Goal: Task Accomplishment & Management: Manage account settings

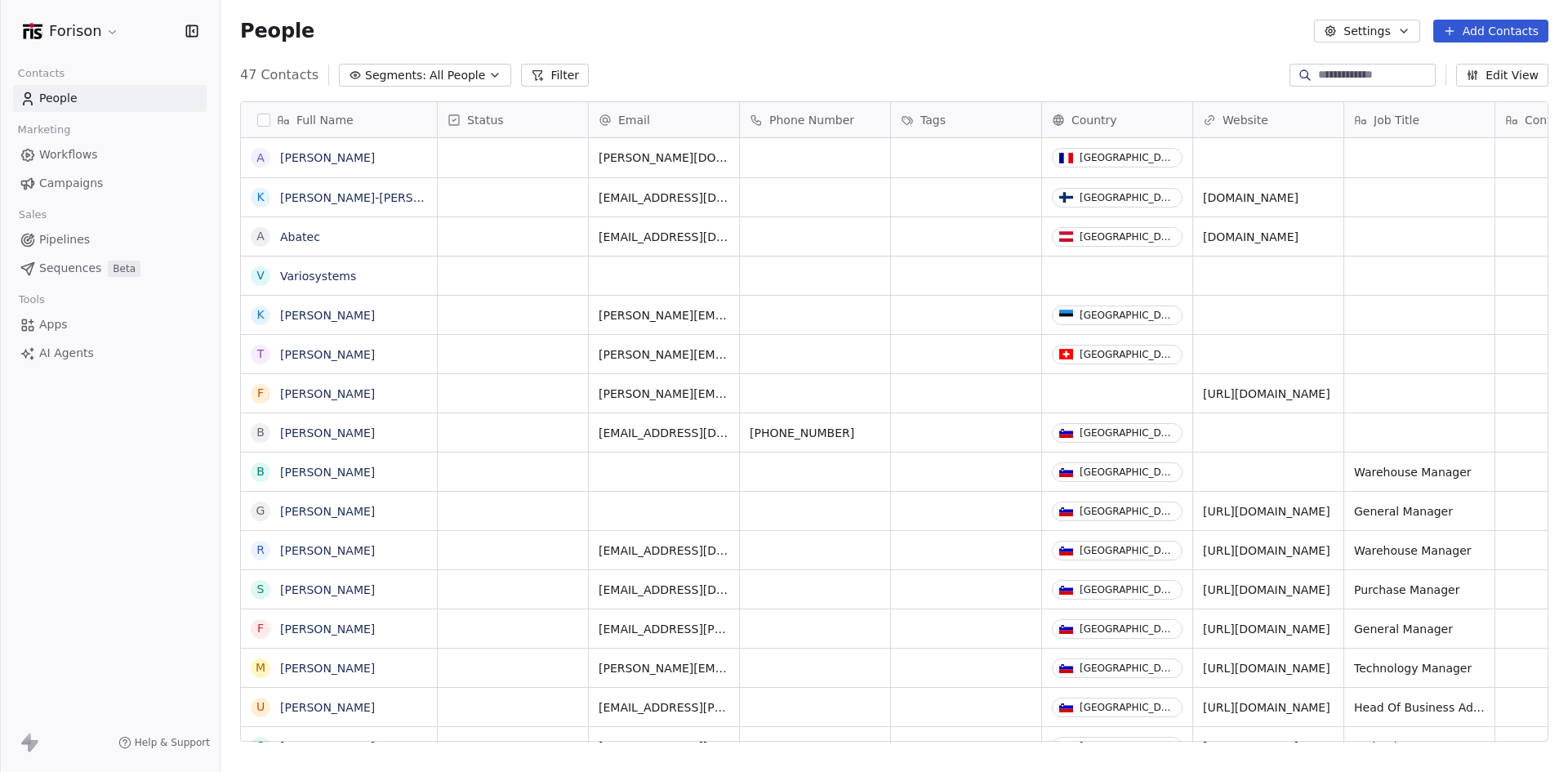
scroll to position [666, 1335]
click at [1503, 33] on button "Add Contacts" at bounding box center [1490, 30] width 115 height 23
click at [1505, 92] on span "Import from CSV" at bounding box center [1490, 93] width 95 height 17
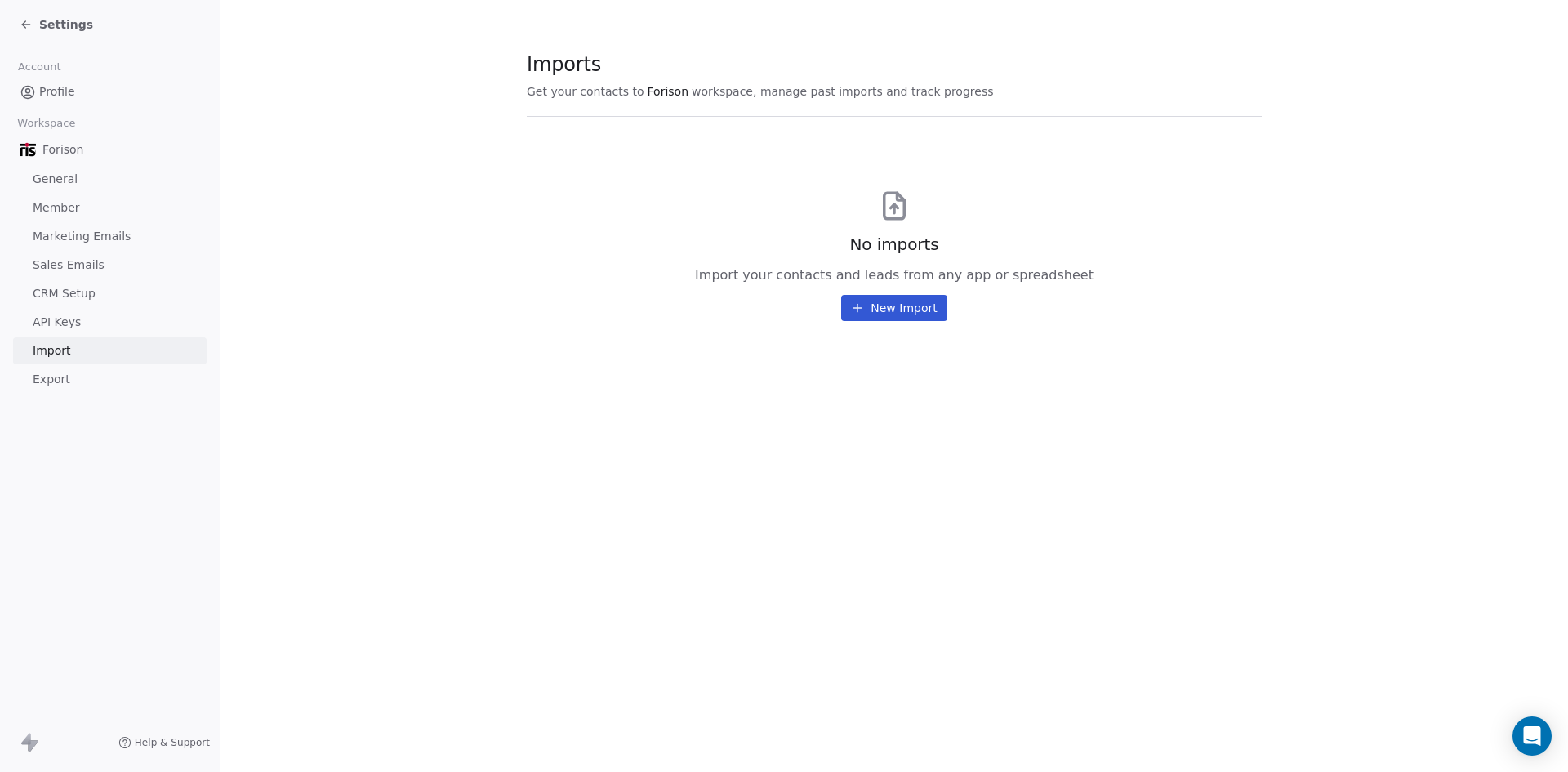
click at [892, 323] on section "Imports Get your contacts to Forison workspace, manage past imports and track p…" at bounding box center [894, 187] width 1347 height 373
click at [920, 311] on button "New Import" at bounding box center [893, 308] width 105 height 26
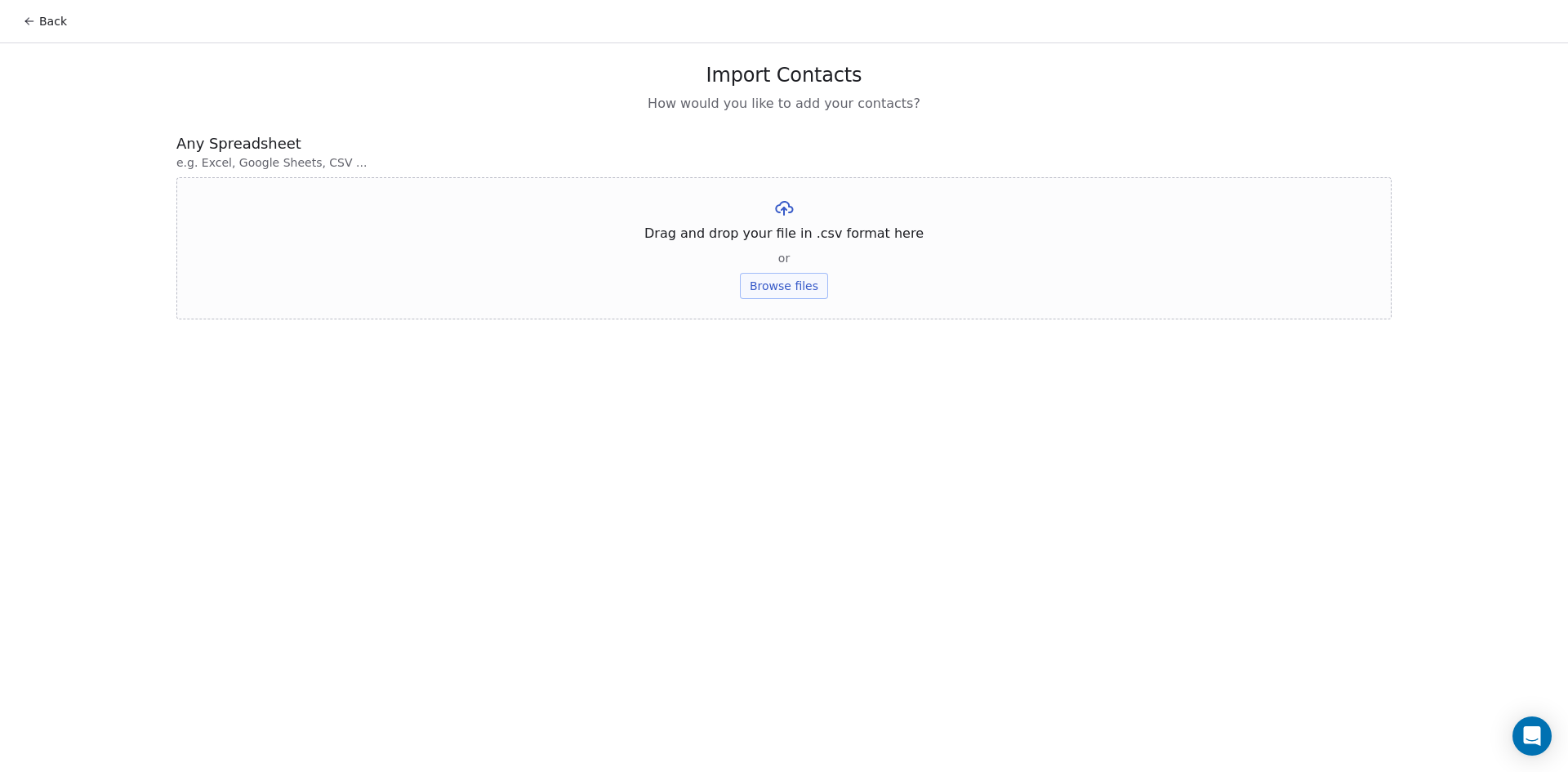
click at [793, 284] on button "Browse files" at bounding box center [784, 285] width 88 height 26
click at [779, 248] on button "Upload" at bounding box center [783, 240] width 60 height 26
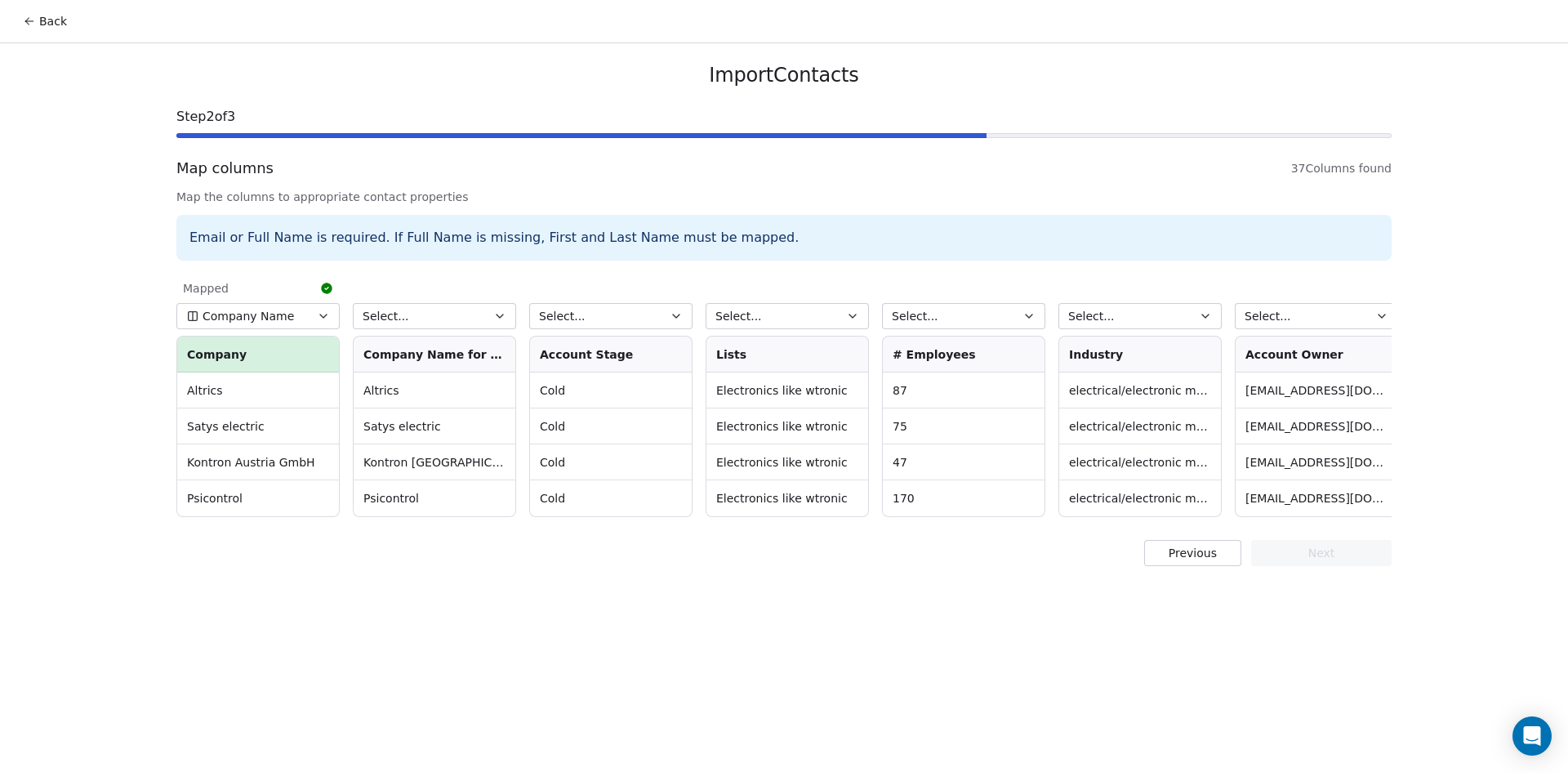
click at [498, 316] on icon "button" at bounding box center [499, 316] width 7 height 3
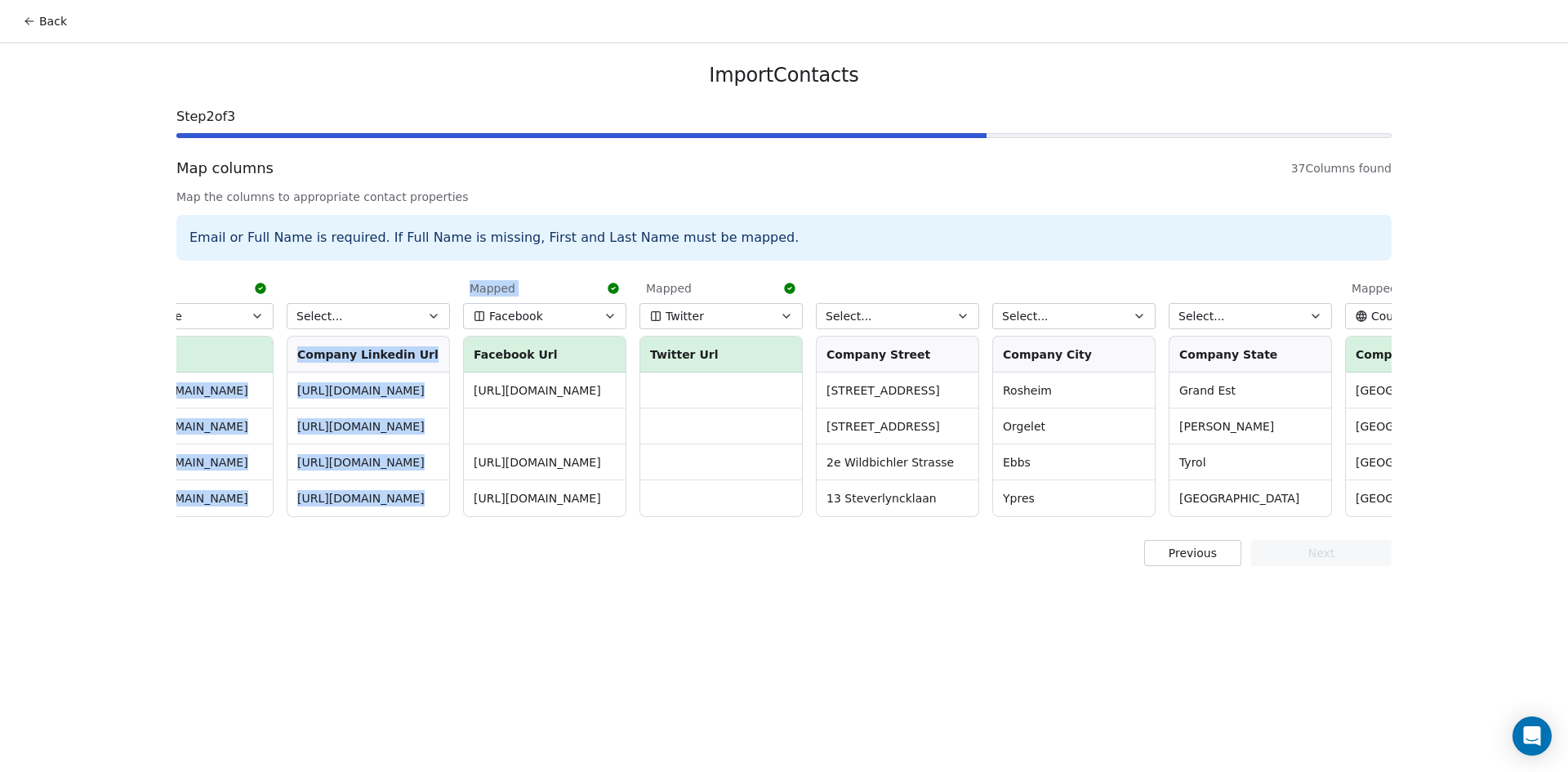
scroll to position [0, 1306]
drag, startPoint x: 267, startPoint y: 526, endPoint x: 504, endPoint y: 530, distance: 237.0
click at [504, 530] on html "Back Import Contacts Step 2 of 3 Map columns 37 Columns found Map the columns t…" at bounding box center [784, 386] width 1568 height 772
click at [427, 315] on icon "button" at bounding box center [429, 316] width 13 height 13
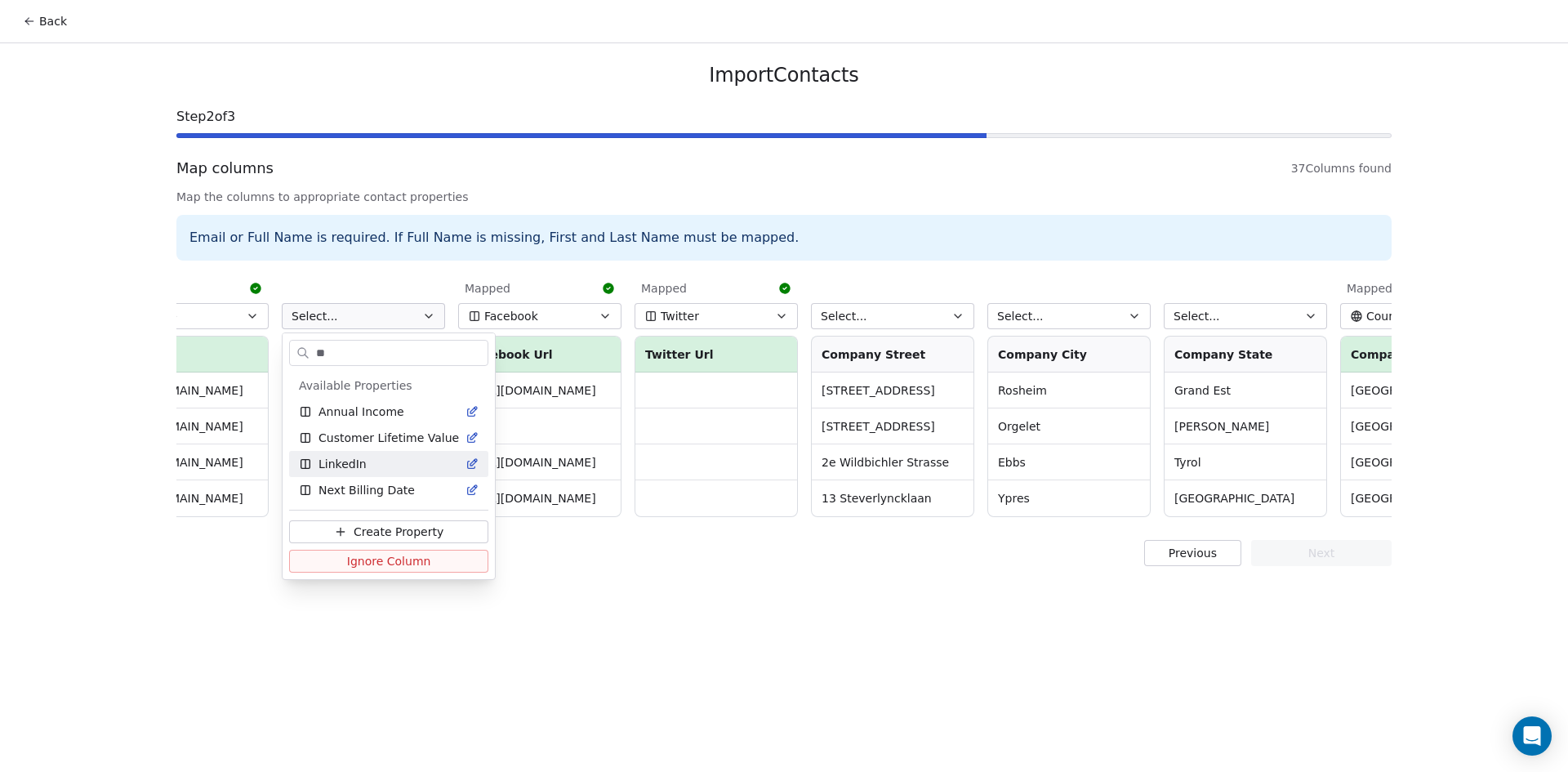
type input "**"
click at [388, 460] on div "LinkedIn" at bounding box center [388, 463] width 180 height 16
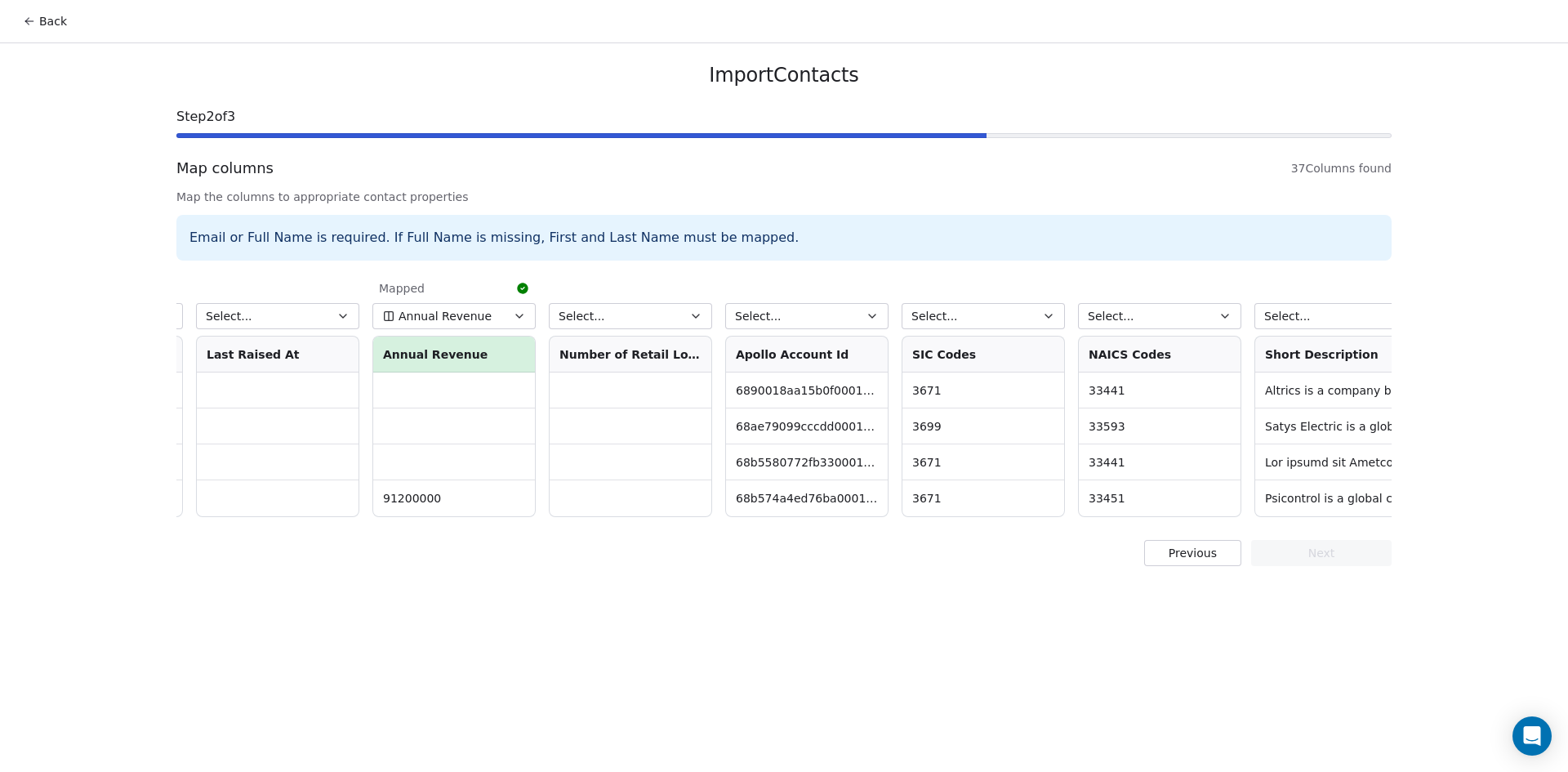
scroll to position [0, 4051]
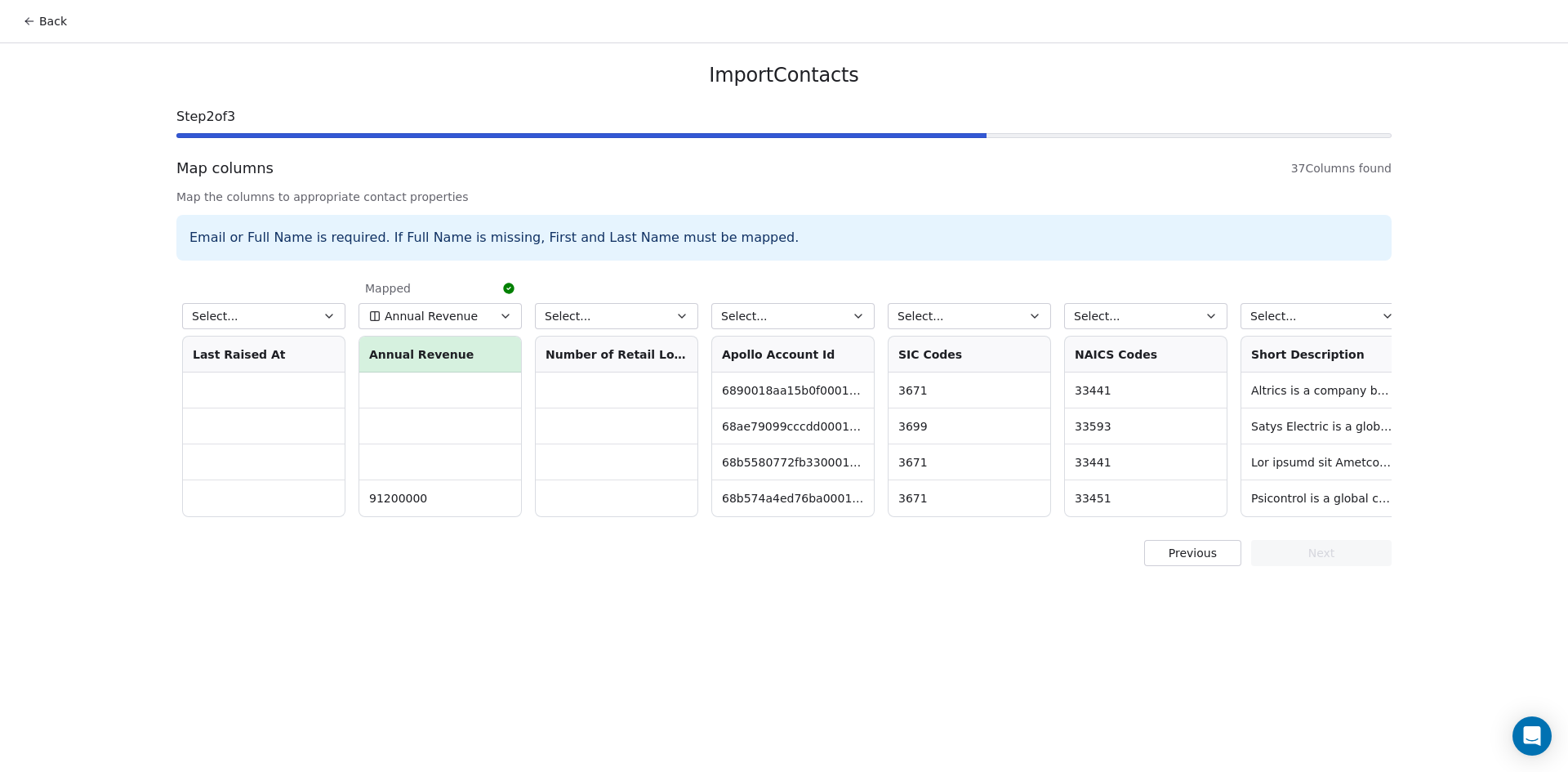
click at [505, 317] on icon "button" at bounding box center [505, 316] width 13 height 13
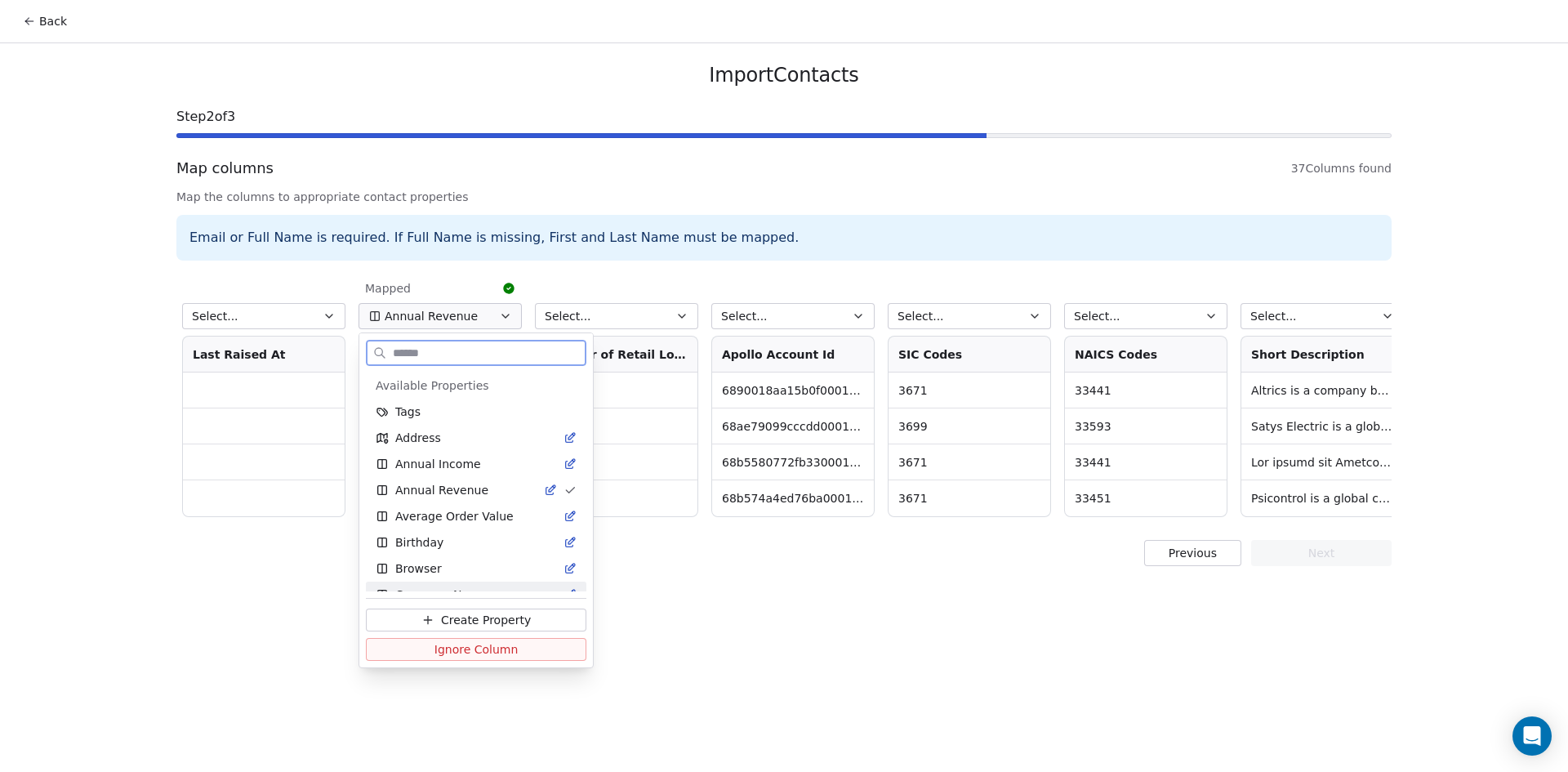
click at [483, 643] on span "Ignore Column" at bounding box center [477, 648] width 84 height 16
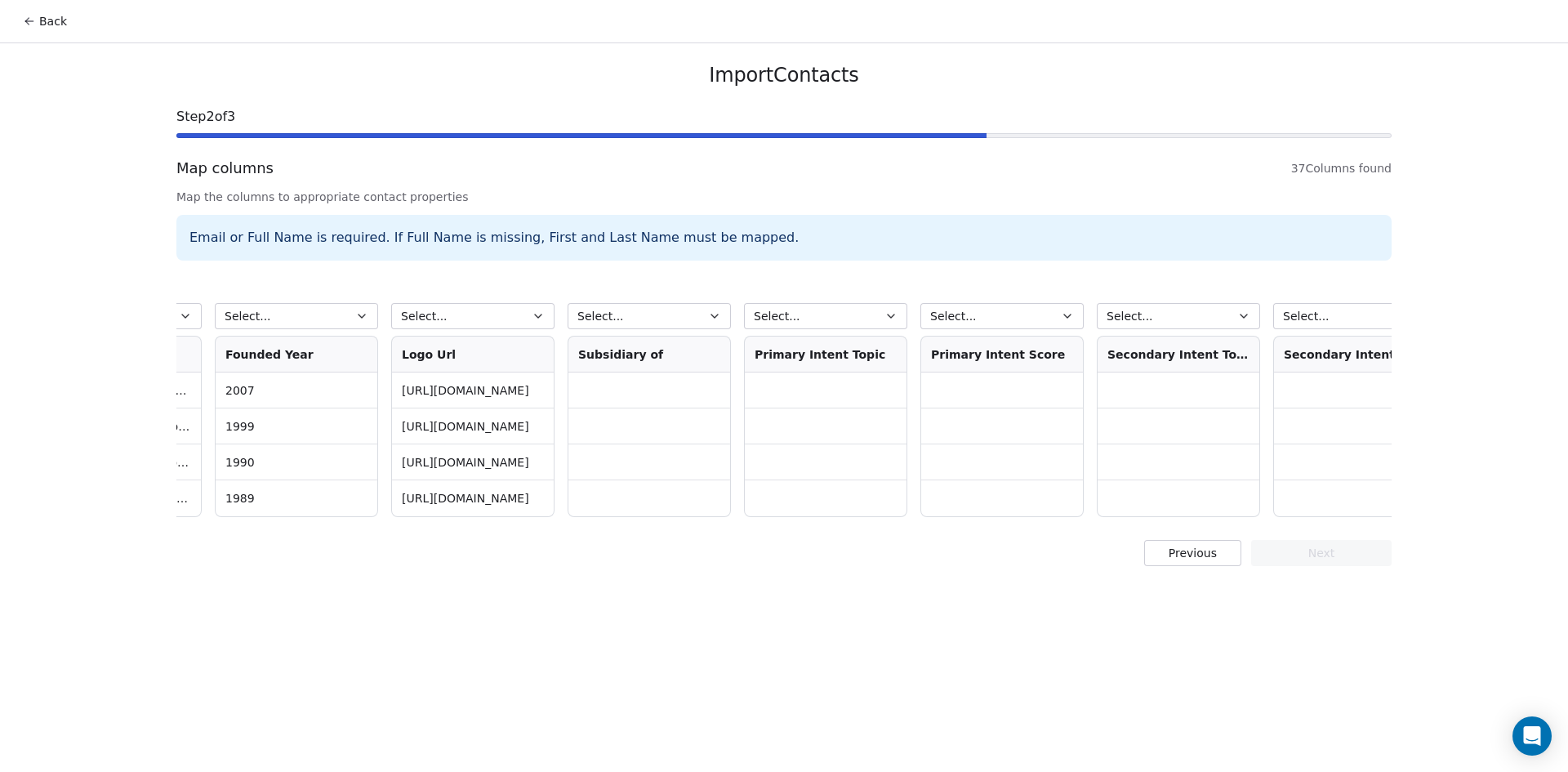
scroll to position [0, 5298]
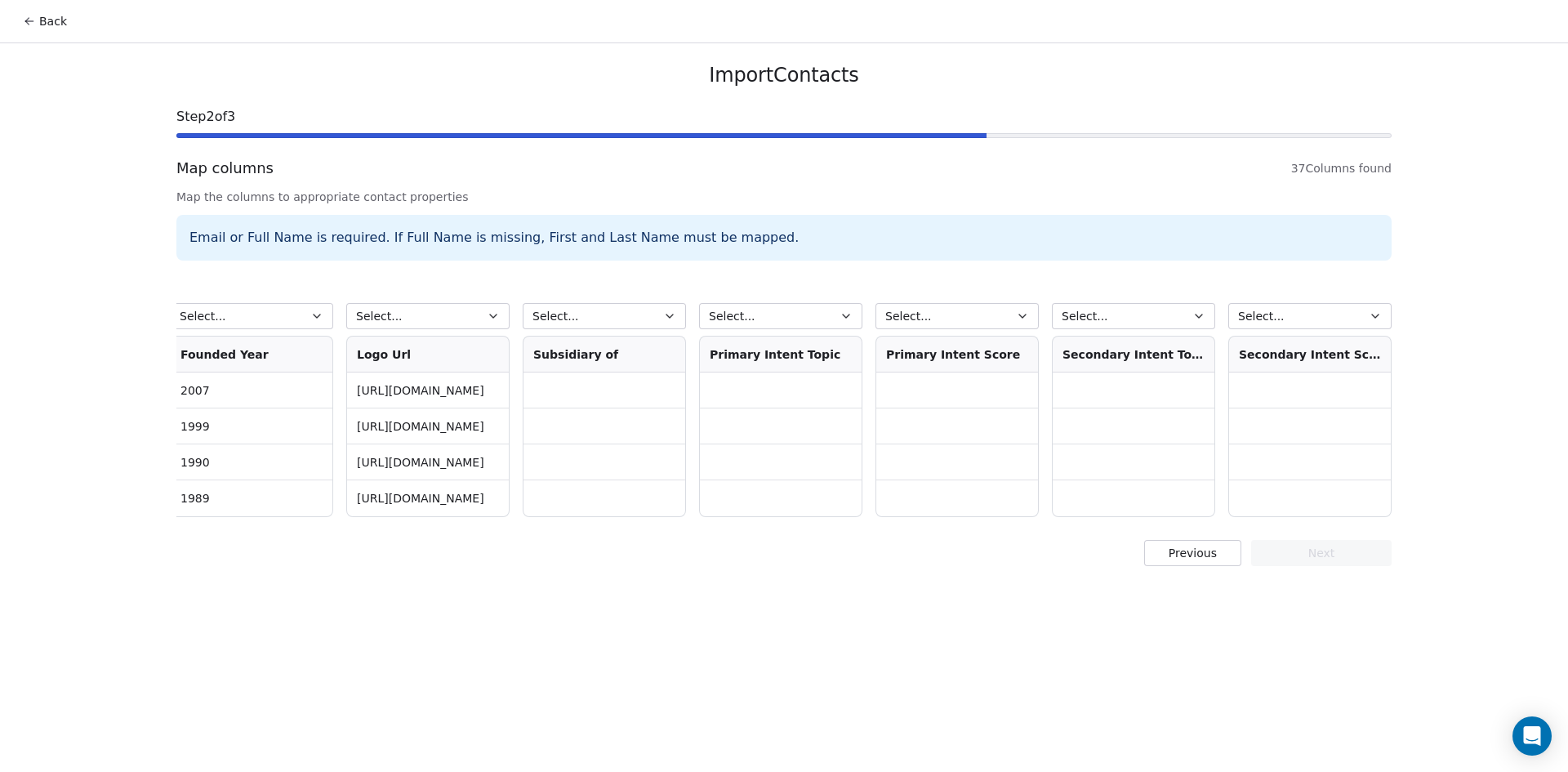
click at [1345, 382] on td at bounding box center [1310, 390] width 161 height 36
click at [1374, 310] on icon "button" at bounding box center [1375, 316] width 13 height 13
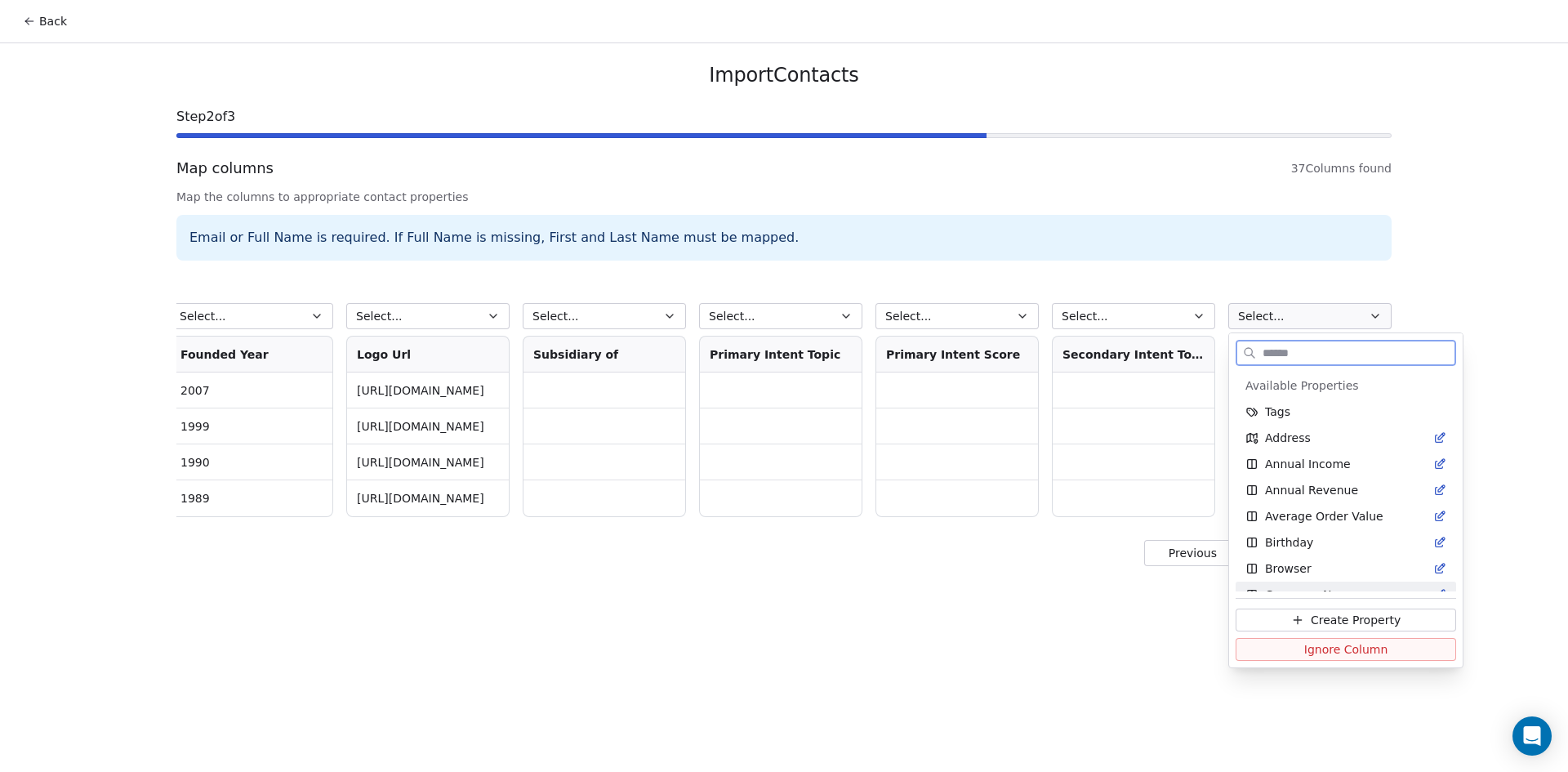
click at [1315, 646] on span "Ignore Column" at bounding box center [1346, 648] width 84 height 16
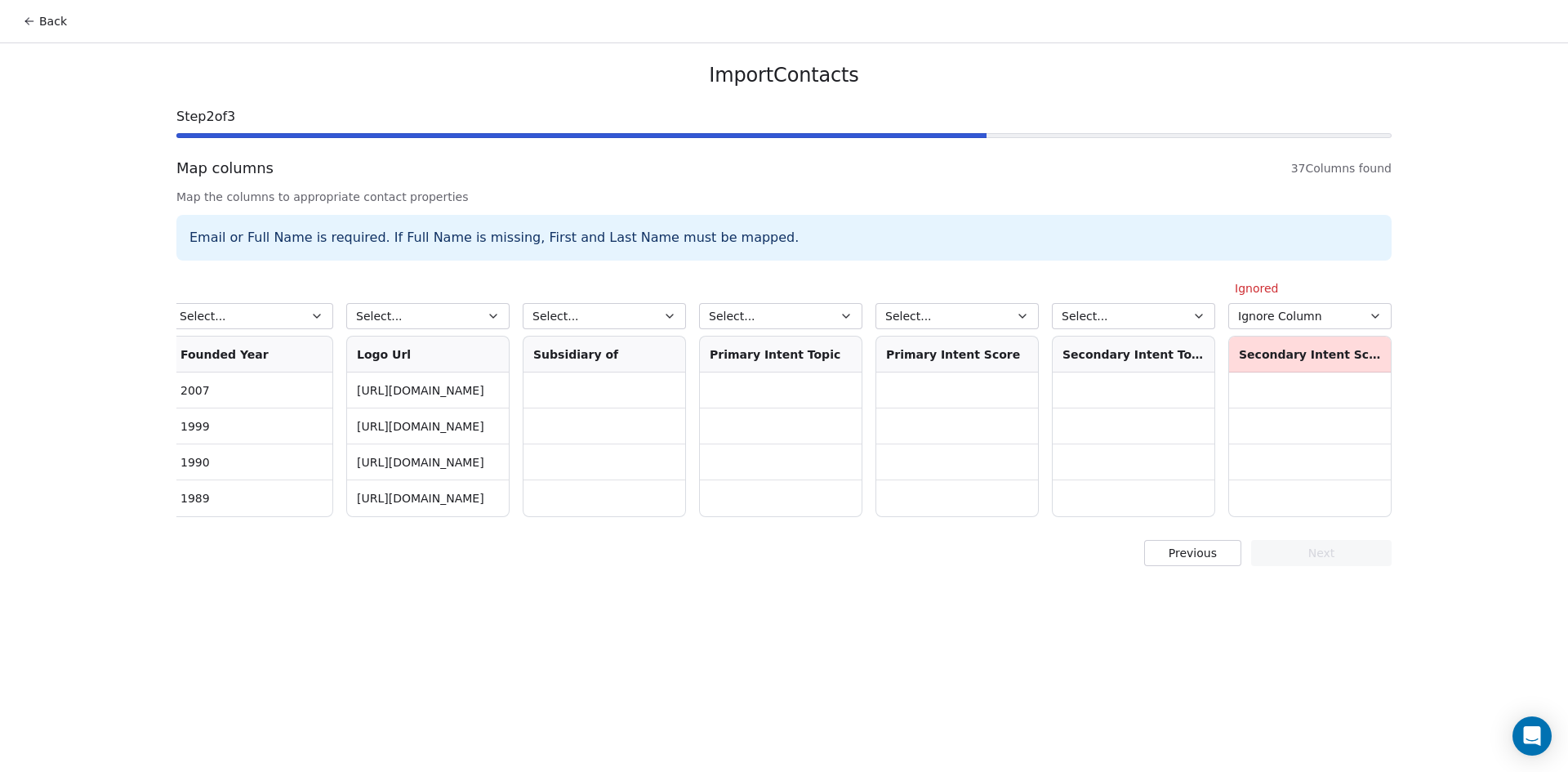
click at [1188, 310] on button "Select..." at bounding box center [1133, 315] width 163 height 26
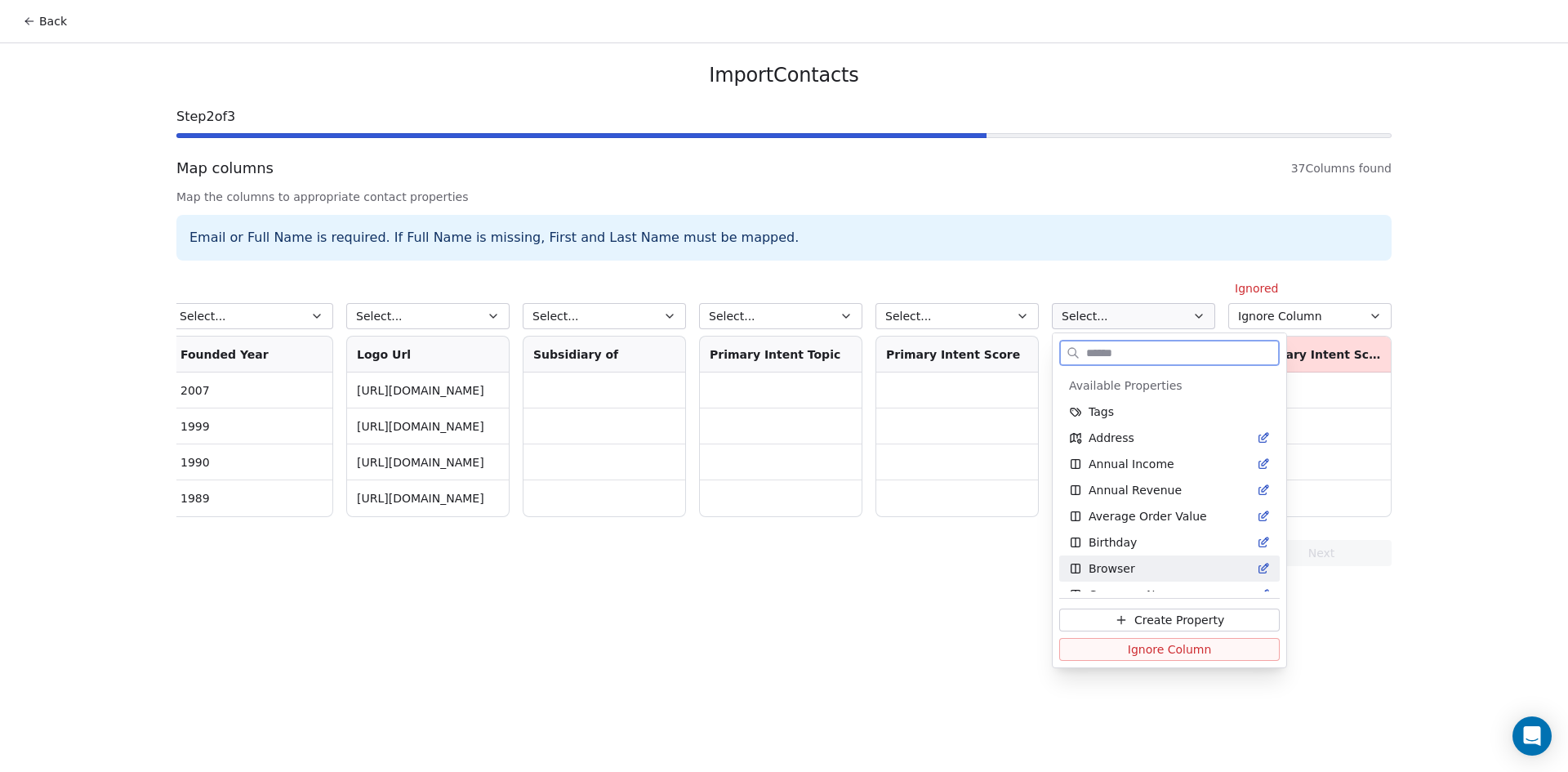
drag, startPoint x: 1175, startPoint y: 653, endPoint x: 1171, endPoint y: 579, distance: 74.1
click at [1175, 653] on span "Ignore Column" at bounding box center [1169, 648] width 84 height 16
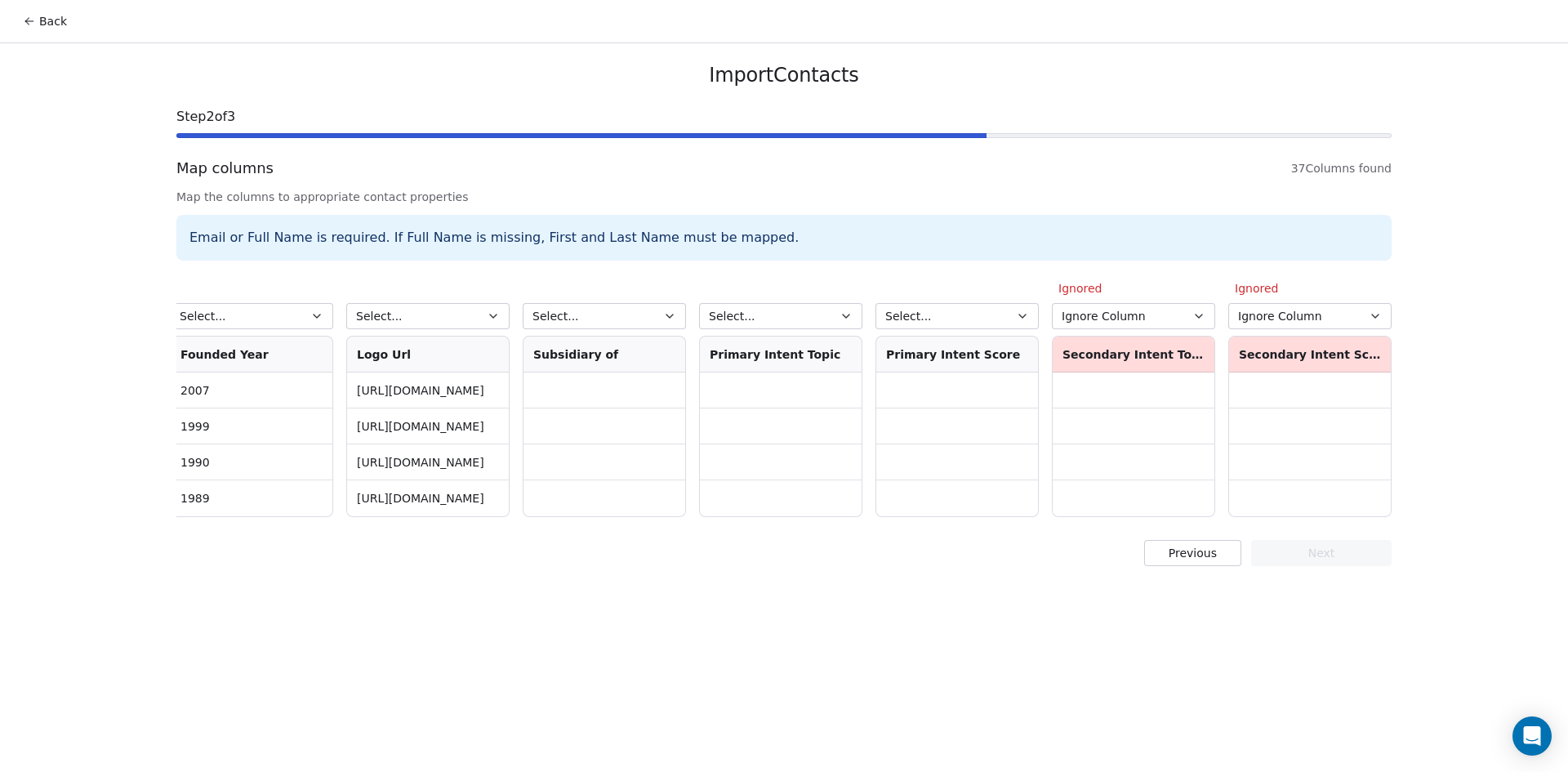
drag, startPoint x: 1013, startPoint y: 306, endPoint x: 1016, endPoint y: 320, distance: 14.3
click at [1013, 307] on button "Select..." at bounding box center [957, 315] width 163 height 26
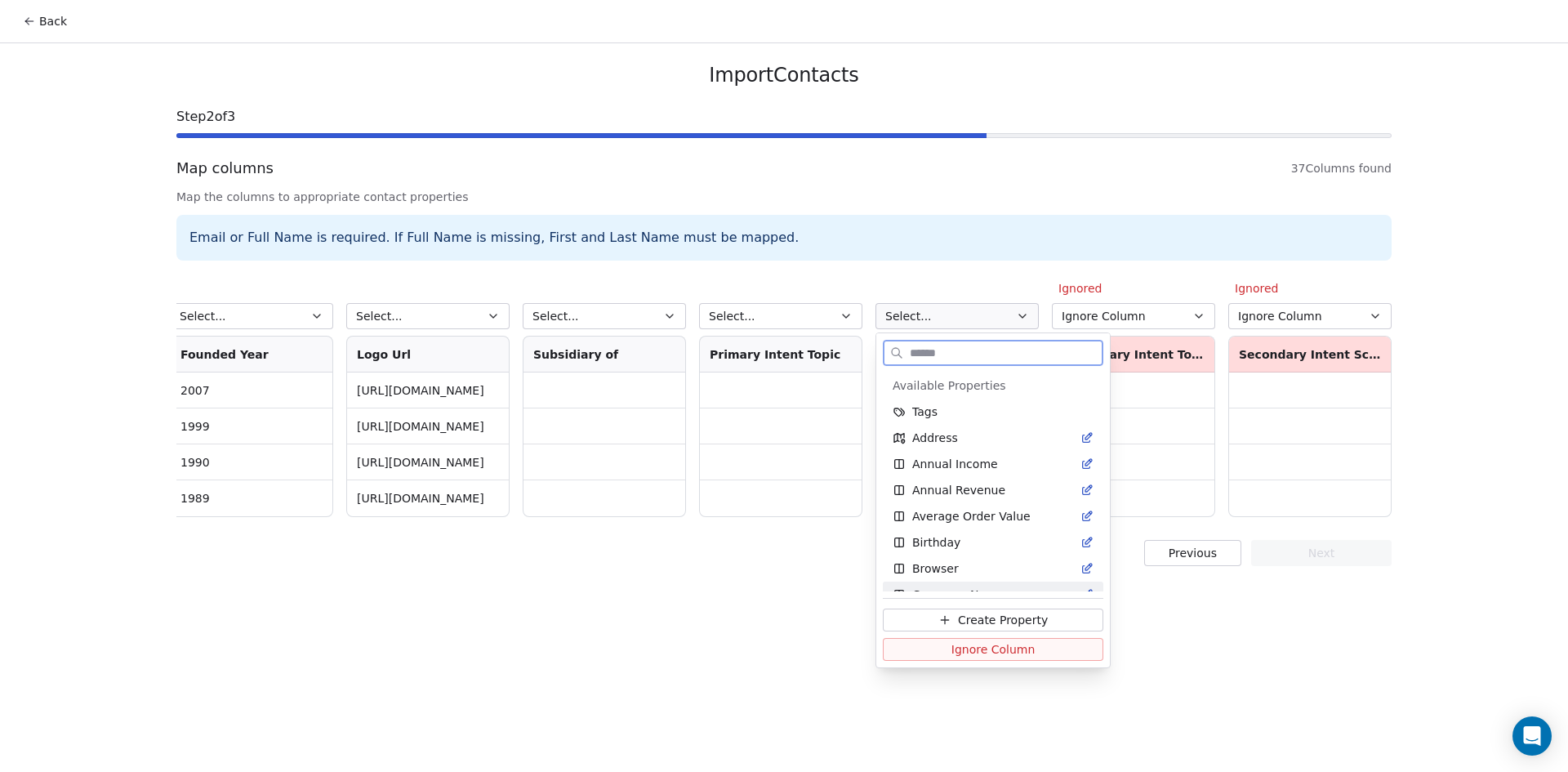
click at [1009, 654] on span "Ignore Column" at bounding box center [993, 648] width 84 height 16
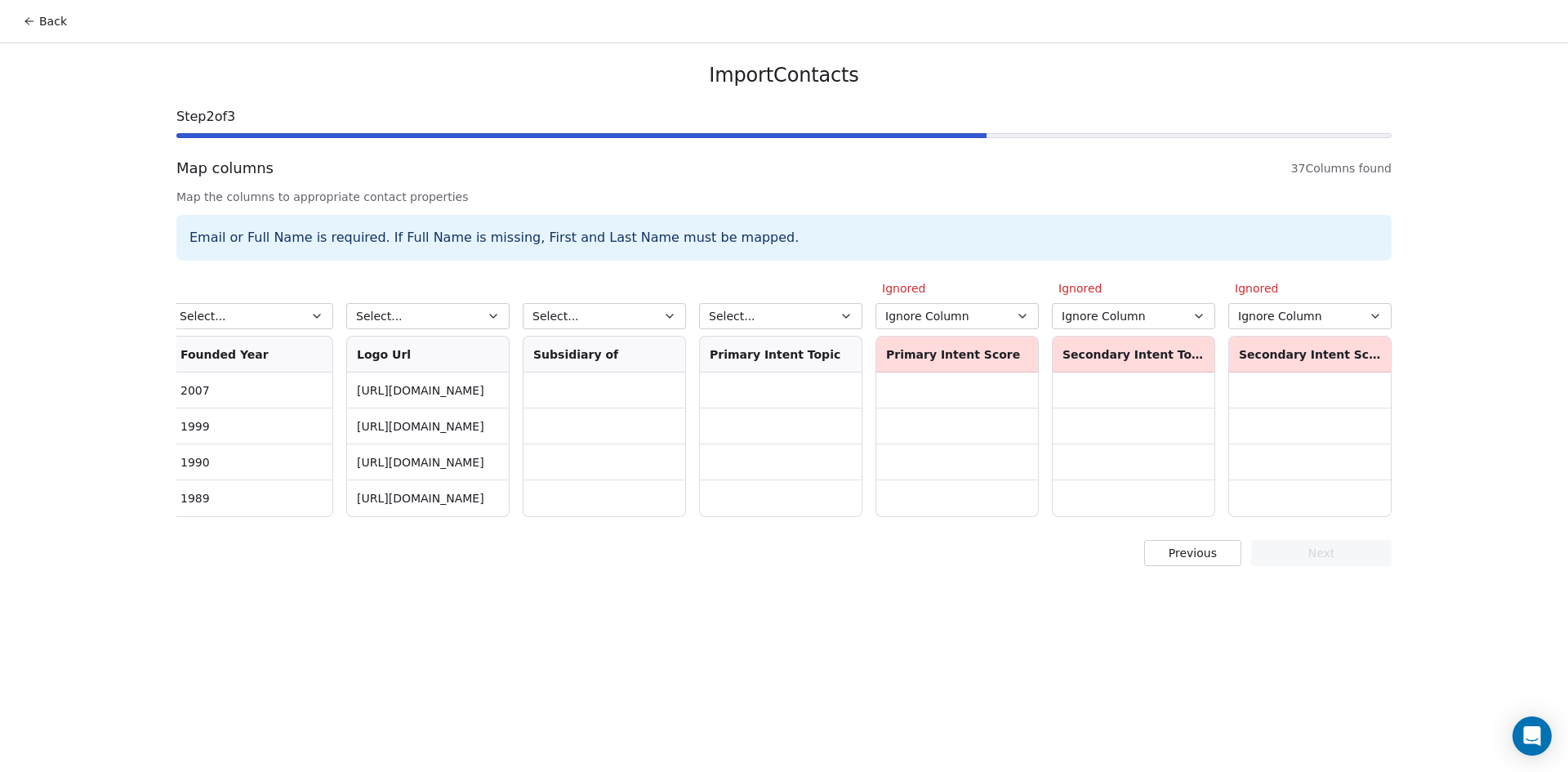
click at [818, 309] on button "Select..." at bounding box center [780, 315] width 163 height 26
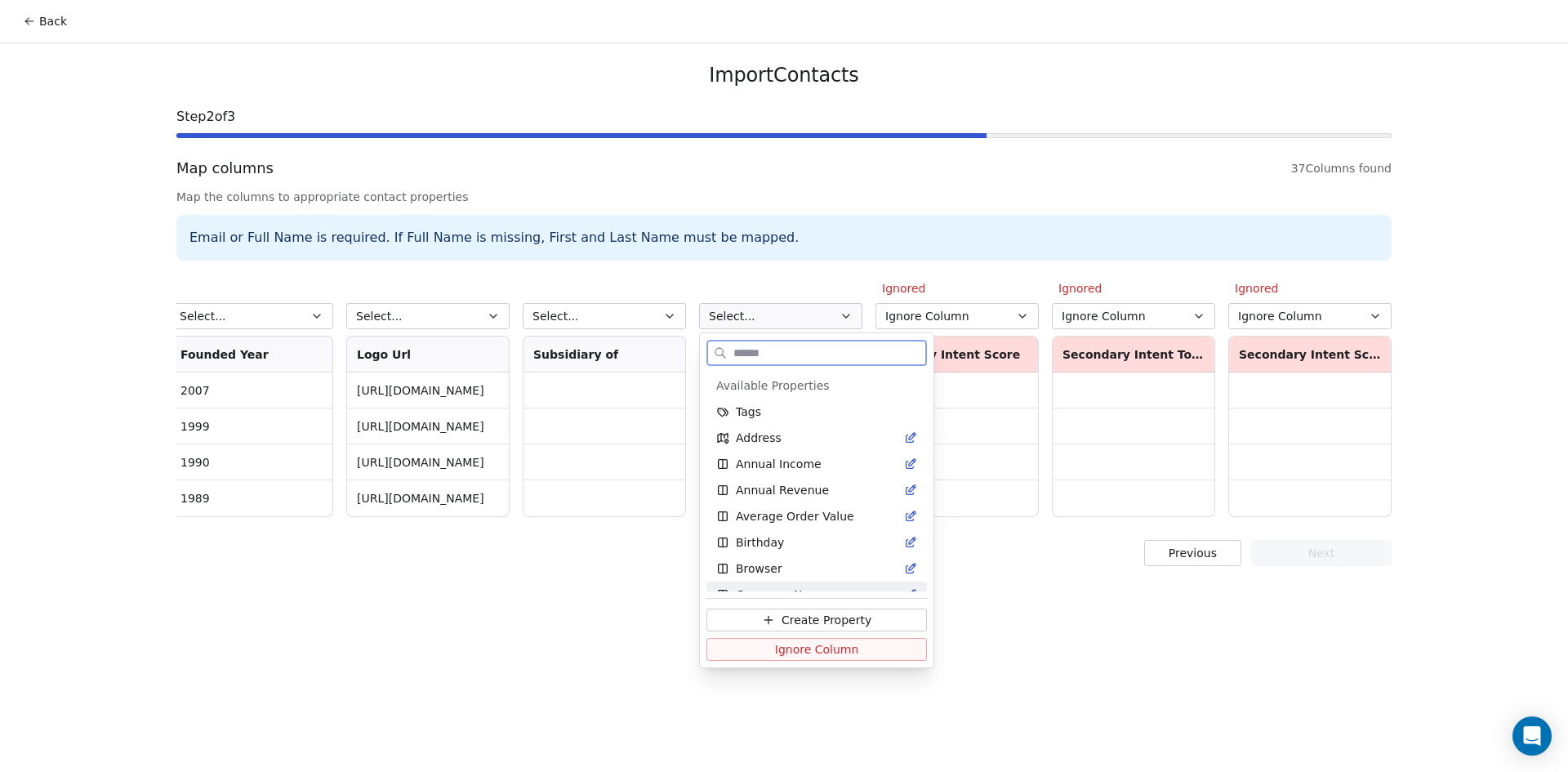
click at [800, 650] on span "Ignore Column" at bounding box center [817, 648] width 84 height 16
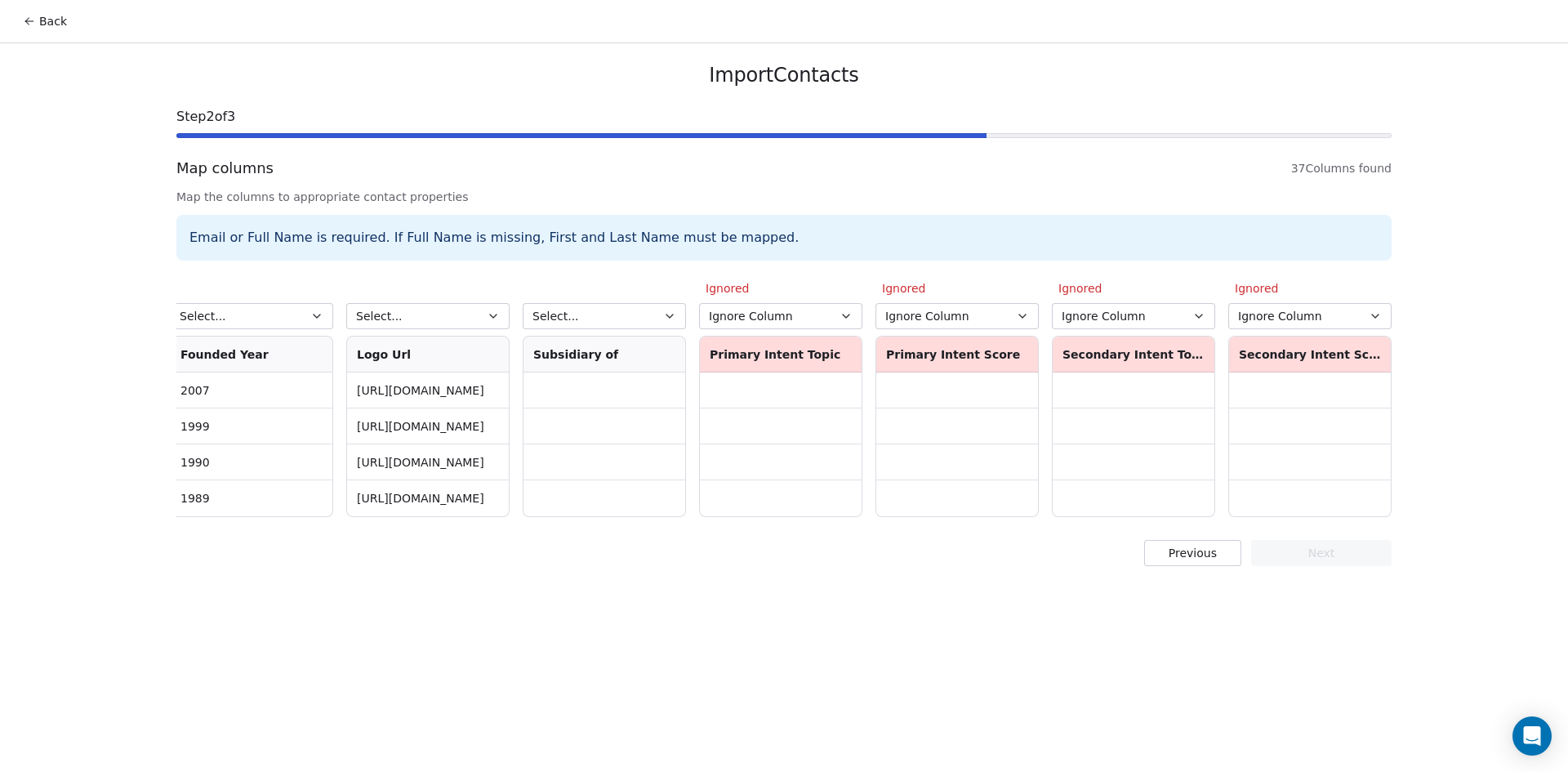
click at [669, 318] on icon "button" at bounding box center [669, 316] width 7 height 3
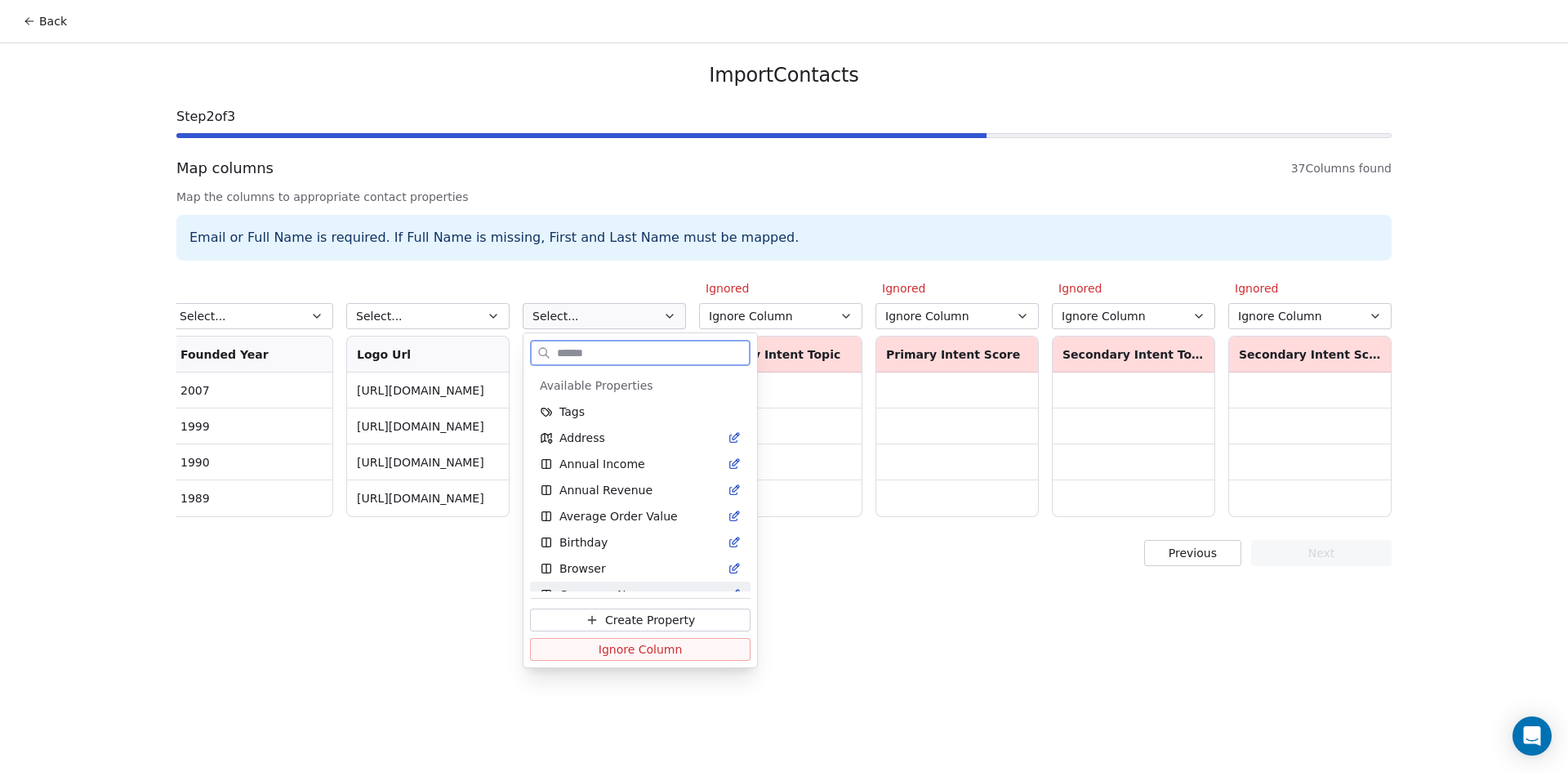
click at [651, 653] on span "Ignore Column" at bounding box center [641, 648] width 84 height 16
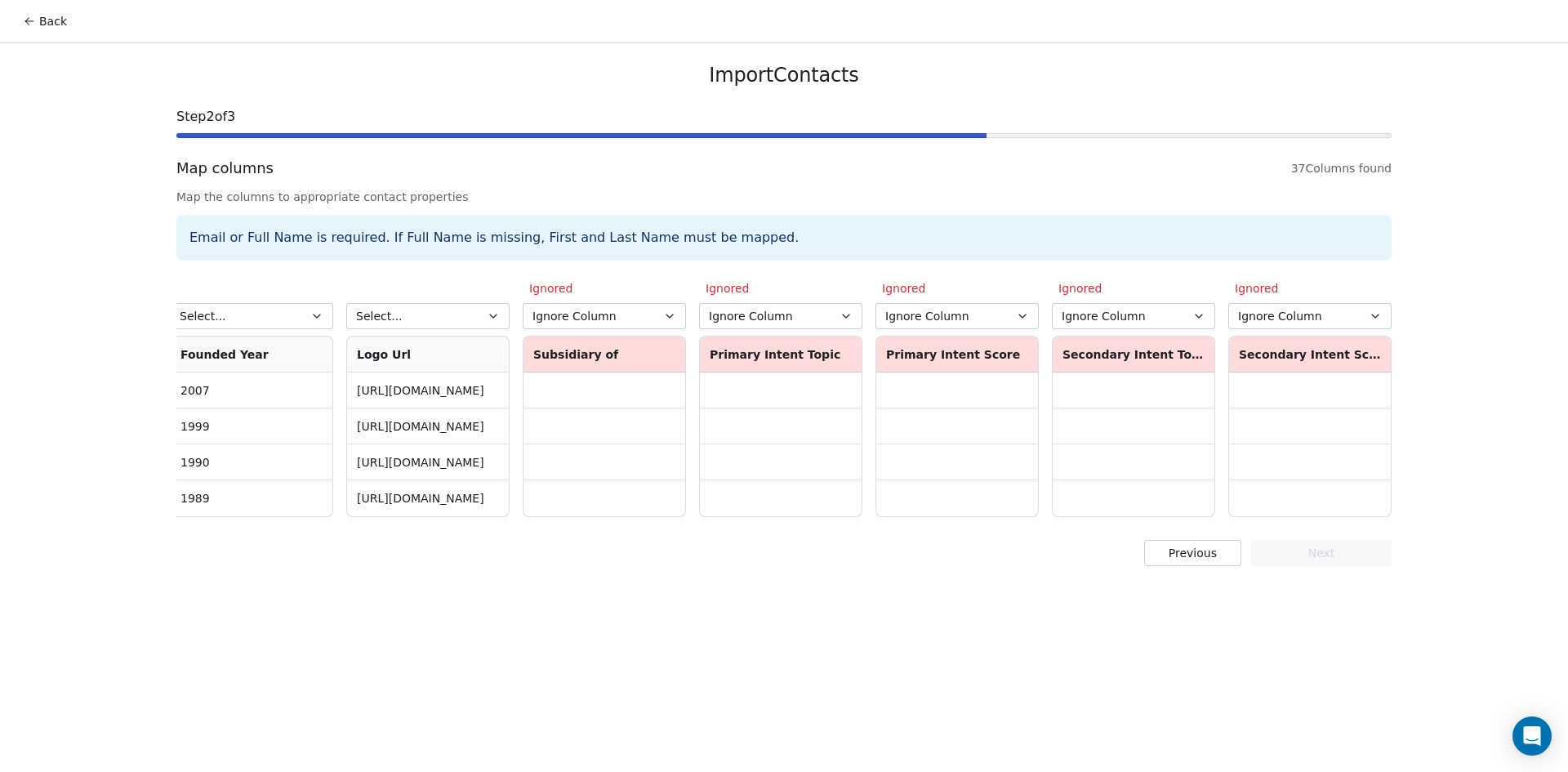
click at [483, 318] on button "Select..." at bounding box center [428, 315] width 163 height 26
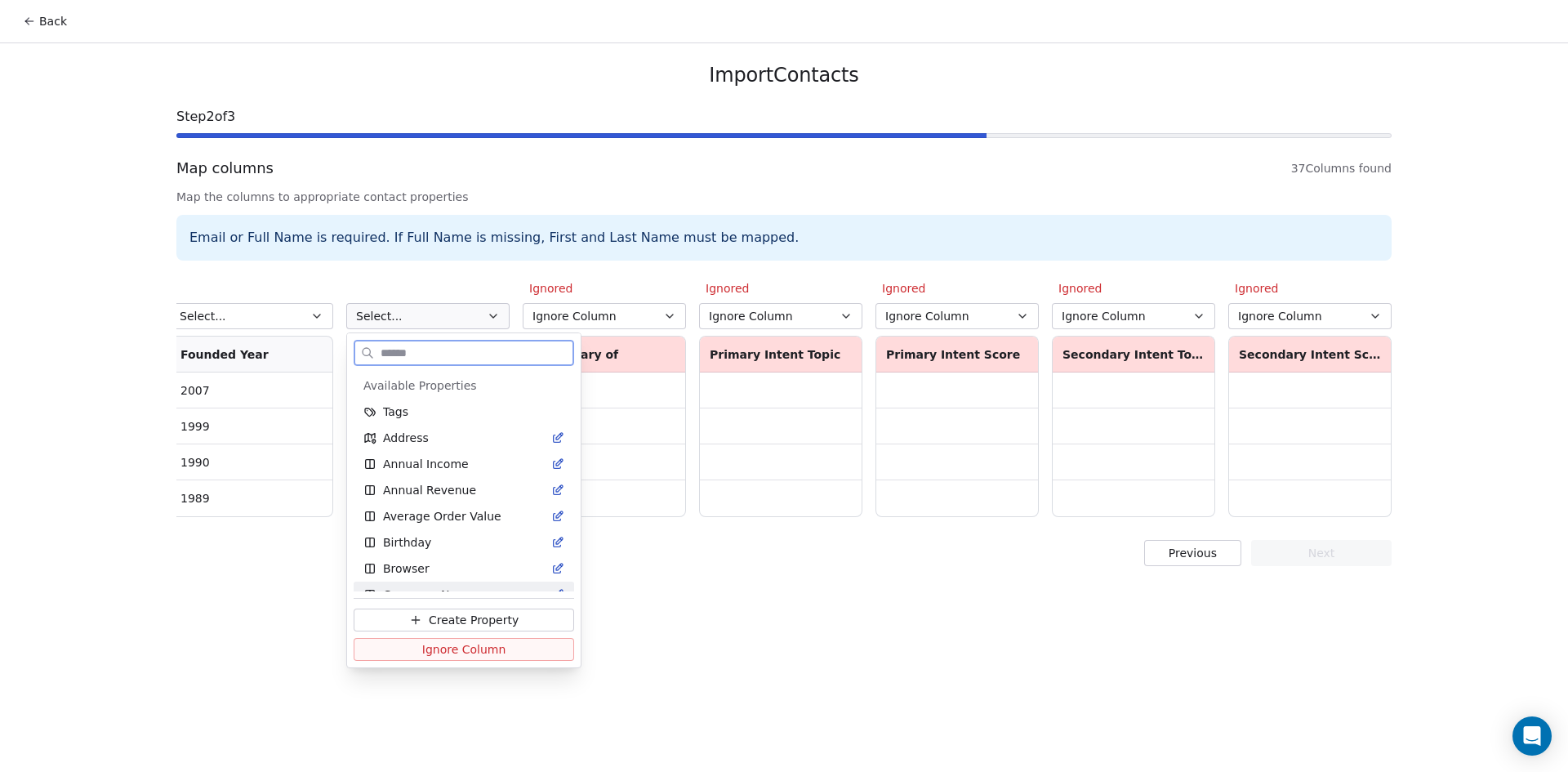
click at [447, 651] on span "Ignore Column" at bounding box center [464, 648] width 84 height 16
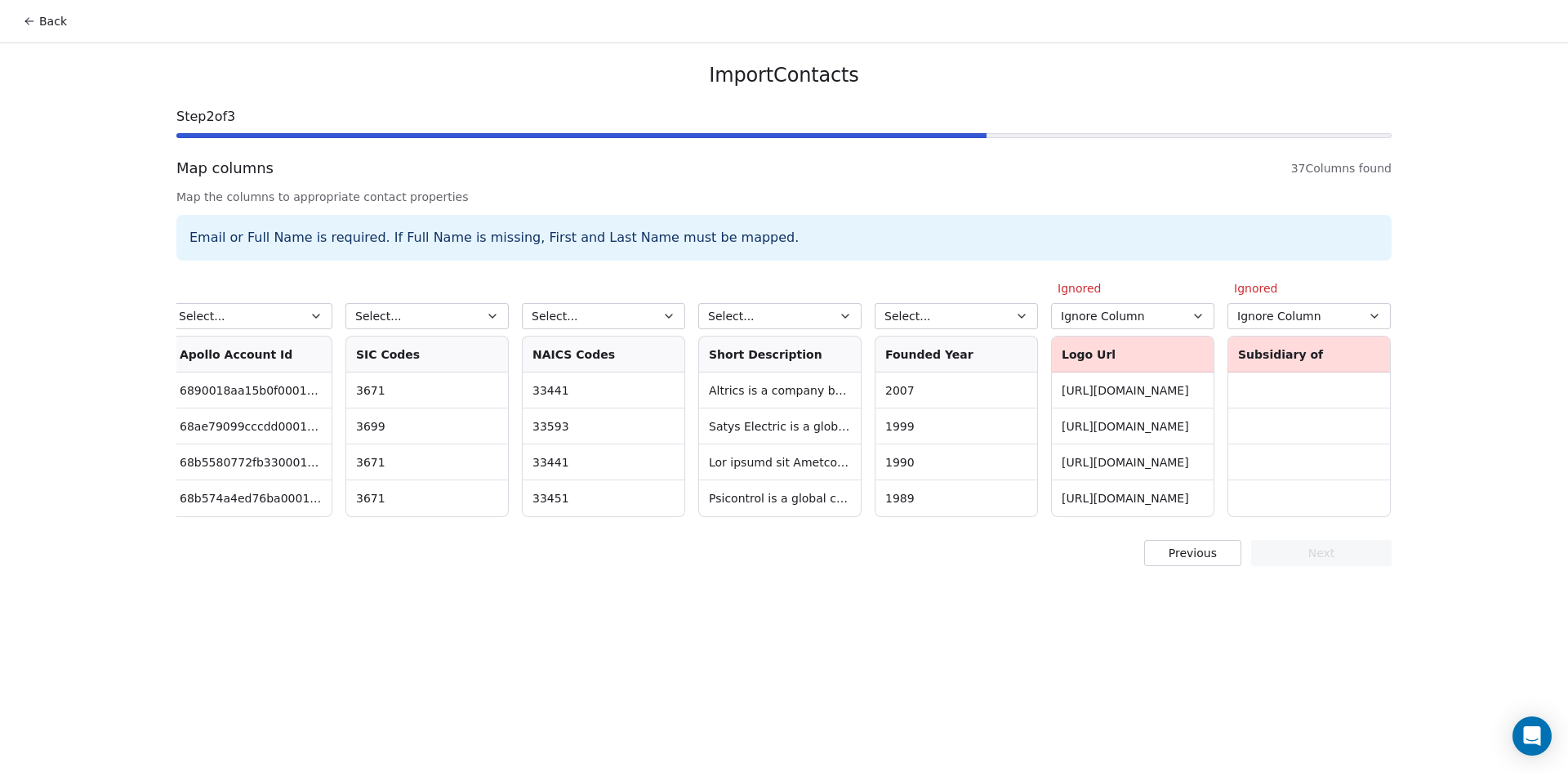
scroll to position [0, 4571]
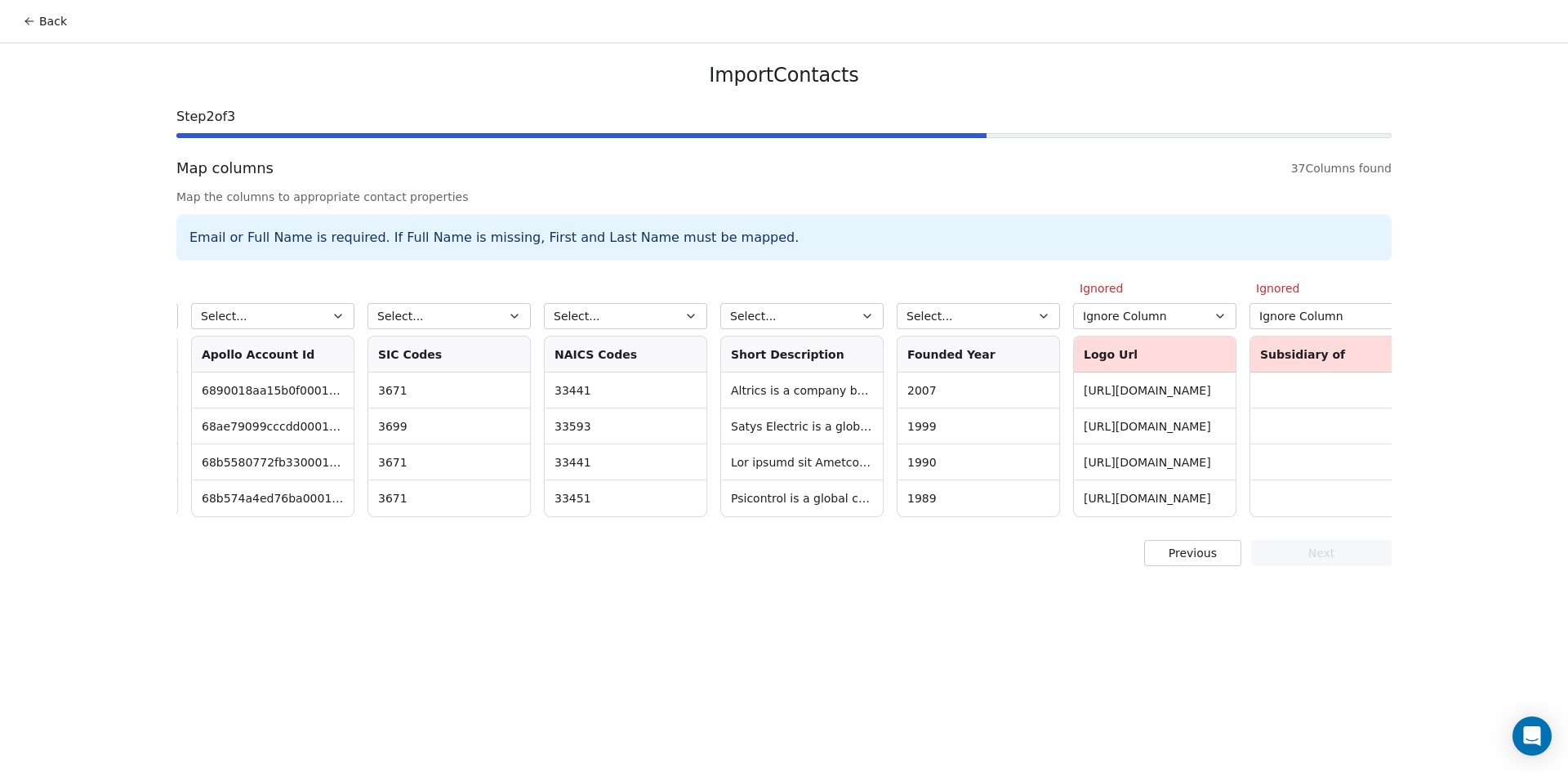
click at [1201, 310] on button "Ignore Column" at bounding box center [1154, 315] width 163 height 26
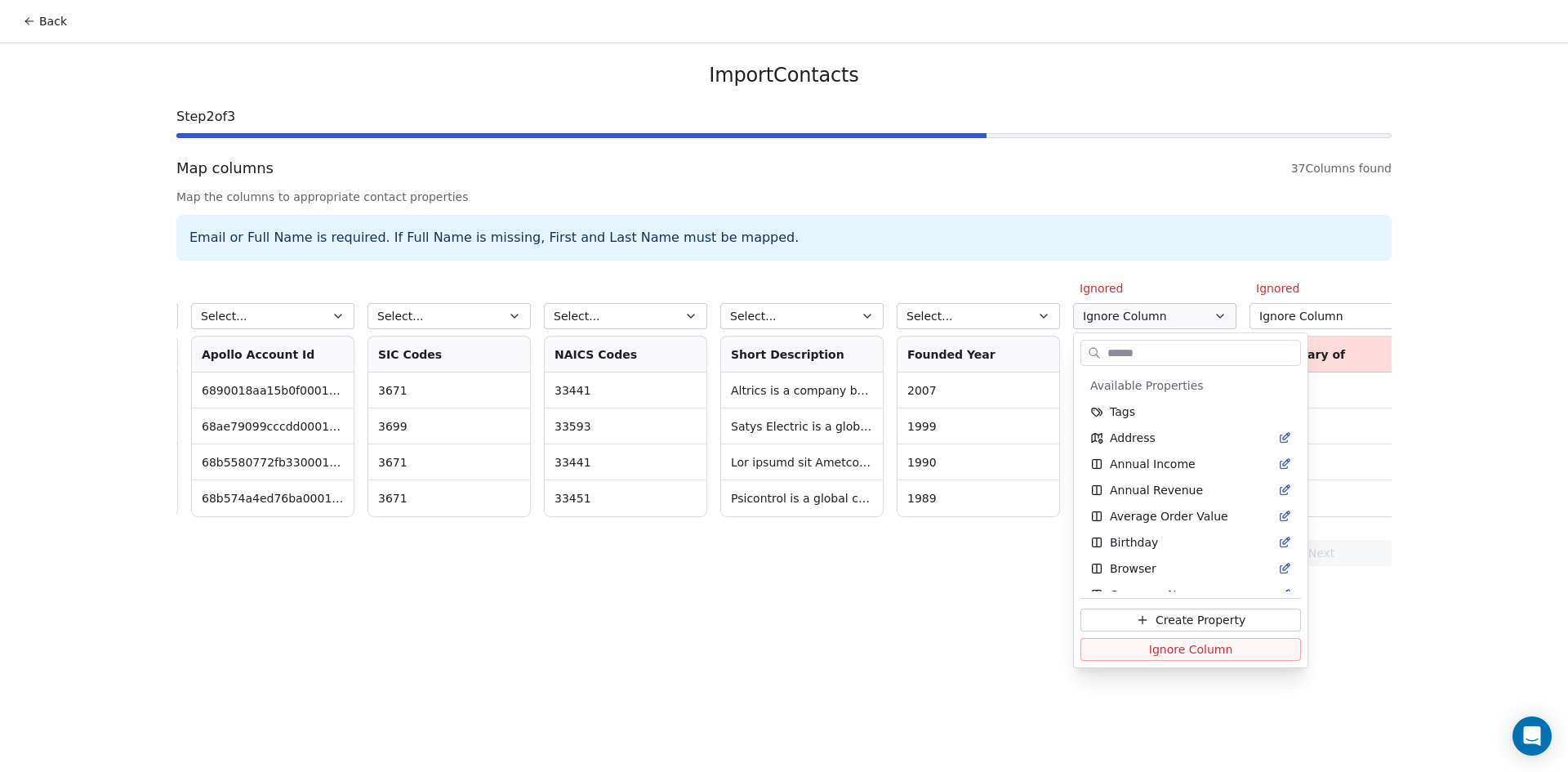
click at [1187, 357] on input "text" at bounding box center [1201, 353] width 196 height 24
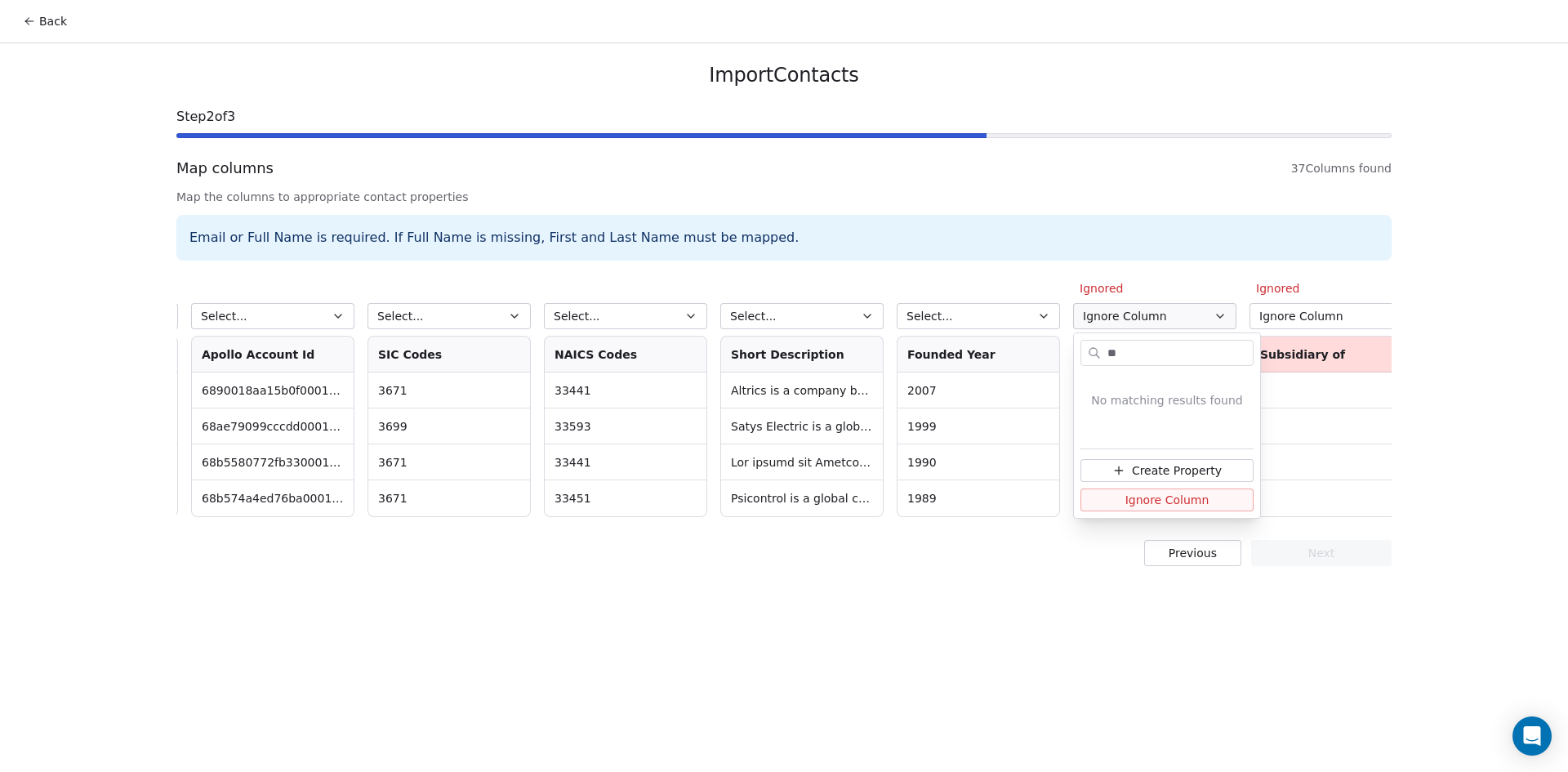
type input "*"
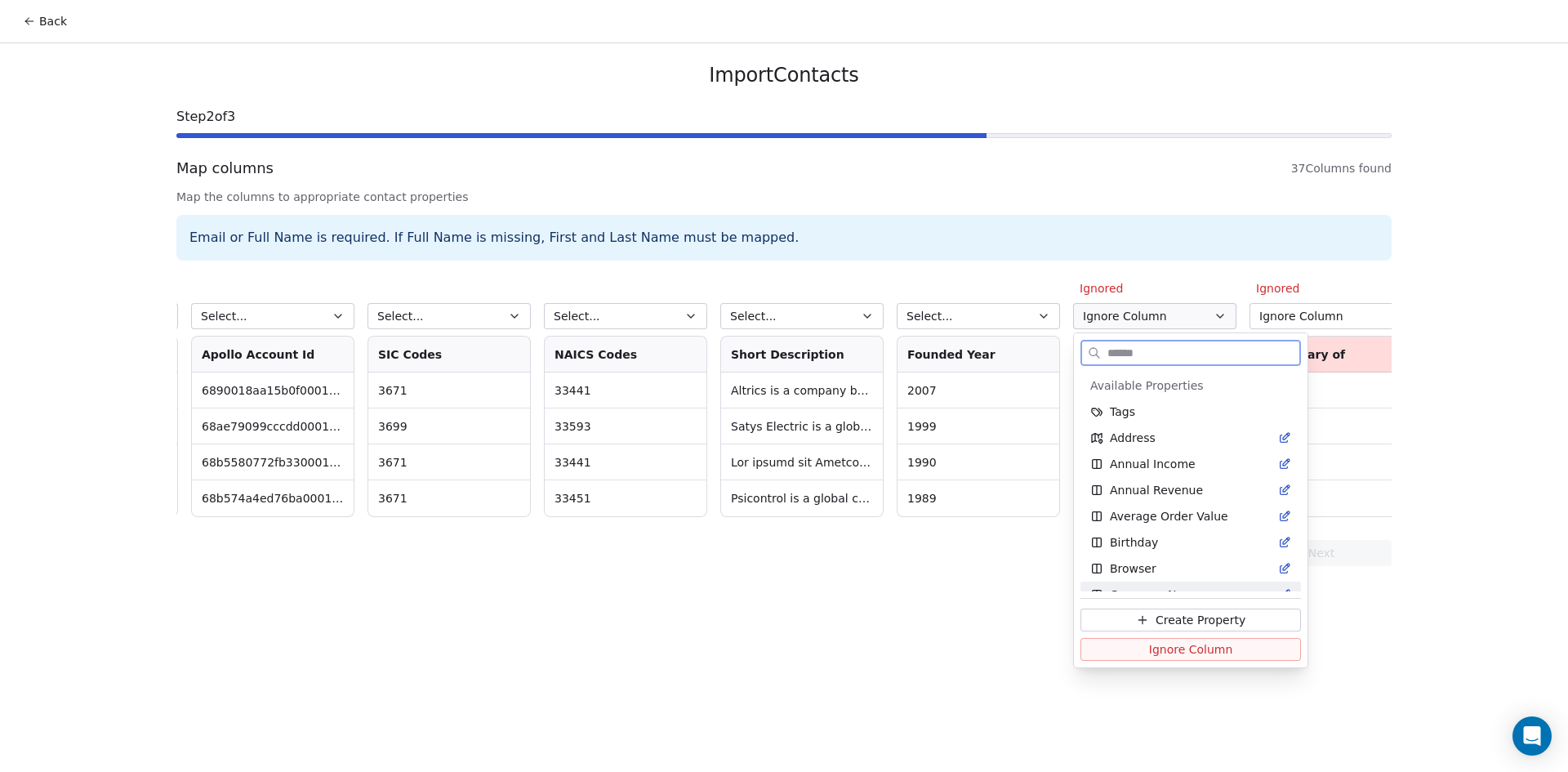
click at [1181, 646] on span "Ignore Column" at bounding box center [1191, 648] width 84 height 16
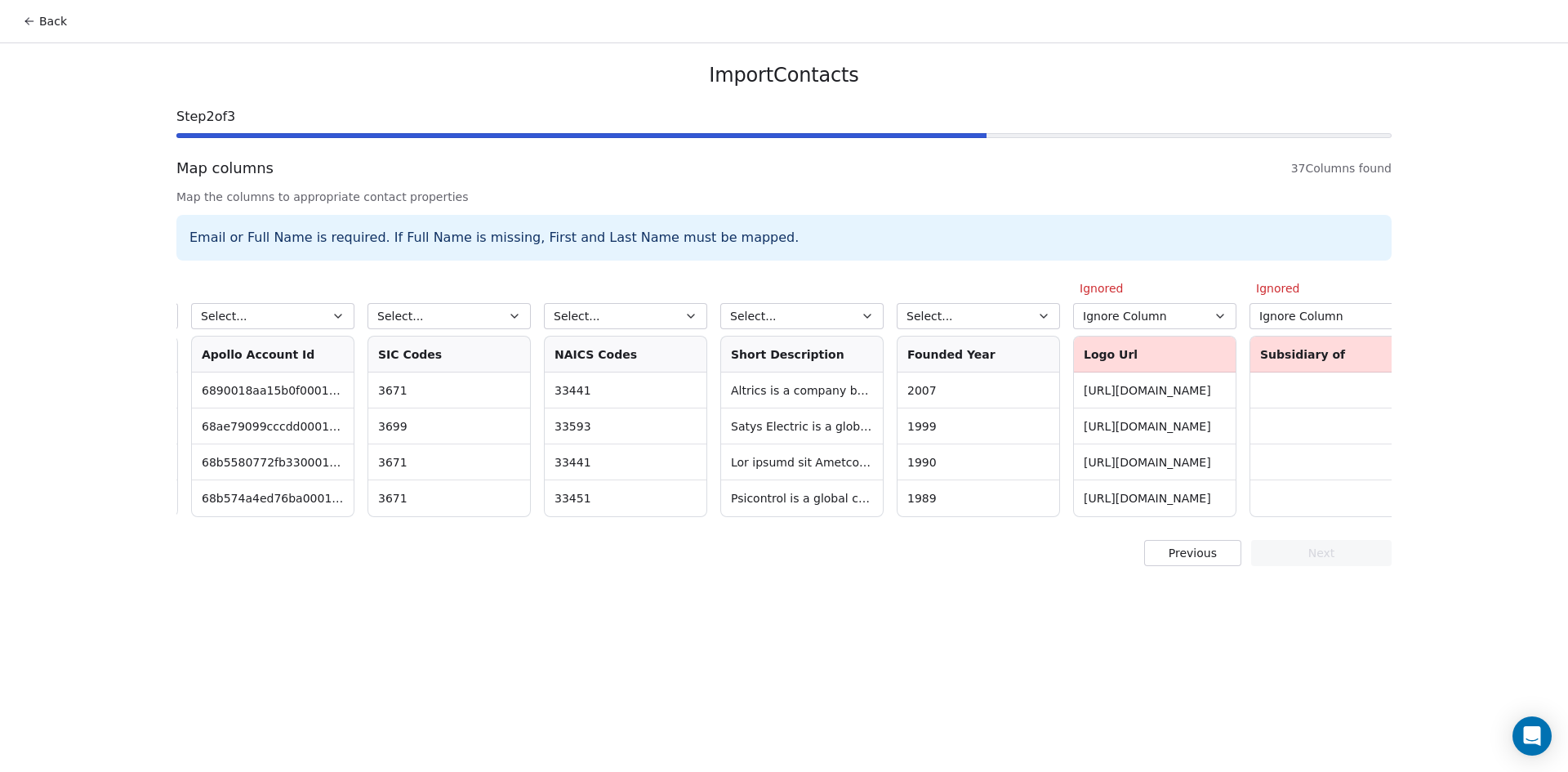
click at [1043, 318] on icon "button" at bounding box center [1043, 316] width 13 height 13
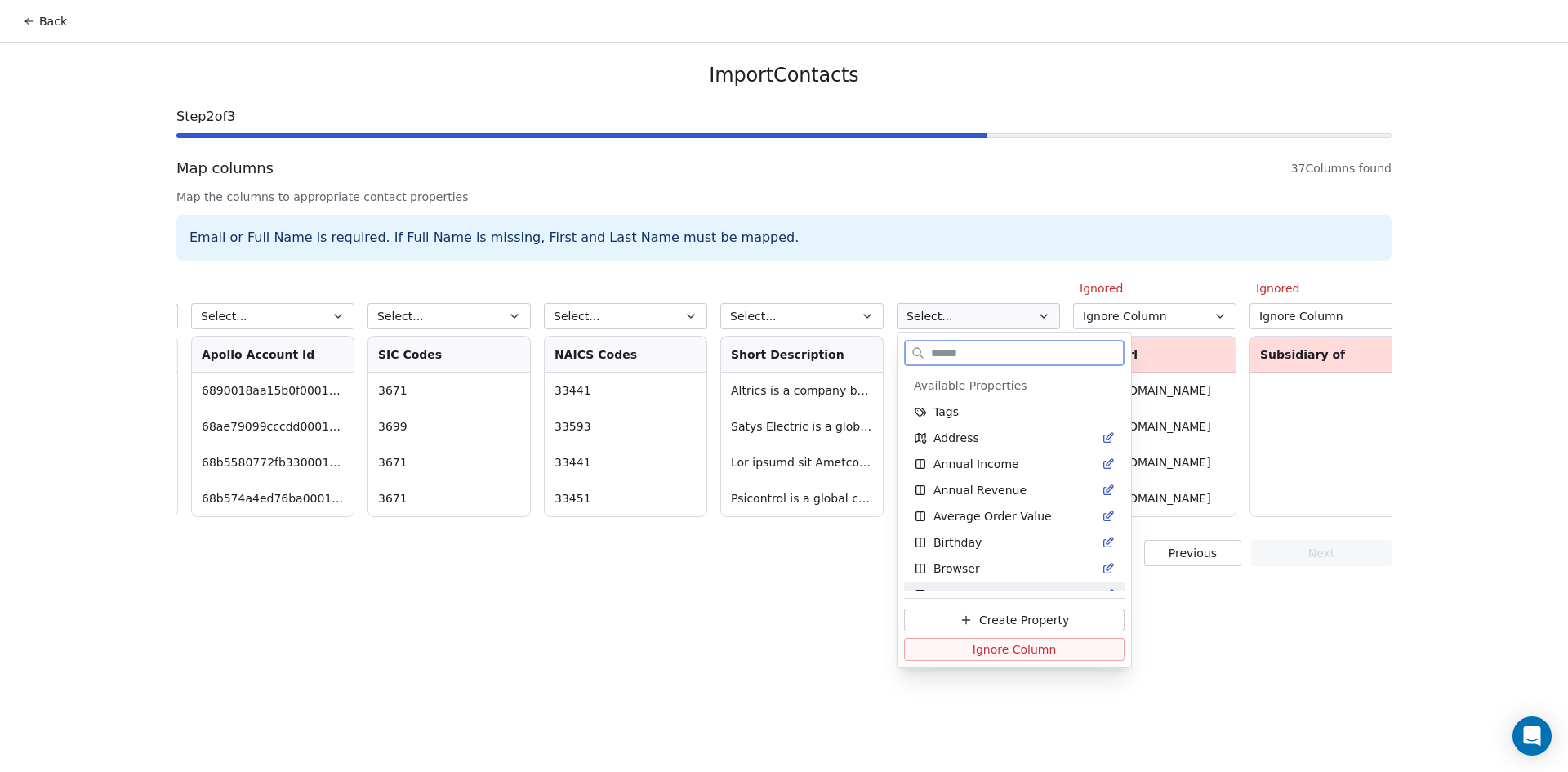
click at [991, 648] on span "Ignore Column" at bounding box center [1015, 648] width 84 height 16
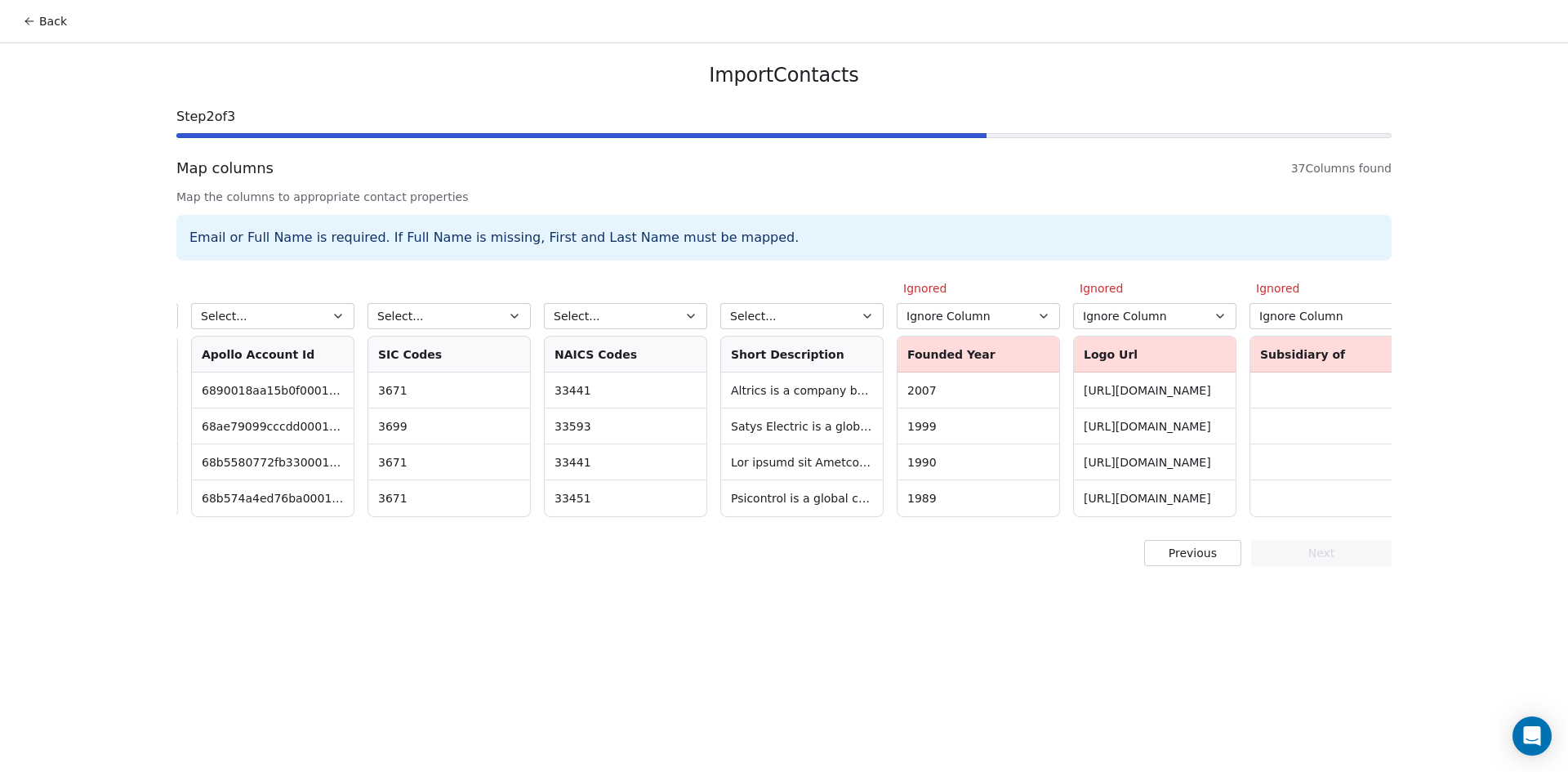
click at [842, 309] on button "Select..." at bounding box center [802, 315] width 163 height 26
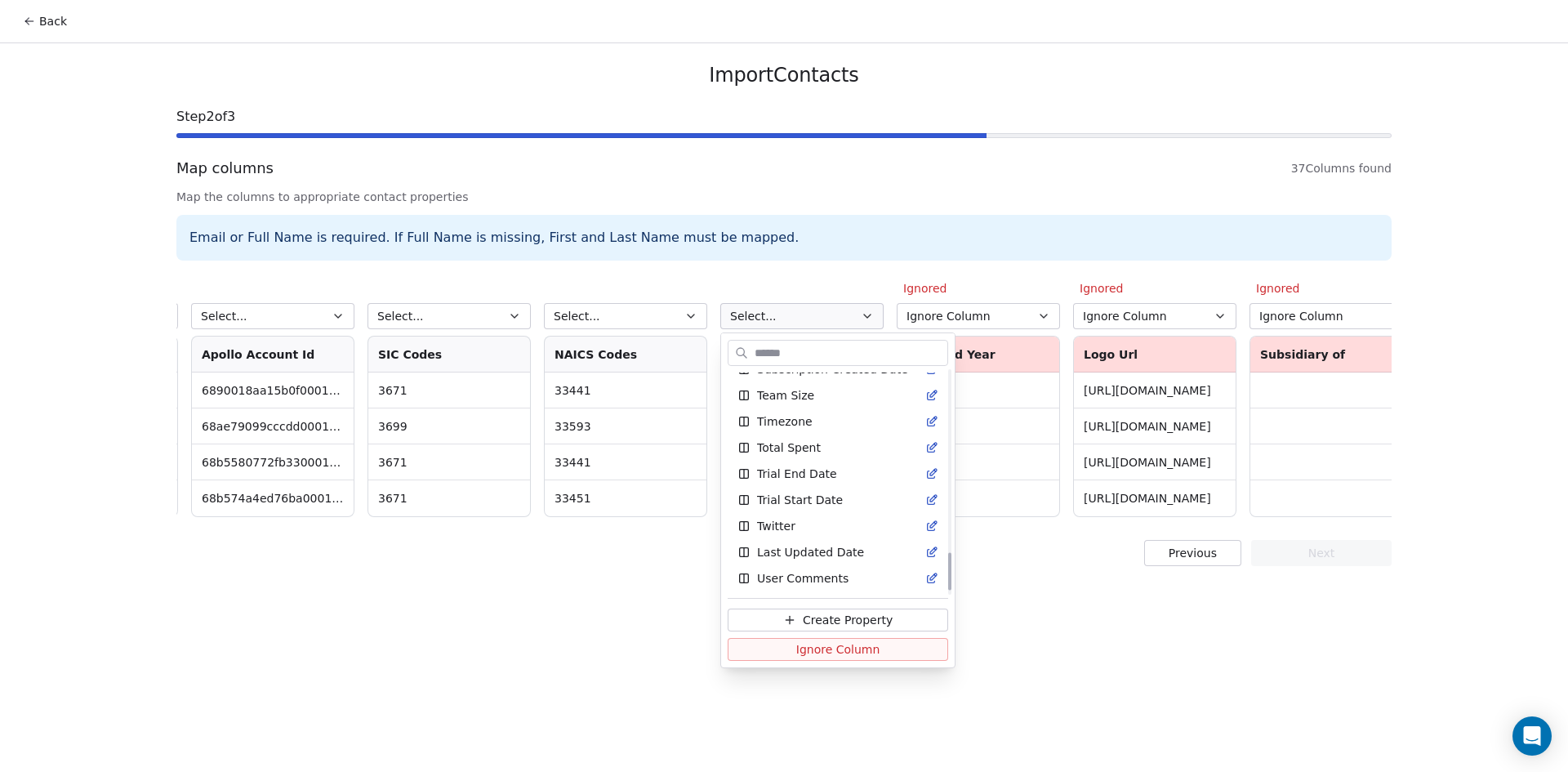
scroll to position [1088, 0]
click at [853, 652] on span "Ignore Column" at bounding box center [838, 648] width 84 height 16
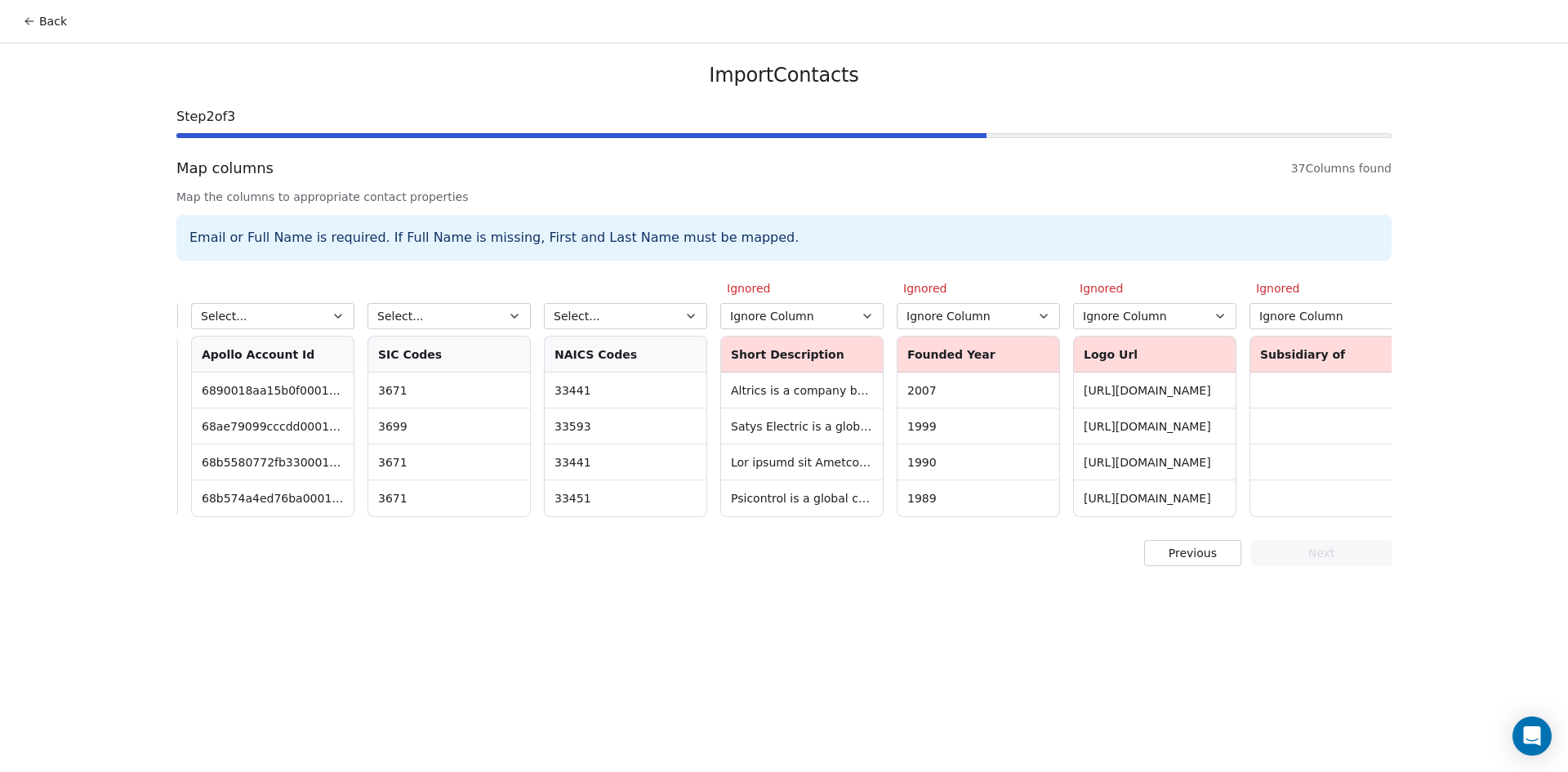
click at [688, 313] on icon "button" at bounding box center [691, 316] width 13 height 13
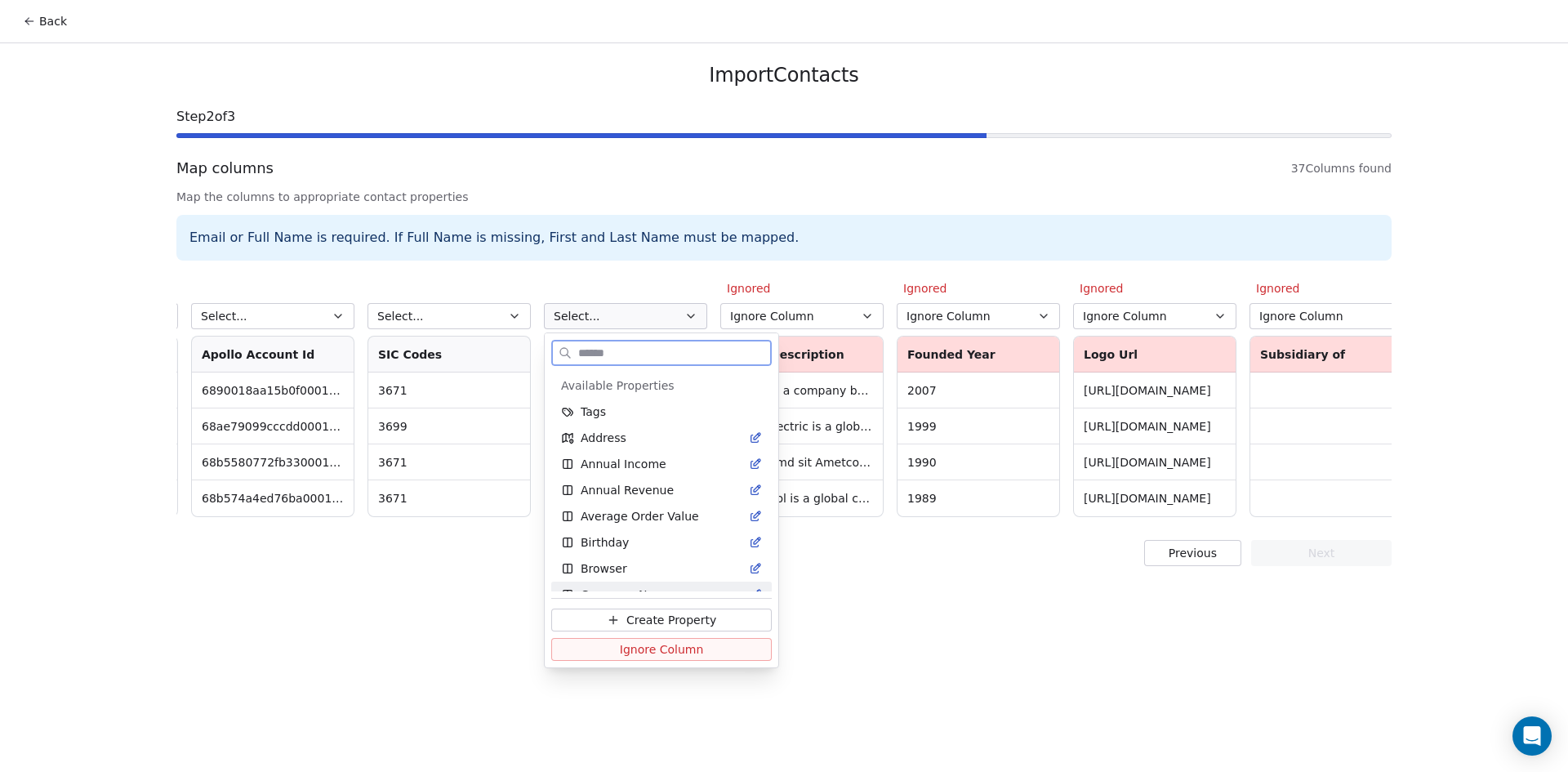
click at [671, 648] on span "Ignore Column" at bounding box center [662, 648] width 84 height 16
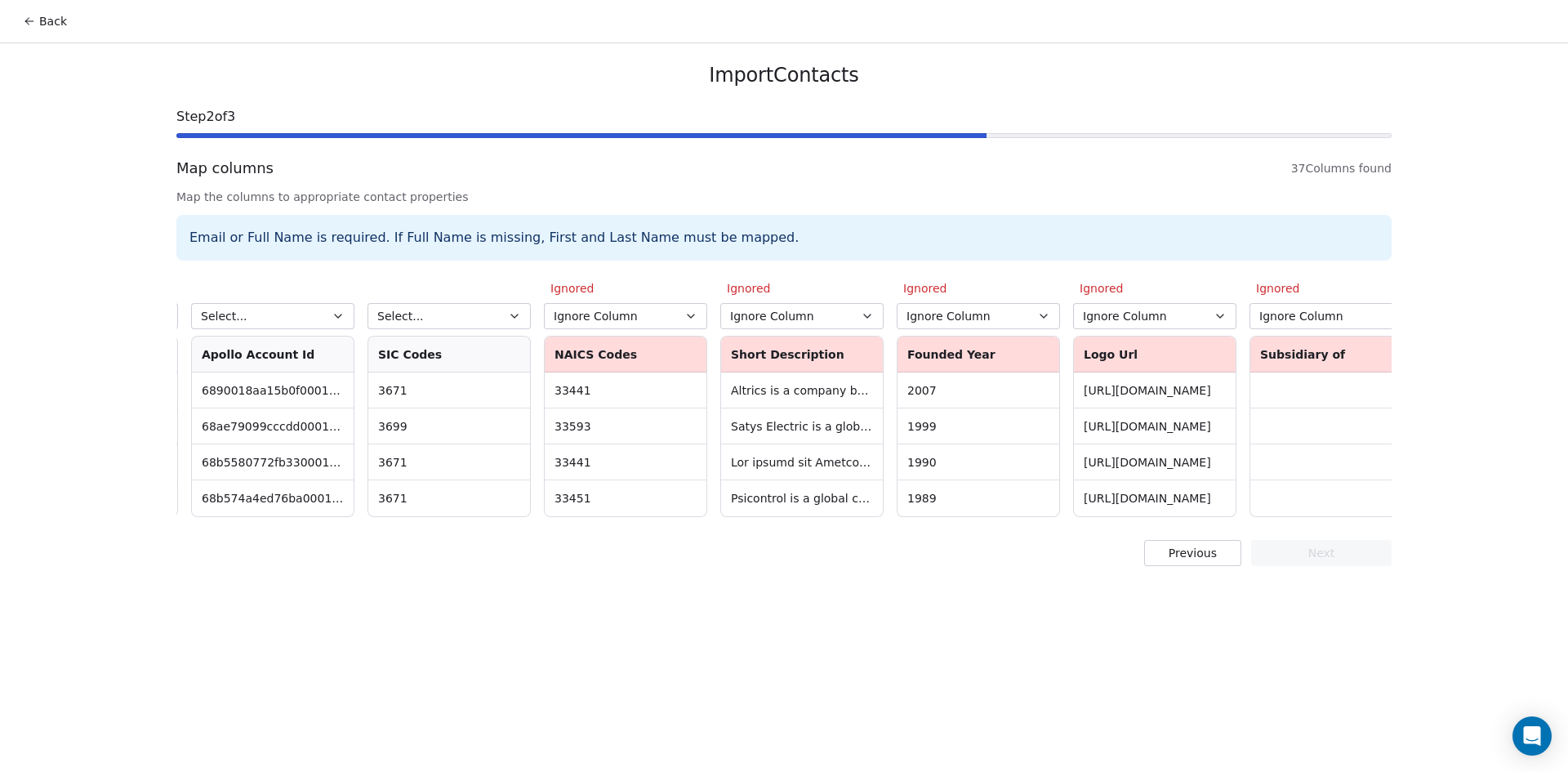
click at [513, 303] on button "Select..." at bounding box center [449, 315] width 163 height 26
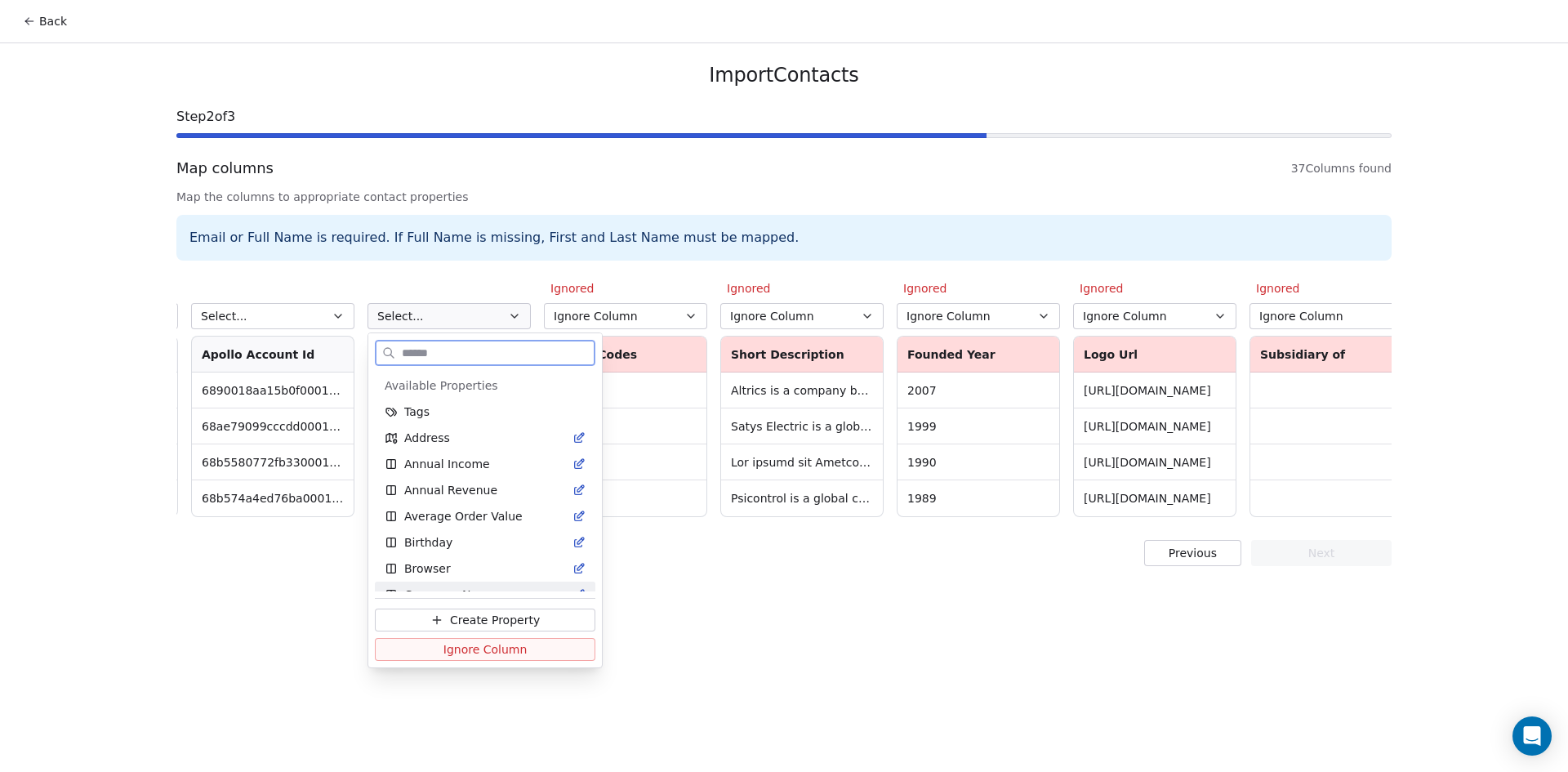
click at [496, 646] on span "Ignore Column" at bounding box center [485, 648] width 84 height 16
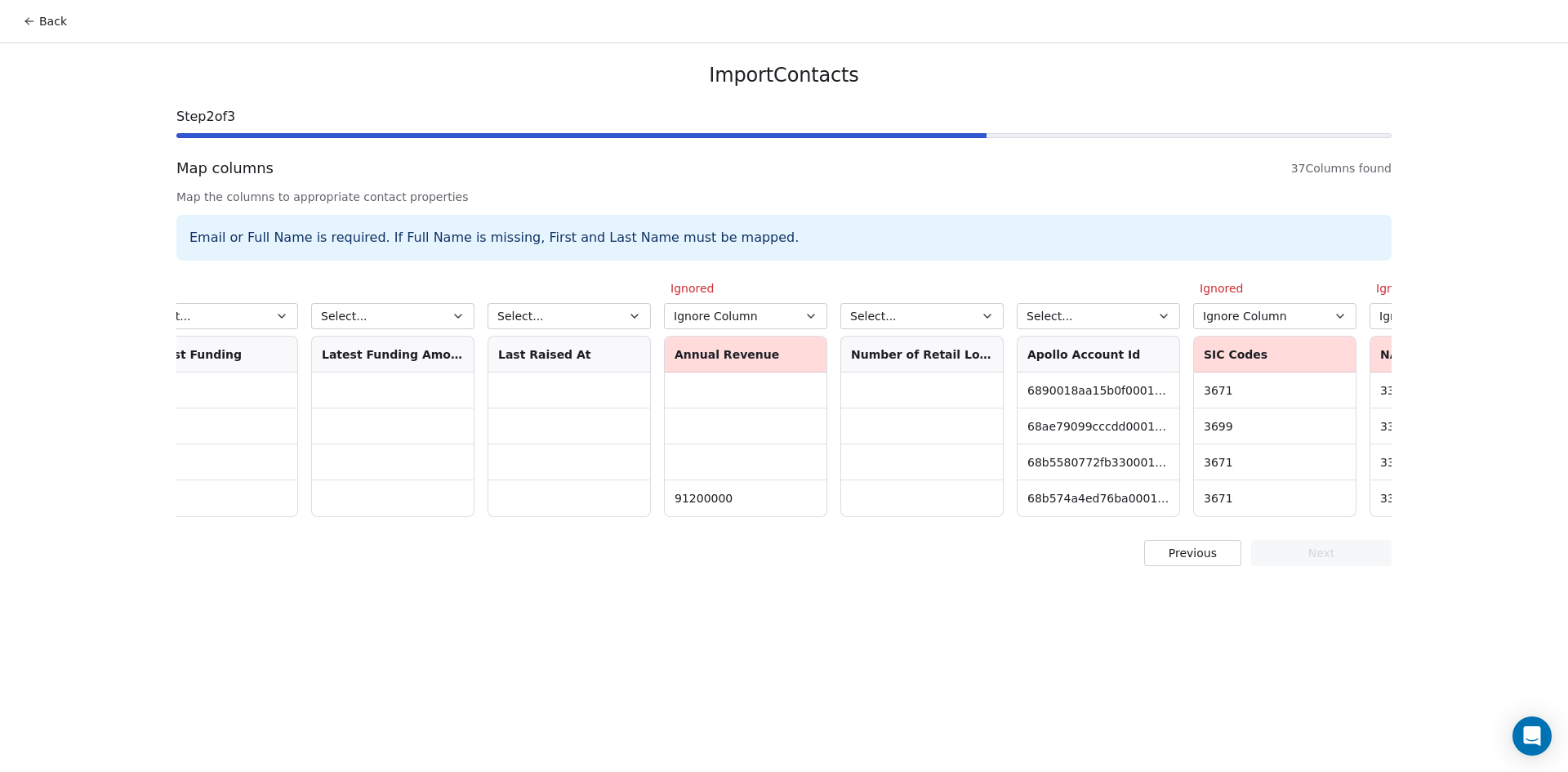
scroll to position [0, 3751]
click at [953, 319] on button "Select..." at bounding box center [917, 315] width 163 height 26
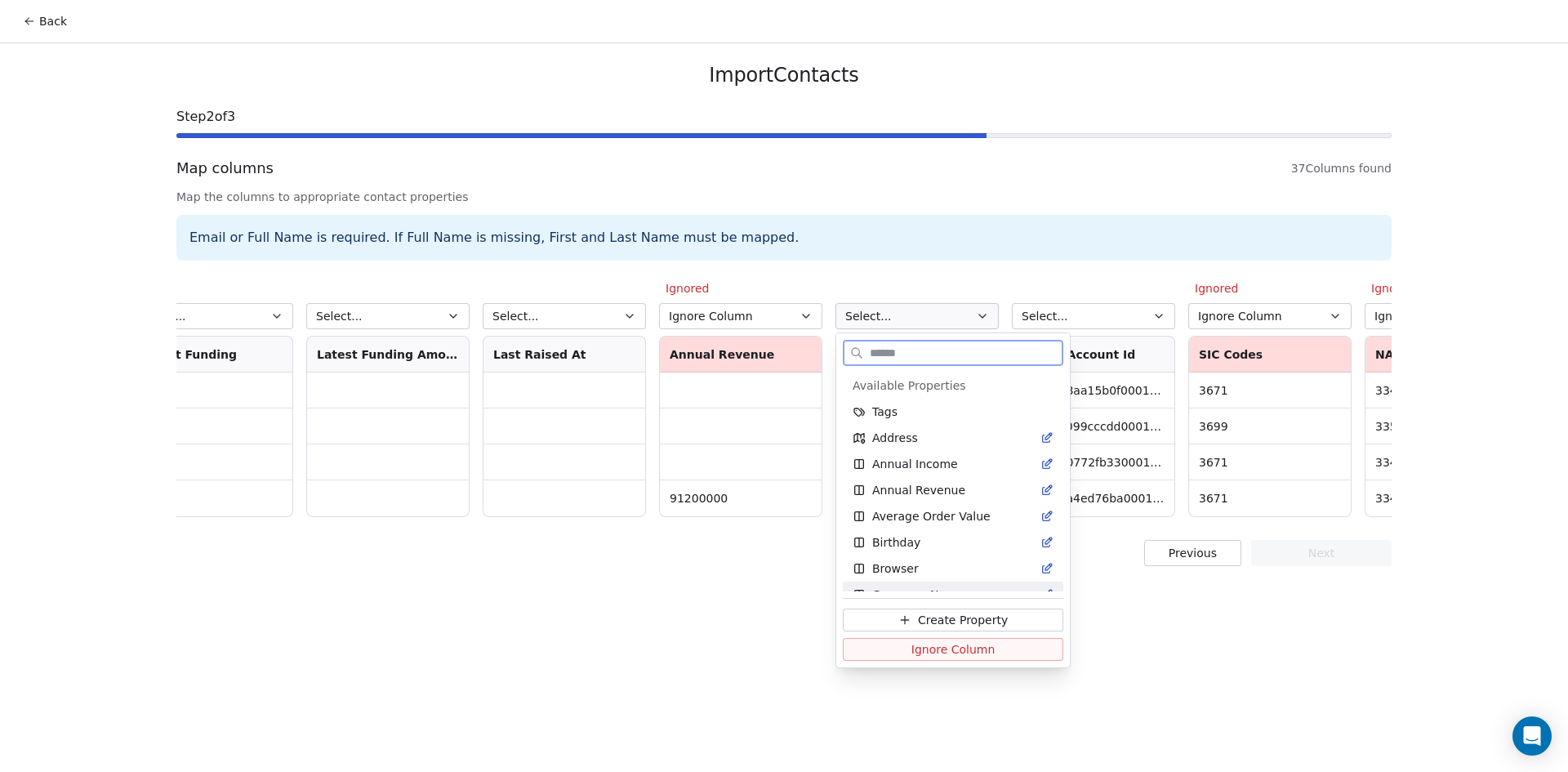
click at [939, 647] on span "Ignore Column" at bounding box center [953, 648] width 84 height 16
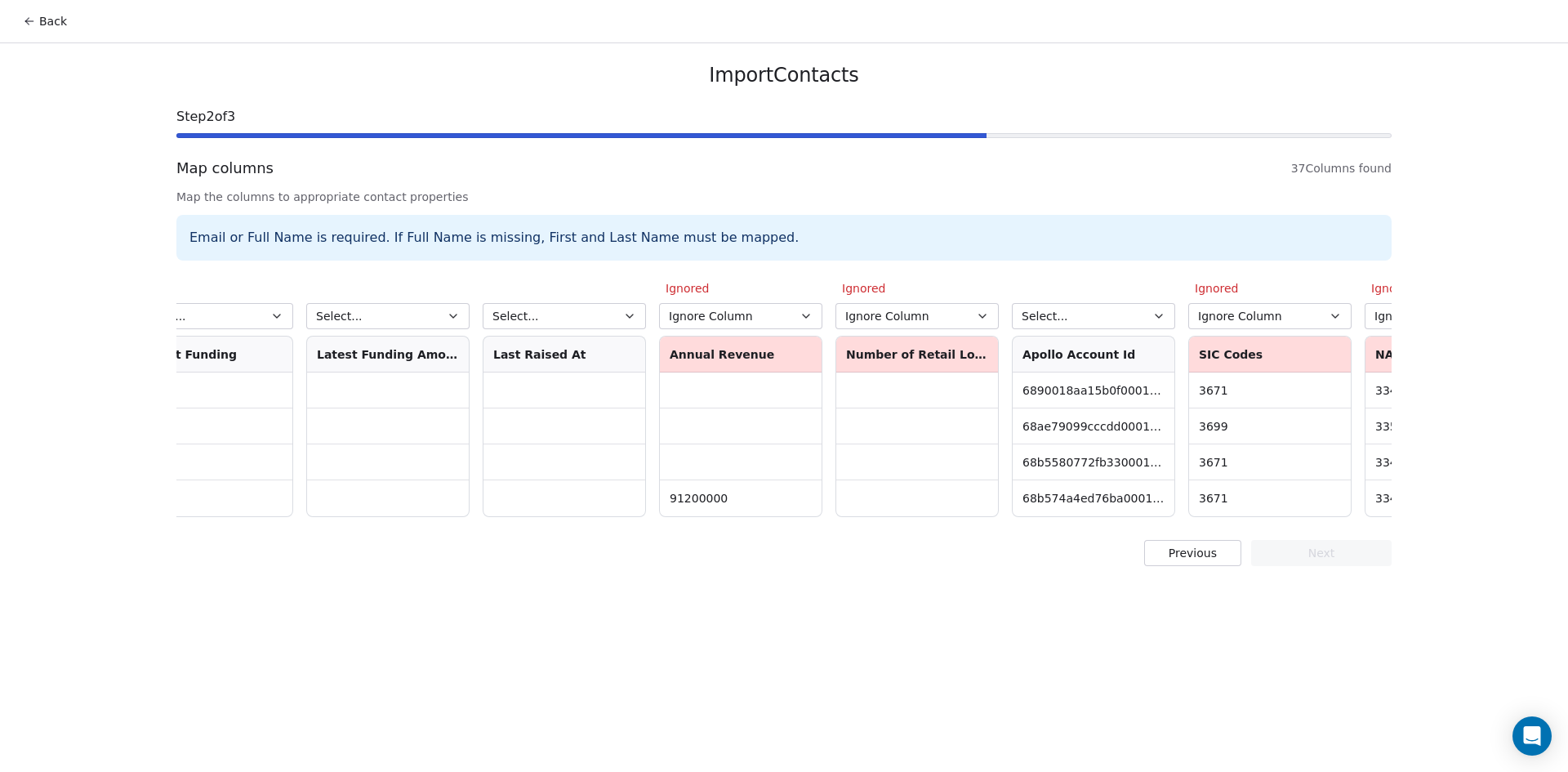
click at [1110, 315] on button "Select..." at bounding box center [1093, 315] width 163 height 26
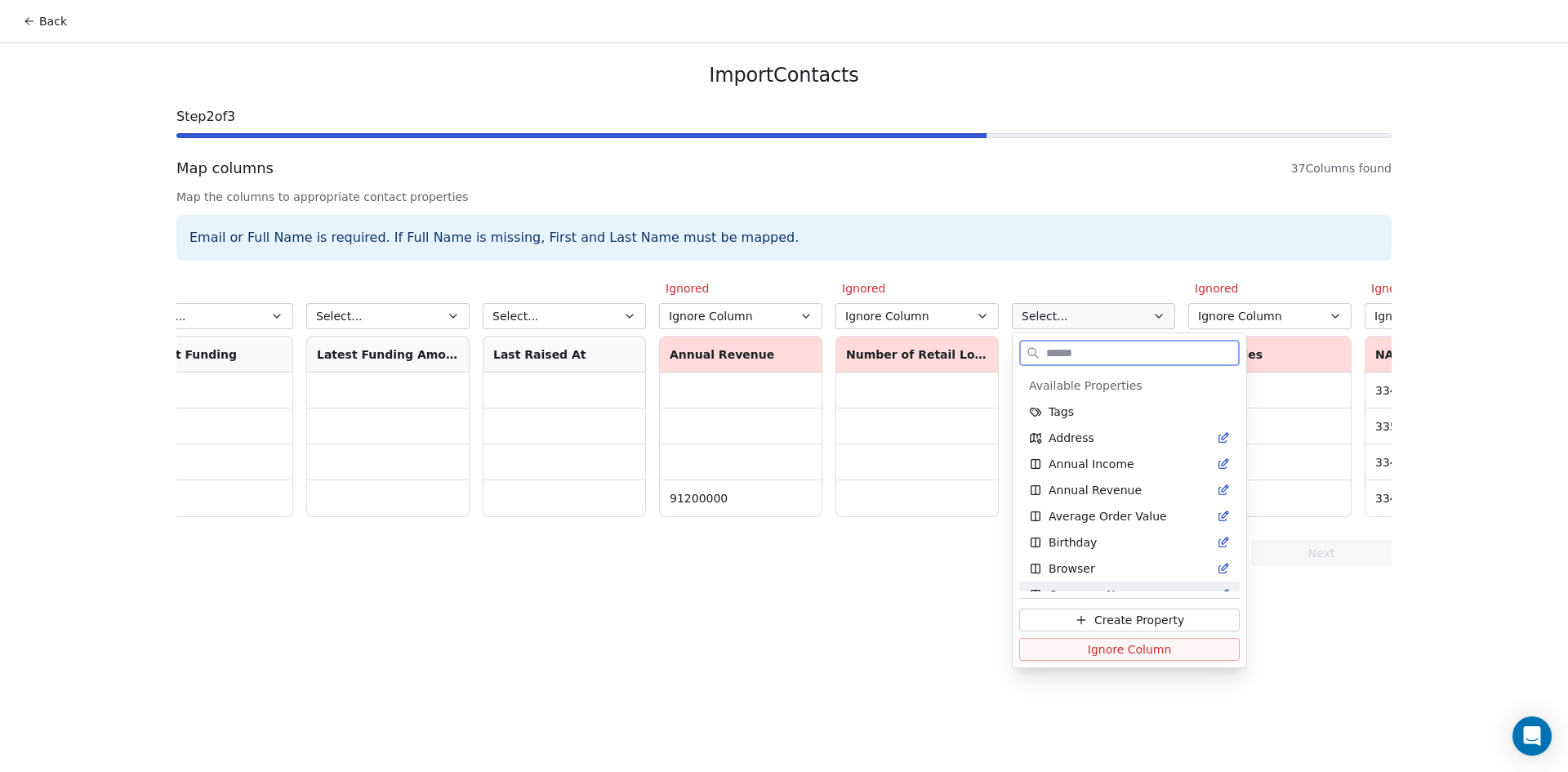
click at [1094, 652] on span "Ignore Column" at bounding box center [1130, 648] width 84 height 16
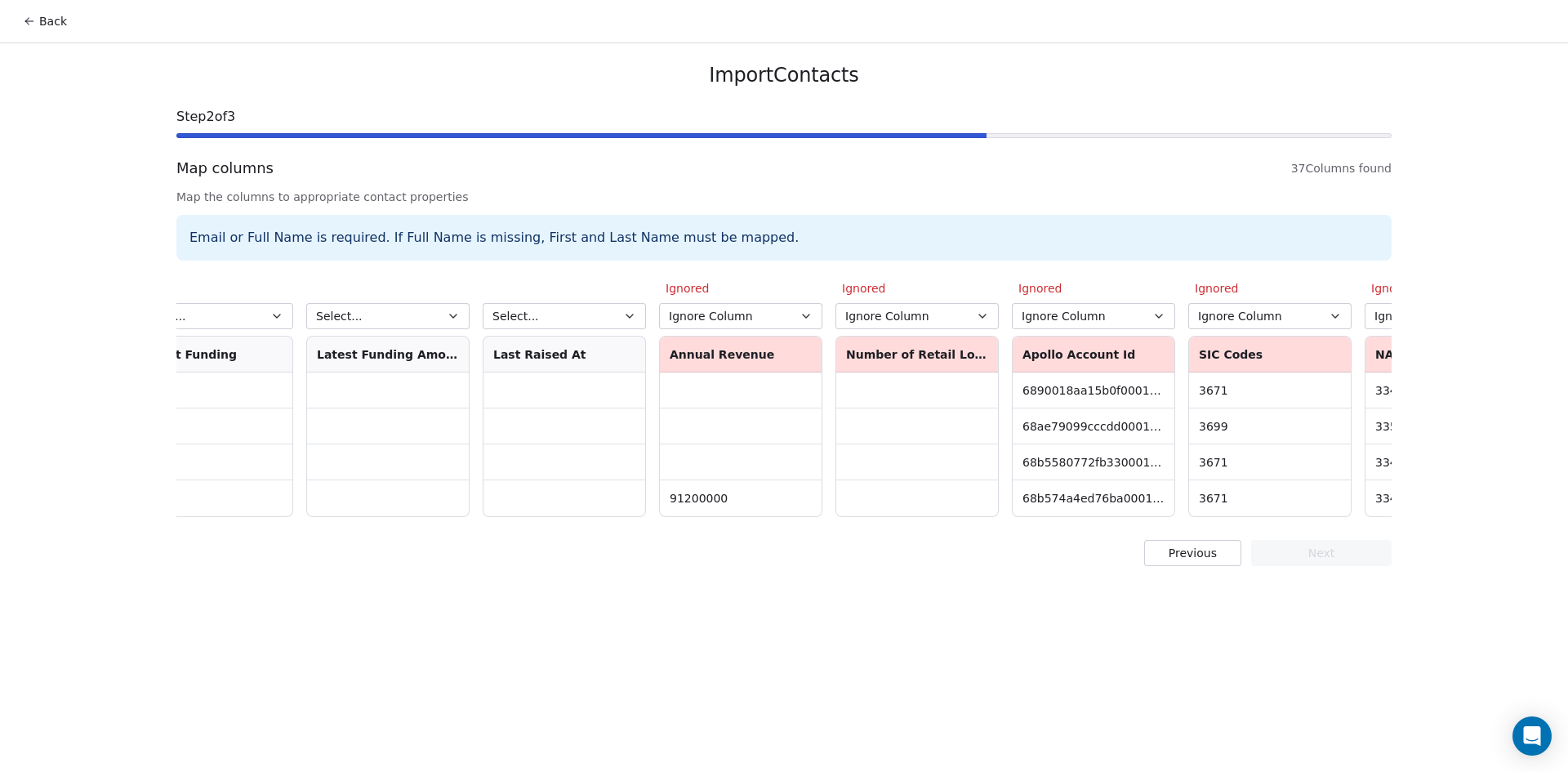
click at [576, 313] on button "Select..." at bounding box center [564, 315] width 163 height 26
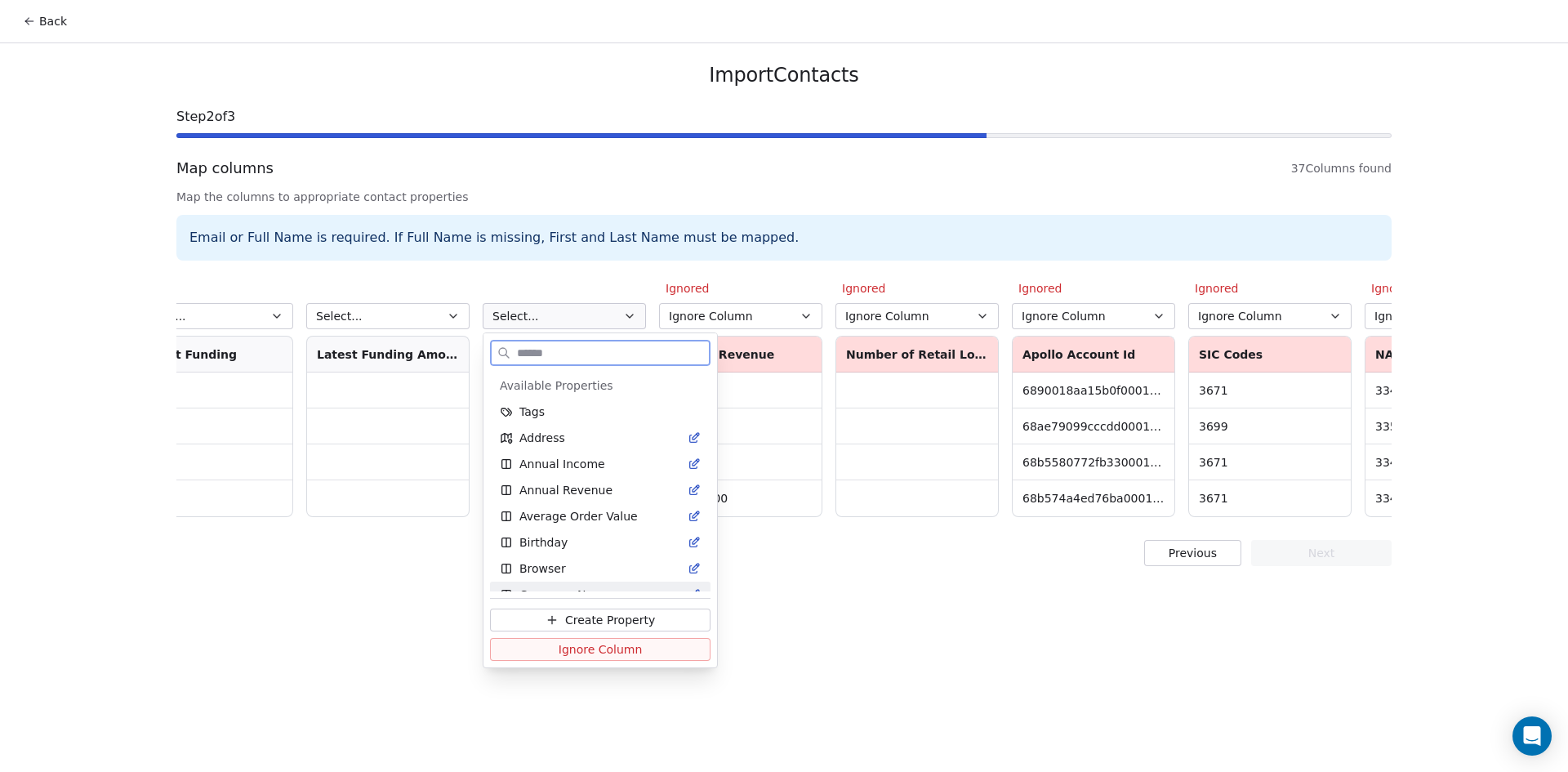
click at [632, 649] on span "Ignore Column" at bounding box center [600, 648] width 84 height 16
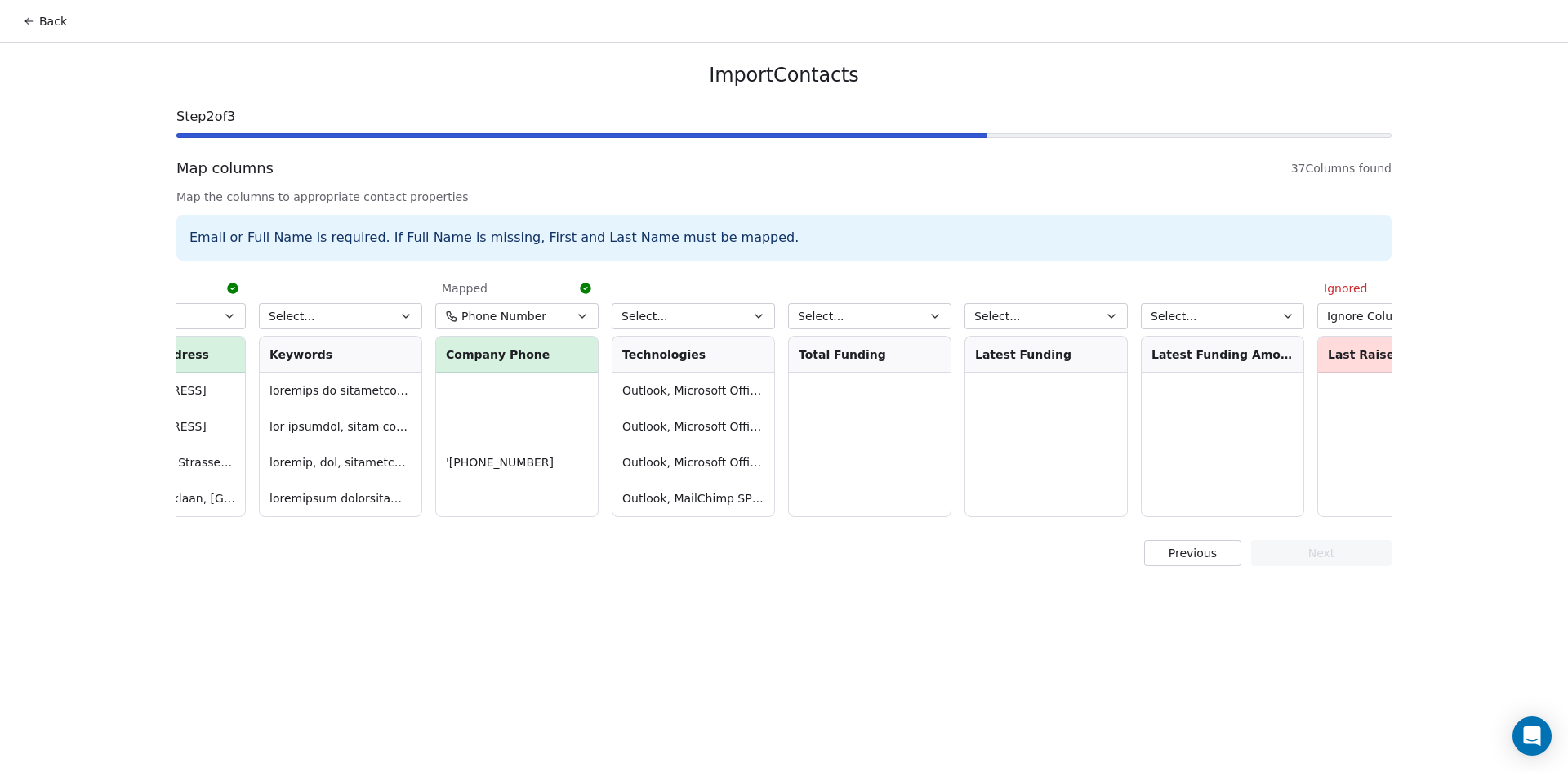
scroll to position [0, 2925]
click at [860, 310] on button "Select..." at bounding box center [861, 315] width 163 height 26
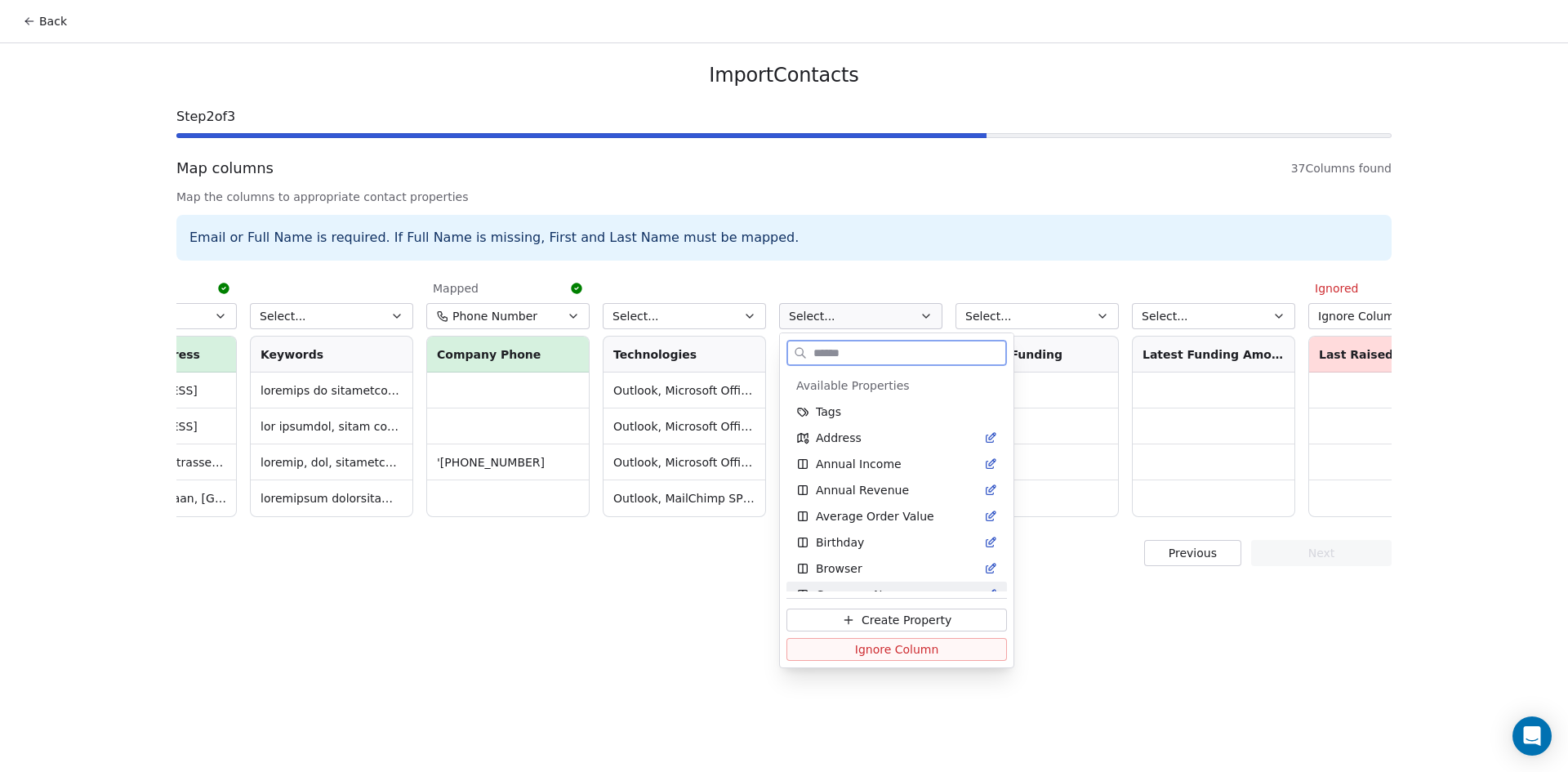
drag, startPoint x: 858, startPoint y: 648, endPoint x: 860, endPoint y: 632, distance: 16.1
click at [858, 643] on span "Ignore Column" at bounding box center [897, 648] width 84 height 16
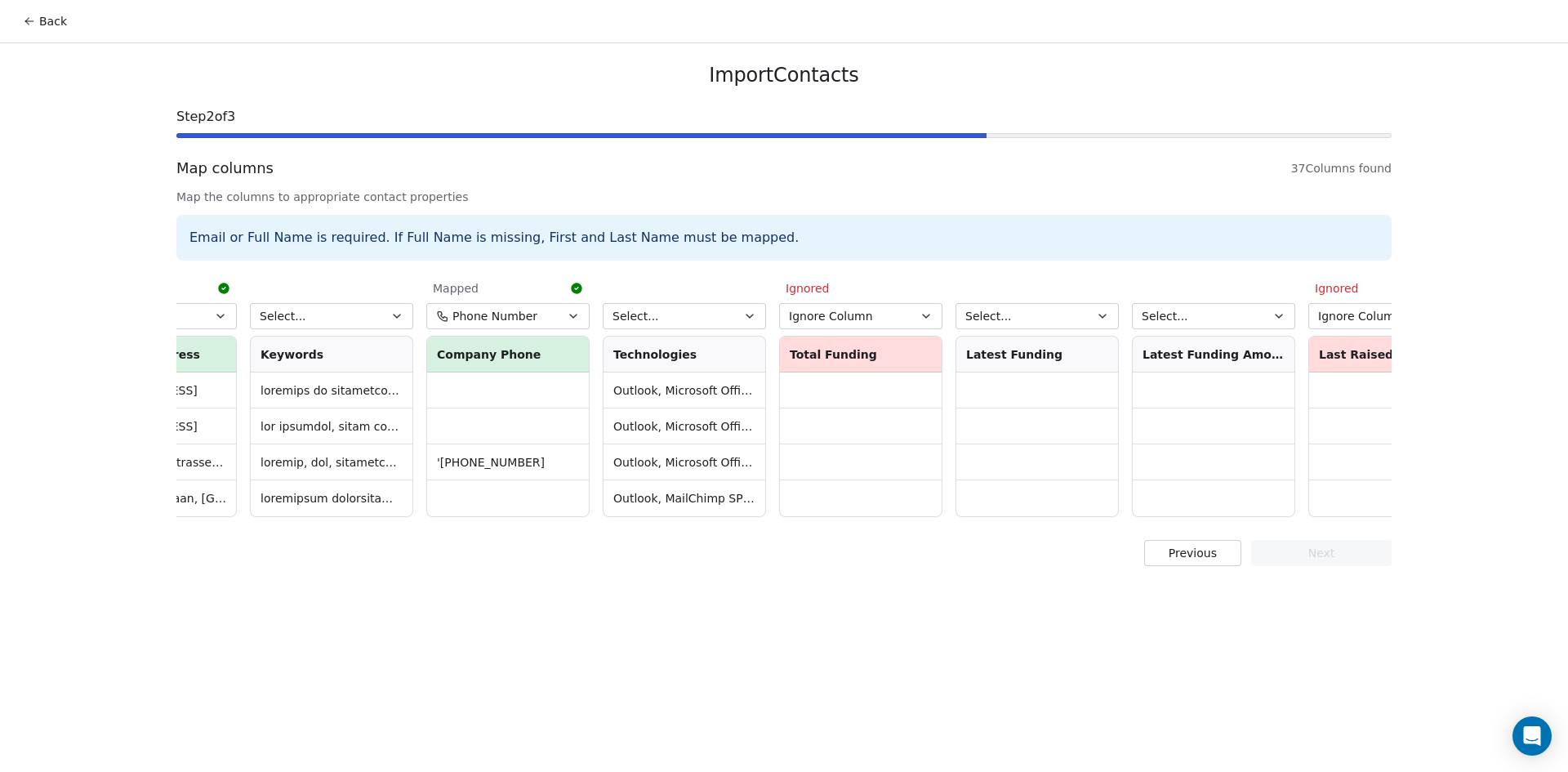
click at [1034, 309] on button "Select..." at bounding box center [1037, 315] width 163 height 26
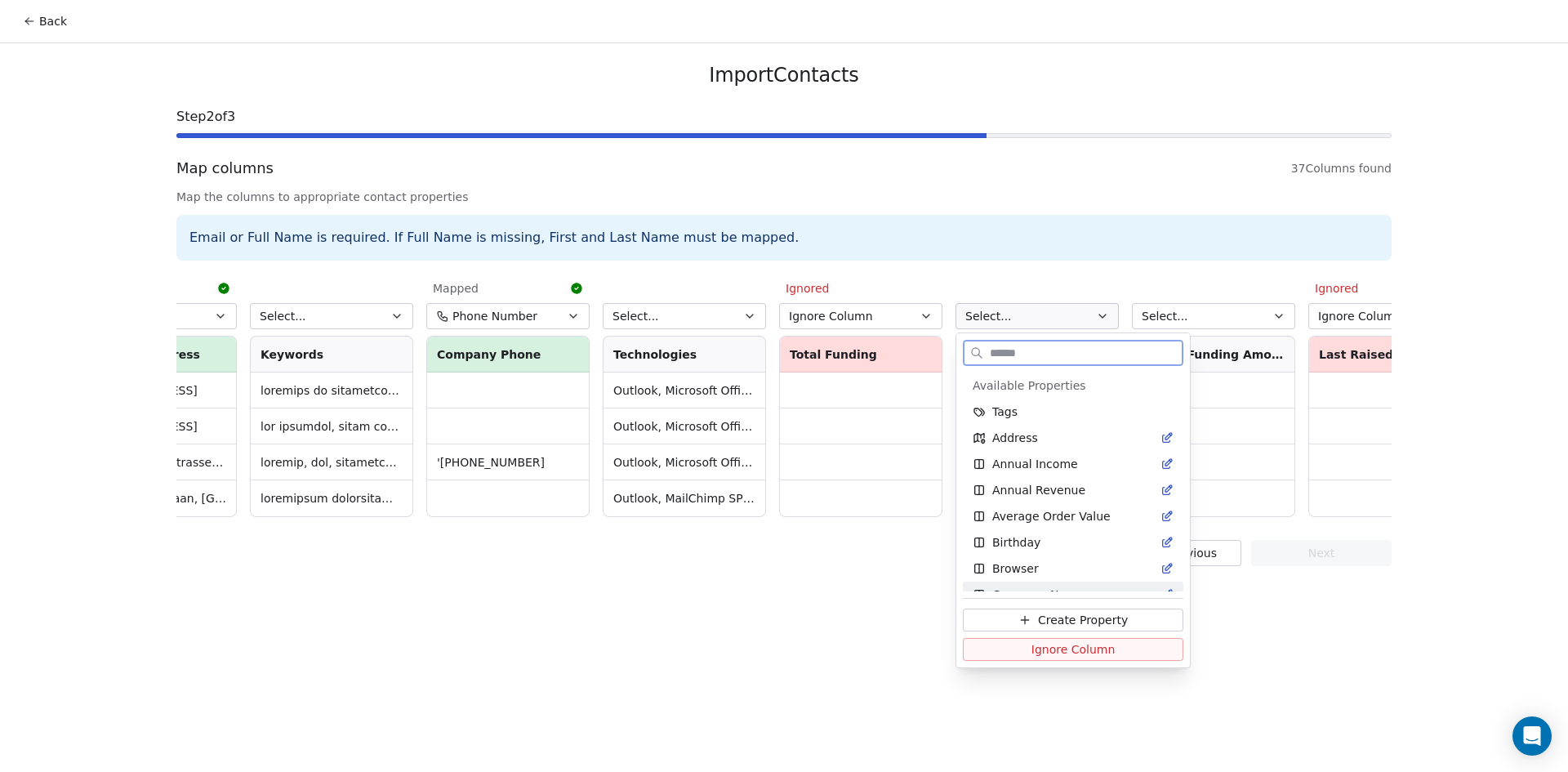
click at [1046, 652] on span "Ignore Column" at bounding box center [1074, 648] width 84 height 16
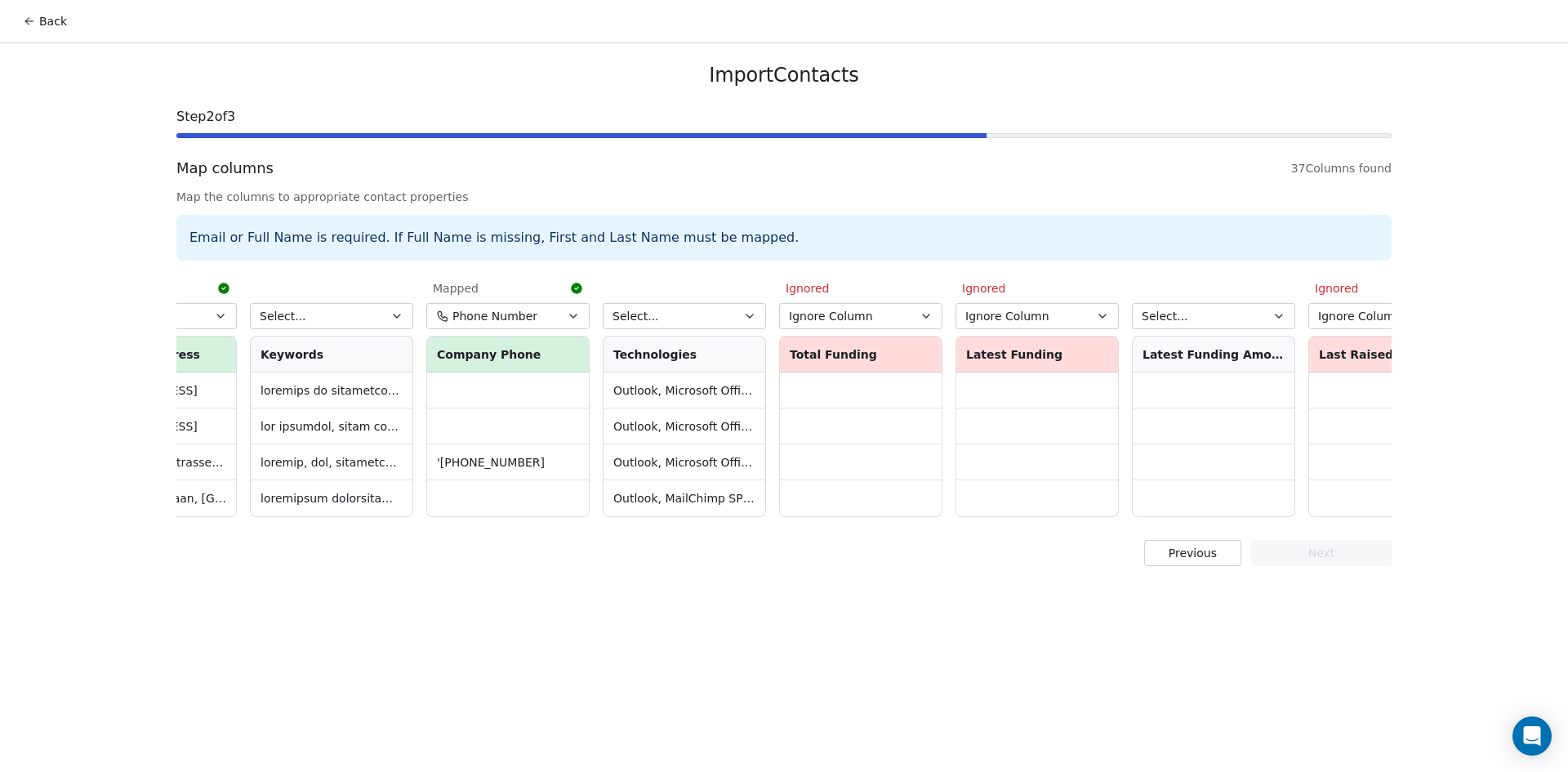
click at [1199, 309] on button "Select..." at bounding box center [1213, 315] width 163 height 26
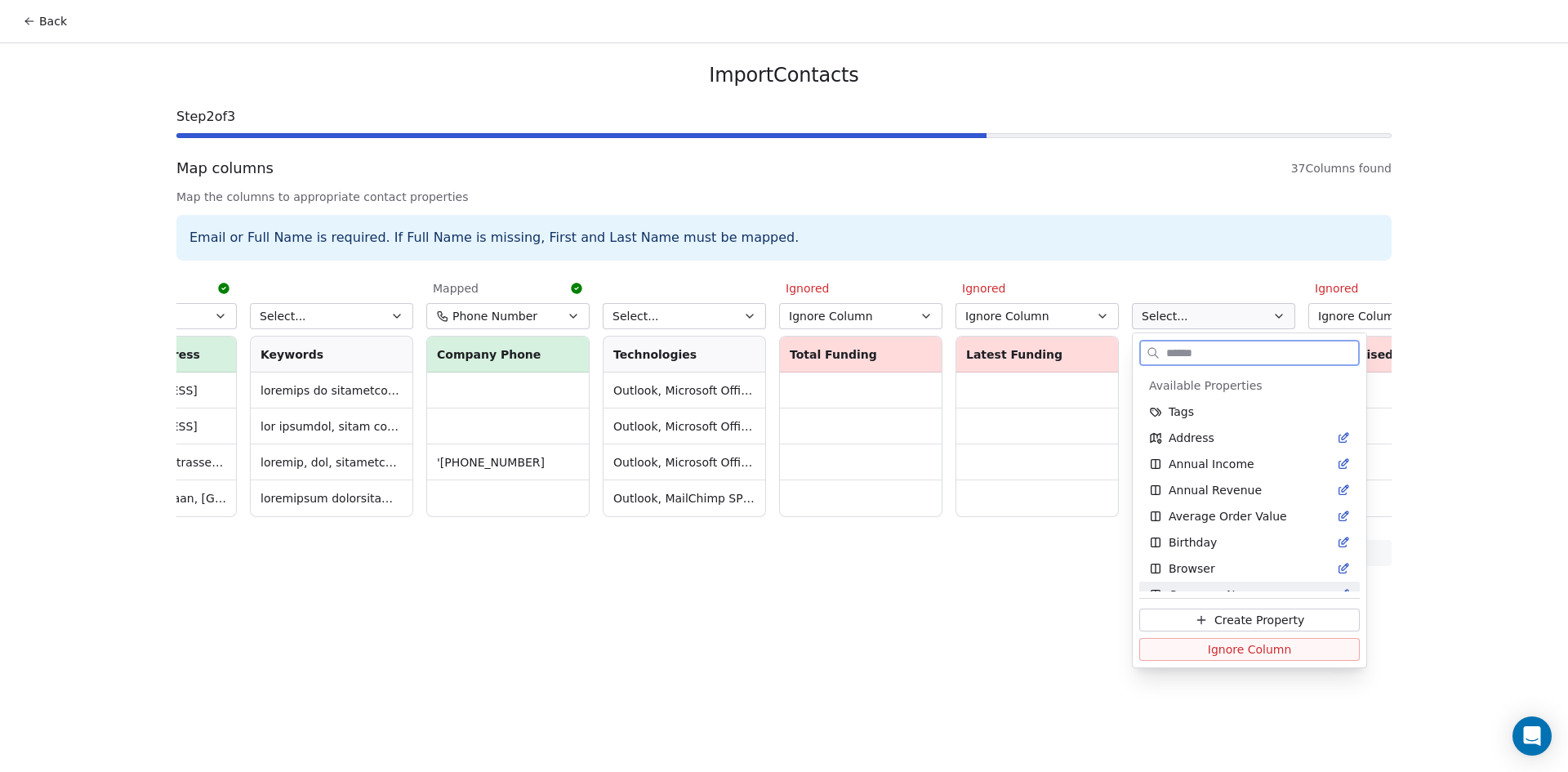
click at [1195, 654] on button "Ignore Column" at bounding box center [1249, 648] width 220 height 23
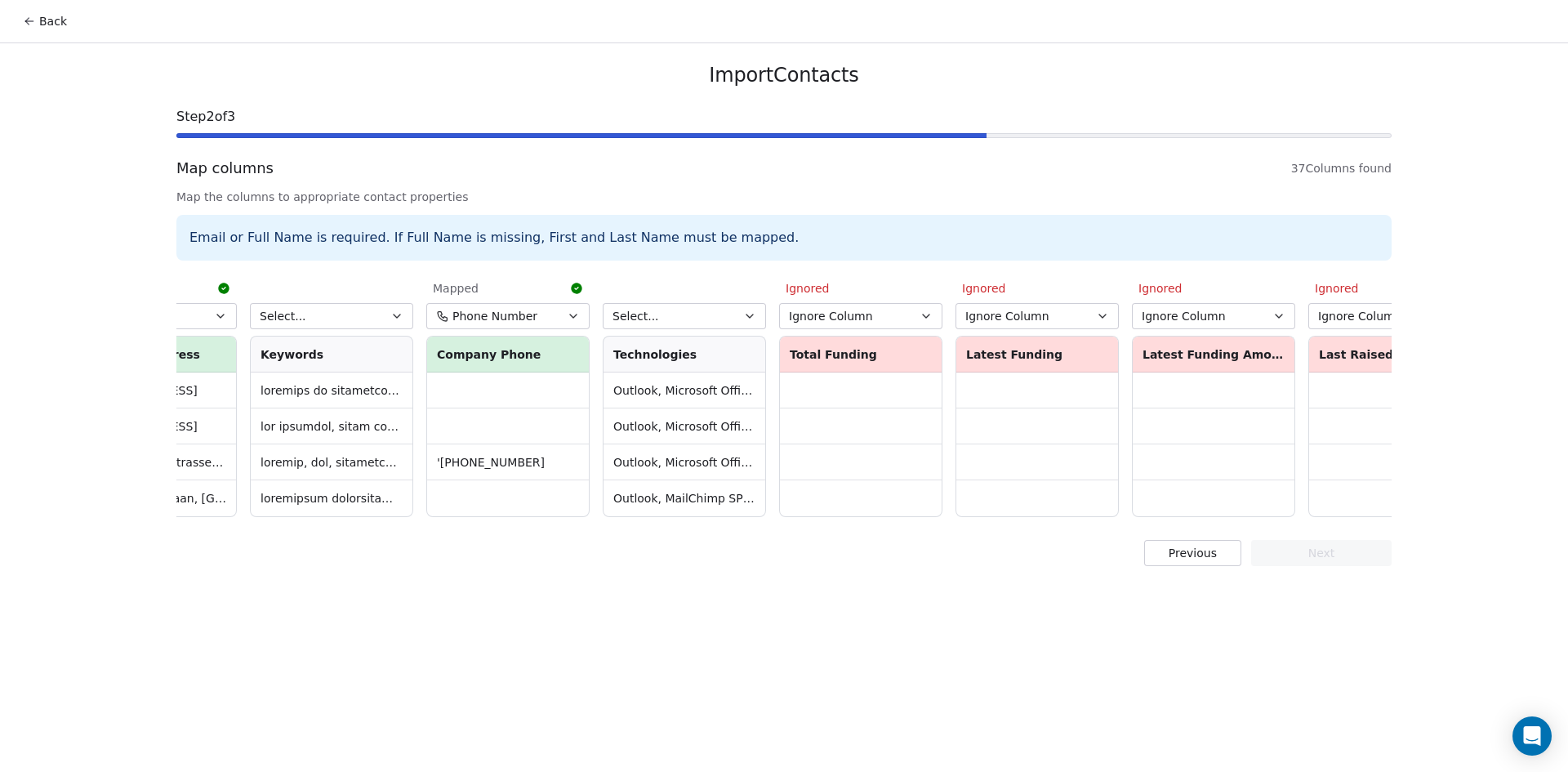
click at [736, 320] on button "Select..." at bounding box center [684, 315] width 163 height 26
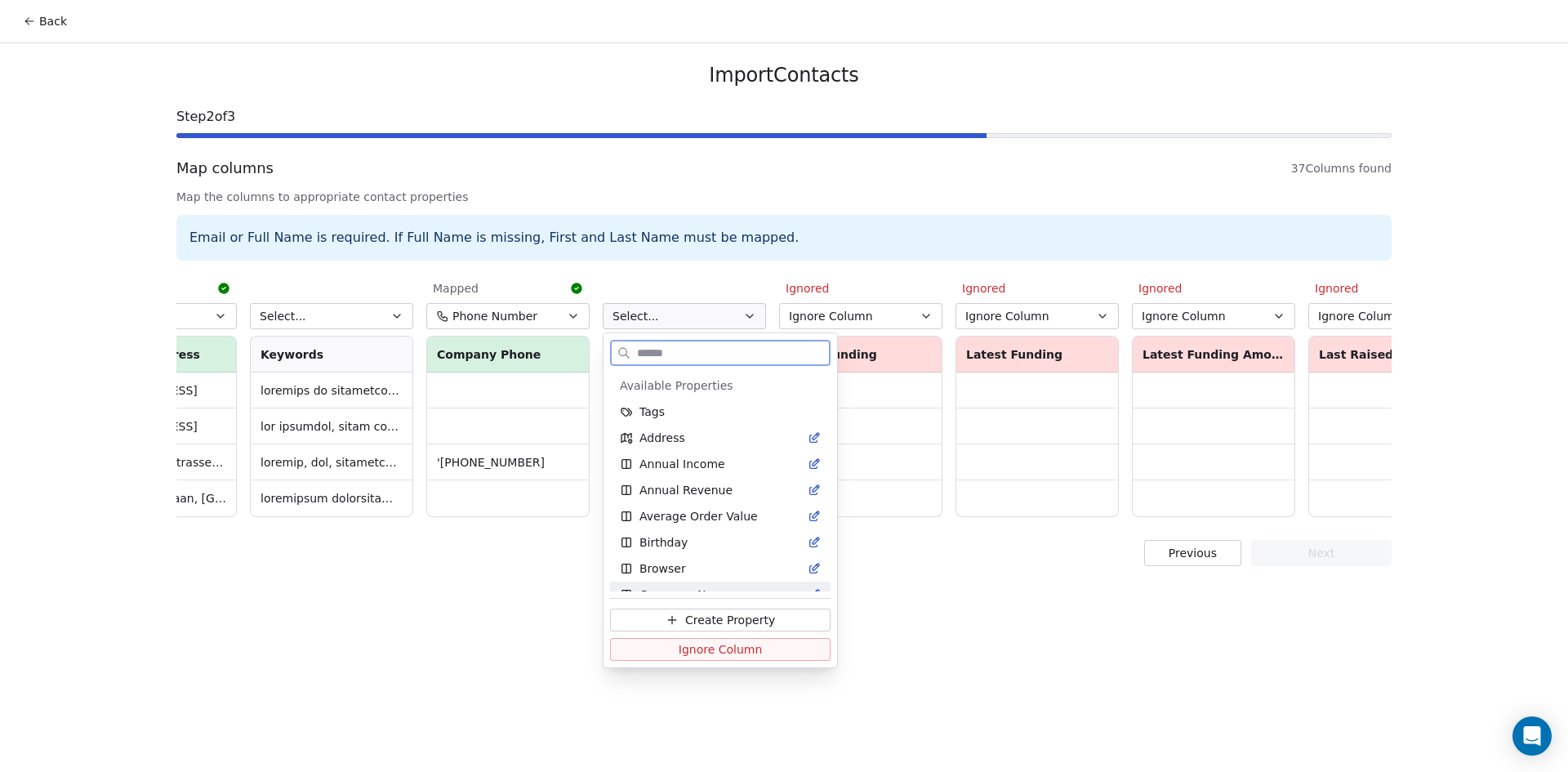
click at [747, 651] on span "Ignore Column" at bounding box center [721, 648] width 84 height 16
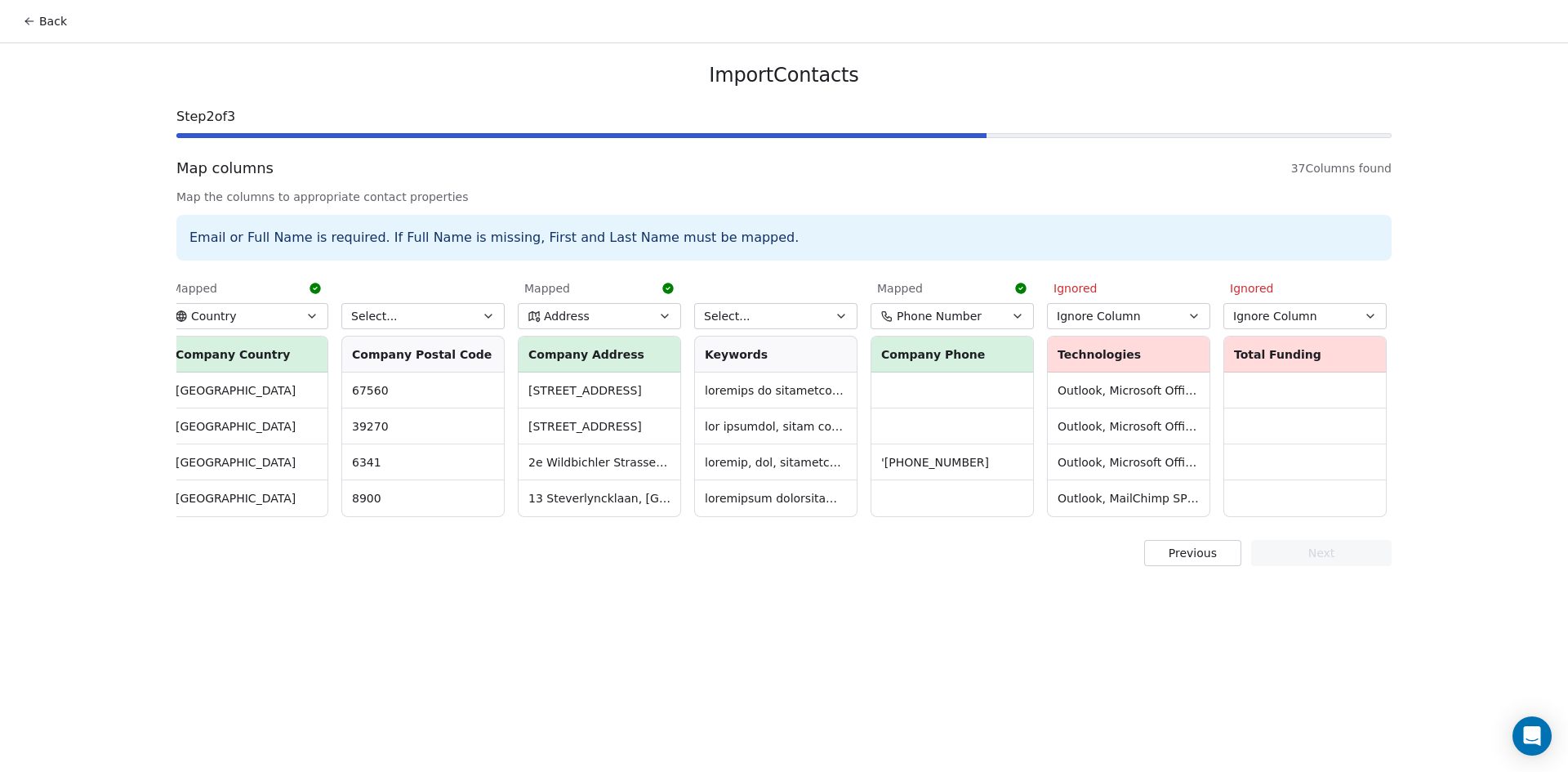
scroll to position [0, 2445]
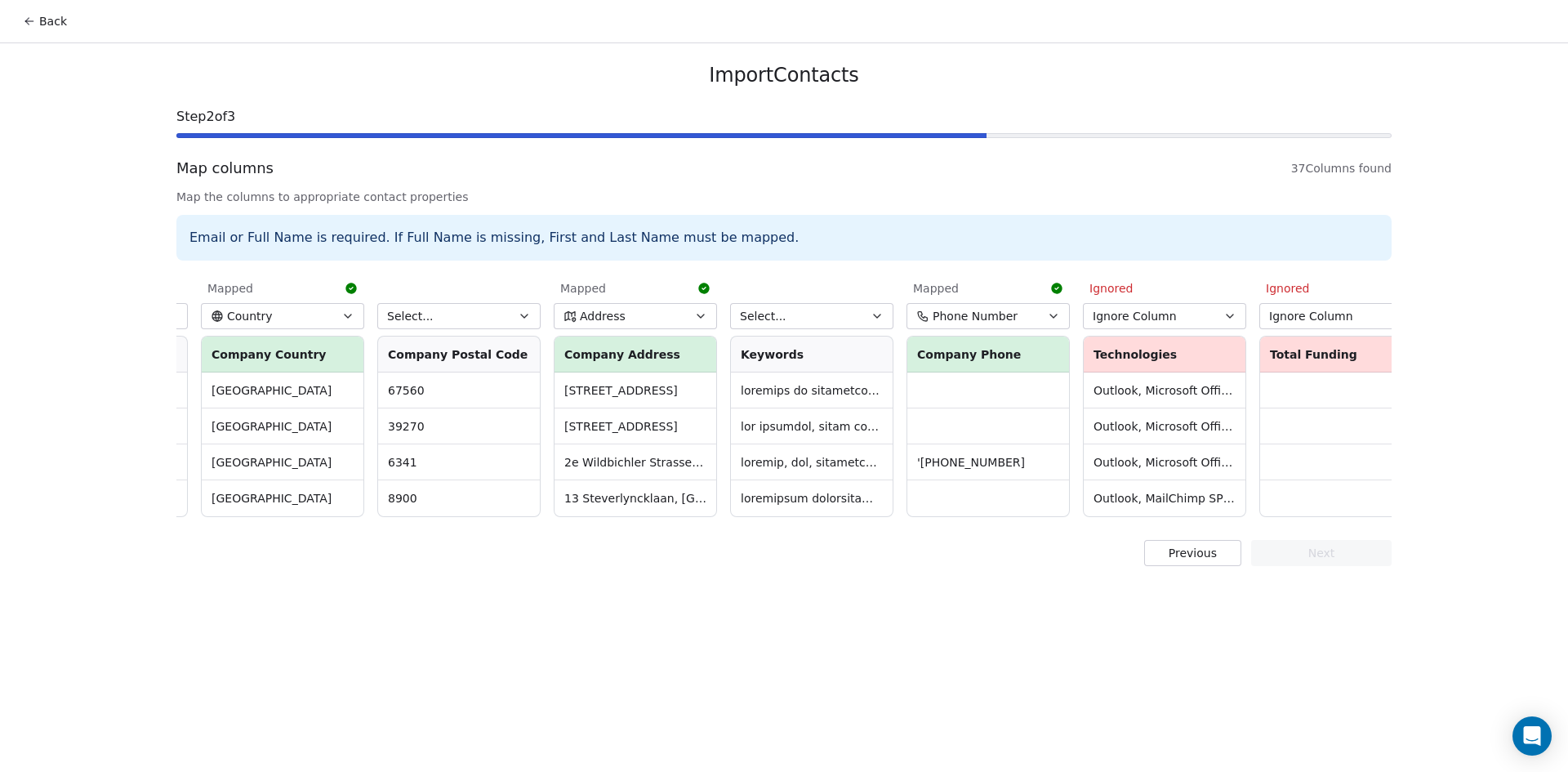
click at [843, 319] on button "Select..." at bounding box center [811, 315] width 163 height 26
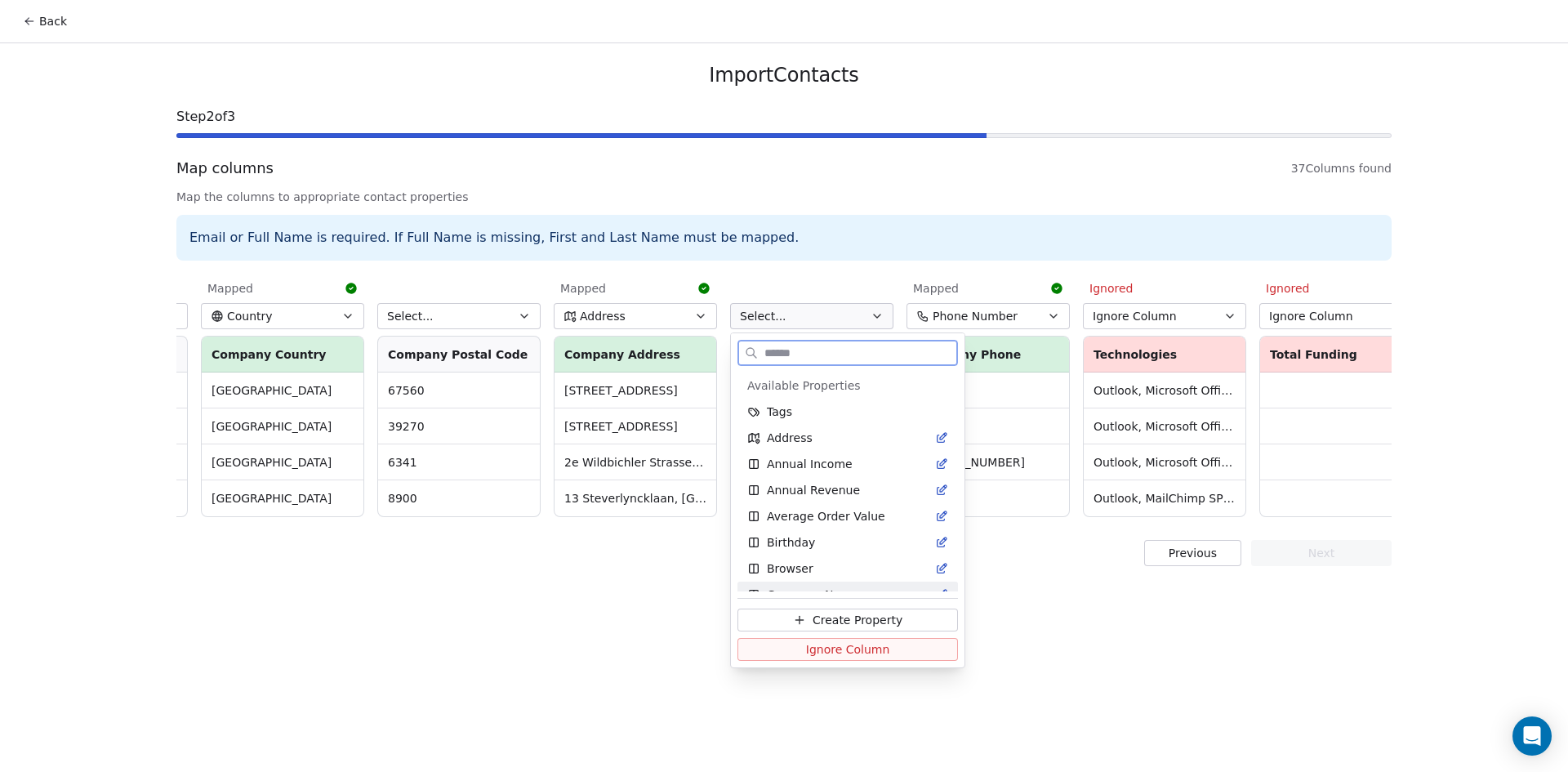
click at [832, 643] on span "Ignore Column" at bounding box center [848, 648] width 84 height 16
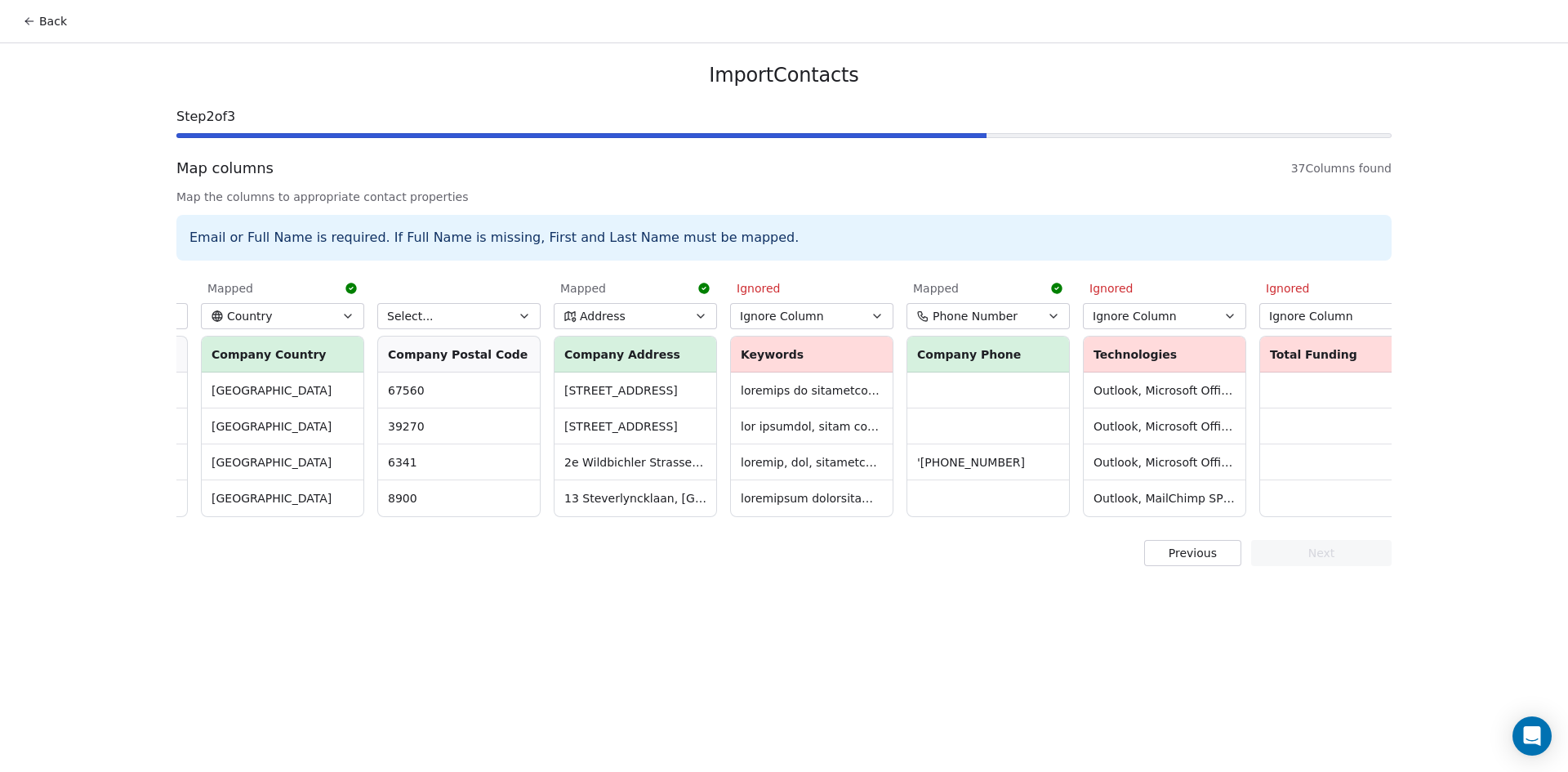
click at [488, 325] on button "Select..." at bounding box center [459, 315] width 163 height 26
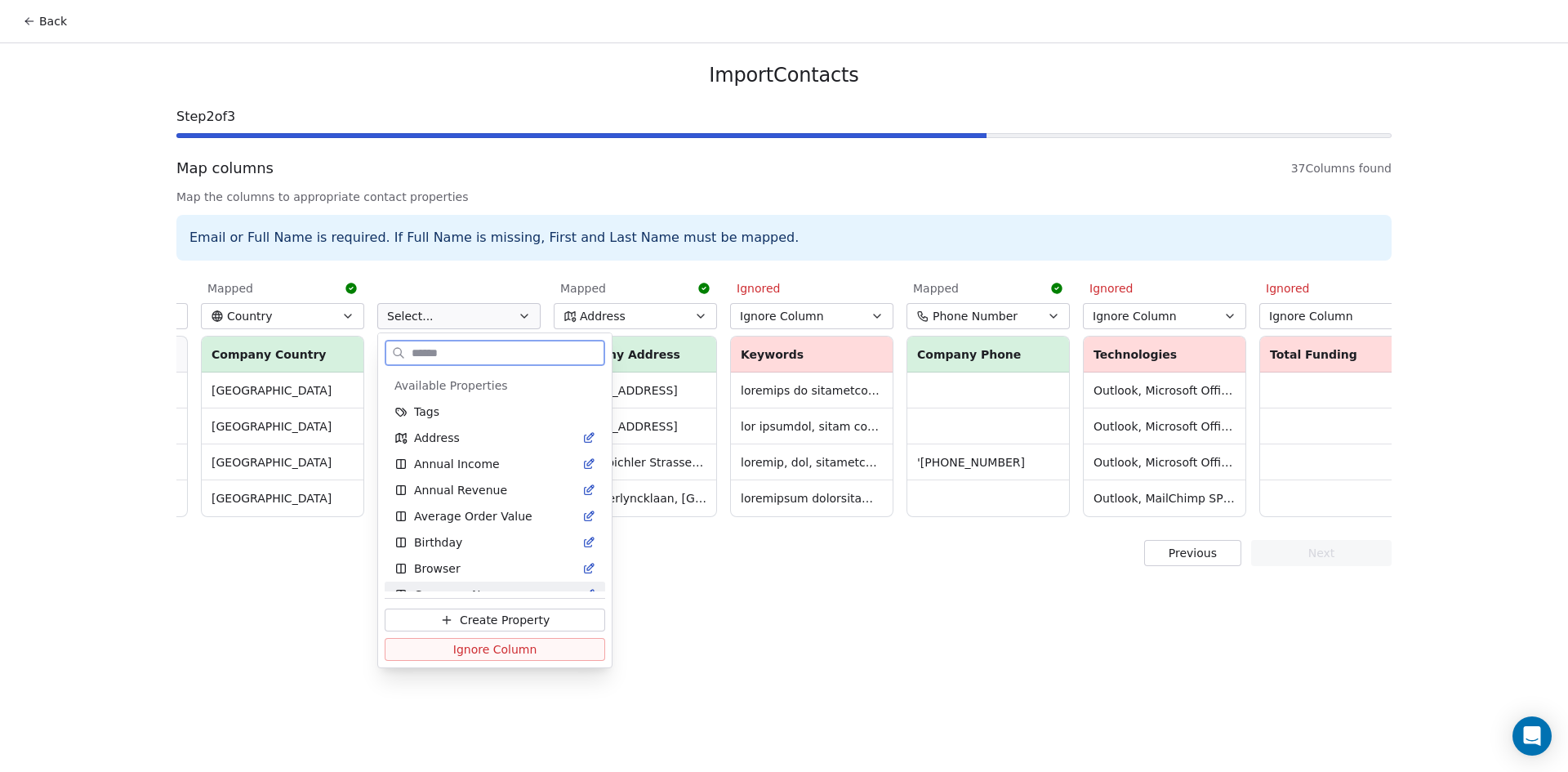
click at [478, 646] on span "Ignore Column" at bounding box center [495, 648] width 84 height 16
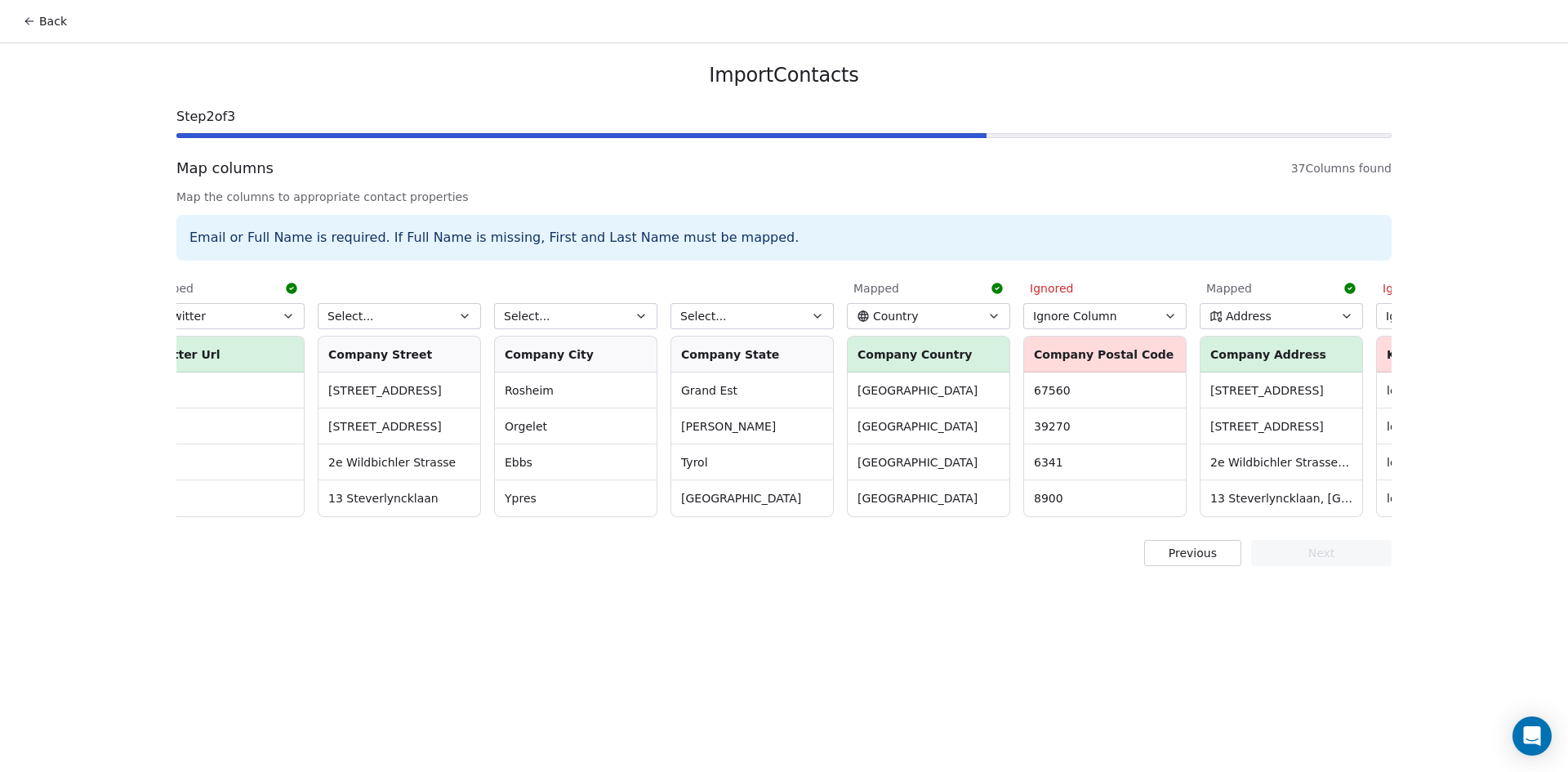
scroll to position [0, 1781]
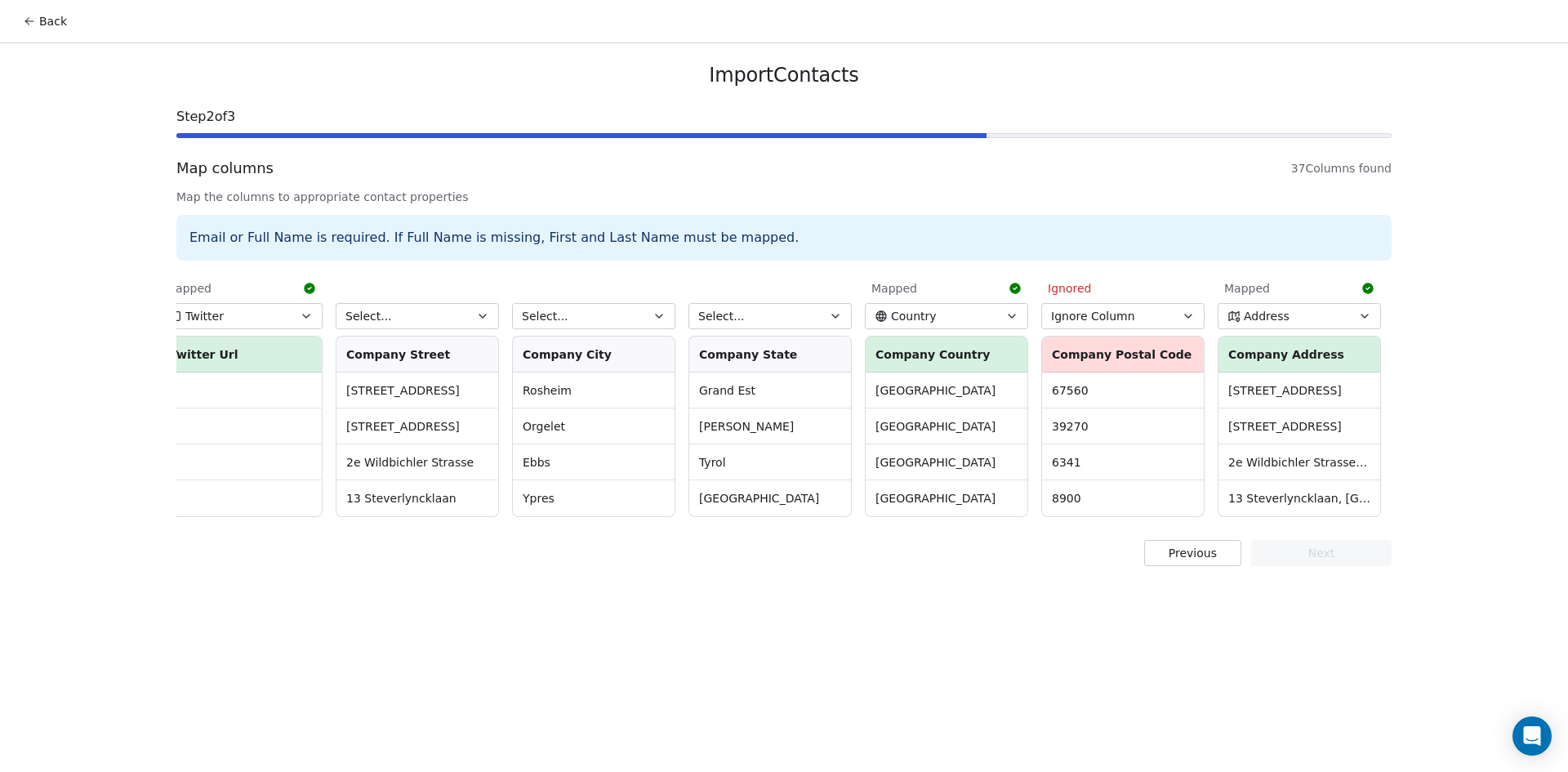
click at [751, 313] on button "Select..." at bounding box center [770, 315] width 163 height 26
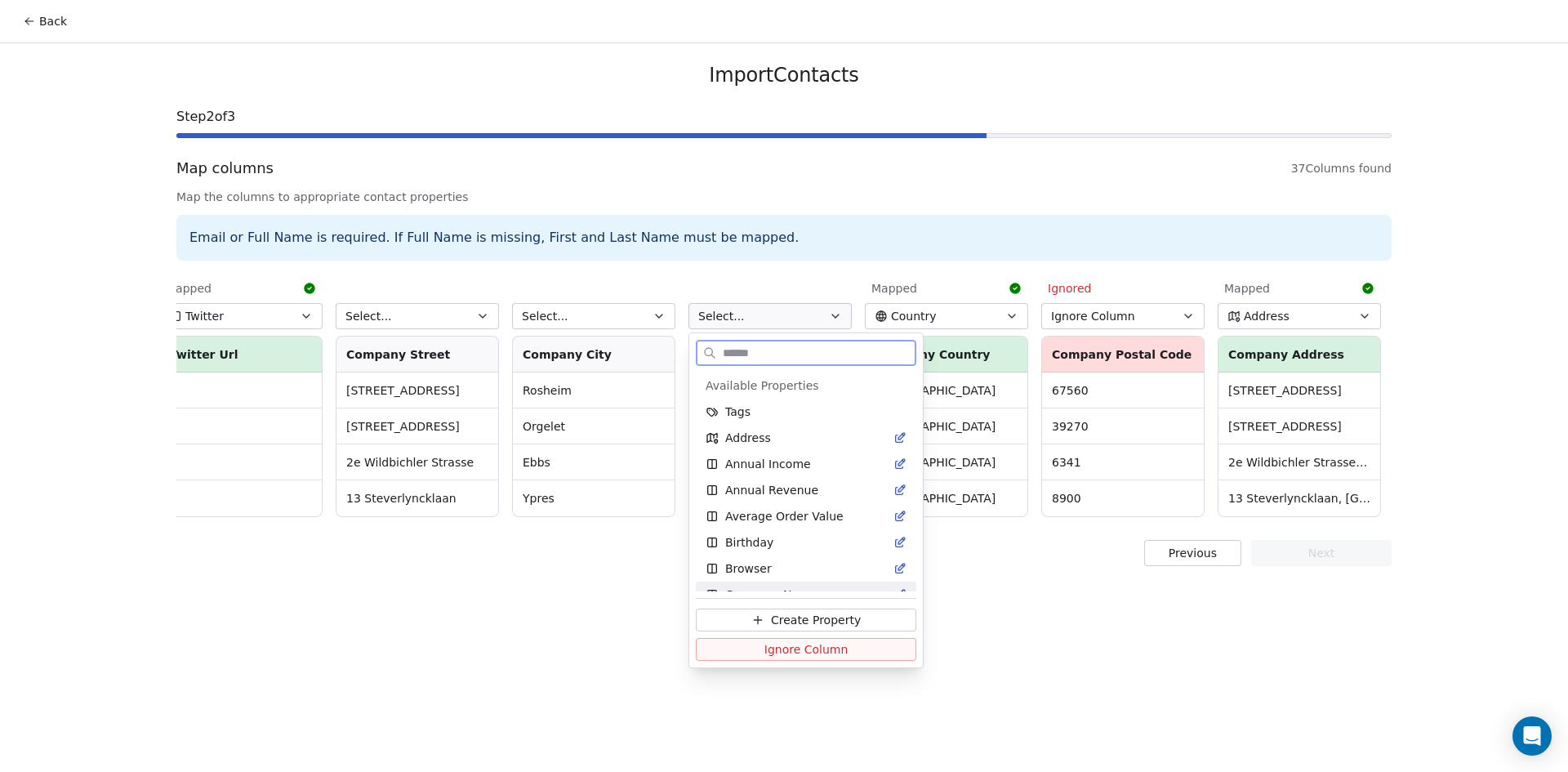
click at [742, 646] on button "Ignore Column" at bounding box center [805, 648] width 220 height 23
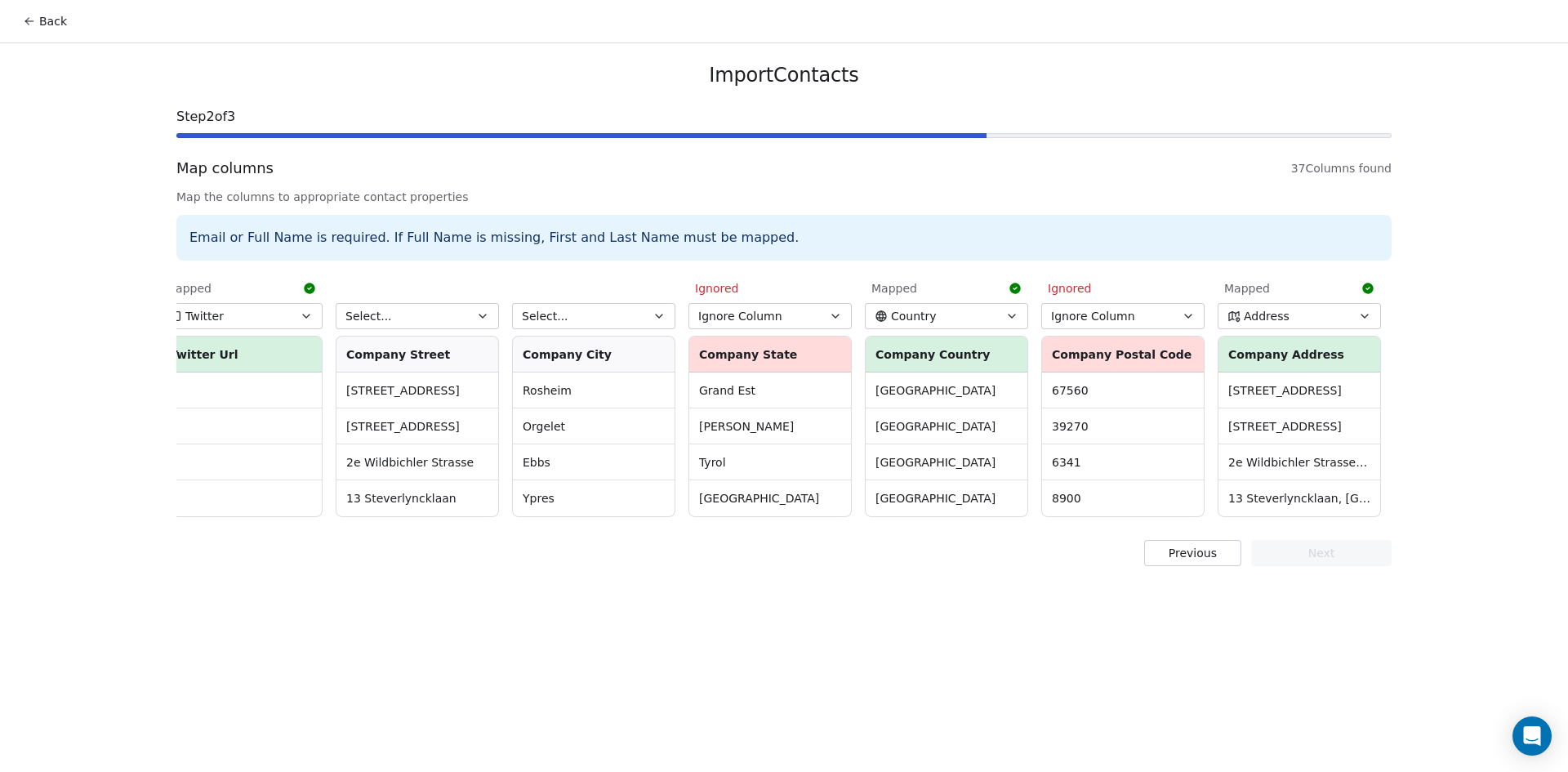
click at [622, 315] on button "Select..." at bounding box center [594, 315] width 163 height 26
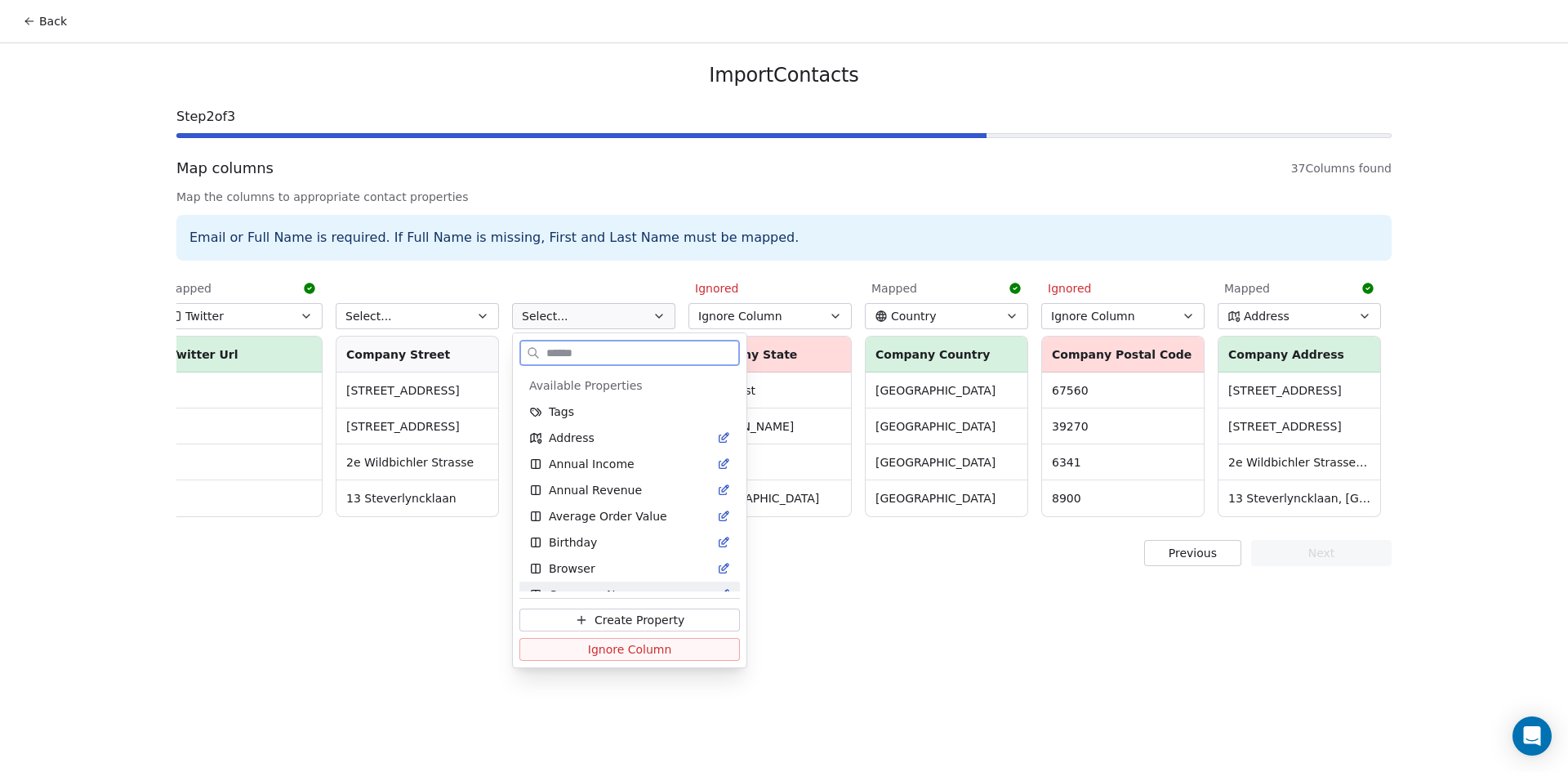
click at [620, 648] on span "Ignore Column" at bounding box center [630, 648] width 84 height 16
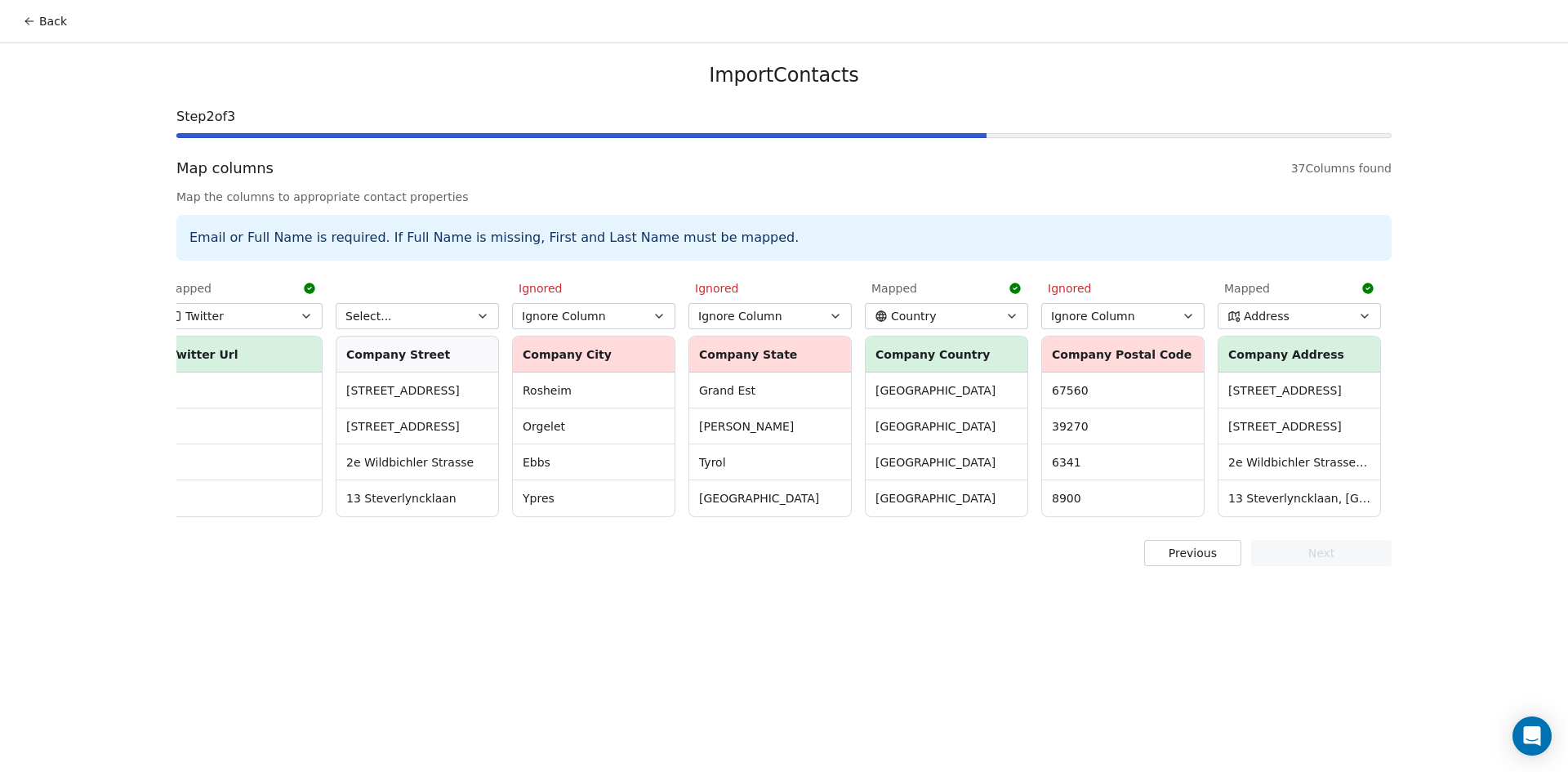
click at [457, 318] on button "Select..." at bounding box center [417, 315] width 163 height 26
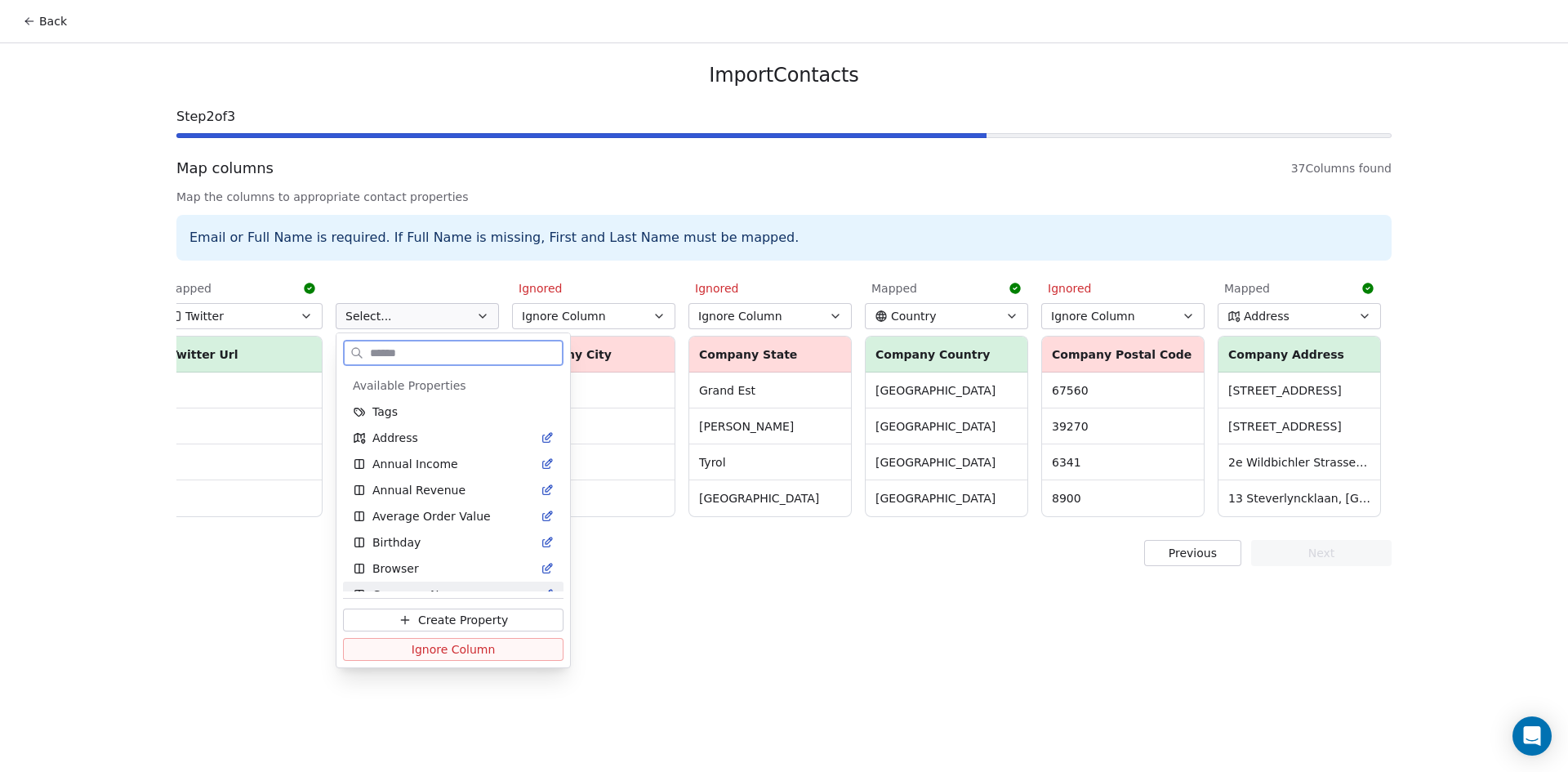
click at [467, 647] on span "Ignore Column" at bounding box center [453, 648] width 84 height 16
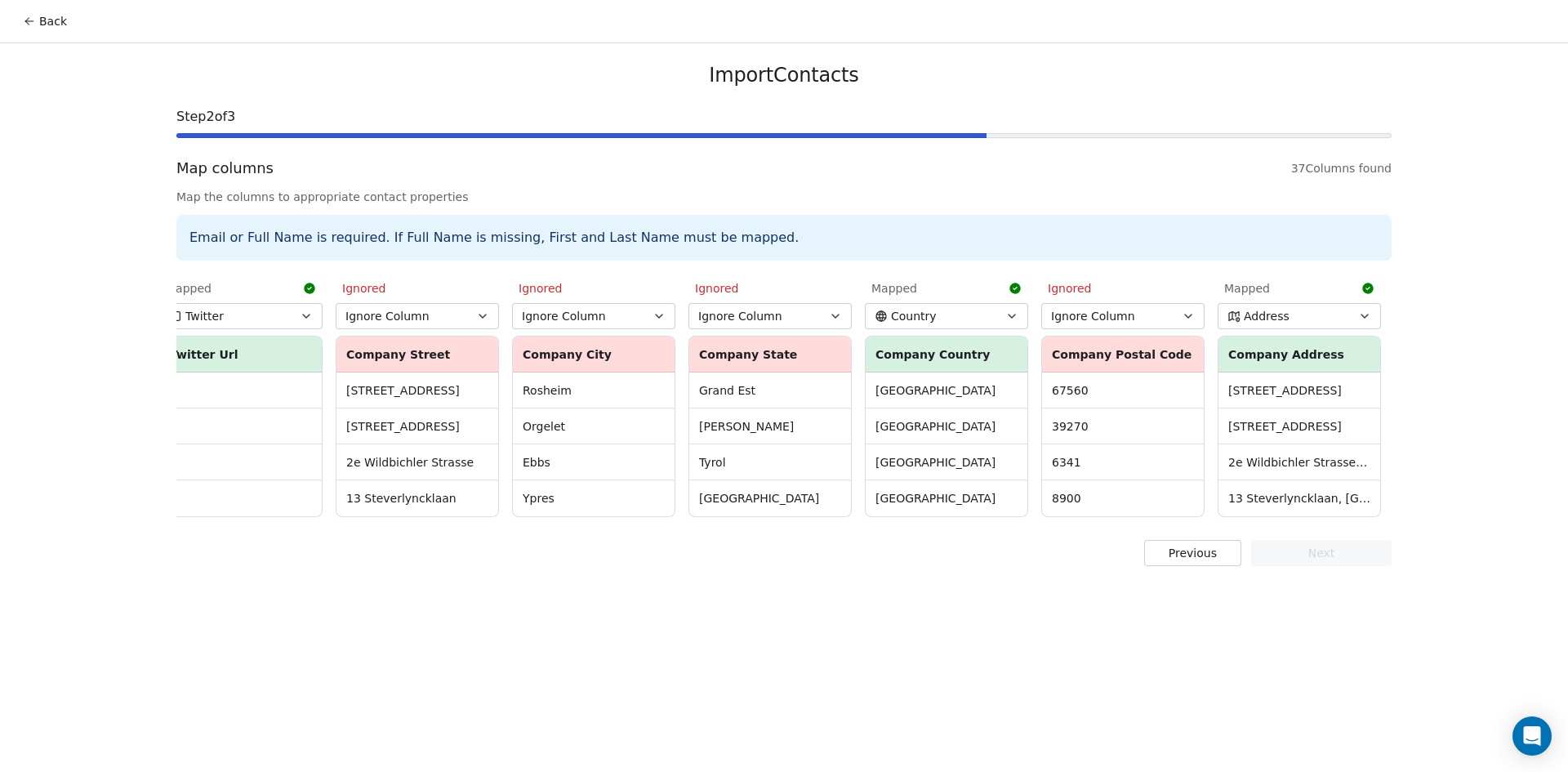
scroll to position [0, 1678]
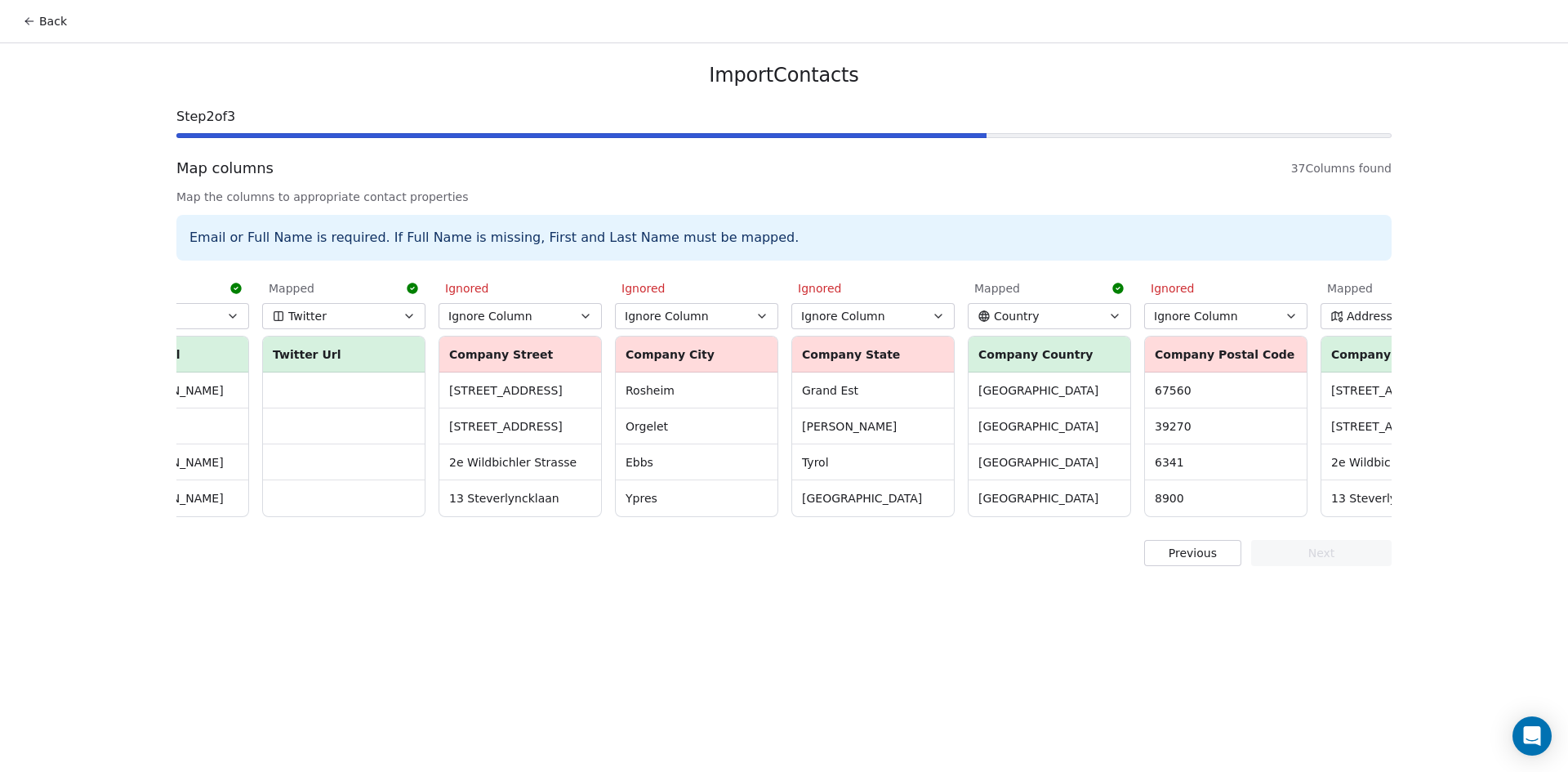
click at [555, 309] on button "Ignore Column" at bounding box center [520, 315] width 163 height 26
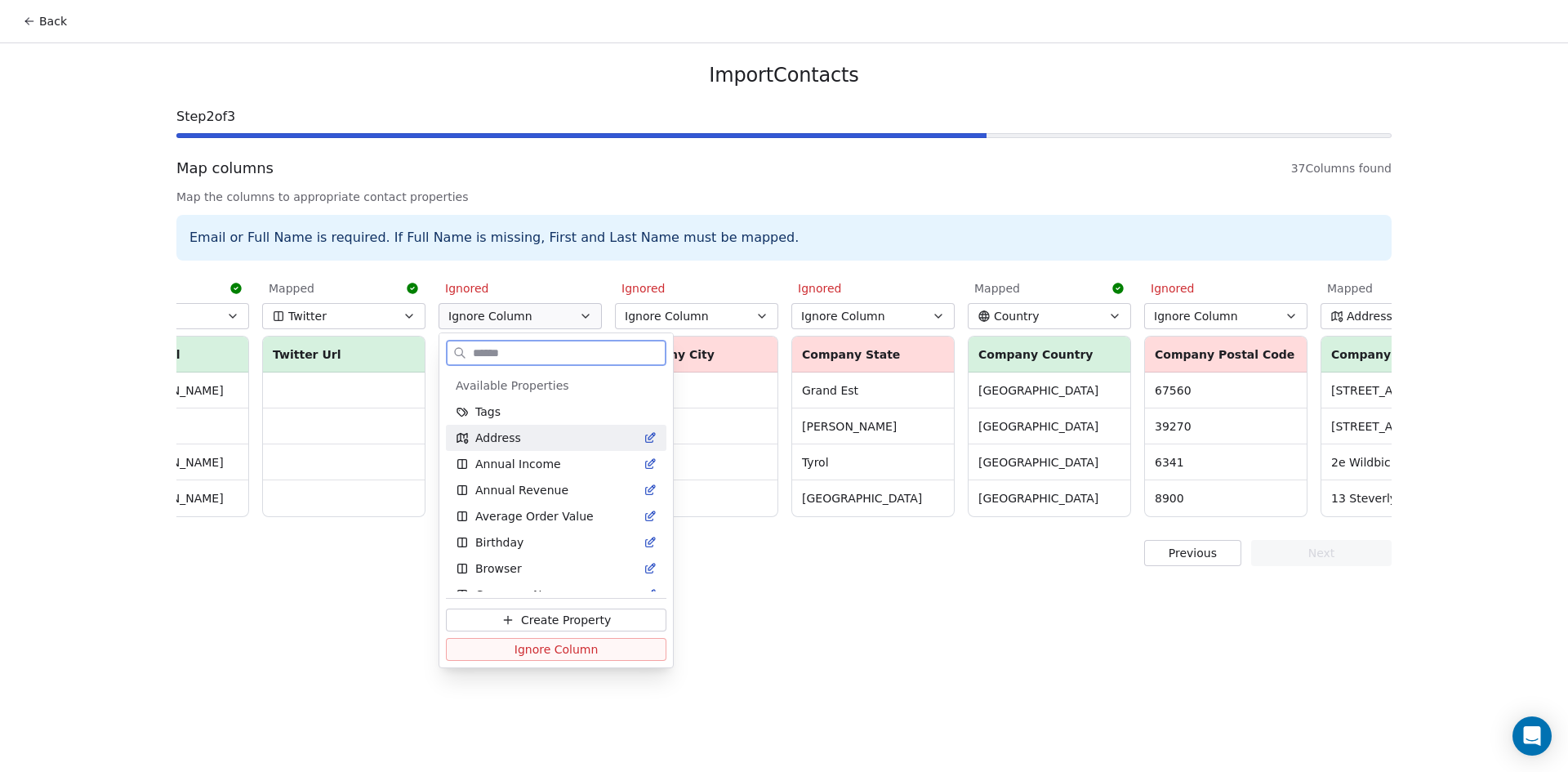
click at [525, 442] on div "Address" at bounding box center [556, 437] width 201 height 16
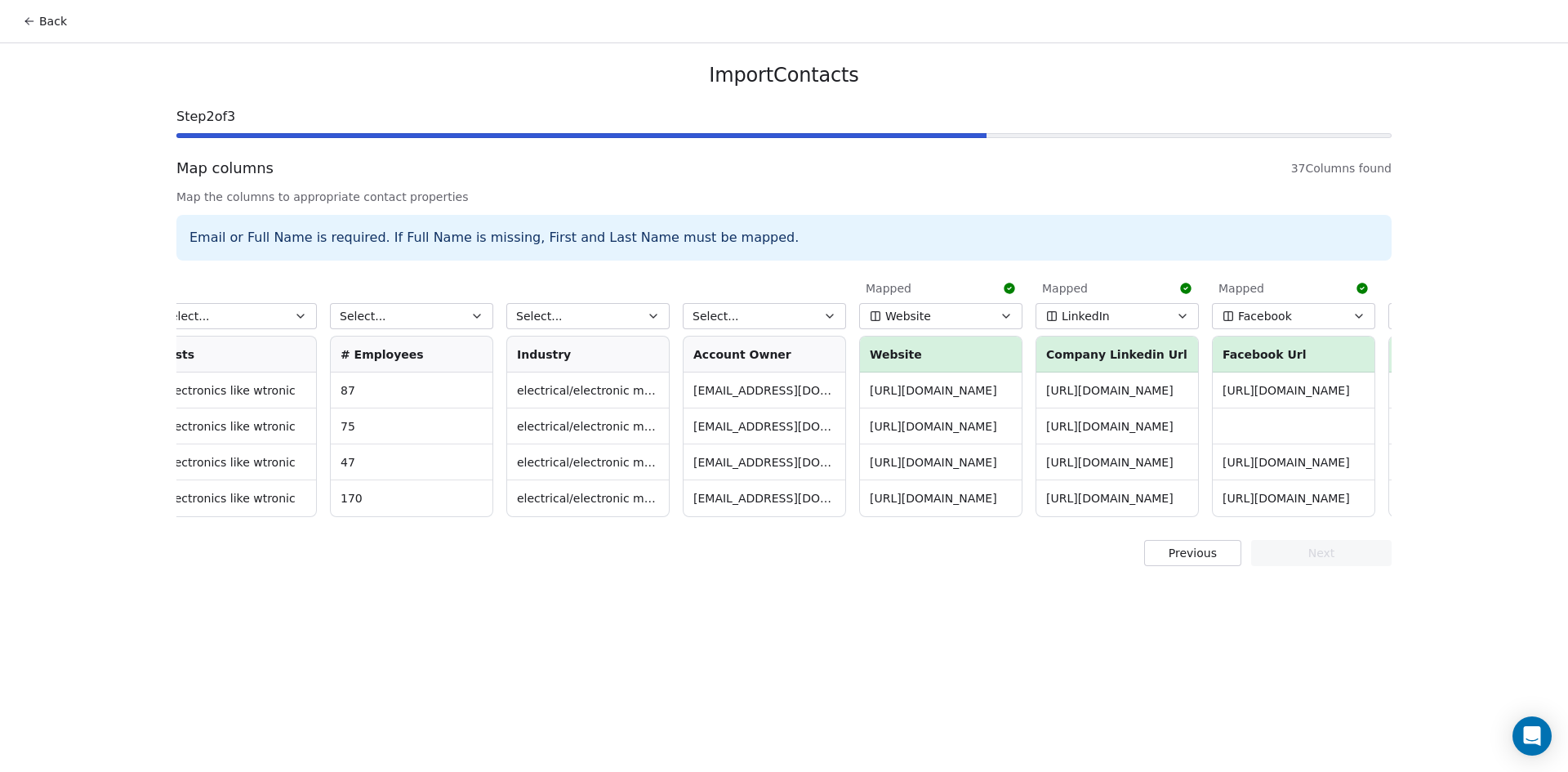
scroll to position [0, 543]
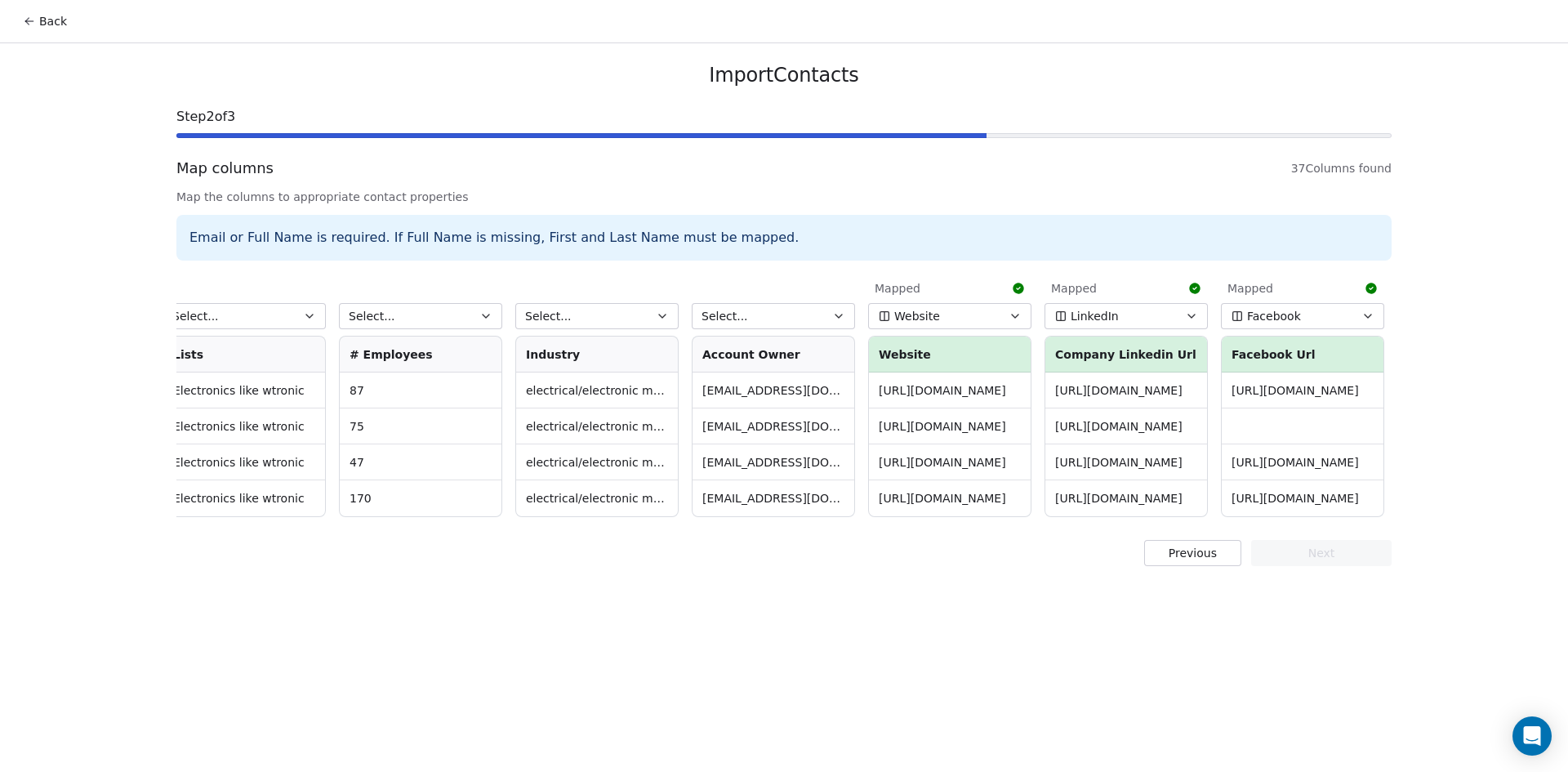
click at [734, 311] on span "Select..." at bounding box center [724, 315] width 46 height 16
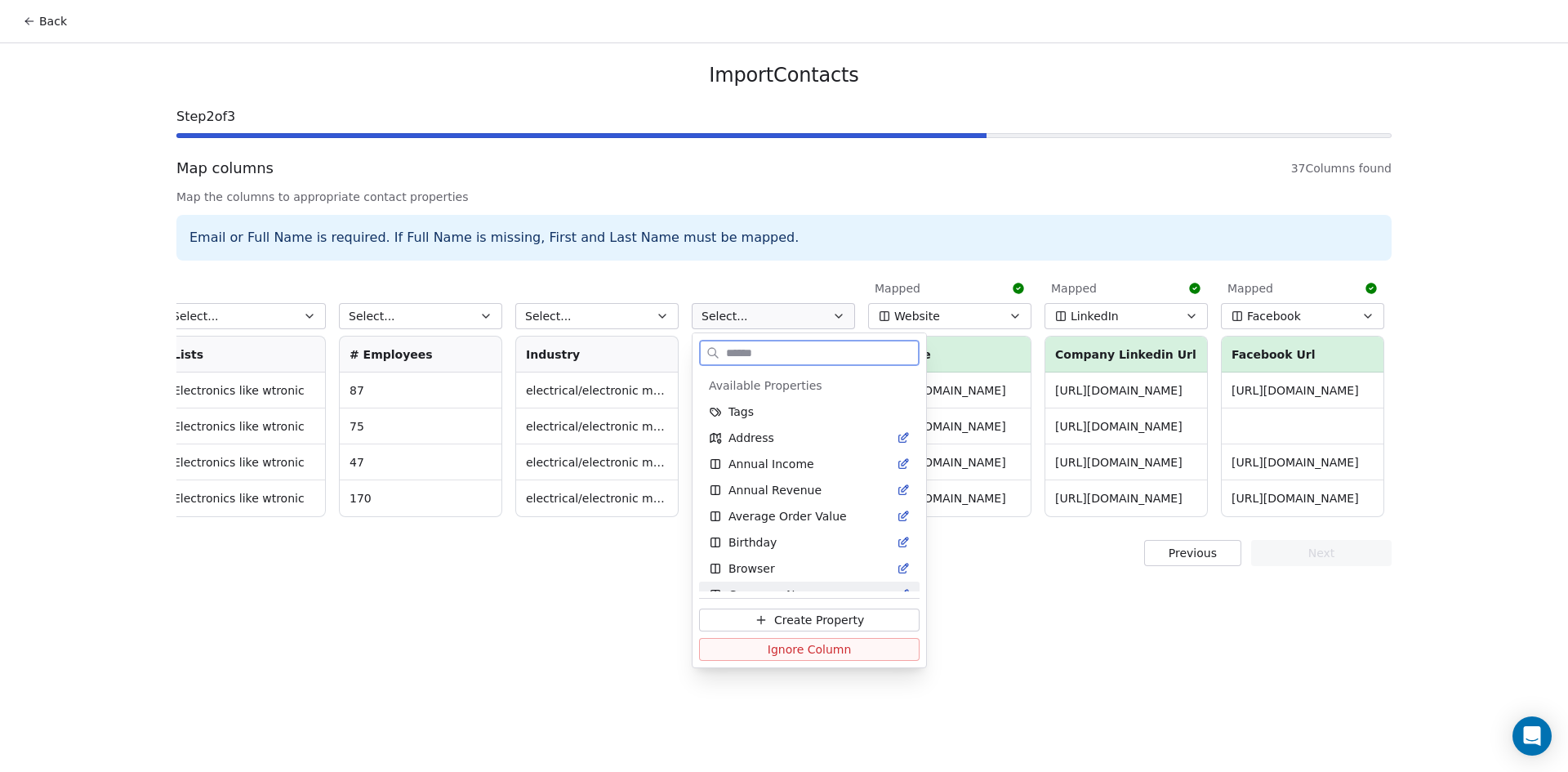
click at [741, 642] on button "Ignore Column" at bounding box center [809, 648] width 220 height 23
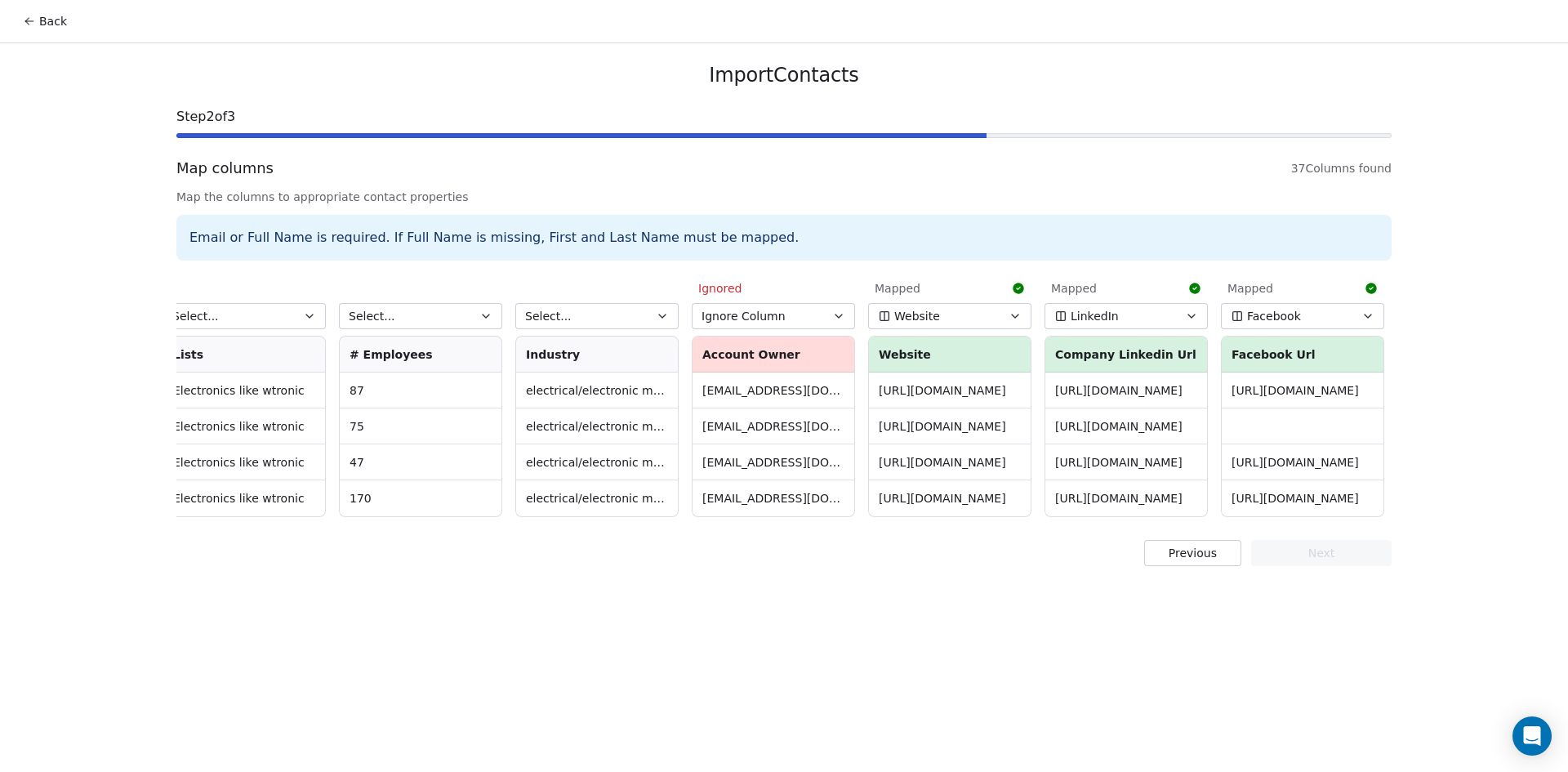
click at [630, 315] on button "Select..." at bounding box center [597, 315] width 163 height 26
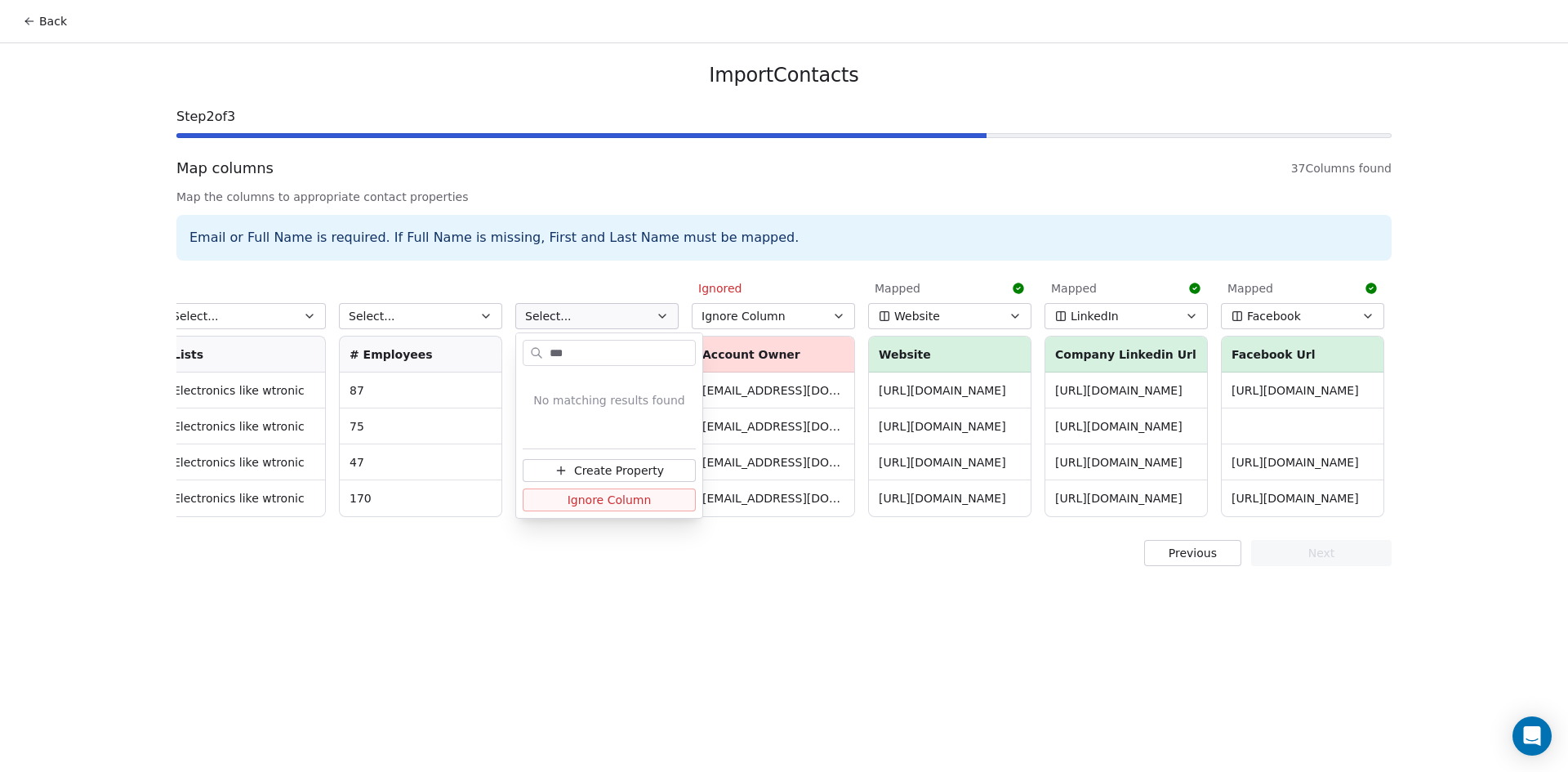
type input "***"
click at [631, 494] on span "Ignore Column" at bounding box center [610, 500] width 84 height 16
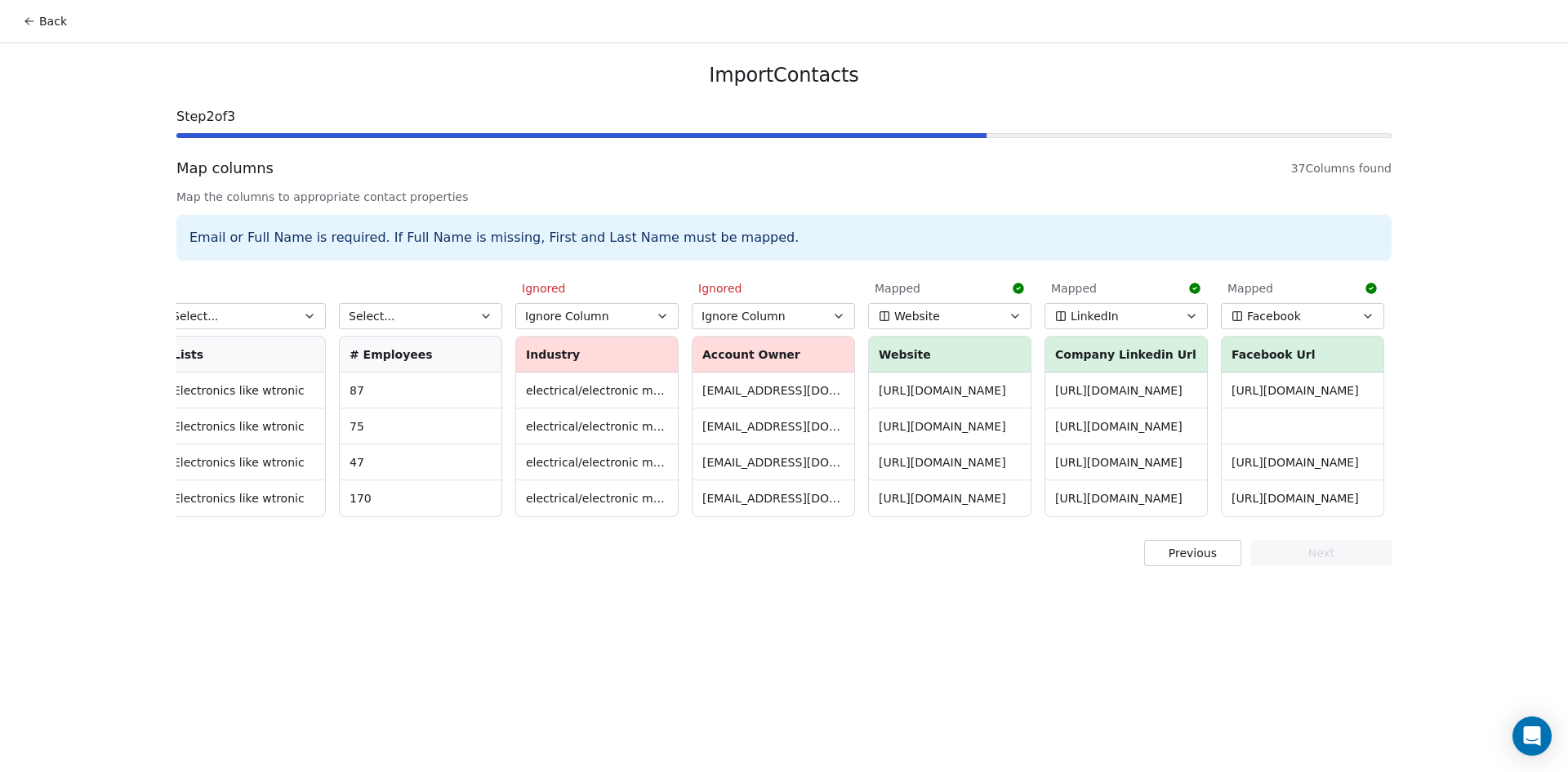
click at [481, 319] on icon "button" at bounding box center [486, 316] width 13 height 13
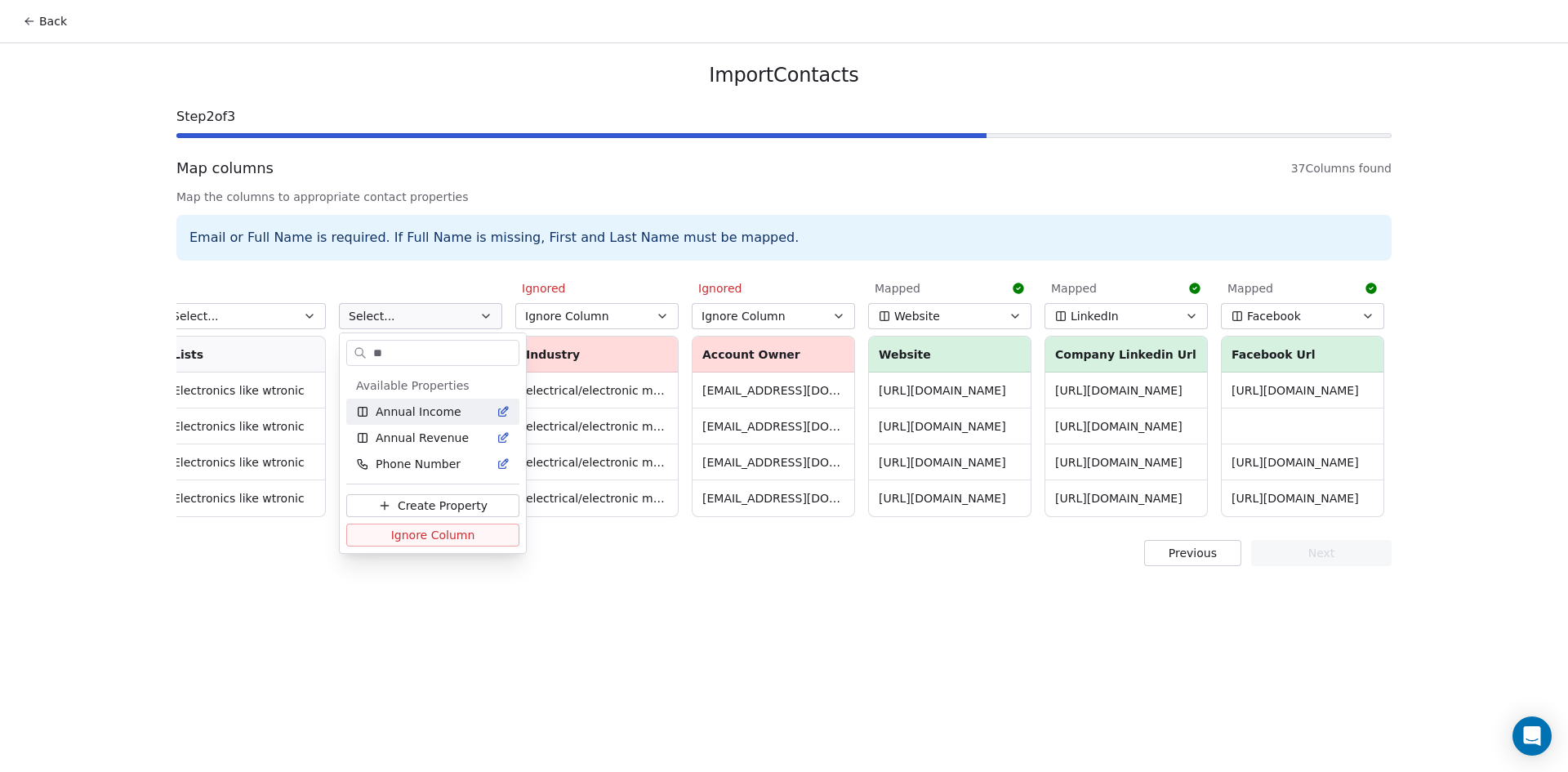
type input "*"
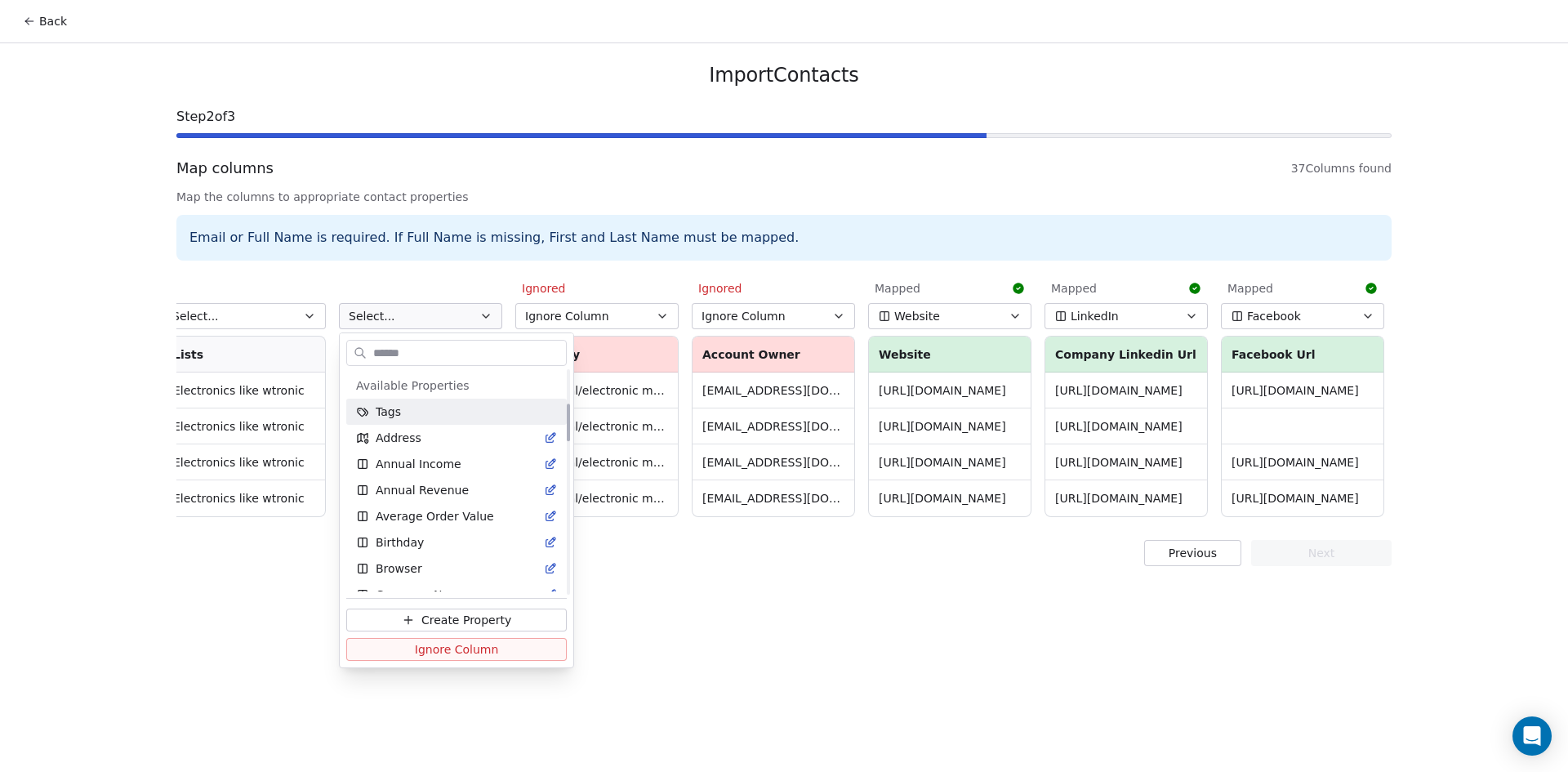
scroll to position [200, 0]
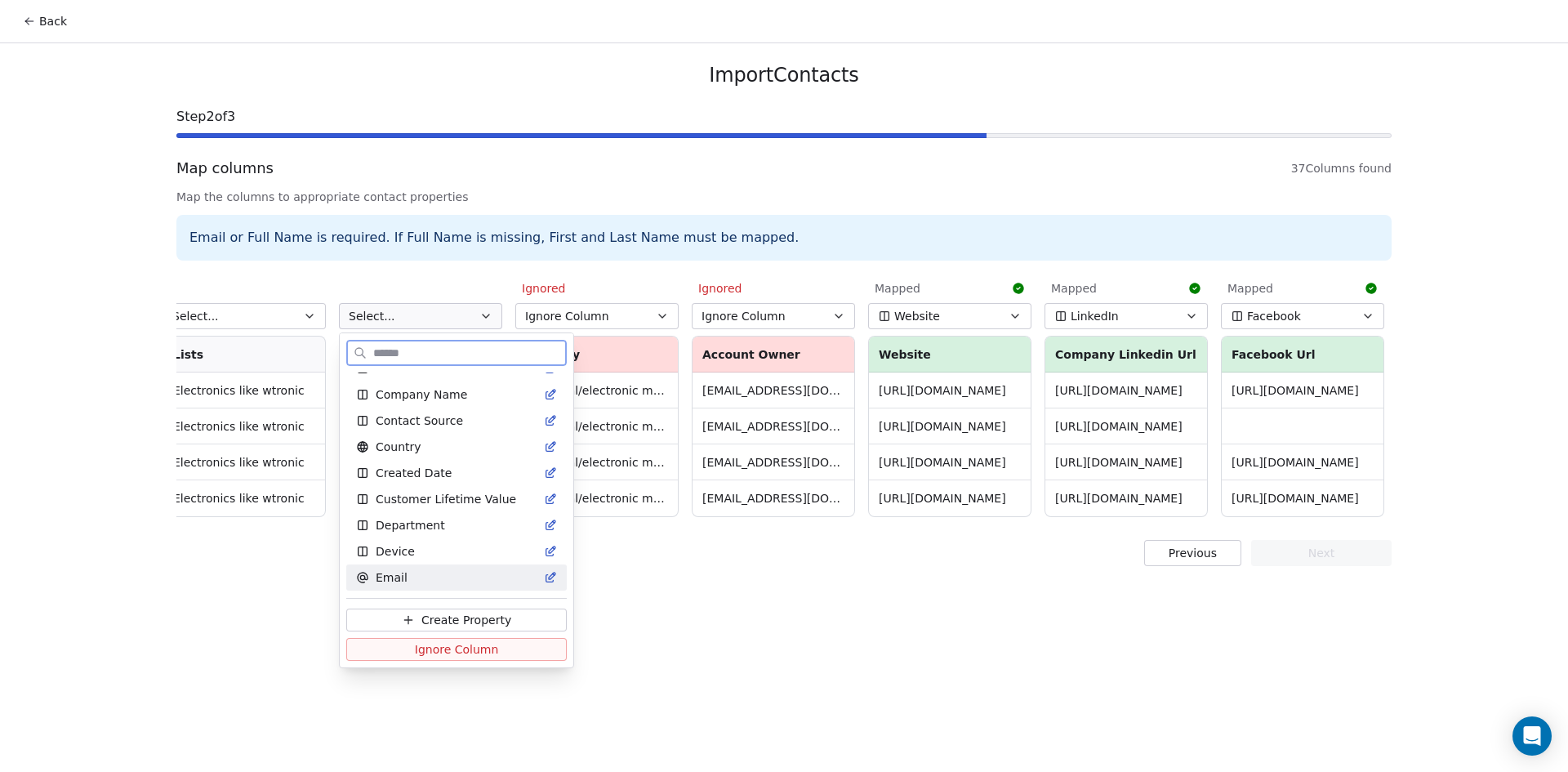
click at [464, 647] on span "Ignore Column" at bounding box center [457, 648] width 84 height 16
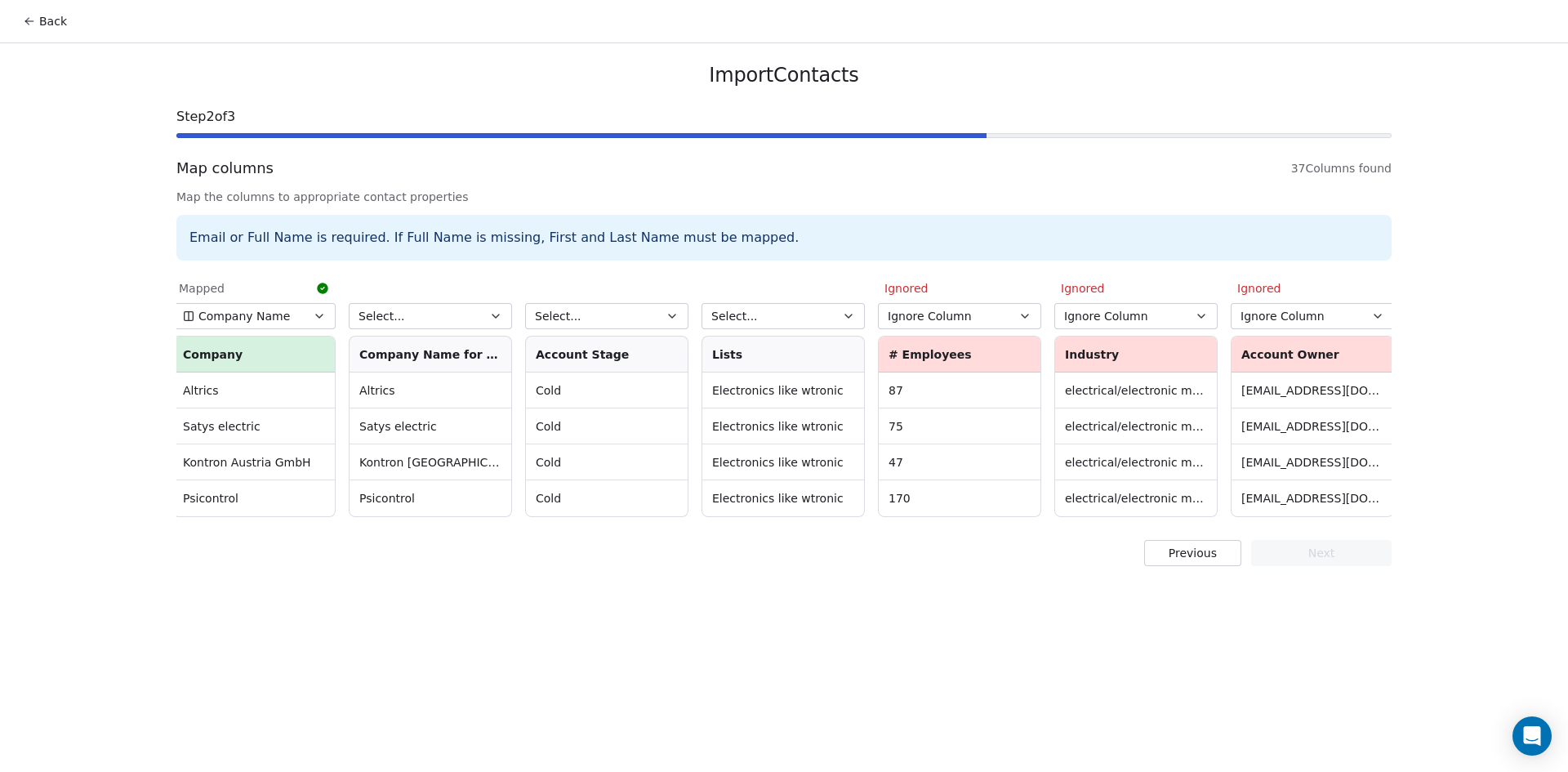
scroll to position [0, 0]
click at [778, 313] on button "Select..." at bounding box center [787, 315] width 163 height 26
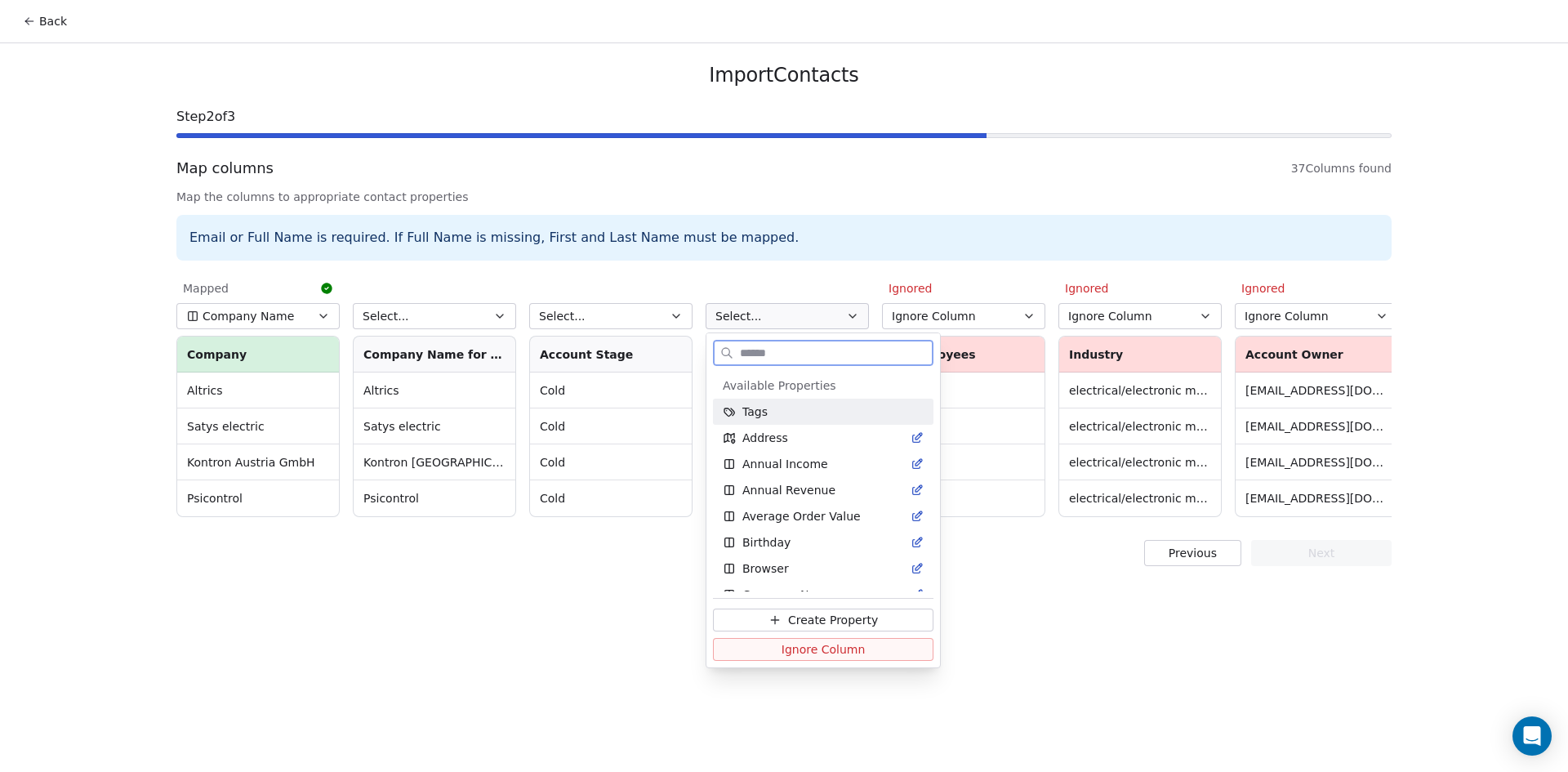
click at [753, 416] on span "Tags" at bounding box center [755, 411] width 25 height 16
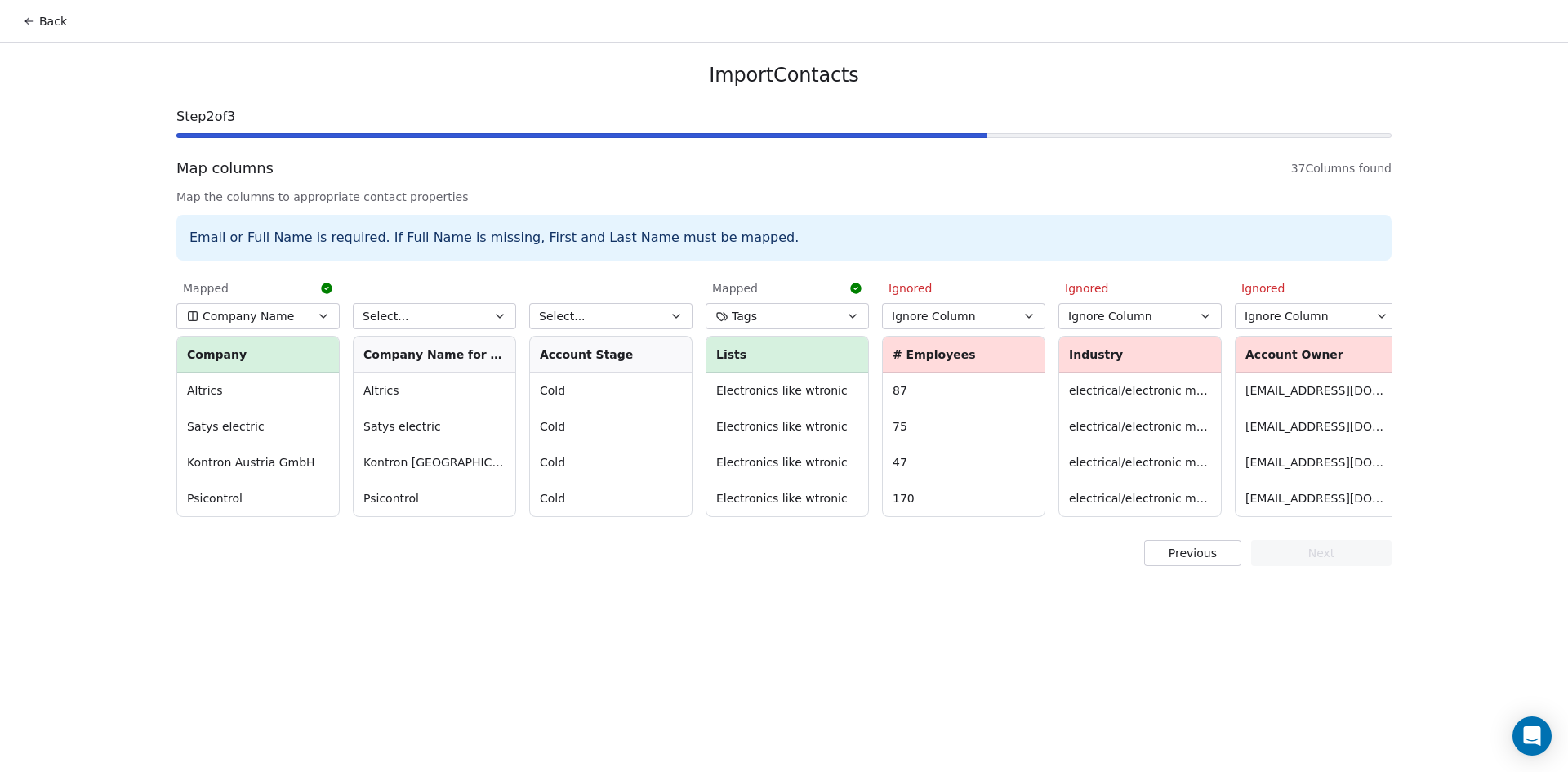
click at [806, 314] on button "Tags" at bounding box center [787, 315] width 163 height 26
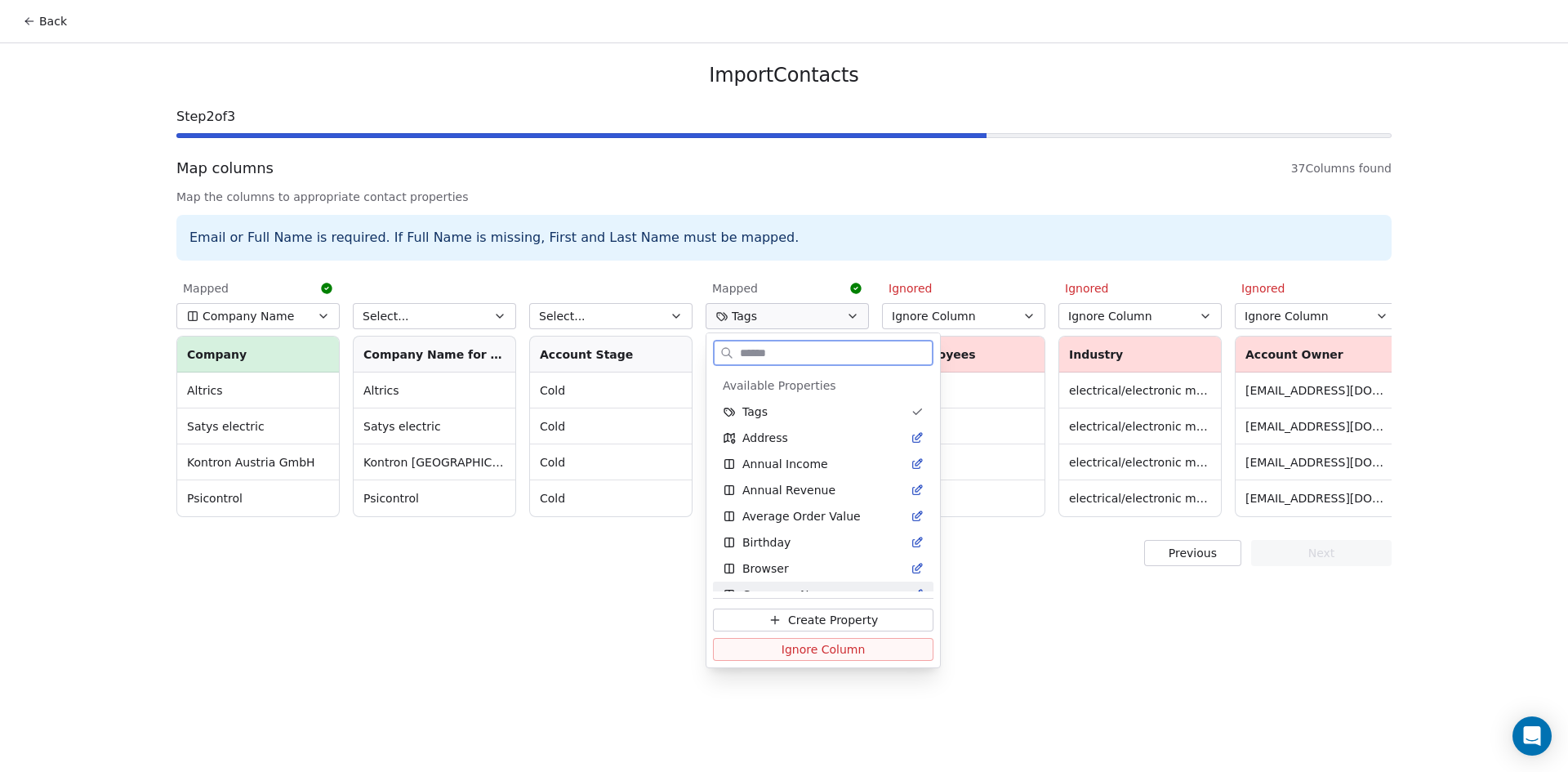
click at [810, 647] on span "Ignore Column" at bounding box center [823, 648] width 84 height 16
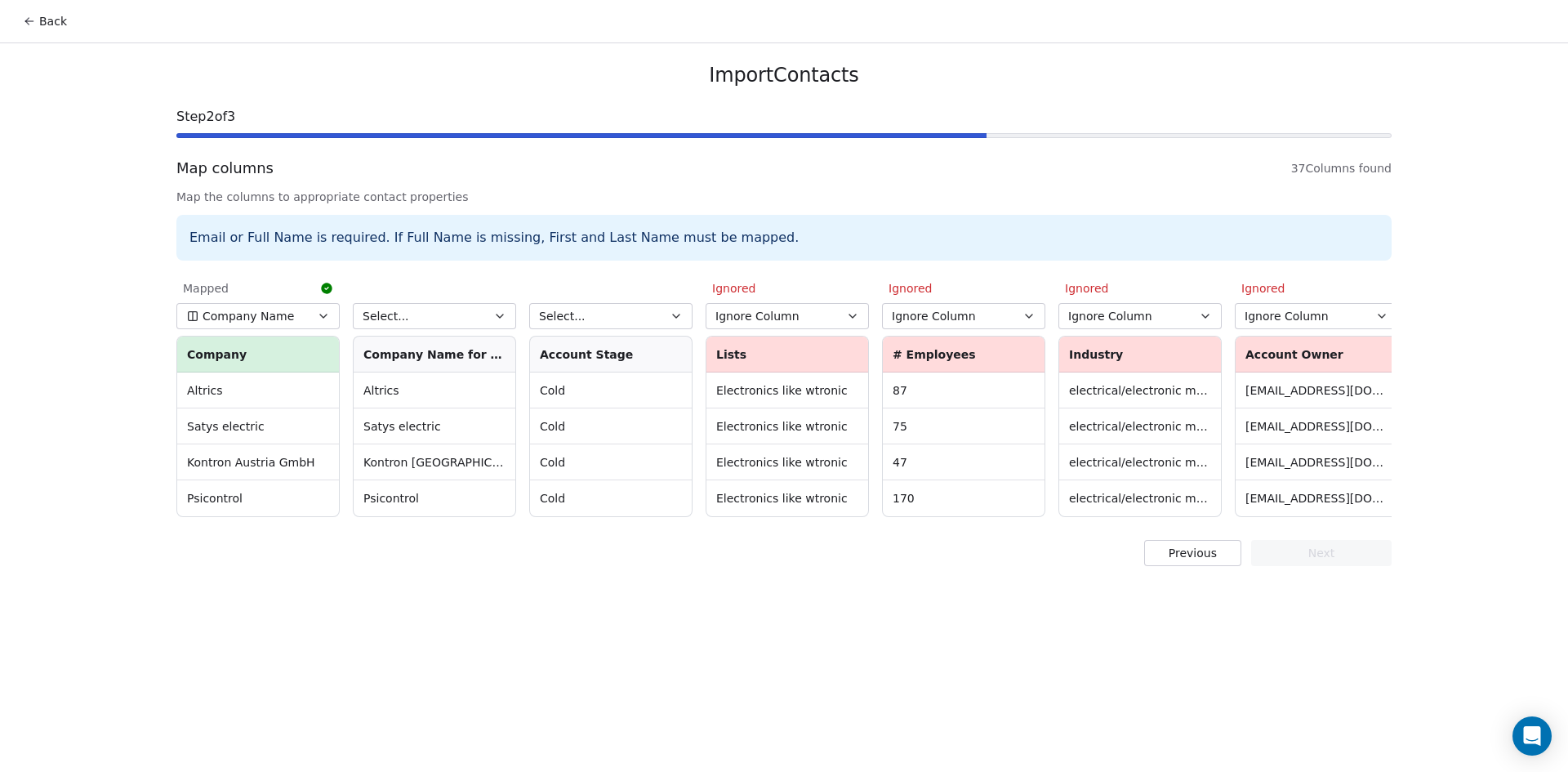
click at [667, 314] on button "Select..." at bounding box center [610, 315] width 163 height 26
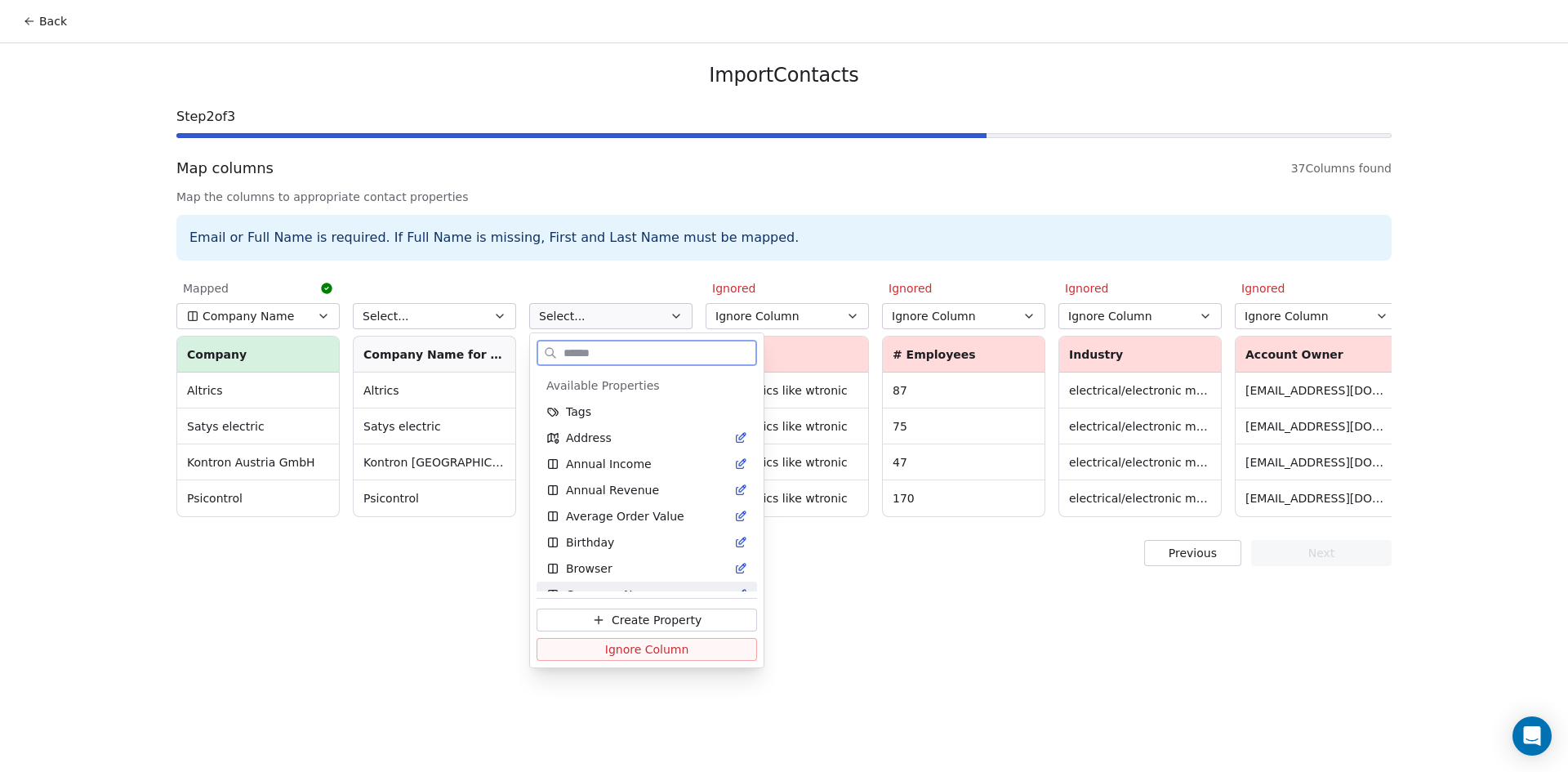
click at [639, 648] on span "Ignore Column" at bounding box center [647, 648] width 84 height 16
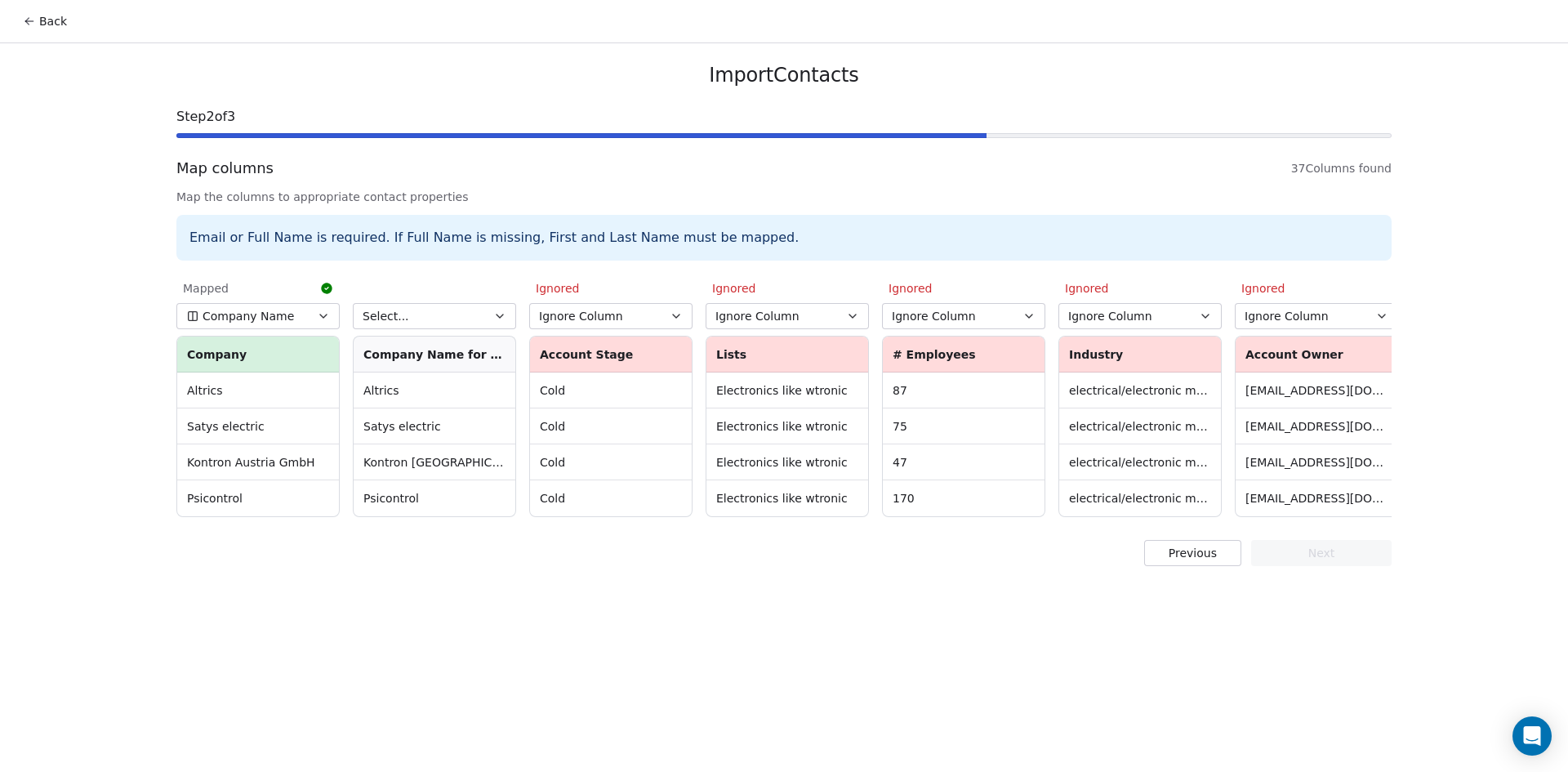
click at [488, 310] on button "Select..." at bounding box center [435, 315] width 163 height 26
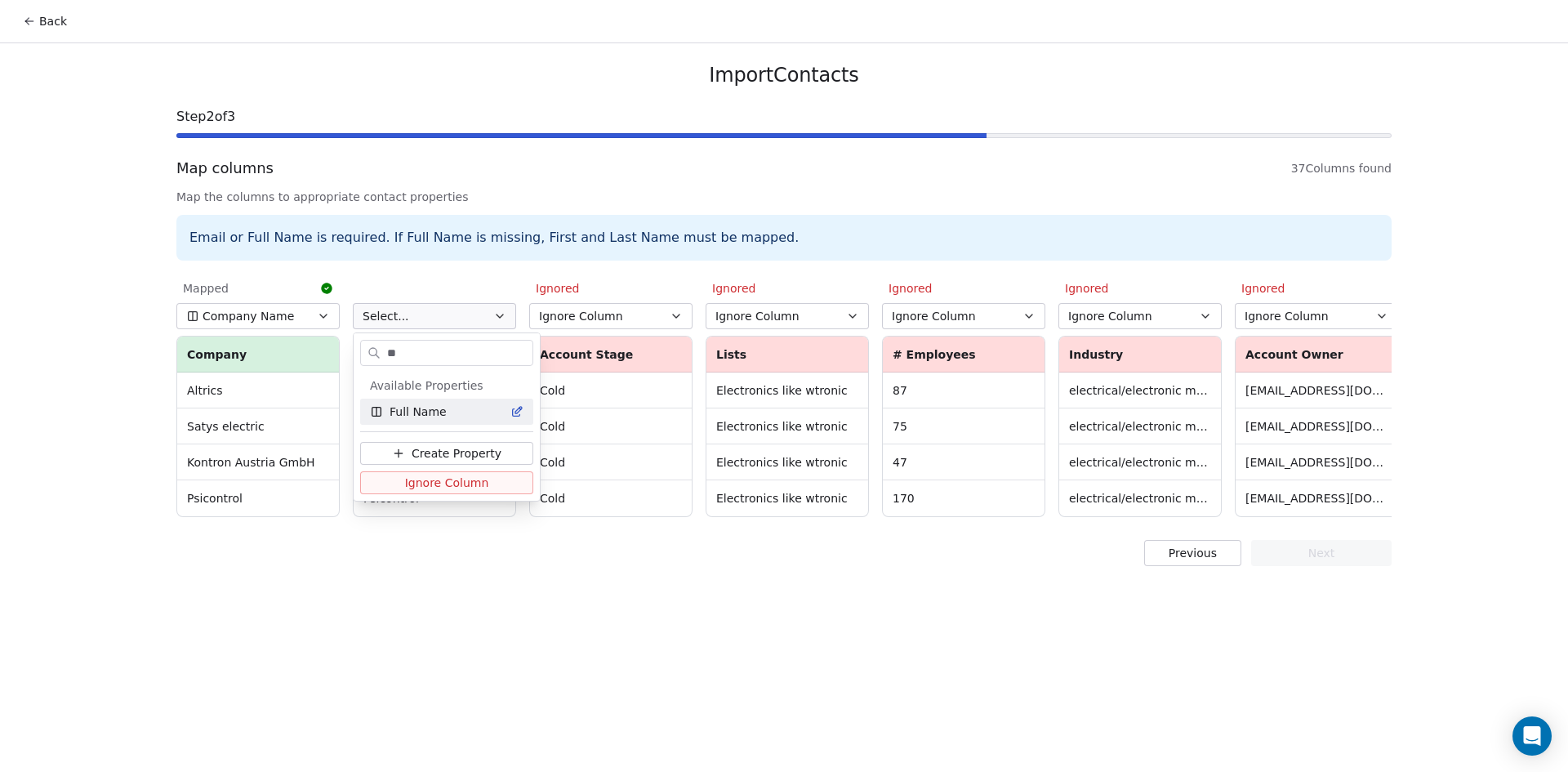
type input "**"
click at [430, 411] on span "Full Name" at bounding box center [418, 411] width 57 height 16
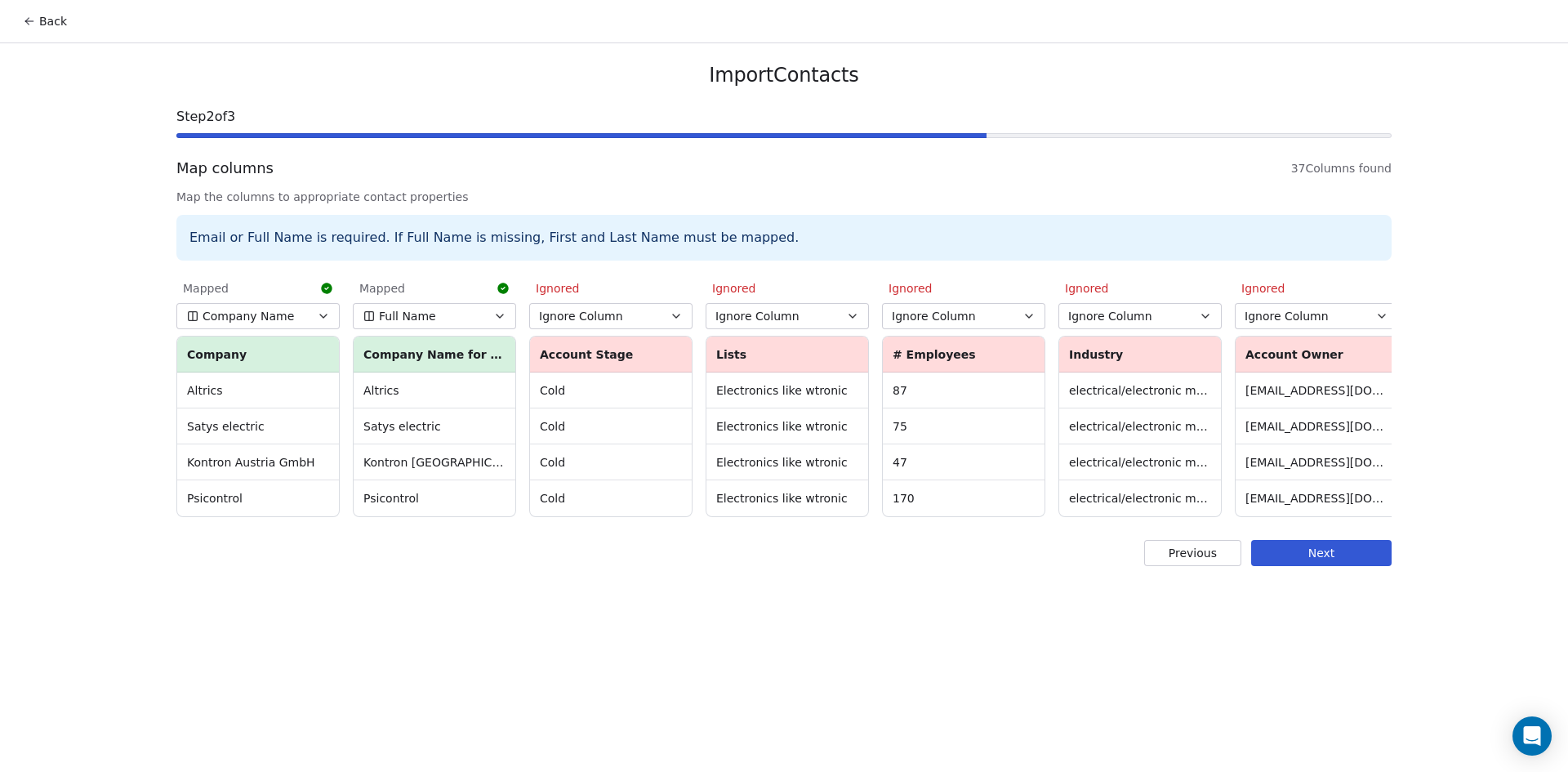
click at [1289, 561] on button "Next" at bounding box center [1321, 553] width 140 height 26
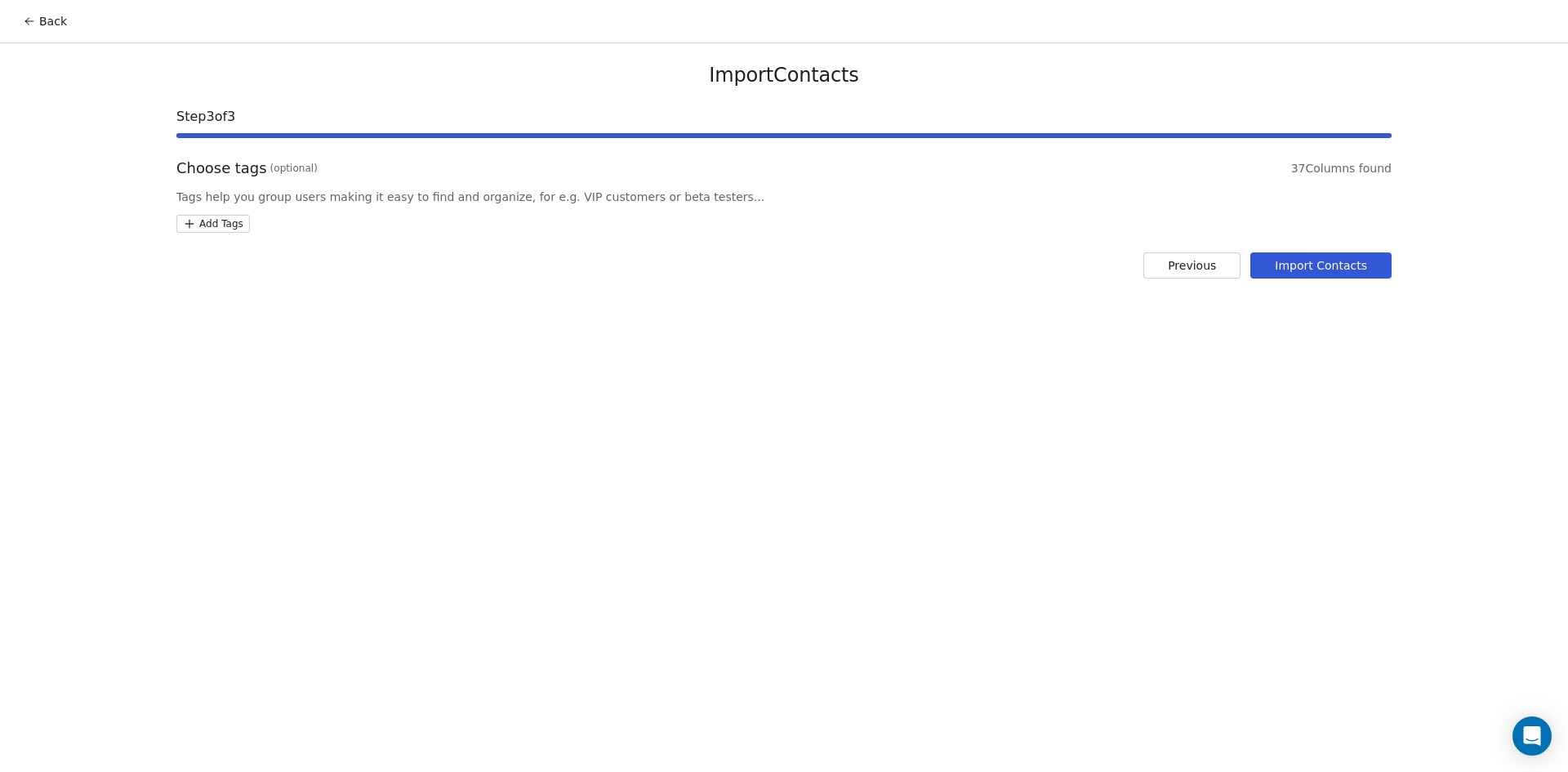
click at [224, 220] on html "Back Import Contacts Step 3 of 3 Choose tags (optional) 37 Columns found Tags h…" at bounding box center [784, 386] width 1568 height 772
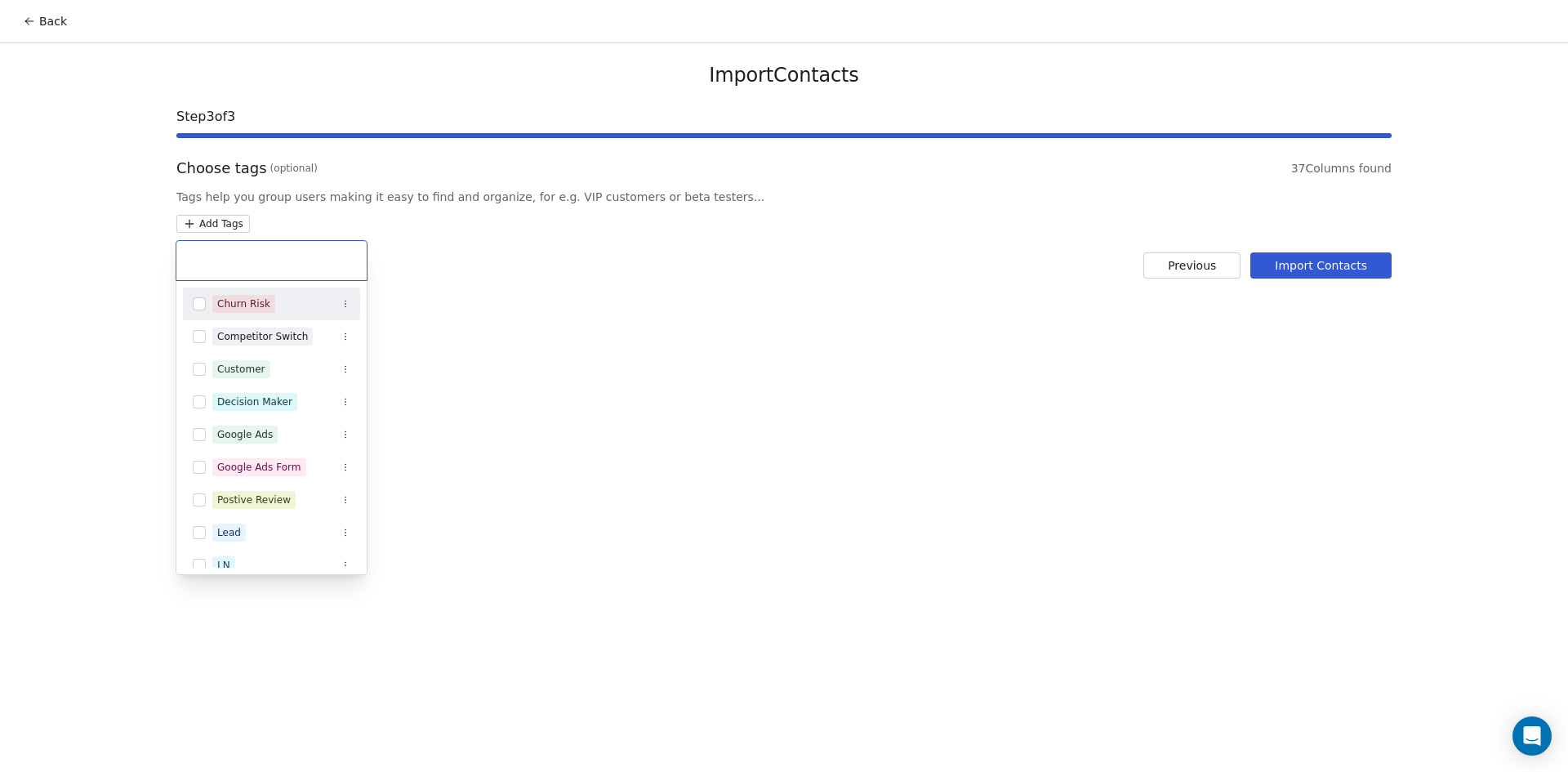
click at [347, 302] on icon "Suggestions" at bounding box center [346, 304] width 10 height 10
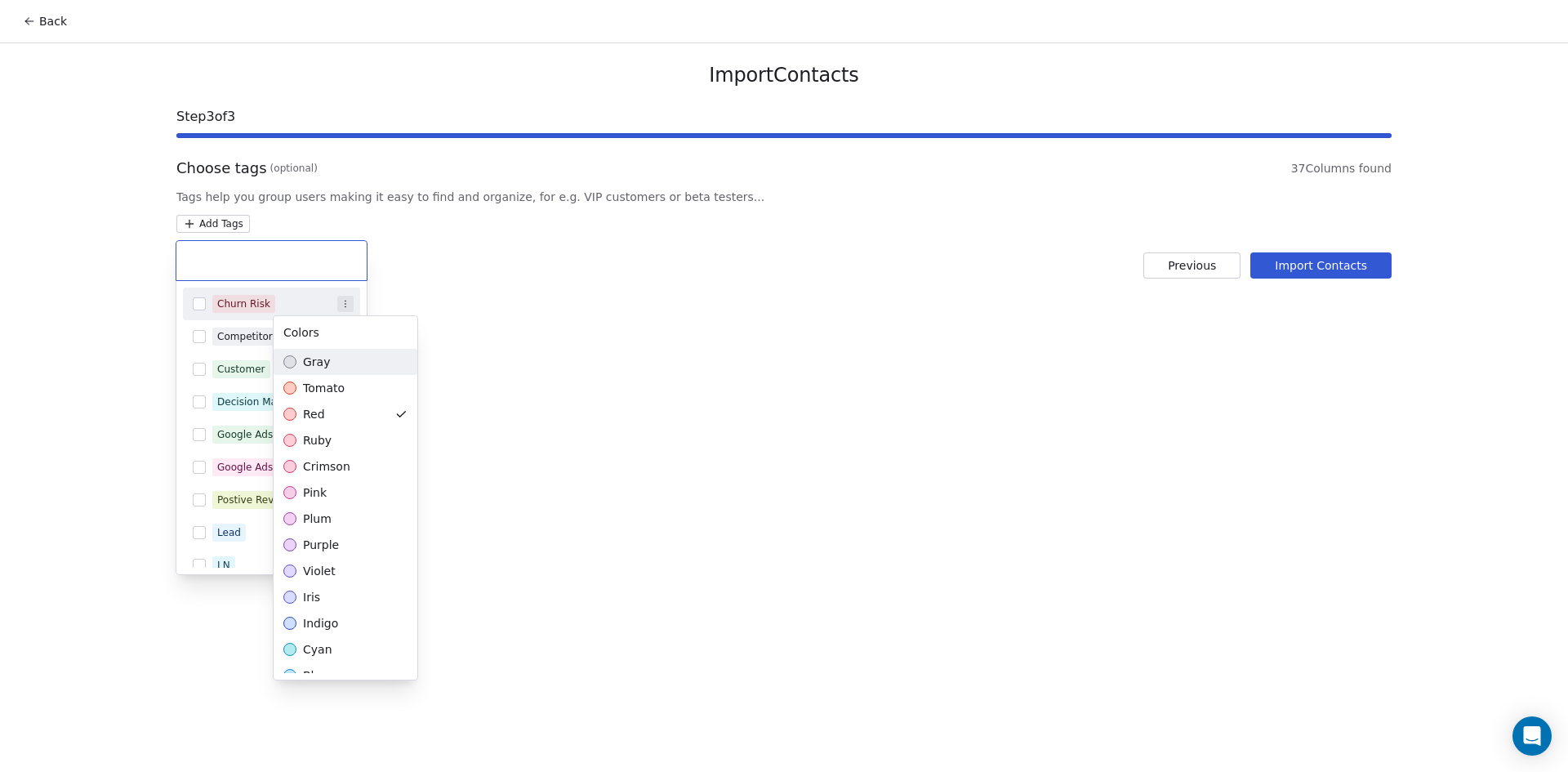
click at [325, 304] on html "Back Import Contacts Step 3 of 3 Choose tags (optional) 37 Columns found Tags h…" at bounding box center [784, 386] width 1568 height 772
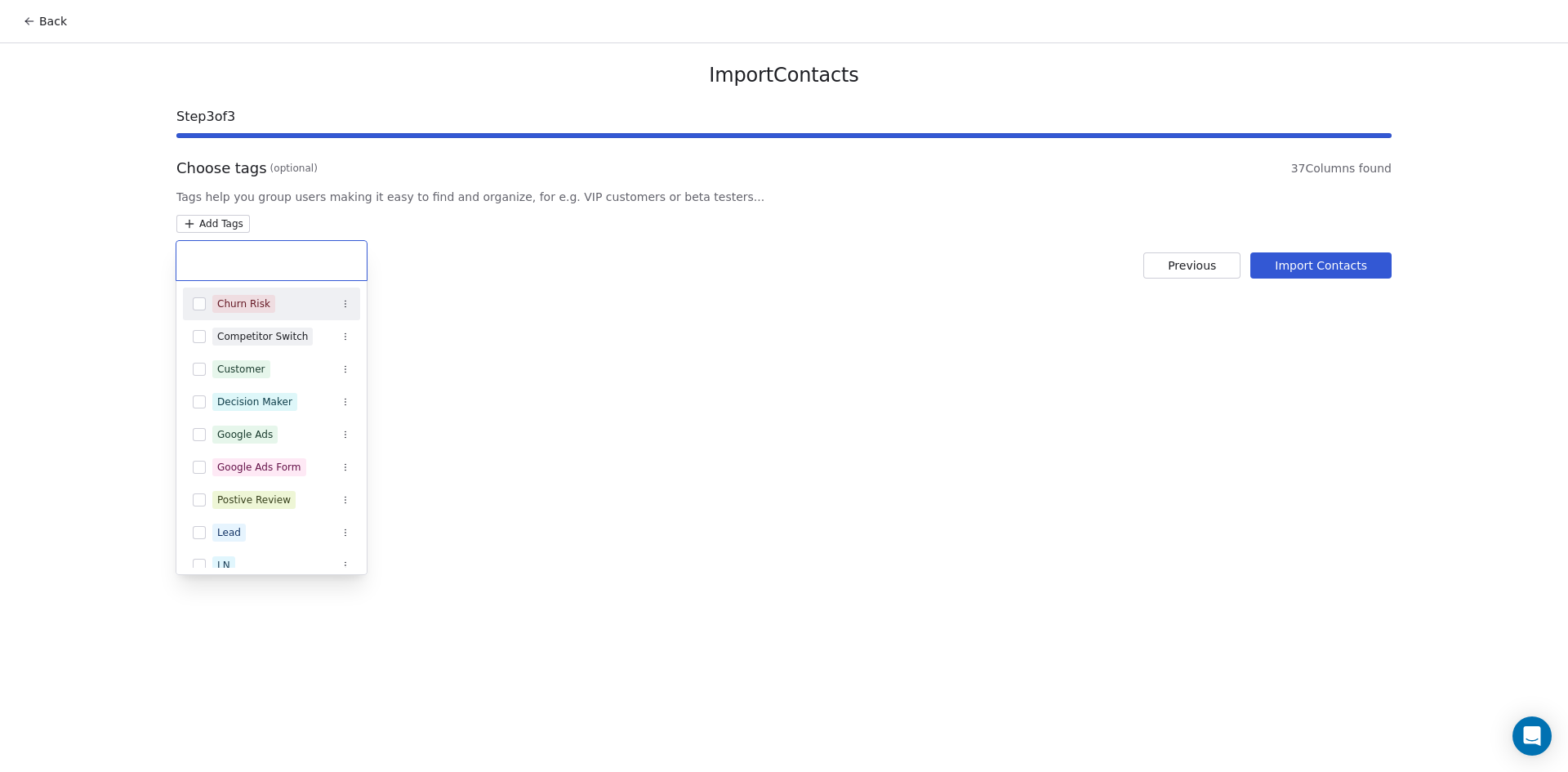
click at [256, 304] on div "Churn Risk" at bounding box center [243, 304] width 53 height 14
click at [249, 262] on icon at bounding box center [254, 261] width 10 height 10
click at [213, 221] on html "Back Import Contacts Step 3 of 3 Choose tags (optional) 37 Columns found Tags h…" at bounding box center [784, 386] width 1568 height 772
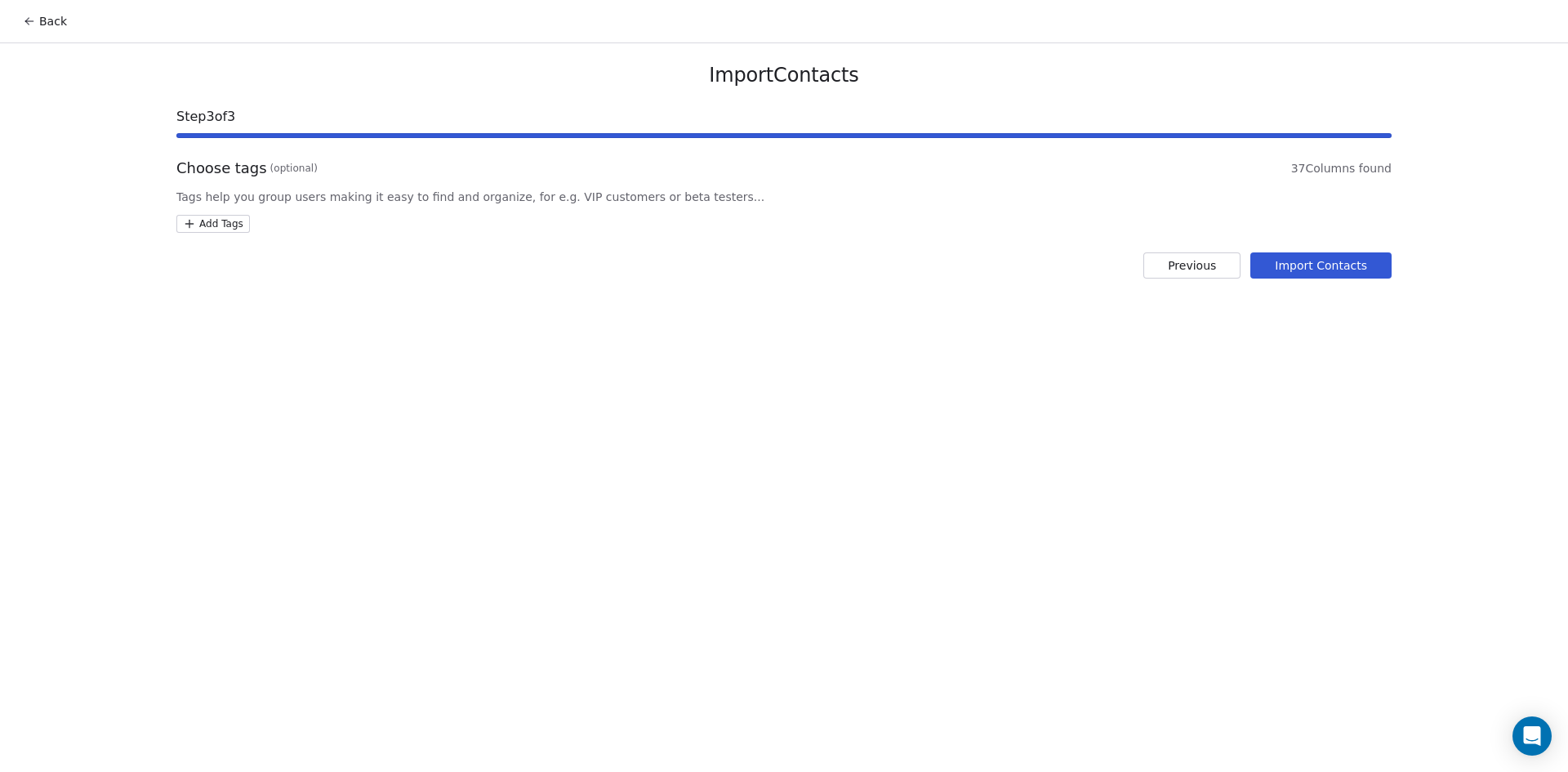
click at [218, 223] on html "Back Import Contacts Step 3 of 3 Choose tags (optional) 37 Columns found Tags h…" at bounding box center [784, 386] width 1568 height 772
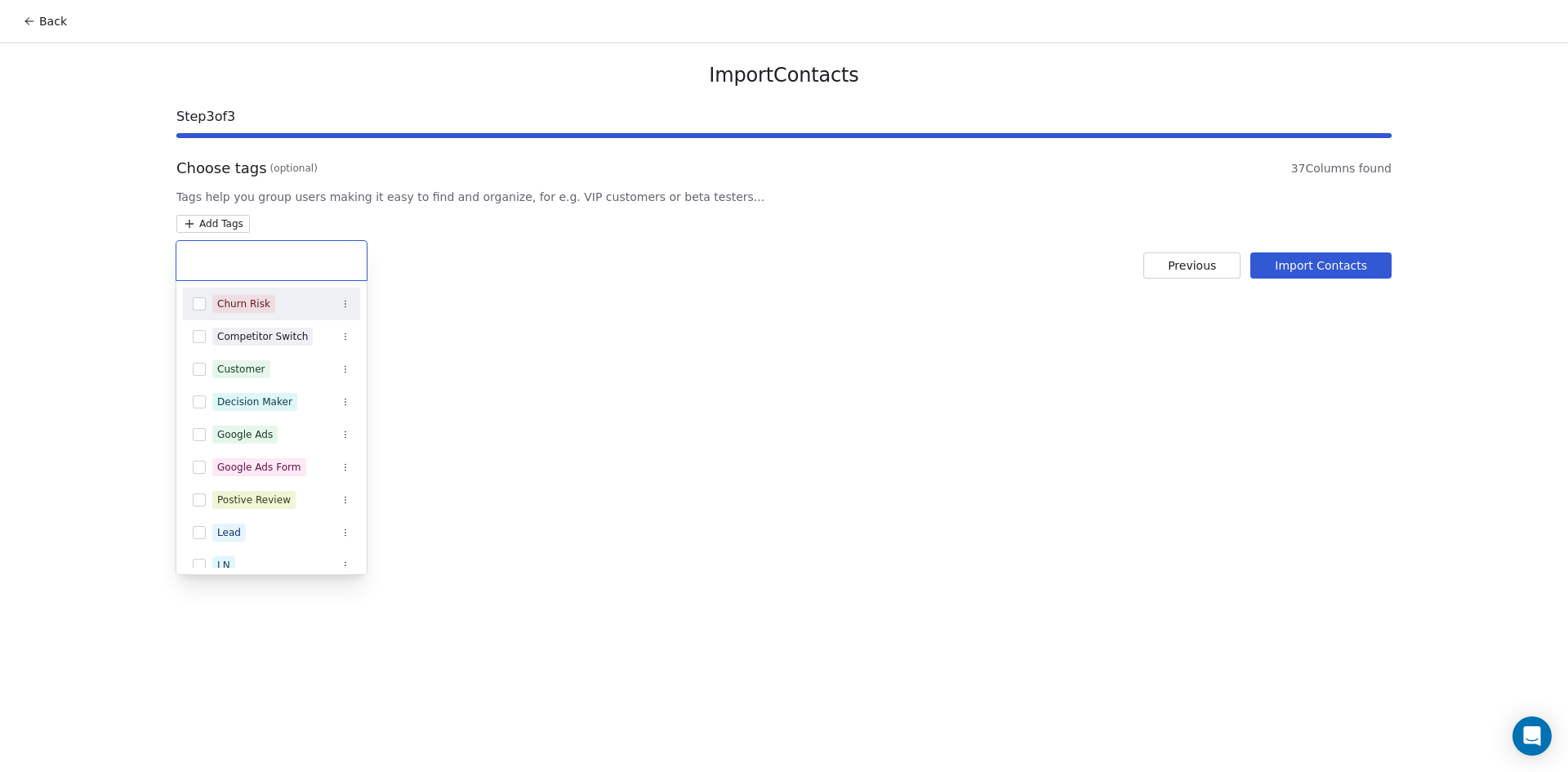
type input "*"
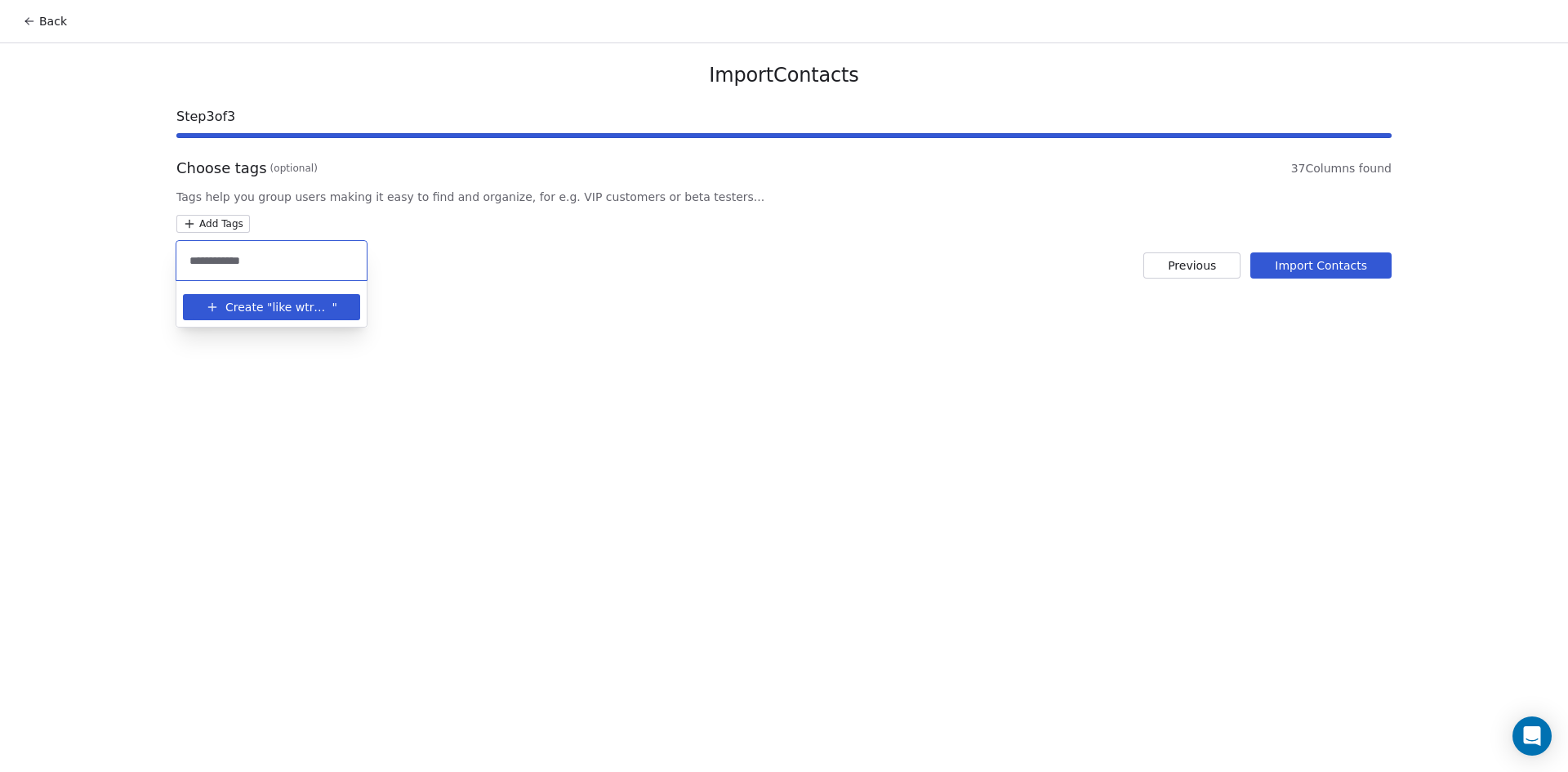
type input "**********"
click at [275, 304] on span "like wtronic" at bounding box center [301, 307] width 60 height 17
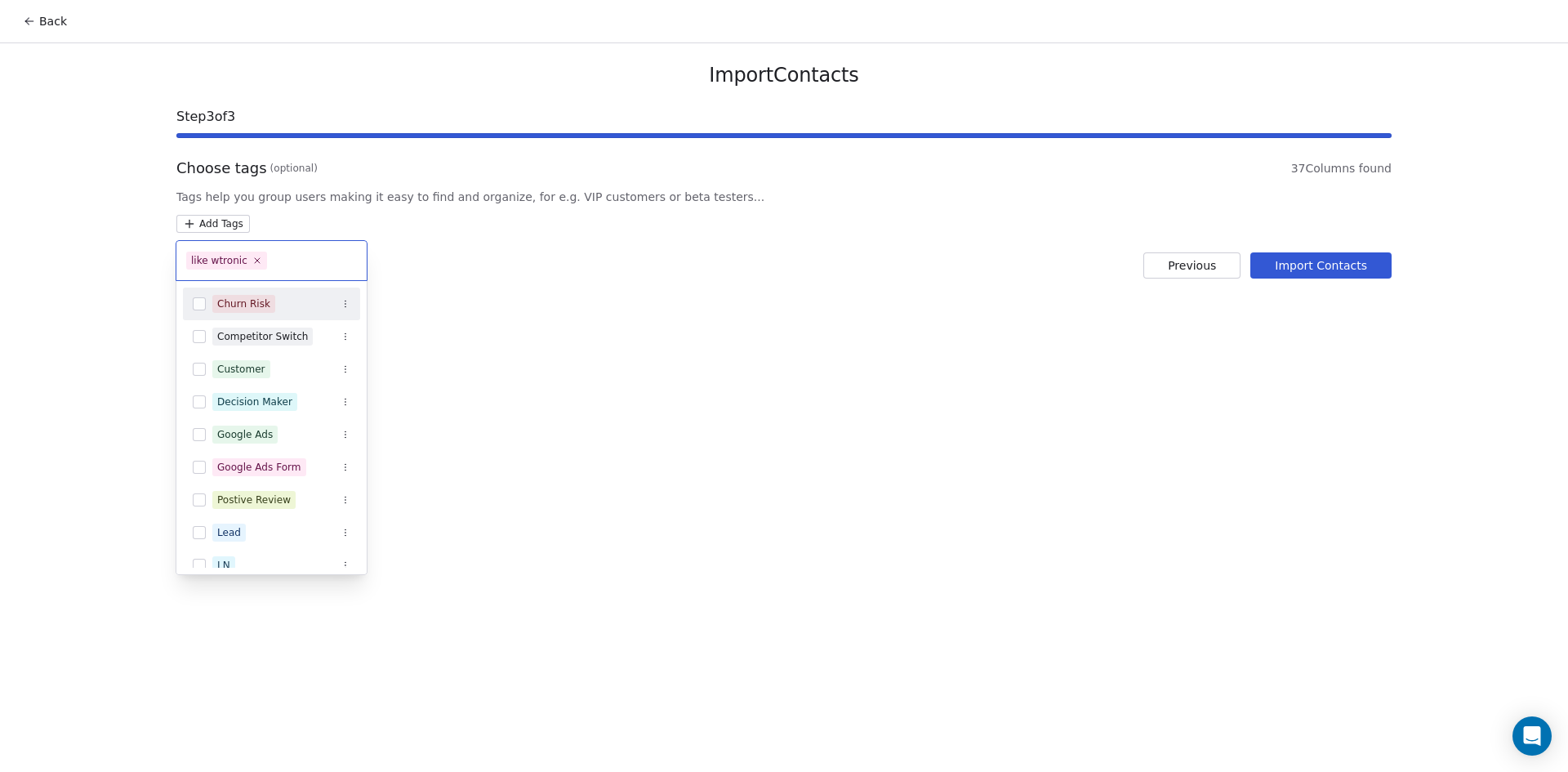
click at [1291, 264] on html "Back Import Contacts Step 3 of 3 Choose tags (optional) 37 Columns found Tags h…" at bounding box center [784, 386] width 1568 height 772
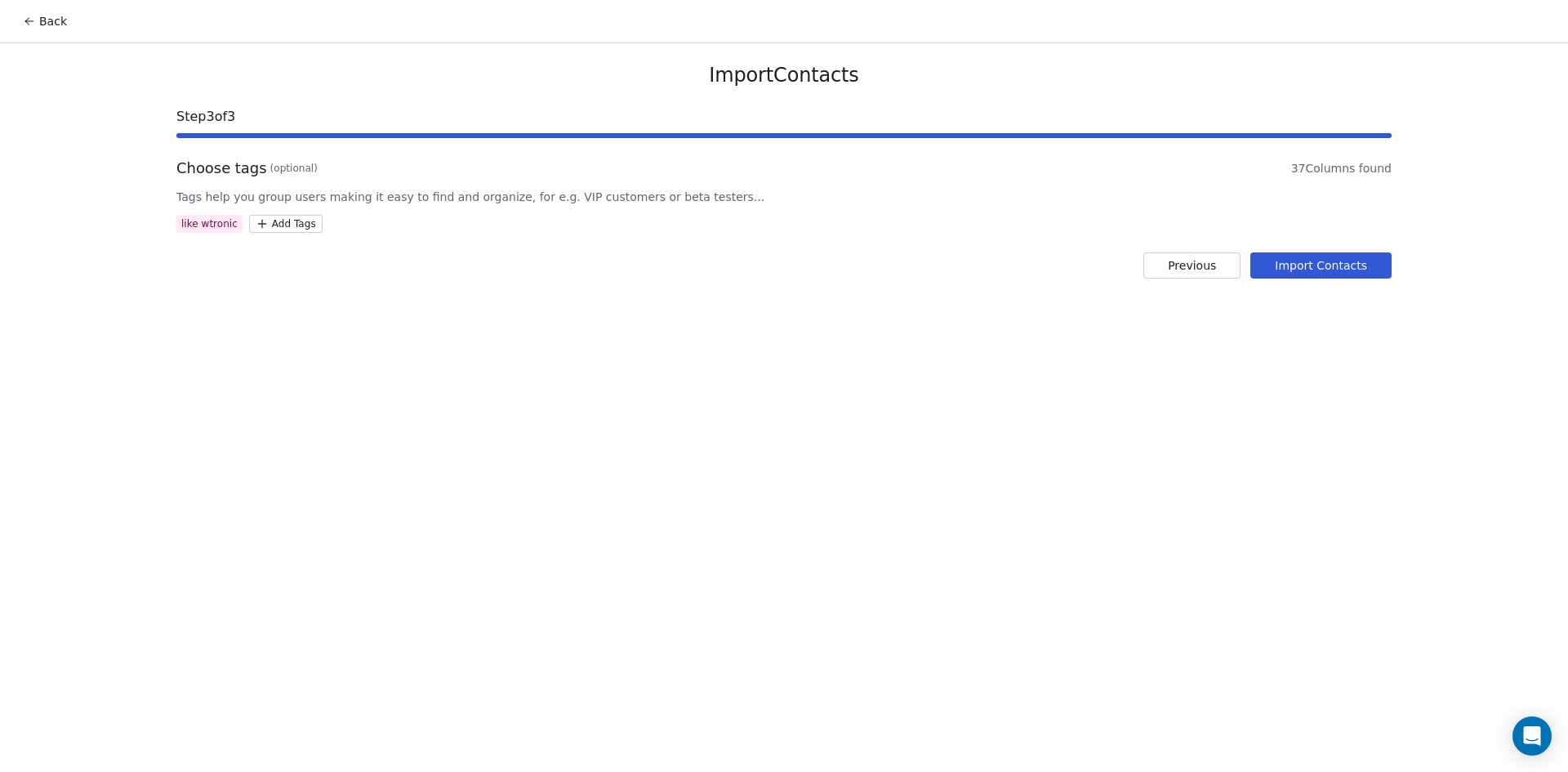
click at [1294, 264] on button "Import Contacts" at bounding box center [1321, 265] width 141 height 26
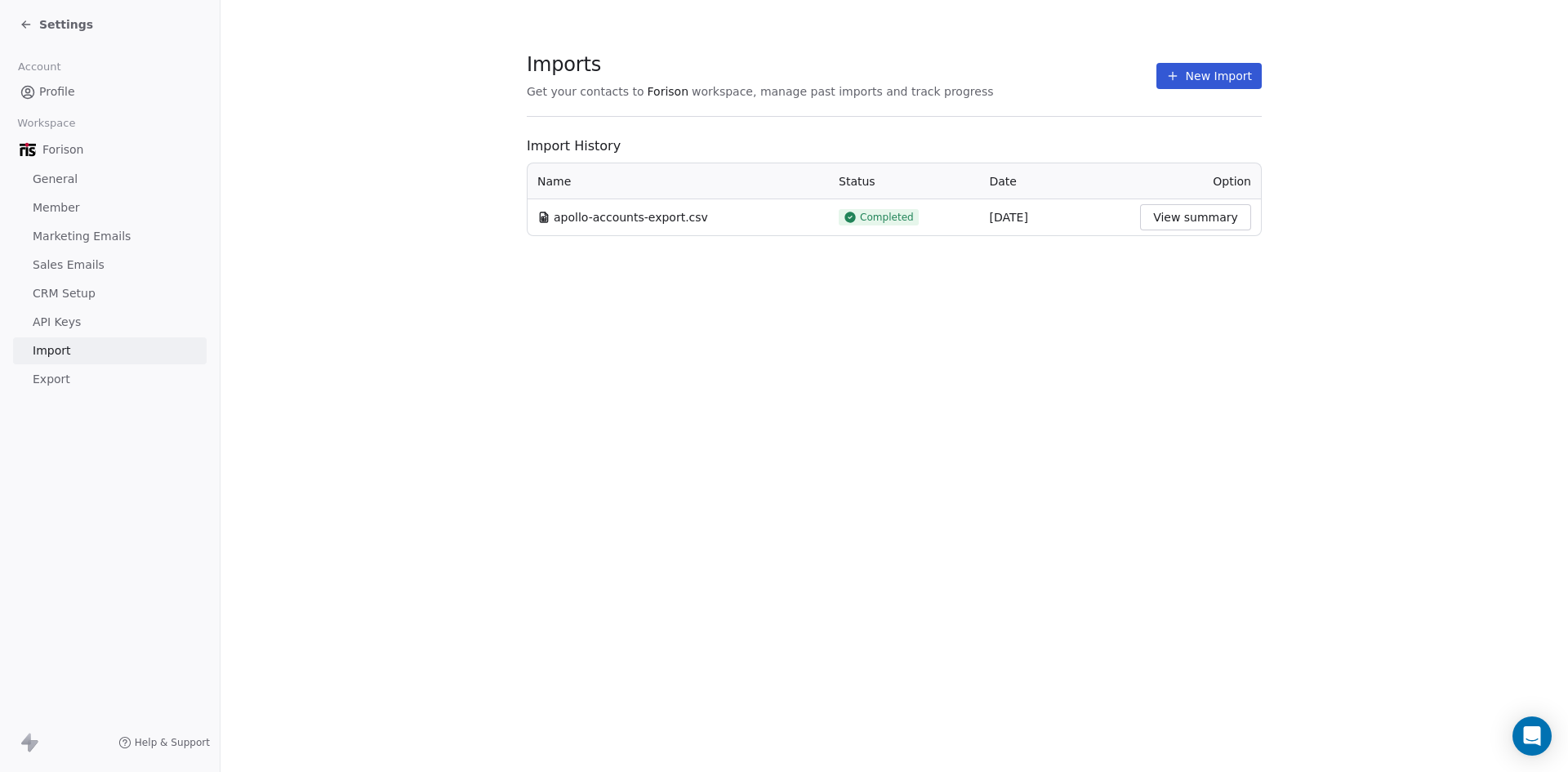
click at [30, 21] on icon at bounding box center [26, 24] width 13 height 13
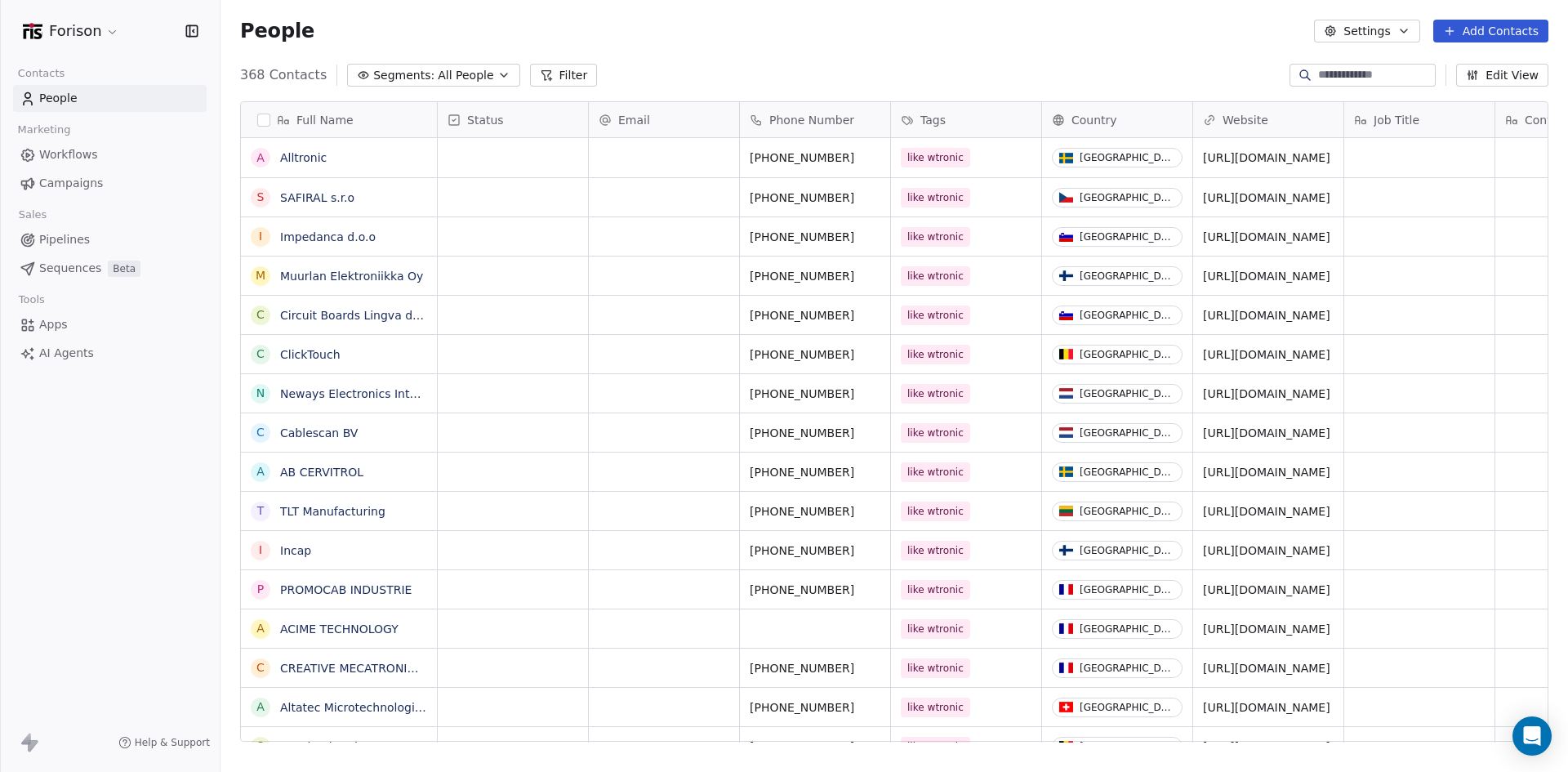
click at [76, 240] on span "Pipelines" at bounding box center [65, 240] width 50 height 17
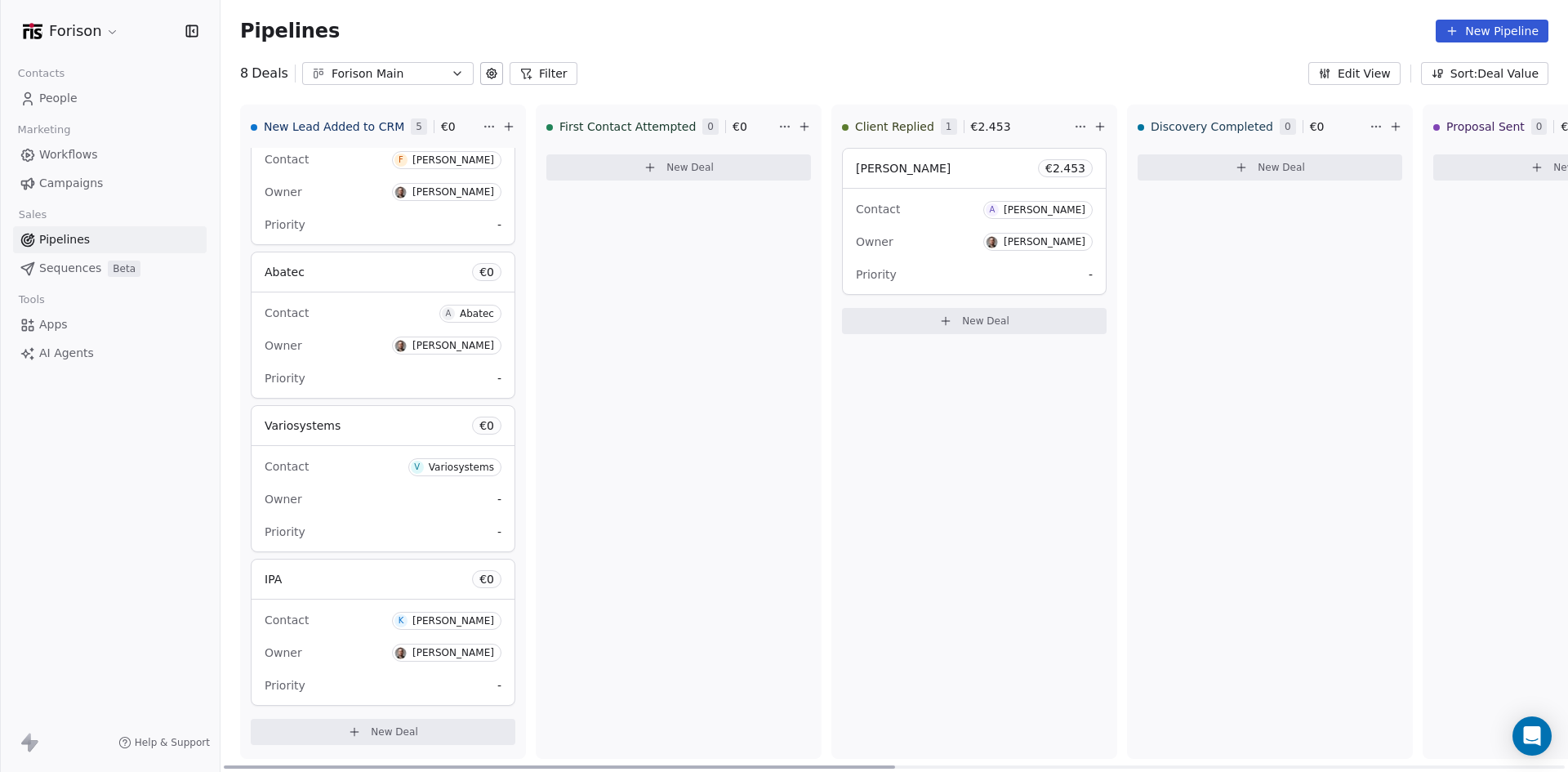
click at [354, 737] on icon at bounding box center [355, 732] width 13 height 13
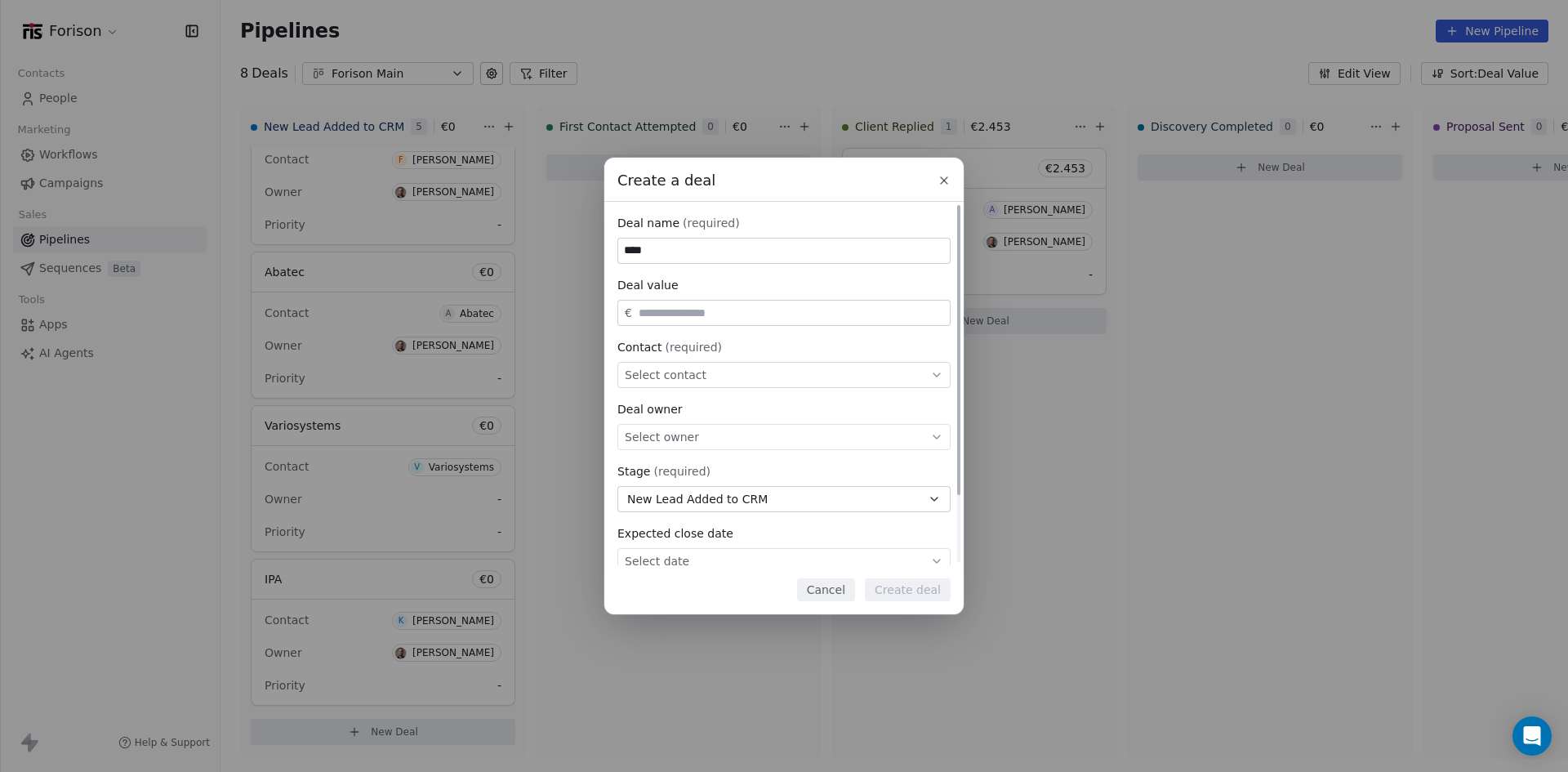
type input "****"
click at [704, 373] on div "Select contact" at bounding box center [784, 374] width 333 height 26
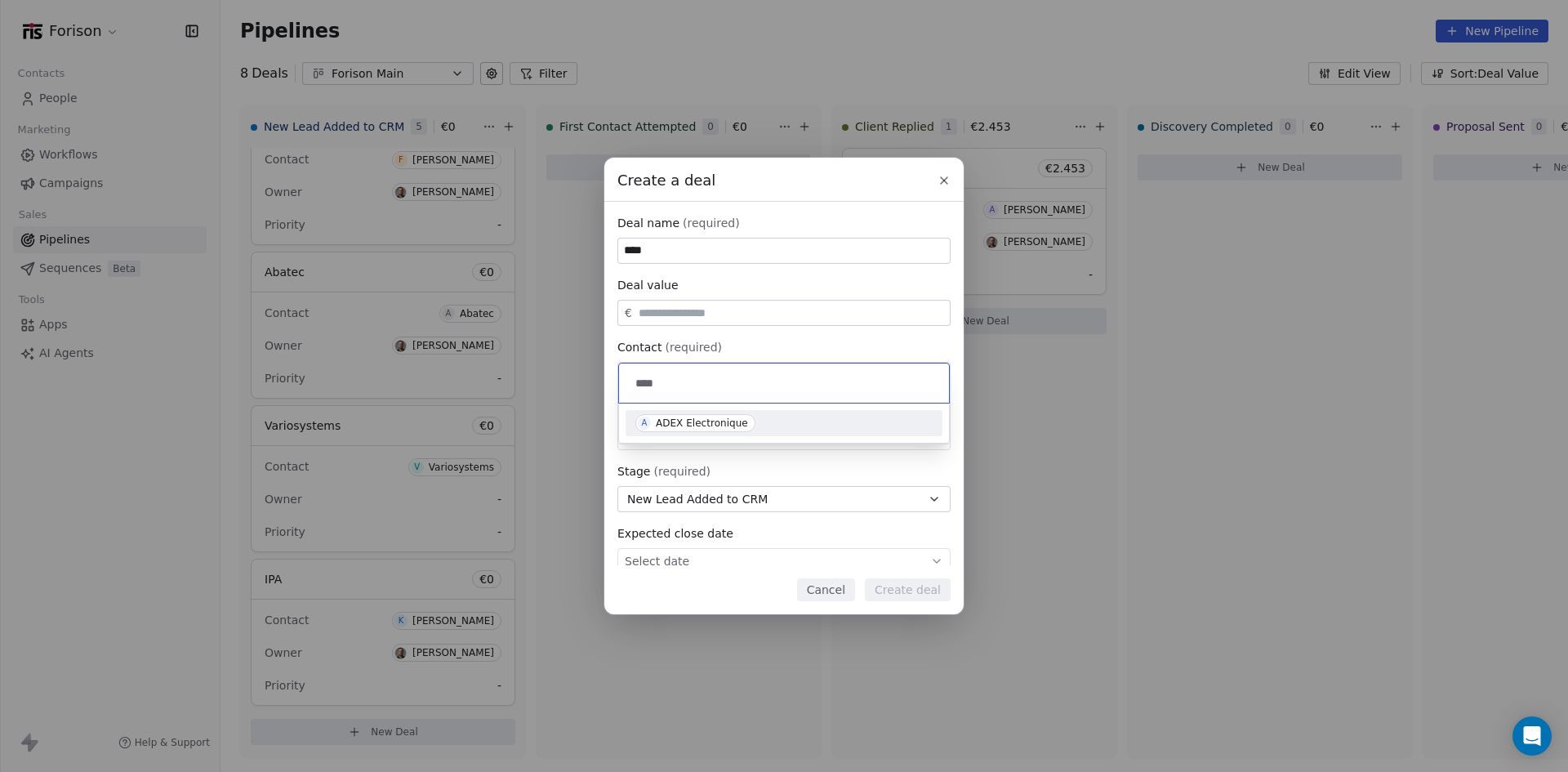
type input "****"
click at [724, 425] on div "ADEX Electronique" at bounding box center [702, 423] width 92 height 12
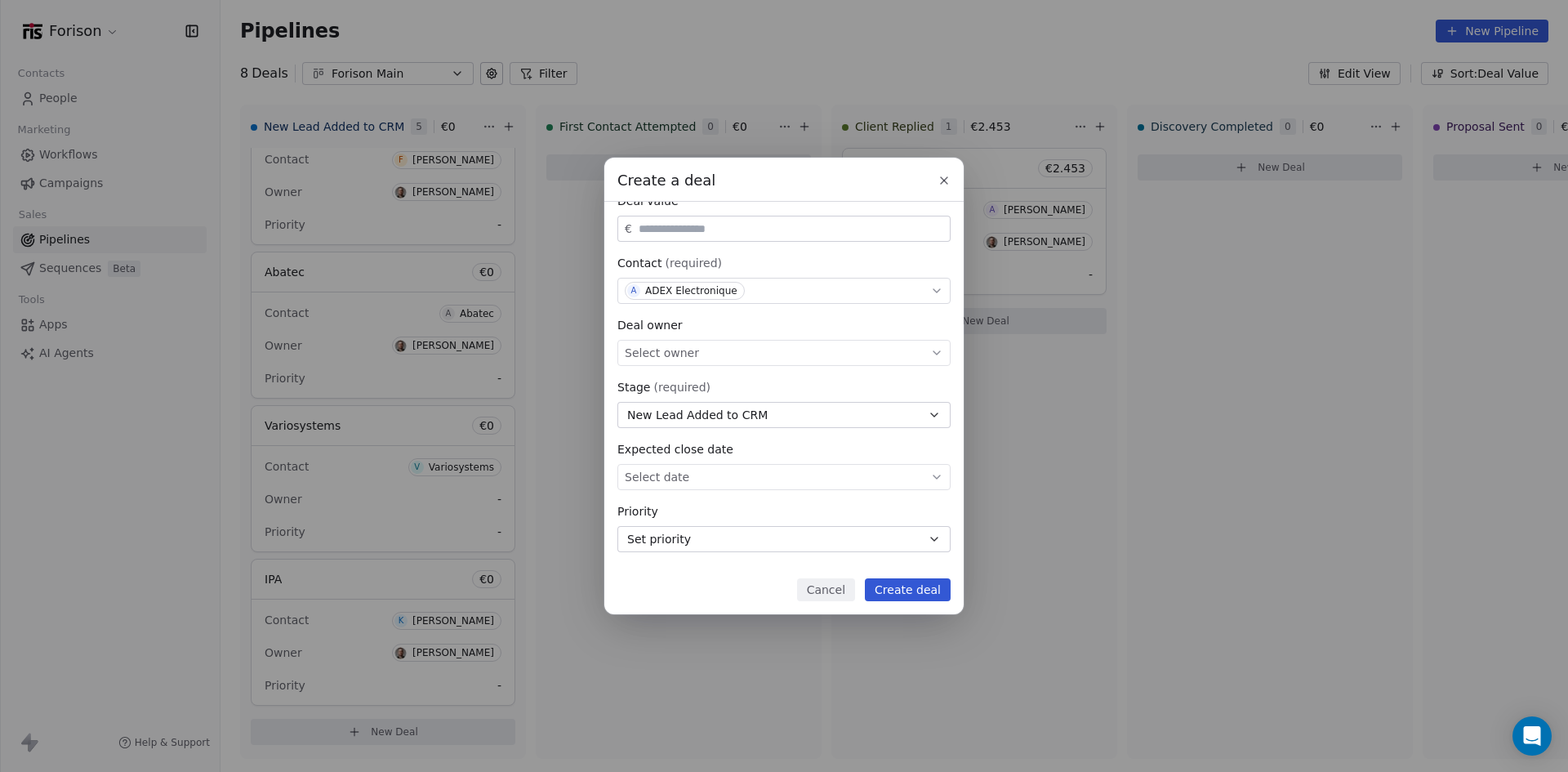
click at [932, 590] on button "Create deal" at bounding box center [907, 590] width 86 height 23
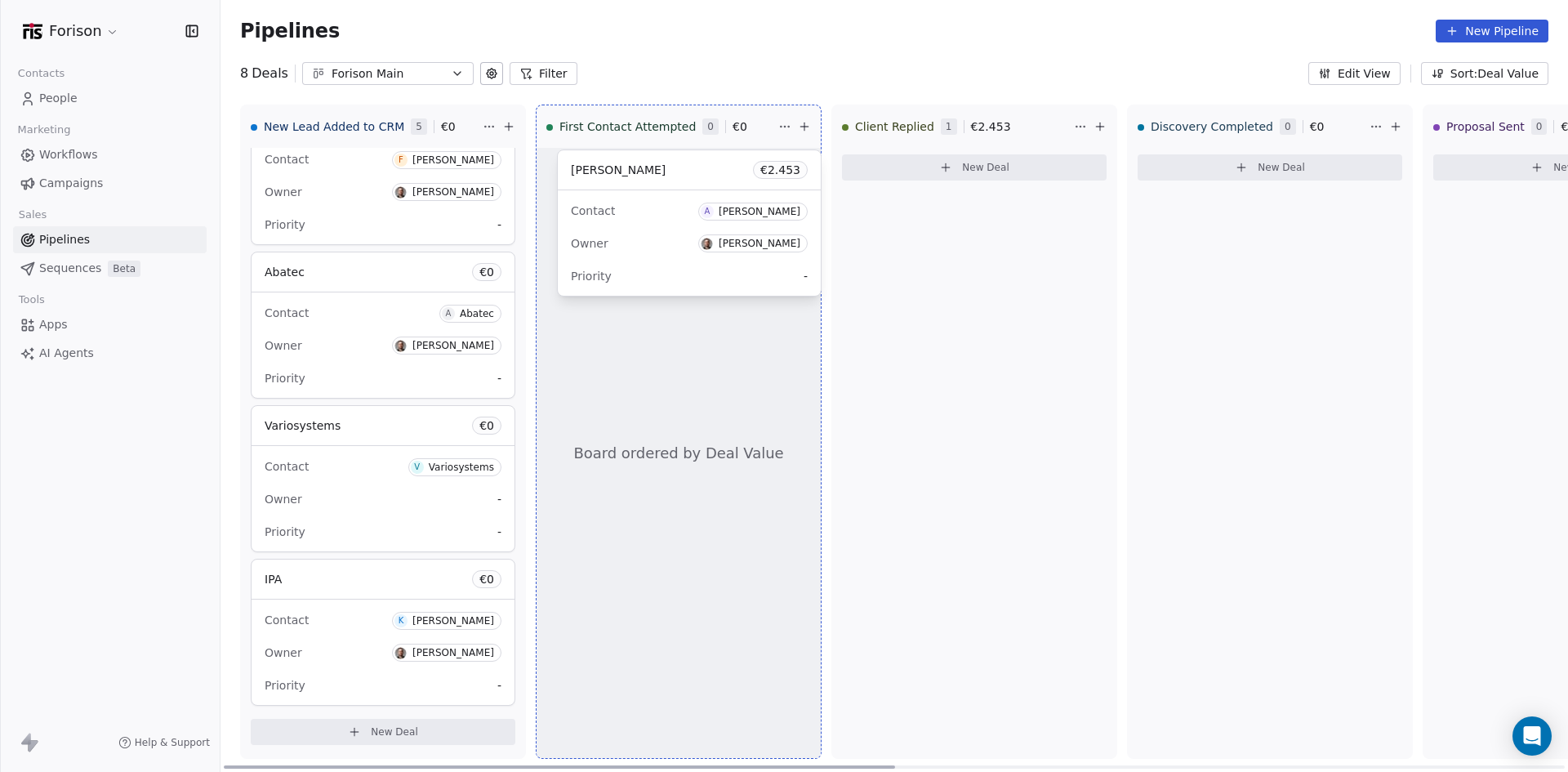
drag, startPoint x: 927, startPoint y: 179, endPoint x: 641, endPoint y: 182, distance: 286.0
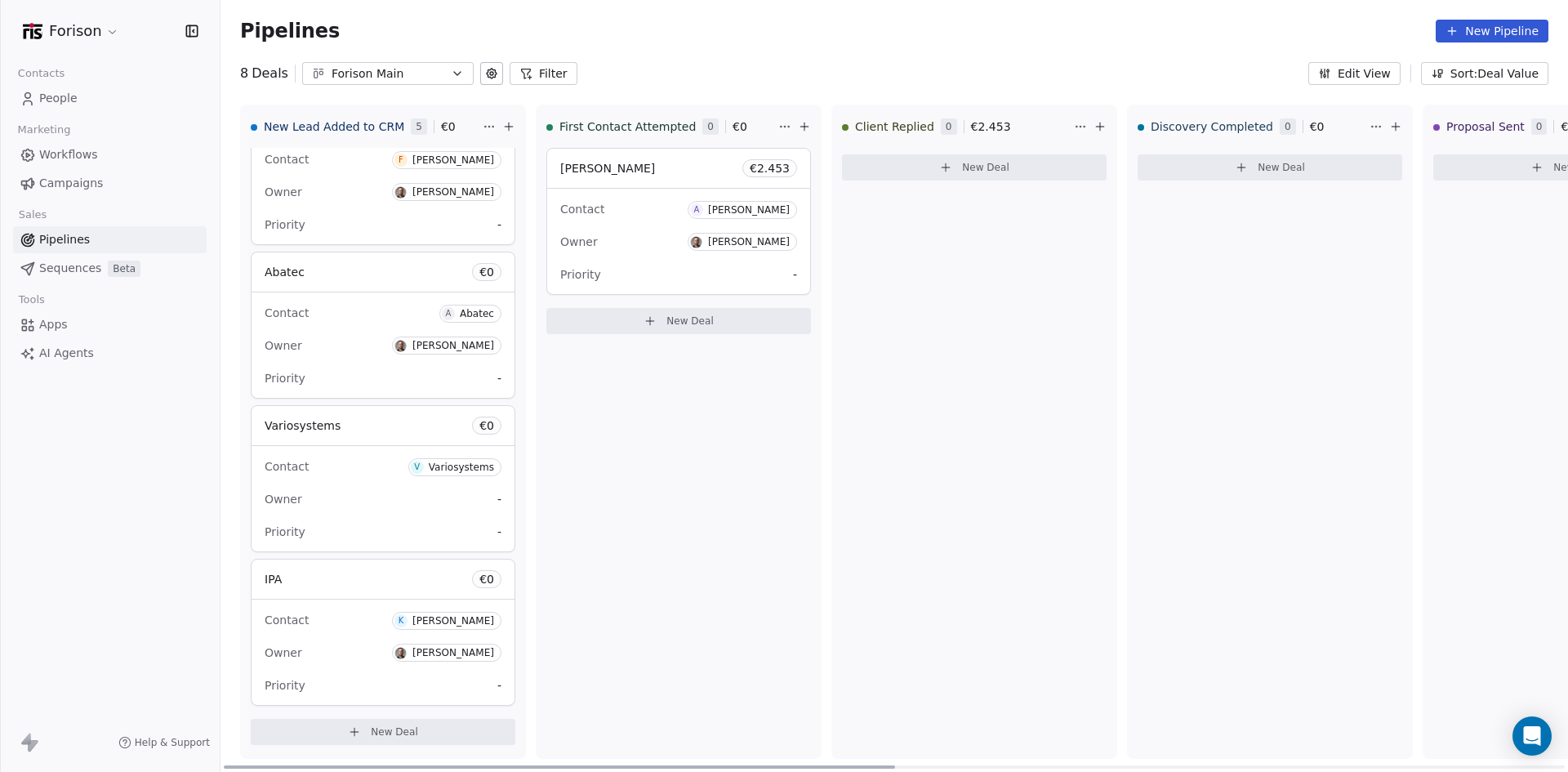
click at [624, 268] on div "Priority -" at bounding box center [678, 274] width 237 height 26
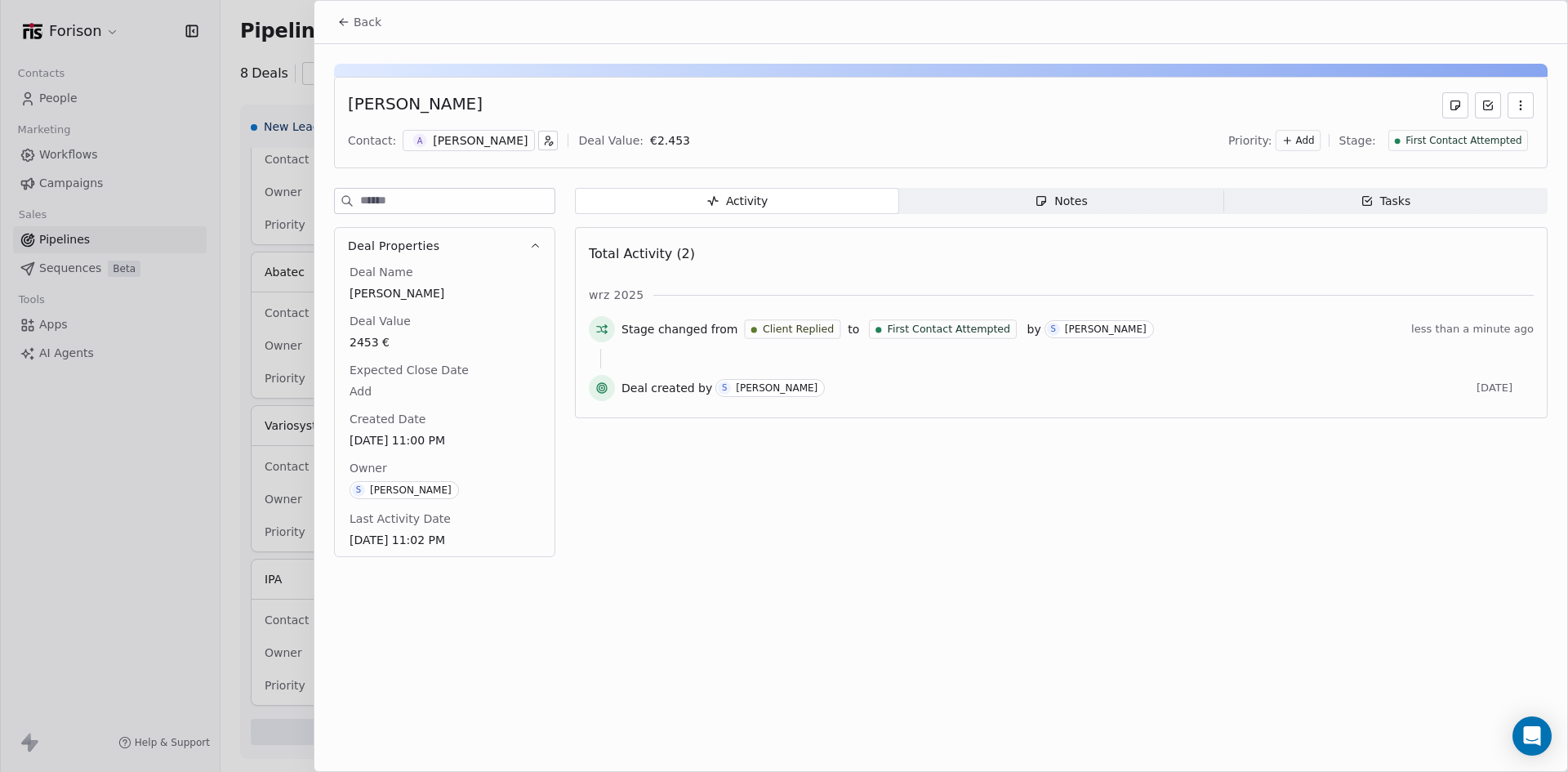
click at [1080, 196] on div "Notes" at bounding box center [1060, 201] width 52 height 17
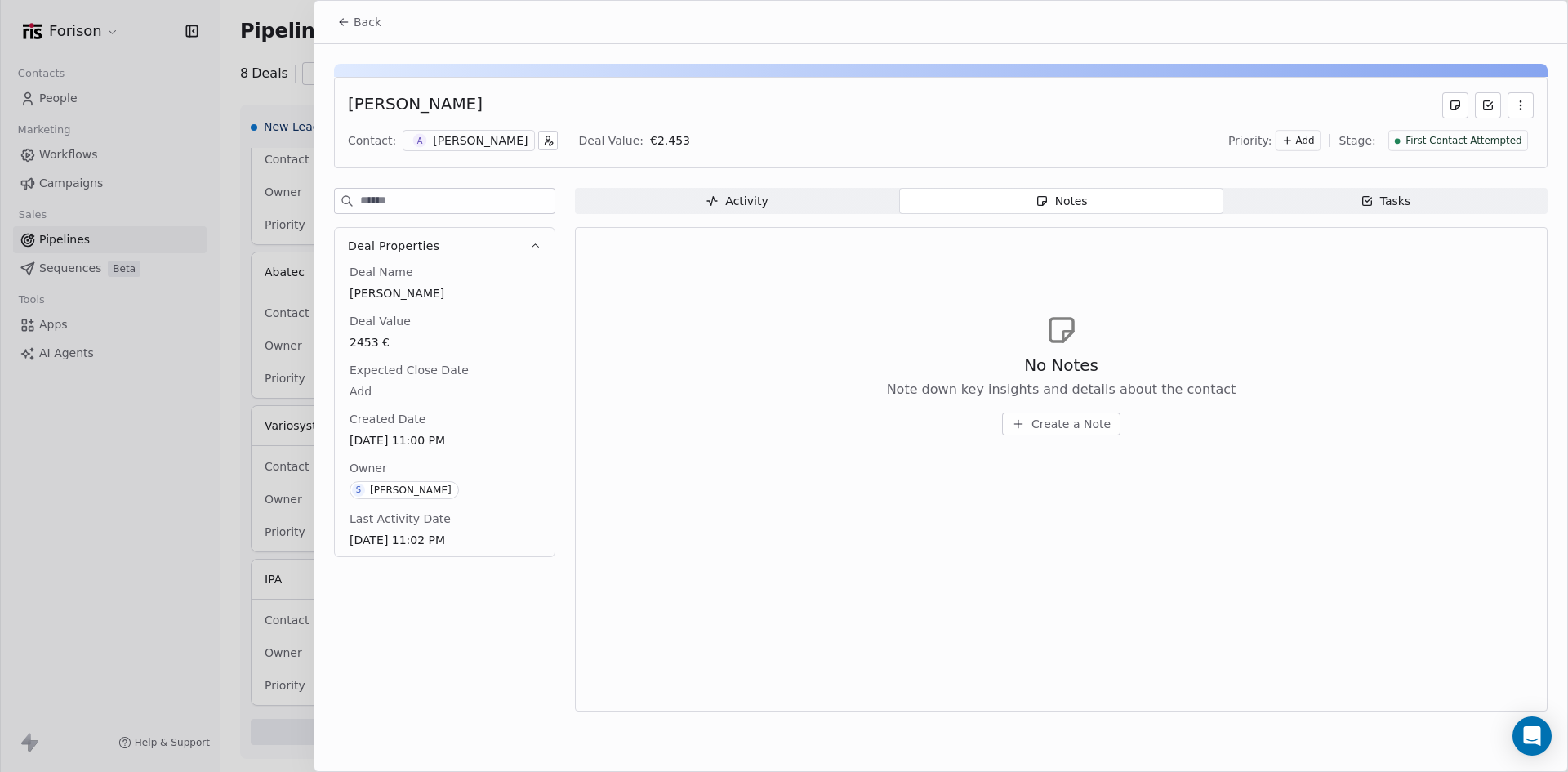
click at [1034, 421] on span "Create a Note" at bounding box center [1071, 423] width 79 height 16
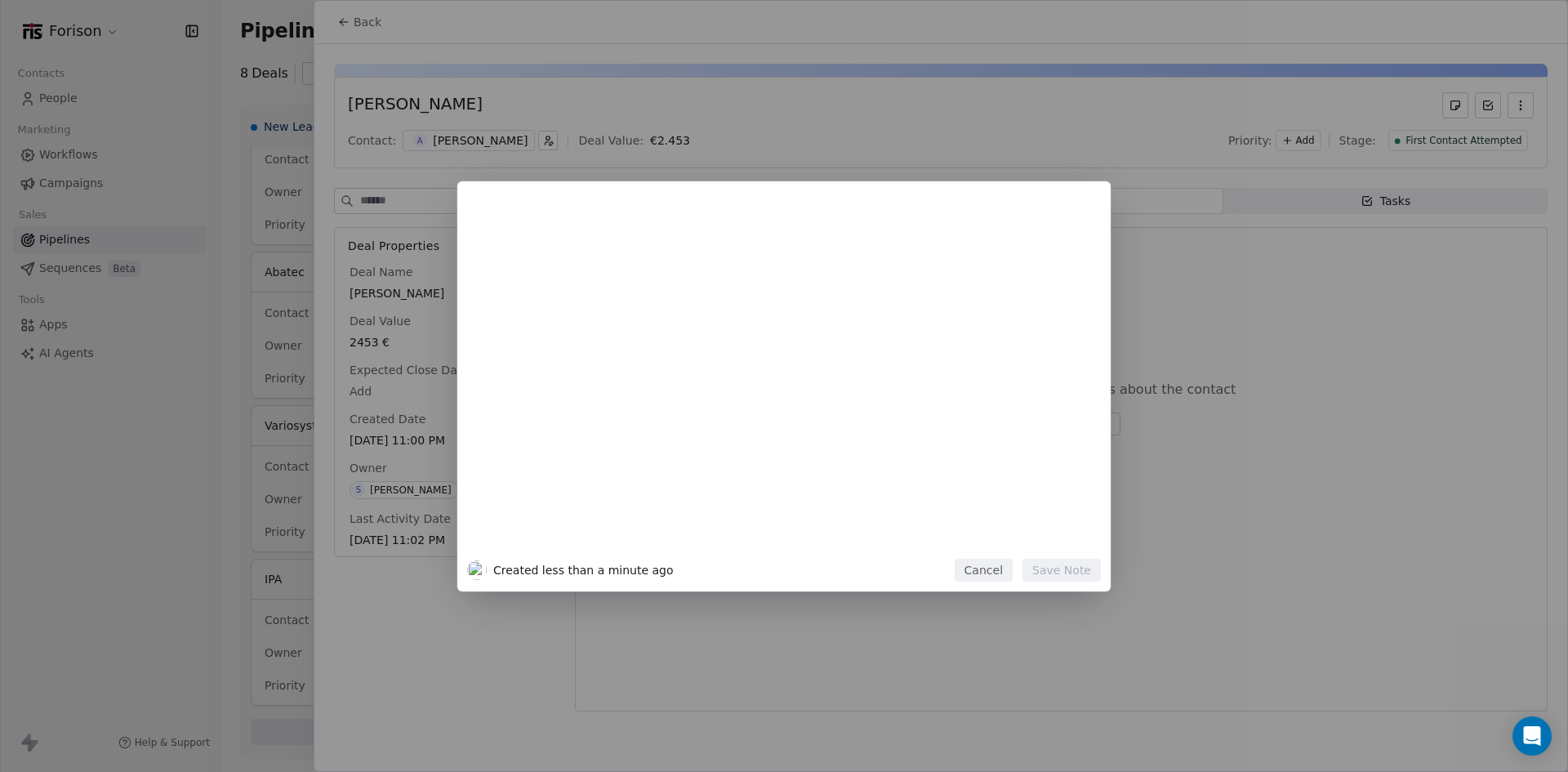
click at [1041, 141] on div "Created less than a minute ago Cancel Save Note" at bounding box center [784, 386] width 1568 height 772
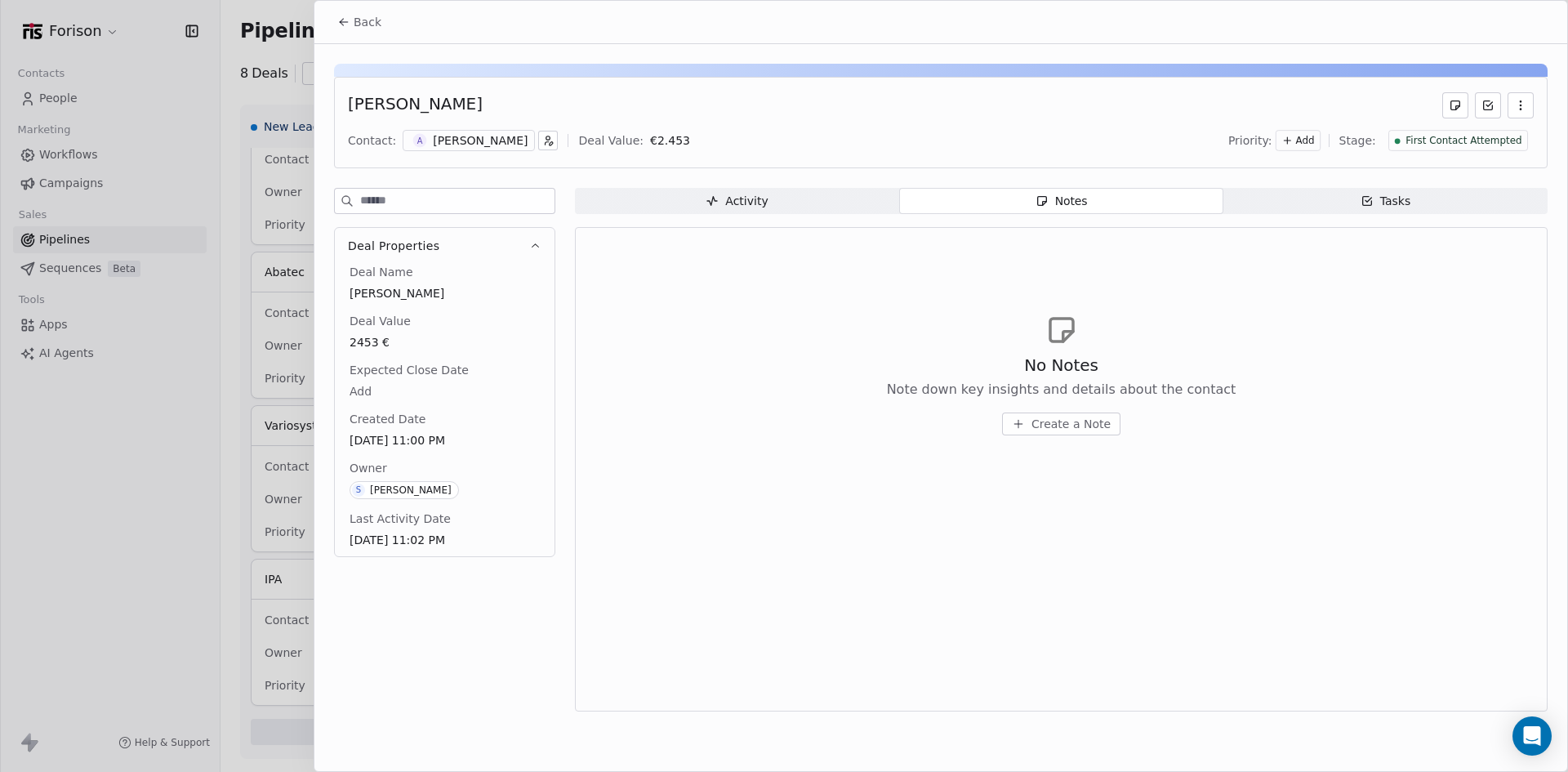
click at [340, 16] on icon at bounding box center [344, 22] width 13 height 13
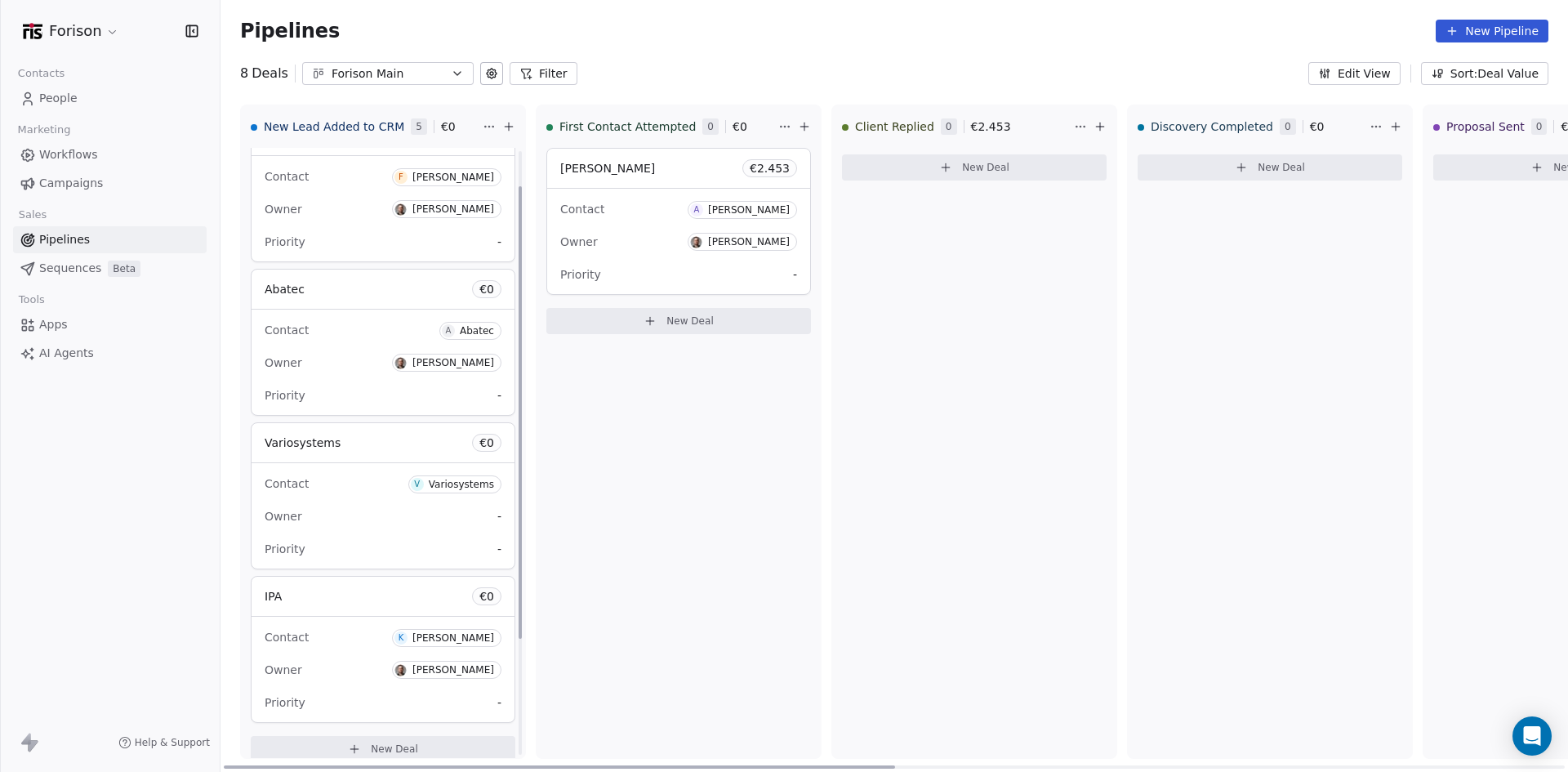
scroll to position [204, 0]
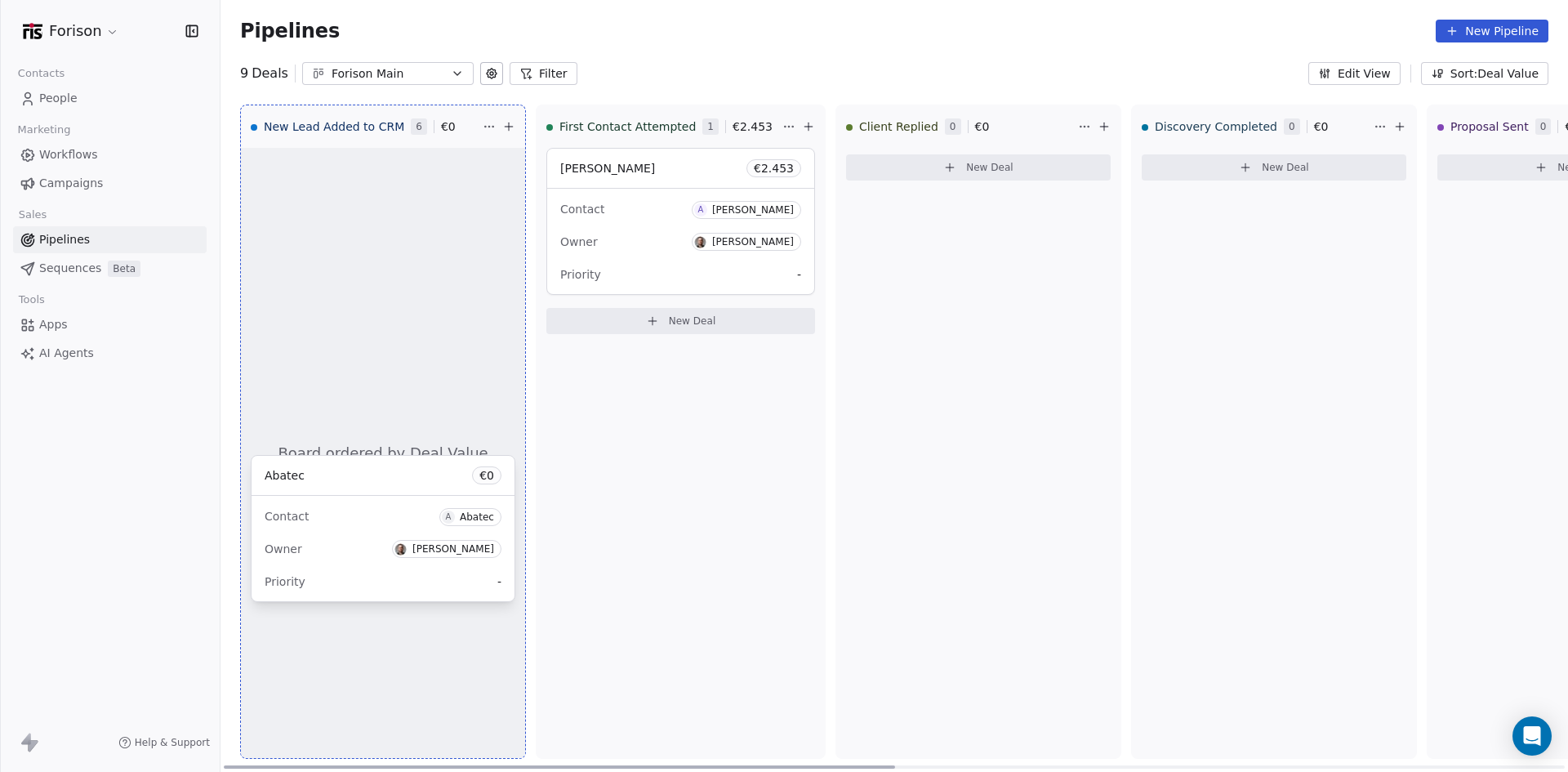
drag, startPoint x: 373, startPoint y: 475, endPoint x: 355, endPoint y: 461, distance: 22.8
click at [355, 465] on div "New Lead Added to CRM 6 € 0 Board ordered by Deal Value Blaz € 0 Contact B Blaž…" at bounding box center [894, 437] width 1347 height 667
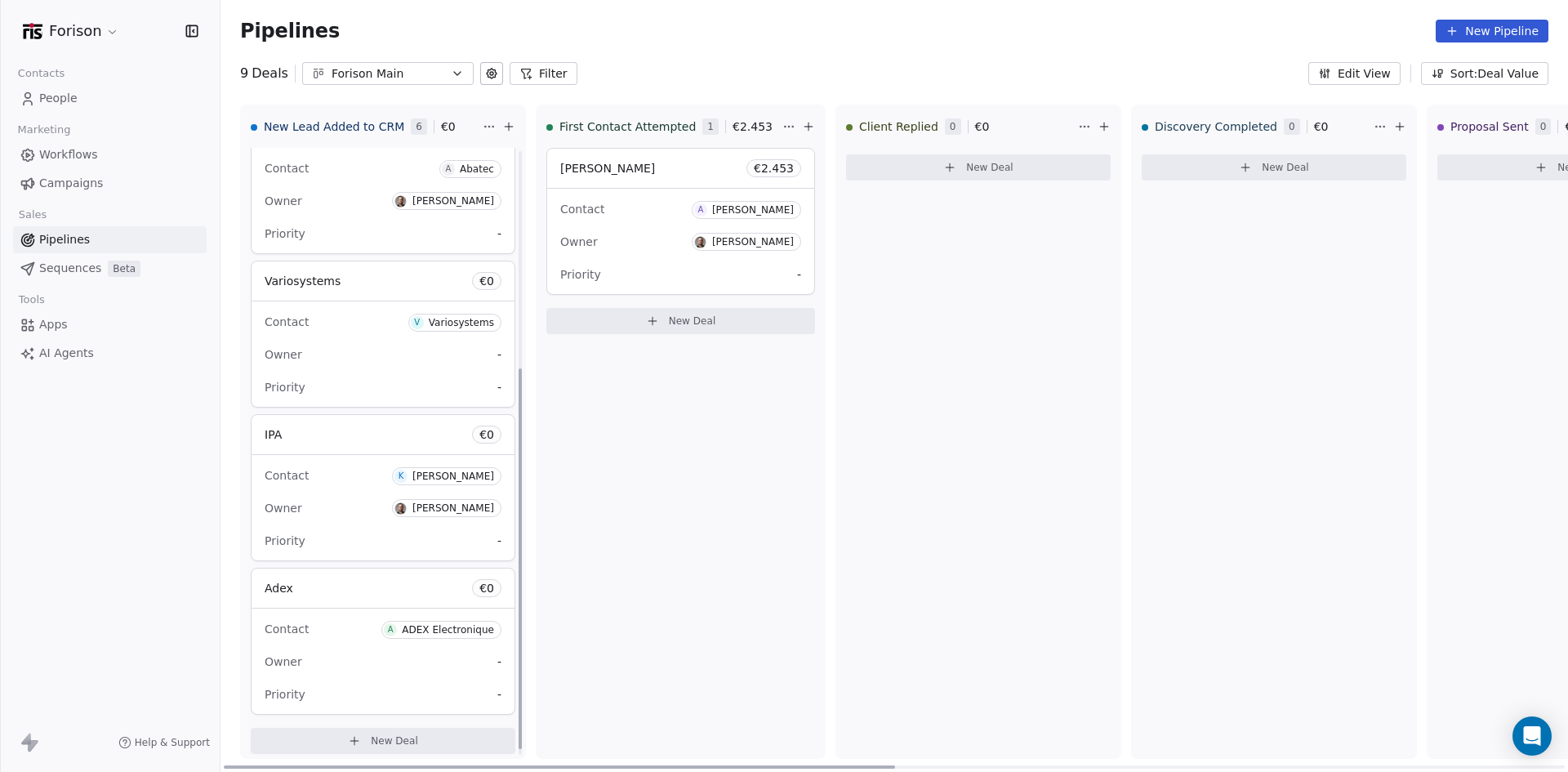
scroll to position [357, 0]
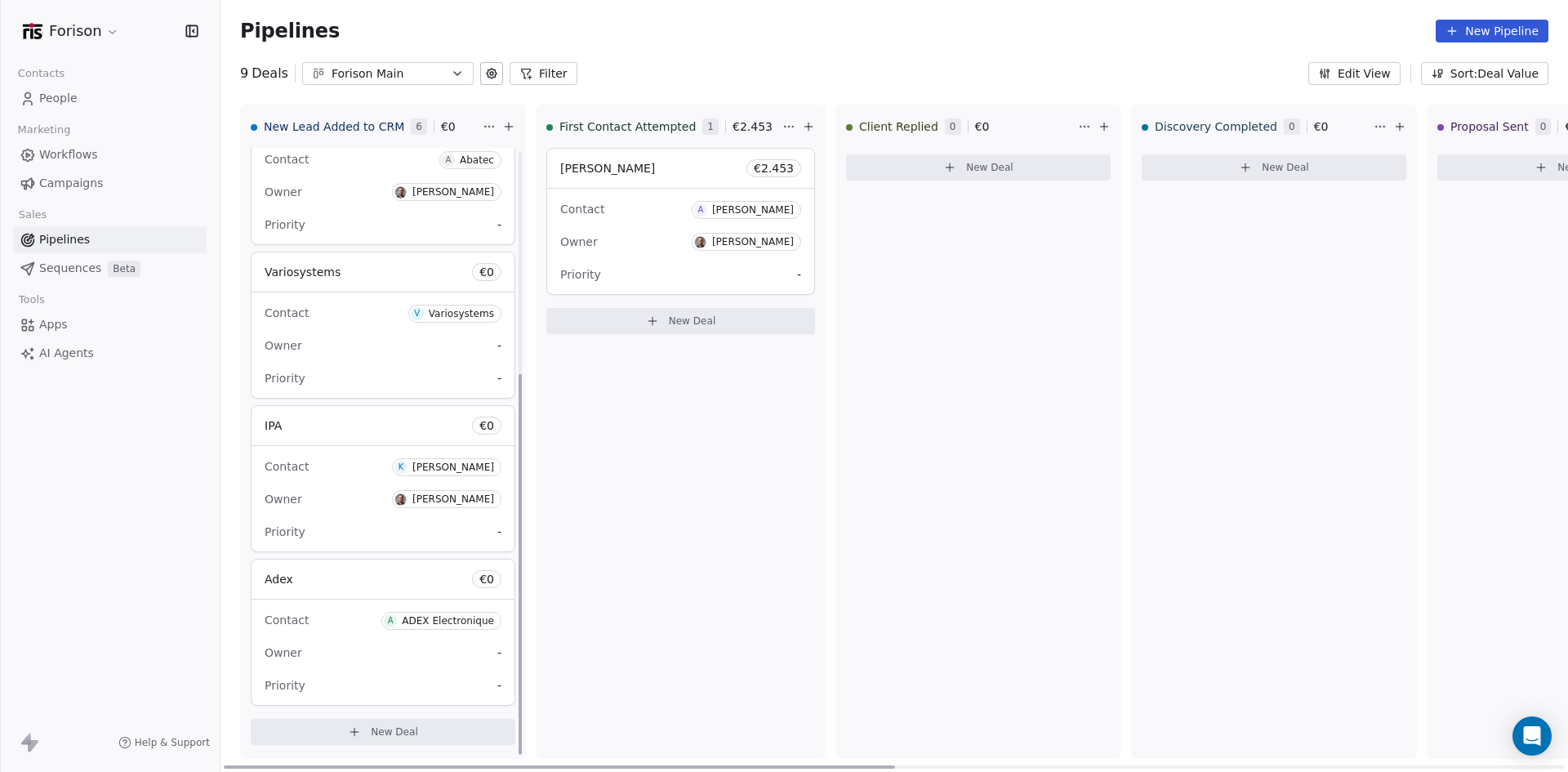
click at [361, 734] on icon at bounding box center [355, 732] width 13 height 13
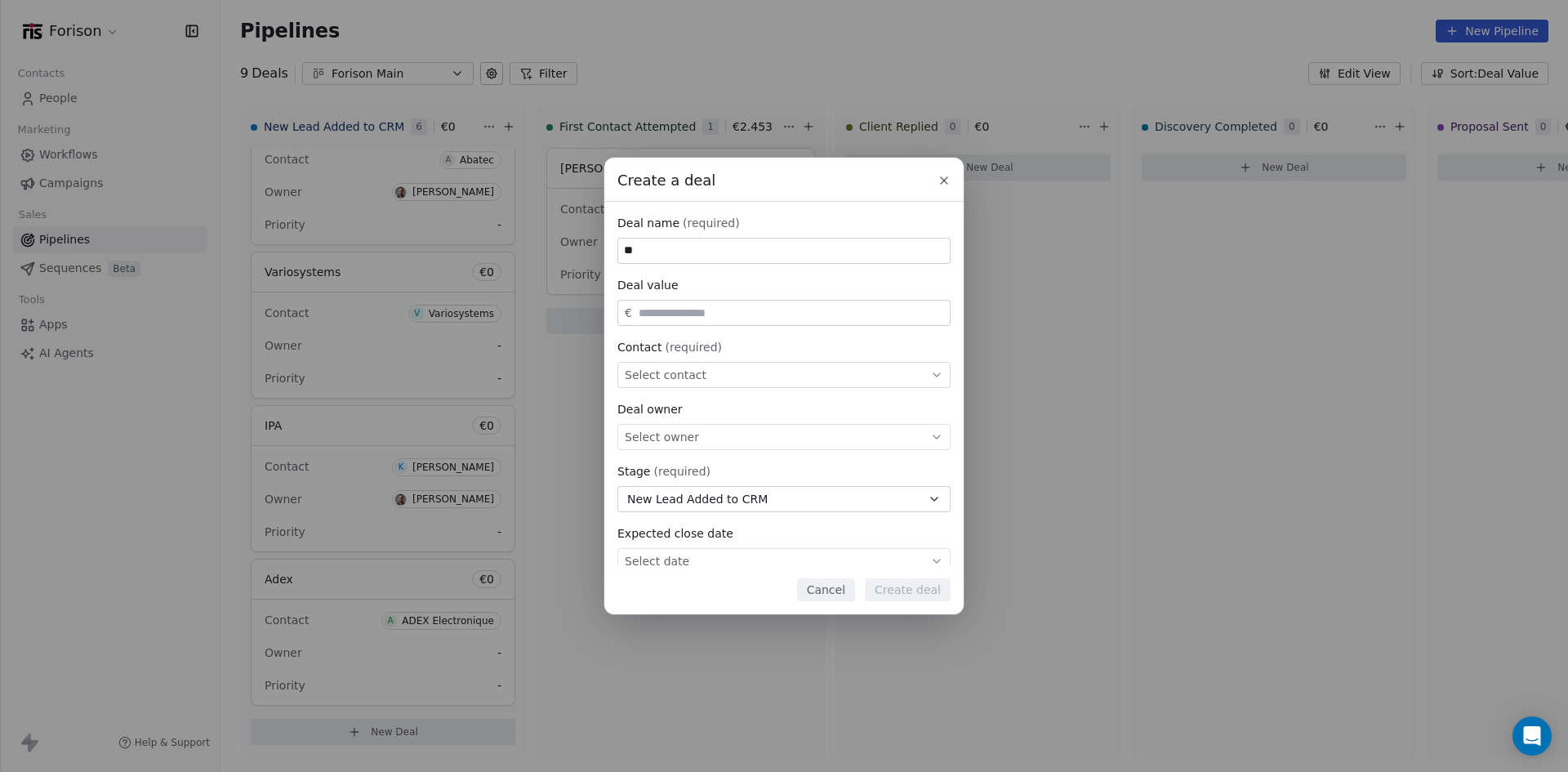
type input "*"
click at [719, 255] on input "***" at bounding box center [784, 251] width 331 height 24
type input "**********"
click at [747, 369] on div "Select contact" at bounding box center [784, 374] width 333 height 26
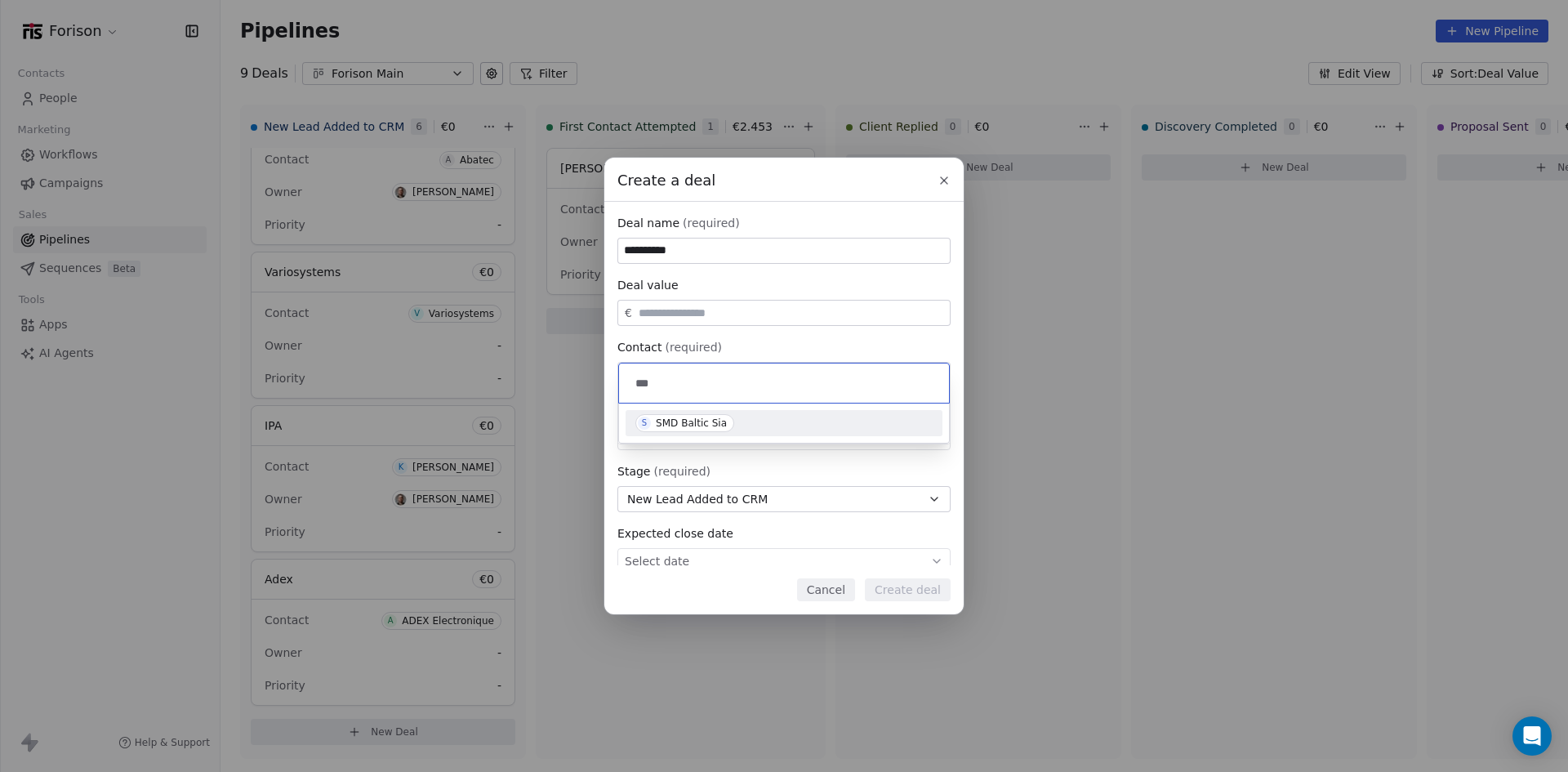
type input "***"
click at [721, 418] on div "SMD Baltic Sia" at bounding box center [691, 423] width 71 height 12
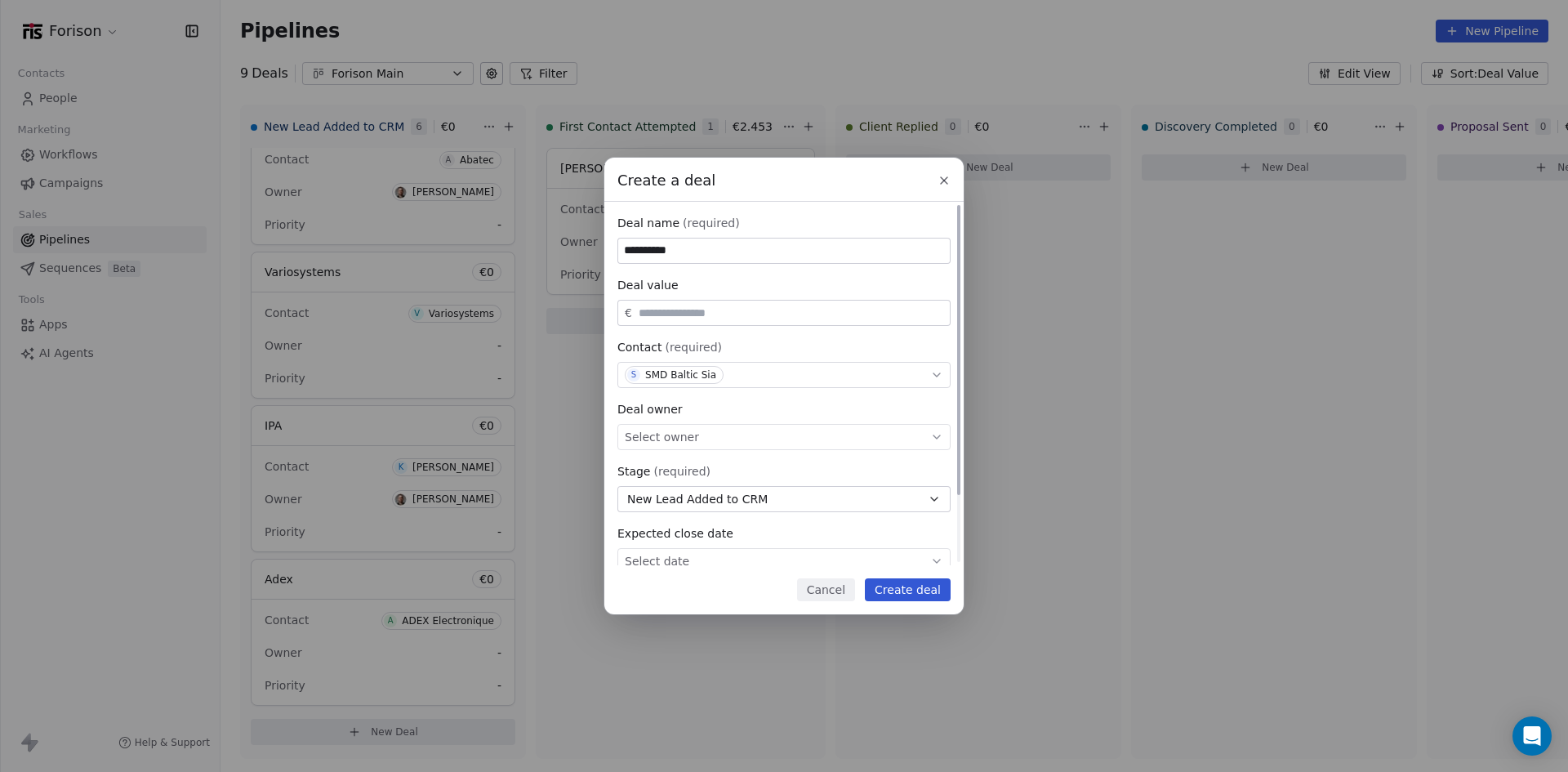
click at [740, 434] on div "Select owner" at bounding box center [784, 436] width 333 height 26
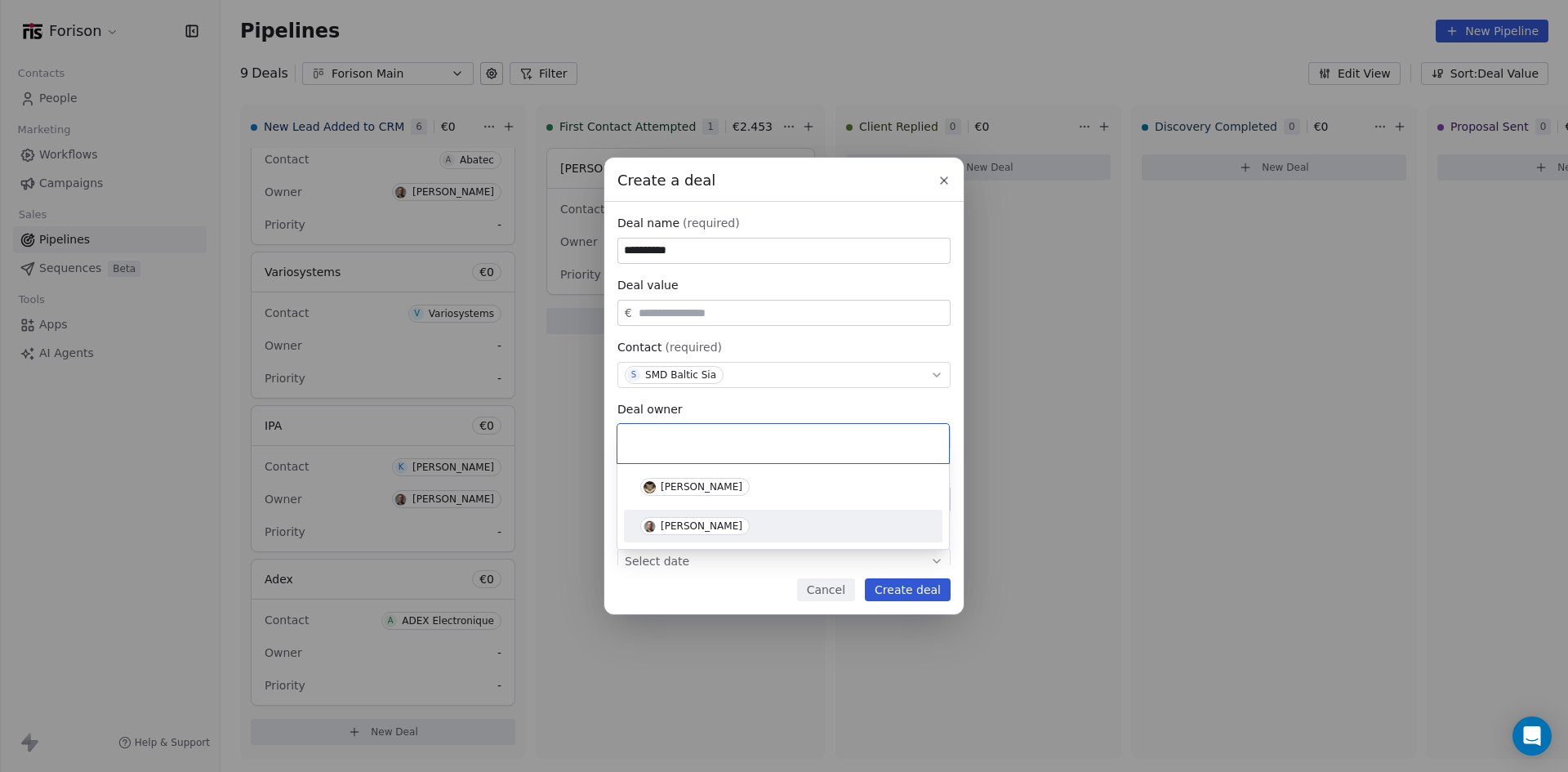
click at [740, 524] on div "[PERSON_NAME]" at bounding box center [701, 526] width 82 height 12
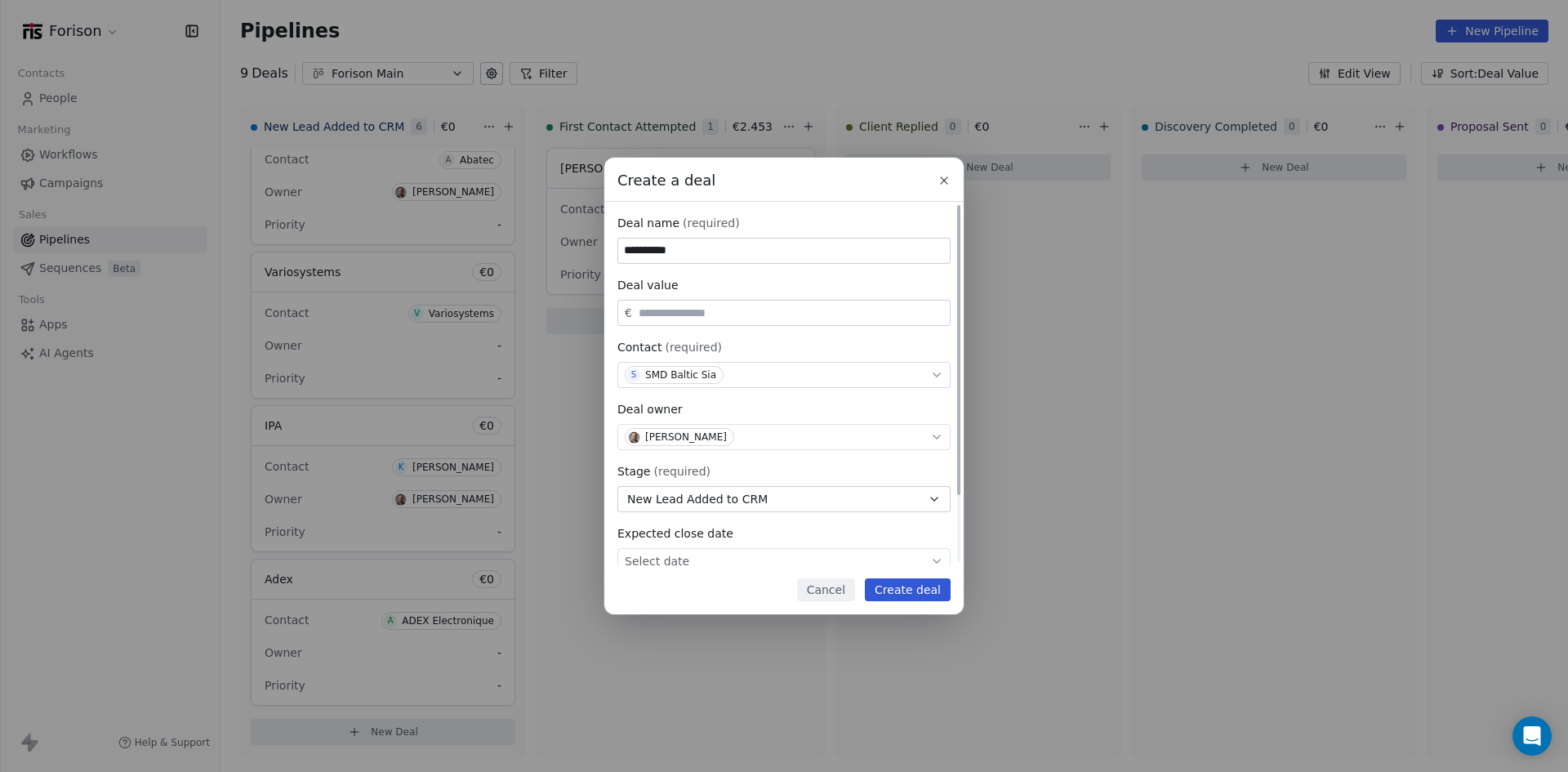
click at [837, 498] on button "New Lead Added to CRM" at bounding box center [784, 499] width 333 height 26
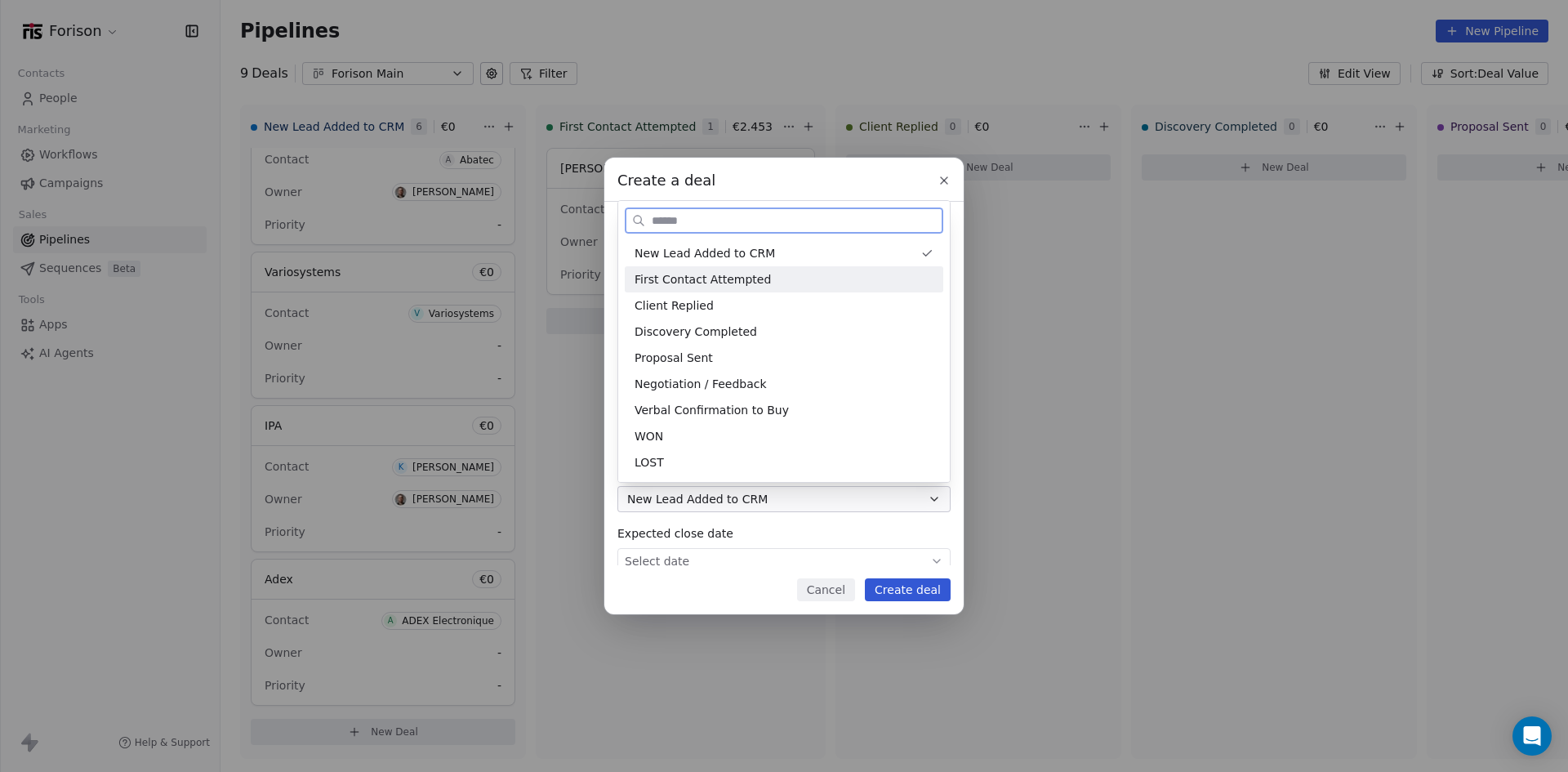
click at [725, 281] on span "First Contact Attempted" at bounding box center [703, 279] width 136 height 17
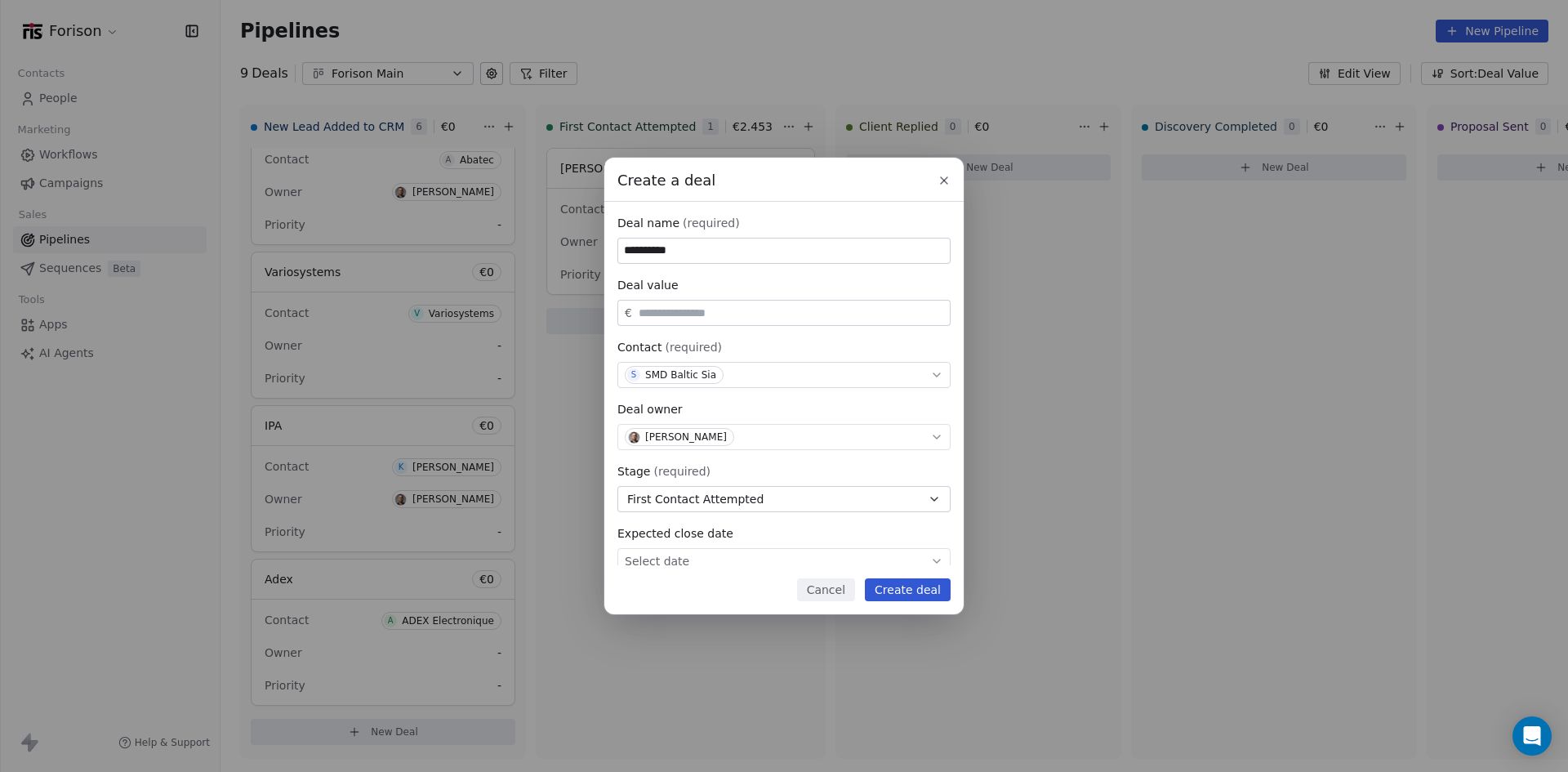
click at [921, 594] on button "Create deal" at bounding box center [907, 590] width 86 height 23
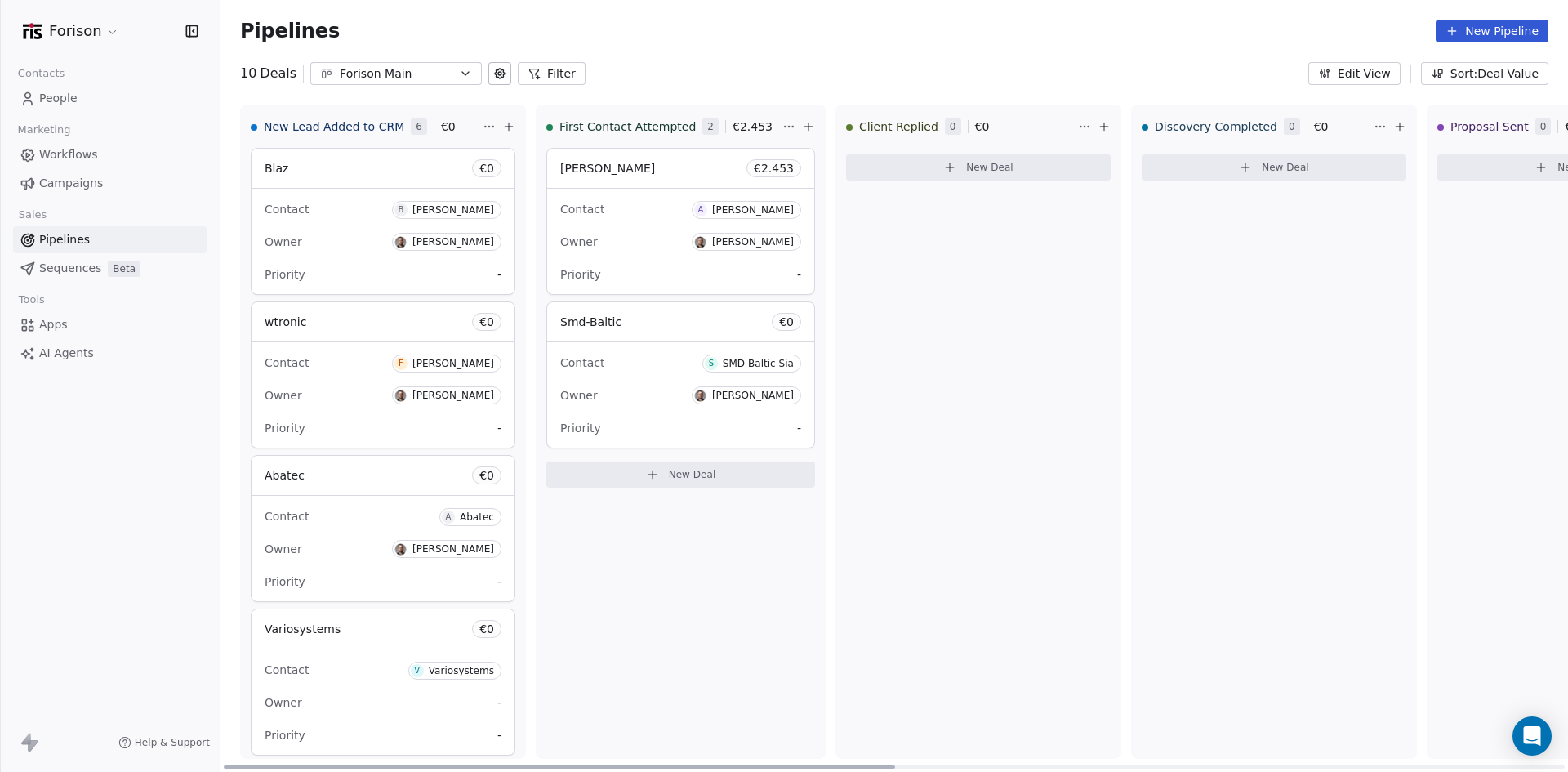
click at [654, 406] on div "Owner [PERSON_NAME]" at bounding box center [680, 395] width 240 height 26
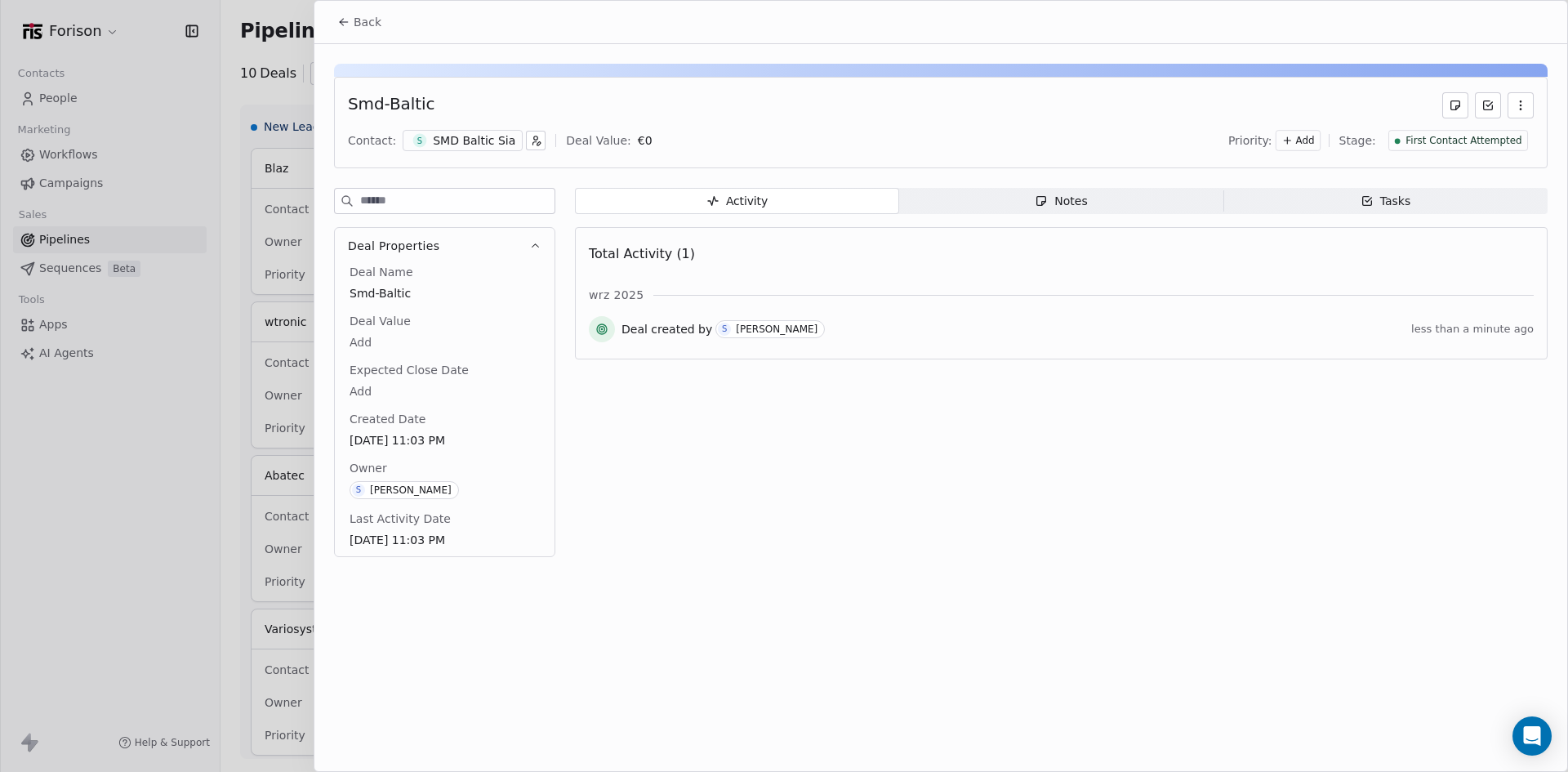
click at [472, 140] on div "SMD Baltic Sia" at bounding box center [474, 140] width 82 height 16
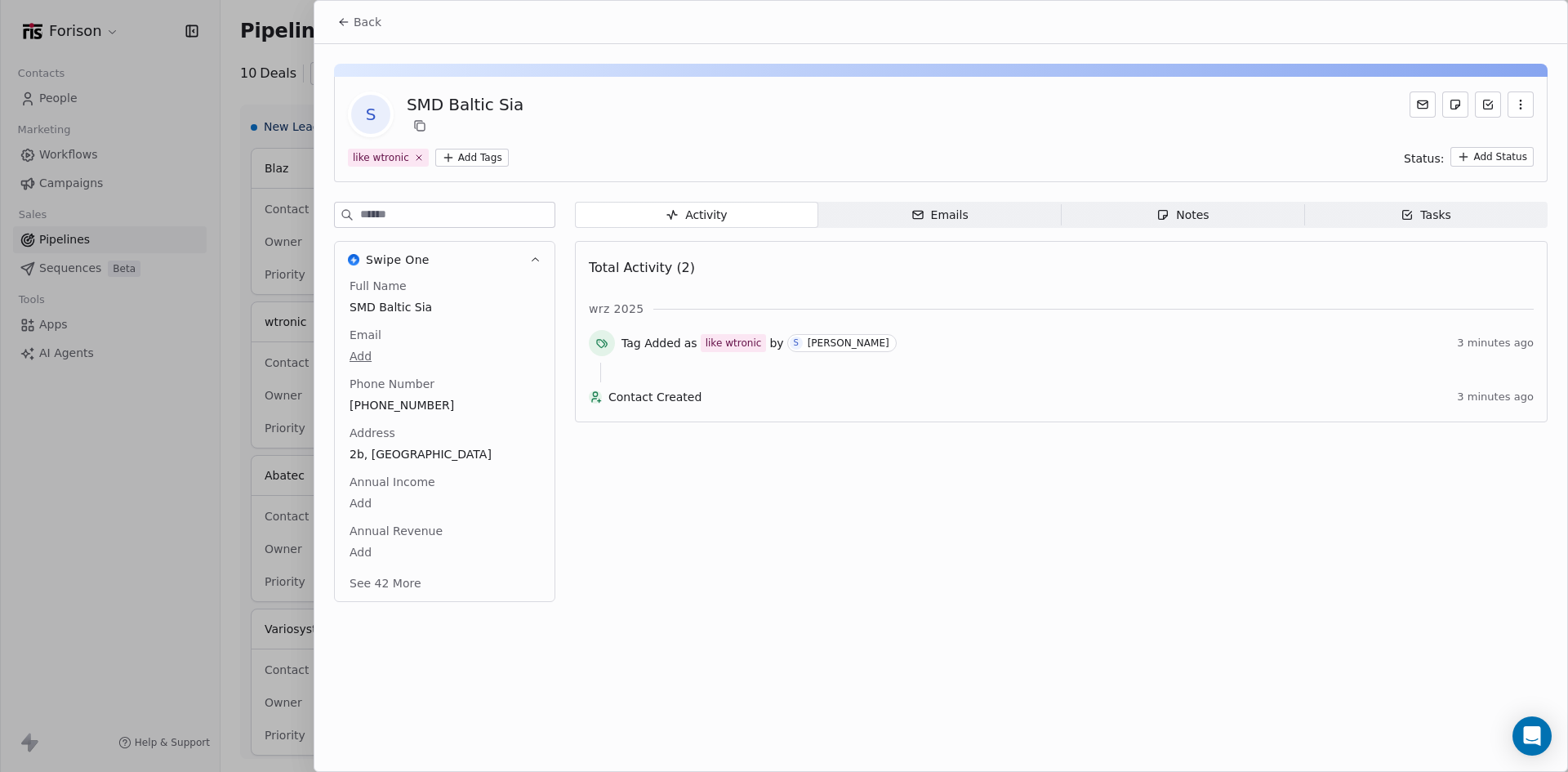
click at [362, 354] on body "Forison Contacts People Marketing Workflows Campaigns Sales Pipelines Sequences…" at bounding box center [784, 386] width 1568 height 772
click at [455, 357] on input "email" at bounding box center [440, 367] width 178 height 33
paste input "**********"
type input "**********"
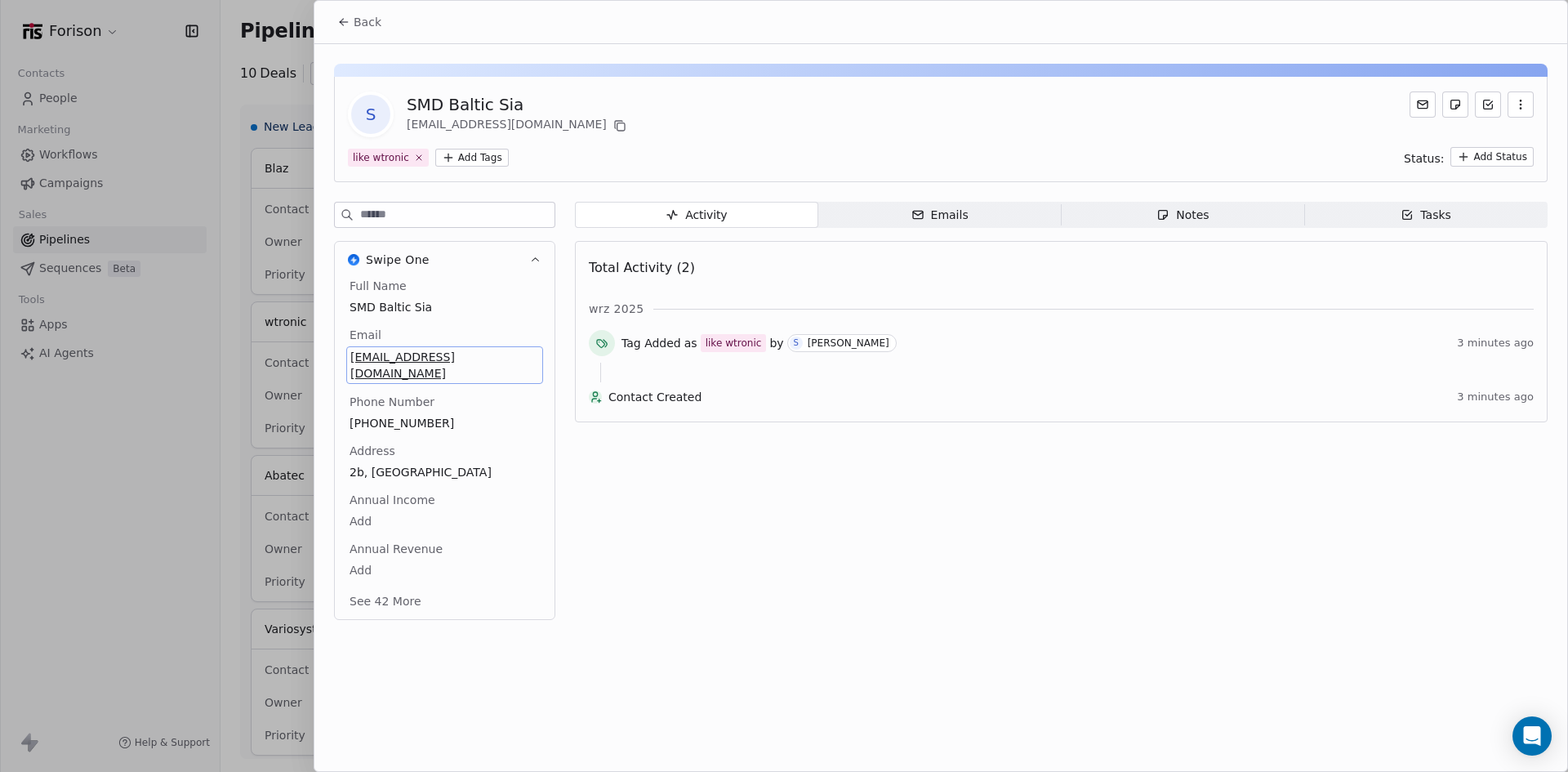
click at [697, 489] on div "Activity Activity Emails Emails Notes Notes Tasks Tasks Total Activity (2) wrz …" at bounding box center [1061, 415] width 973 height 428
click at [647, 596] on div "Activity Activity Emails Emails Notes Notes Tasks Tasks Total Activity (2) wrz …" at bounding box center [1061, 415] width 973 height 428
click at [1016, 214] on span "Emails Emails" at bounding box center [939, 214] width 243 height 26
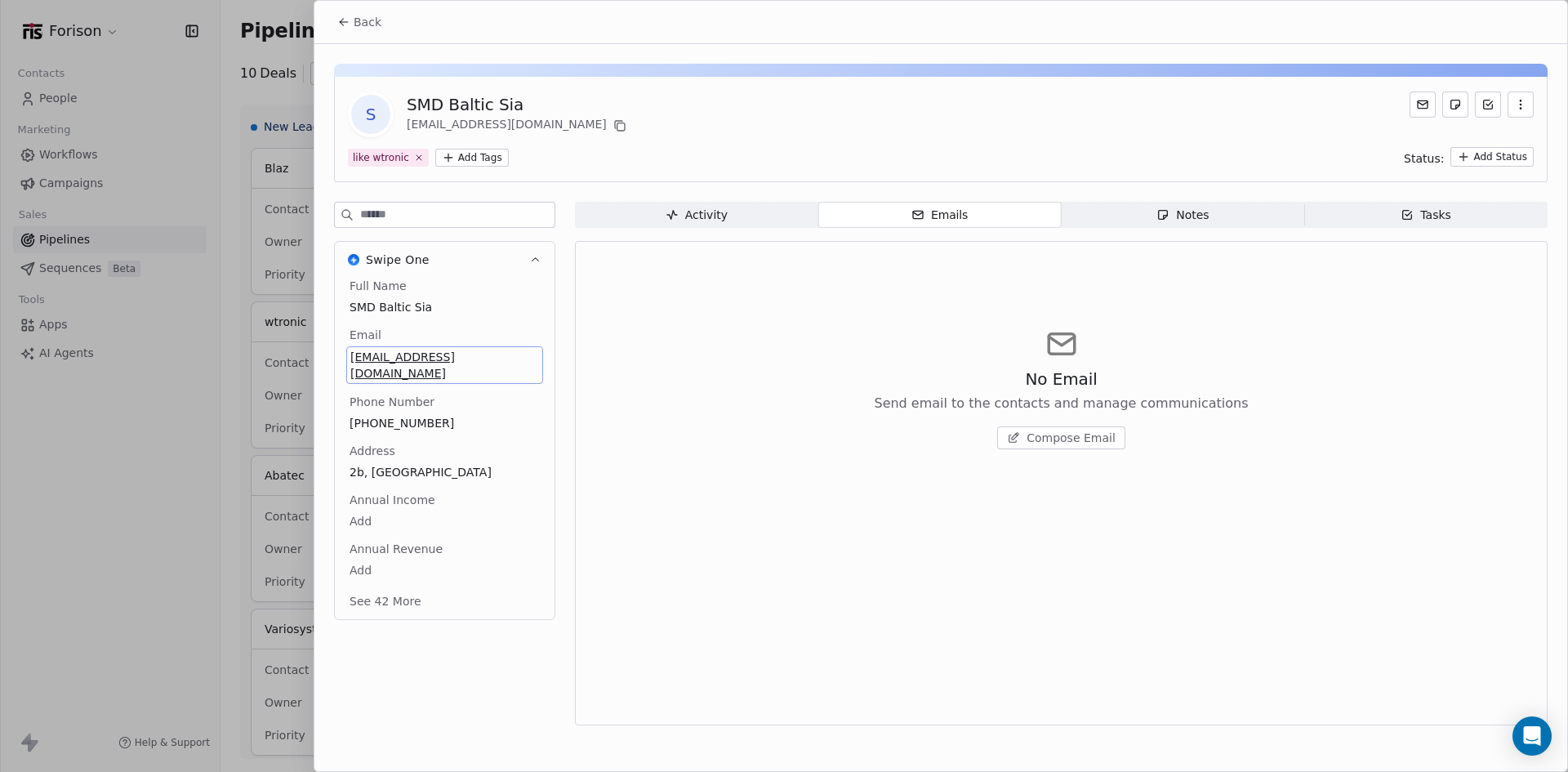
click at [1184, 213] on div "Notes" at bounding box center [1182, 215] width 52 height 17
click at [1507, 159] on html "Forison Contacts People Marketing Workflows Campaigns Sales Pipelines Sequences…" at bounding box center [784, 386] width 1568 height 772
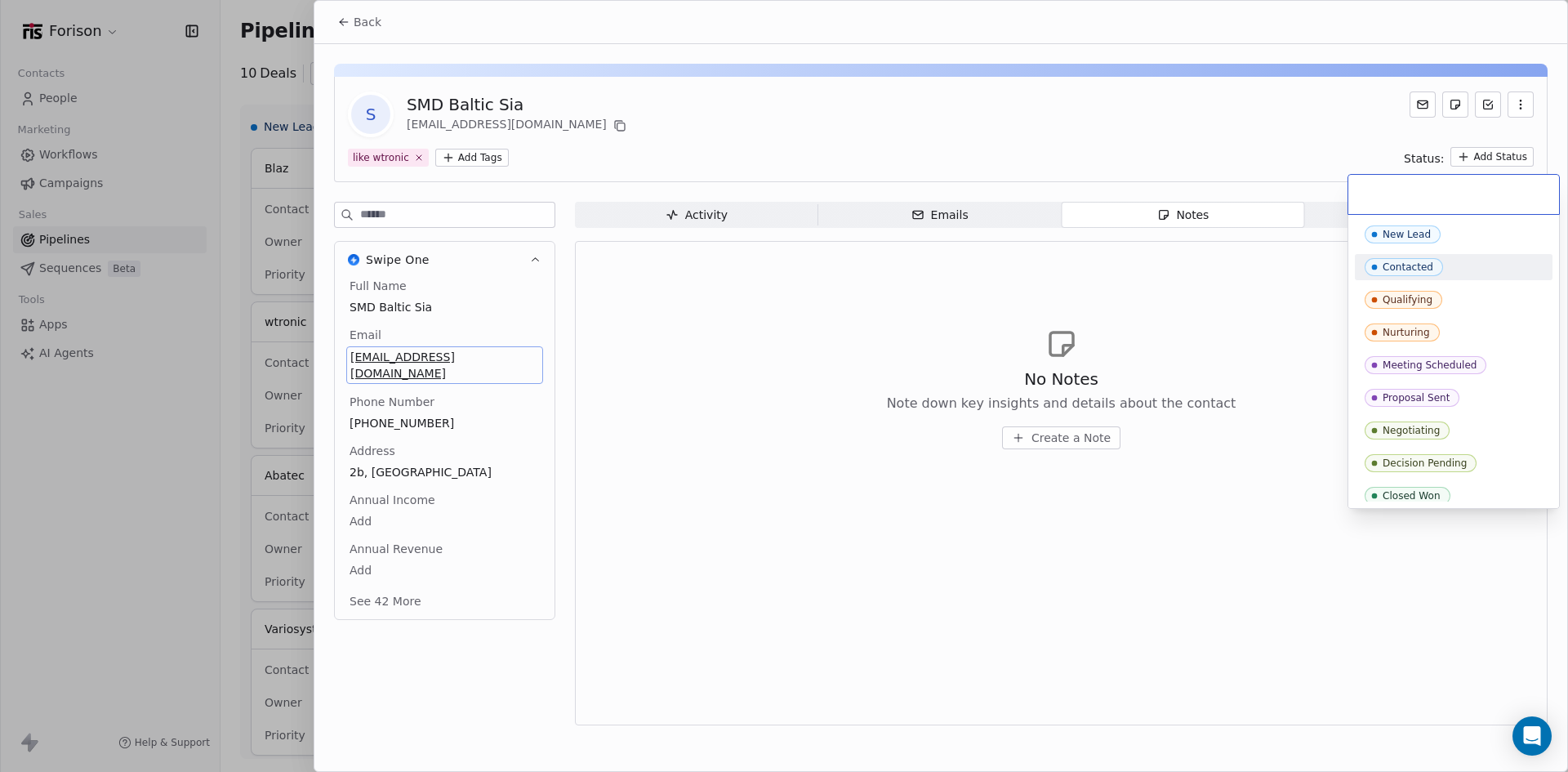
click at [1422, 267] on div "Contacted" at bounding box center [1407, 267] width 50 height 12
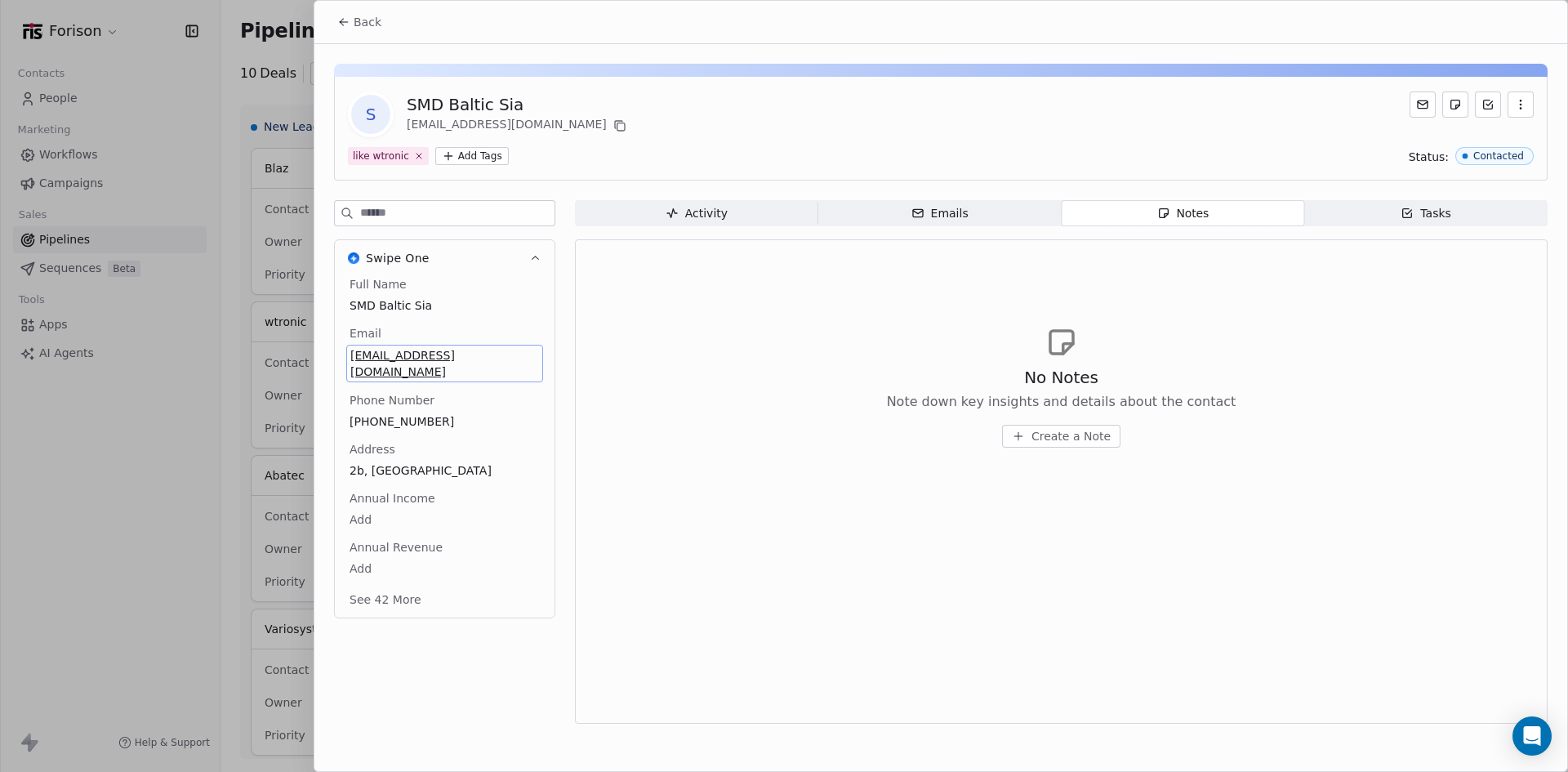
click at [1064, 440] on span "Create a Note" at bounding box center [1071, 436] width 79 height 16
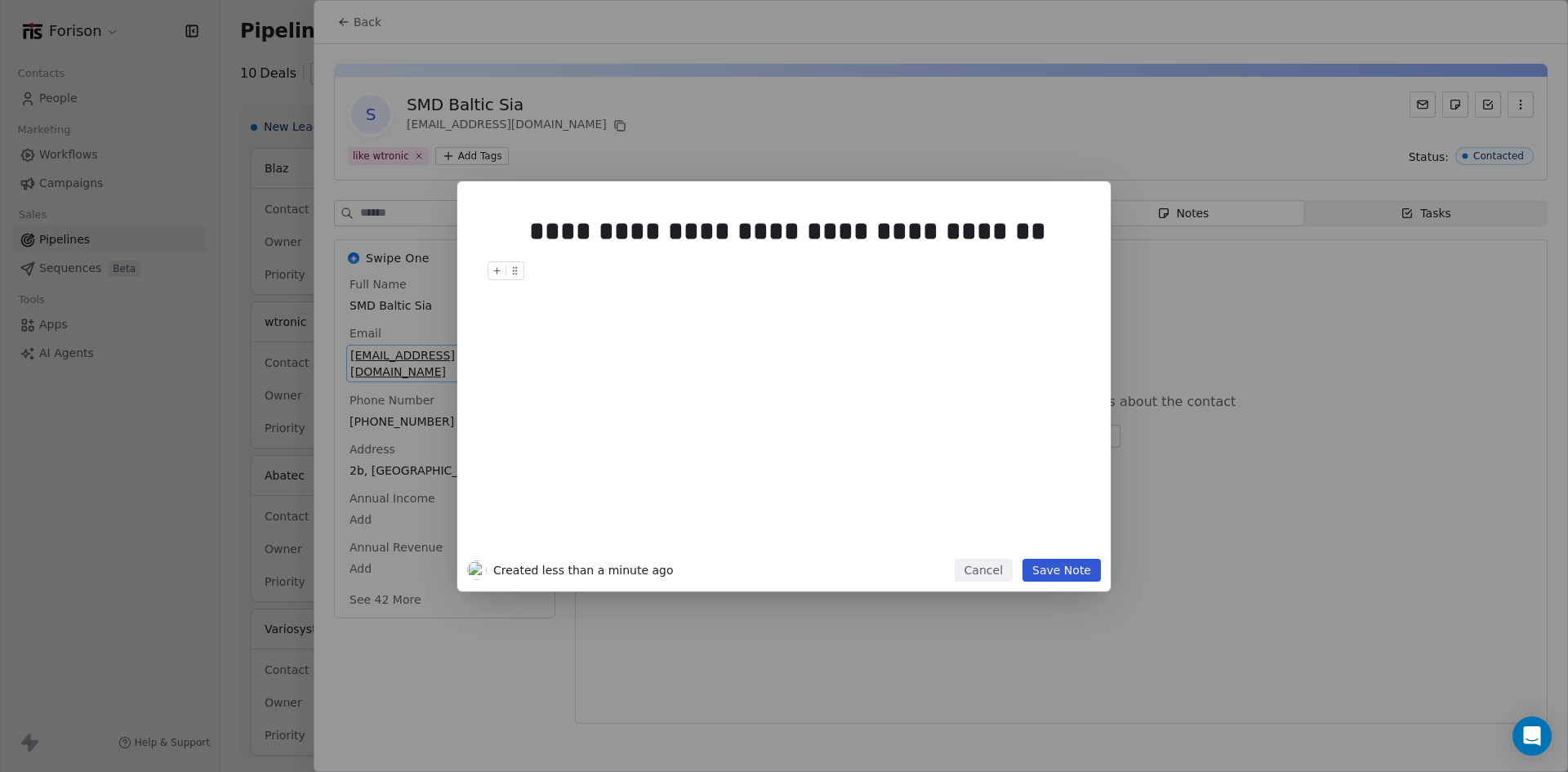
click at [1085, 572] on button "Save Note" at bounding box center [1061, 569] width 78 height 23
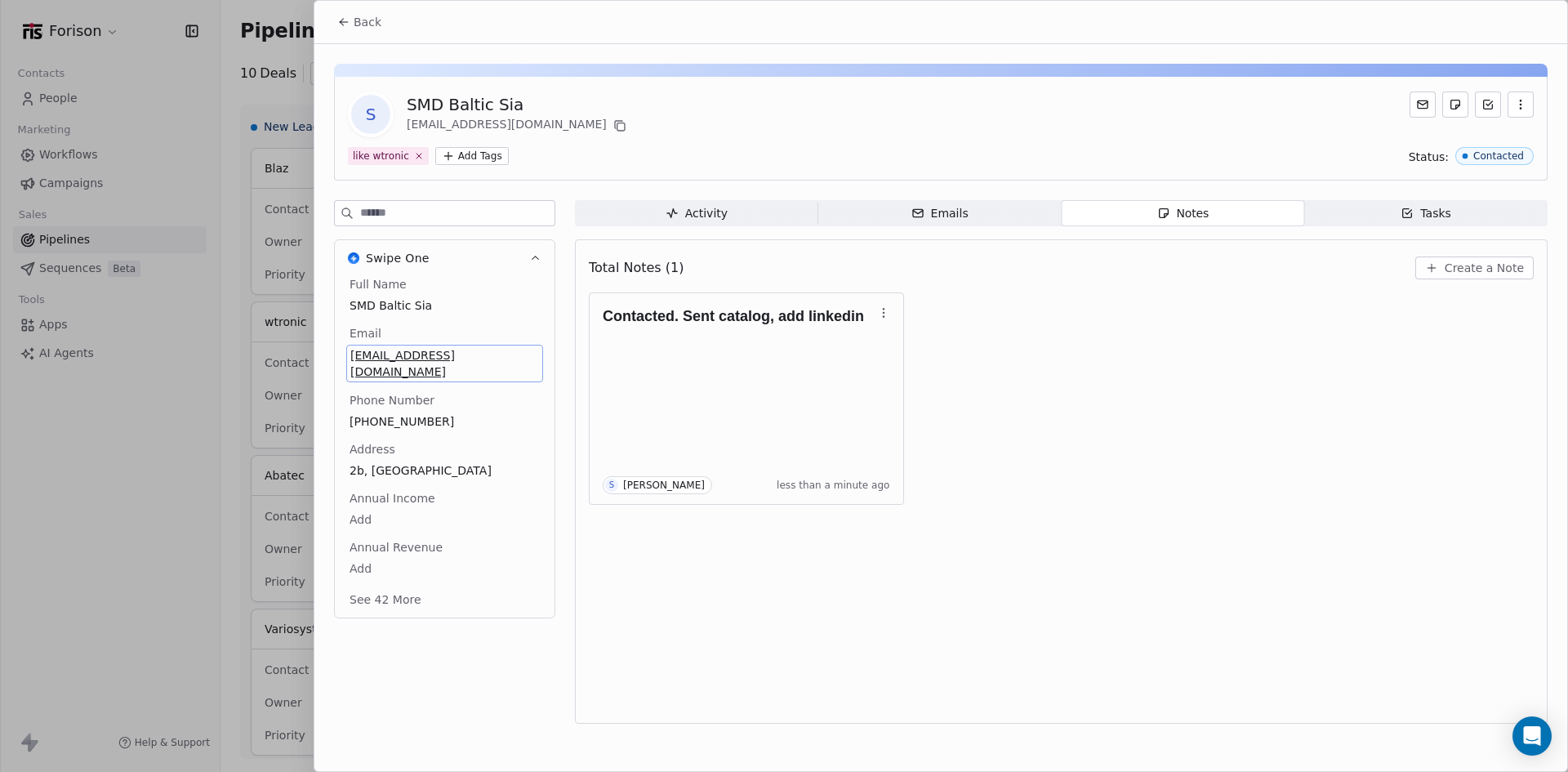
click at [349, 19] on icon at bounding box center [344, 22] width 13 height 13
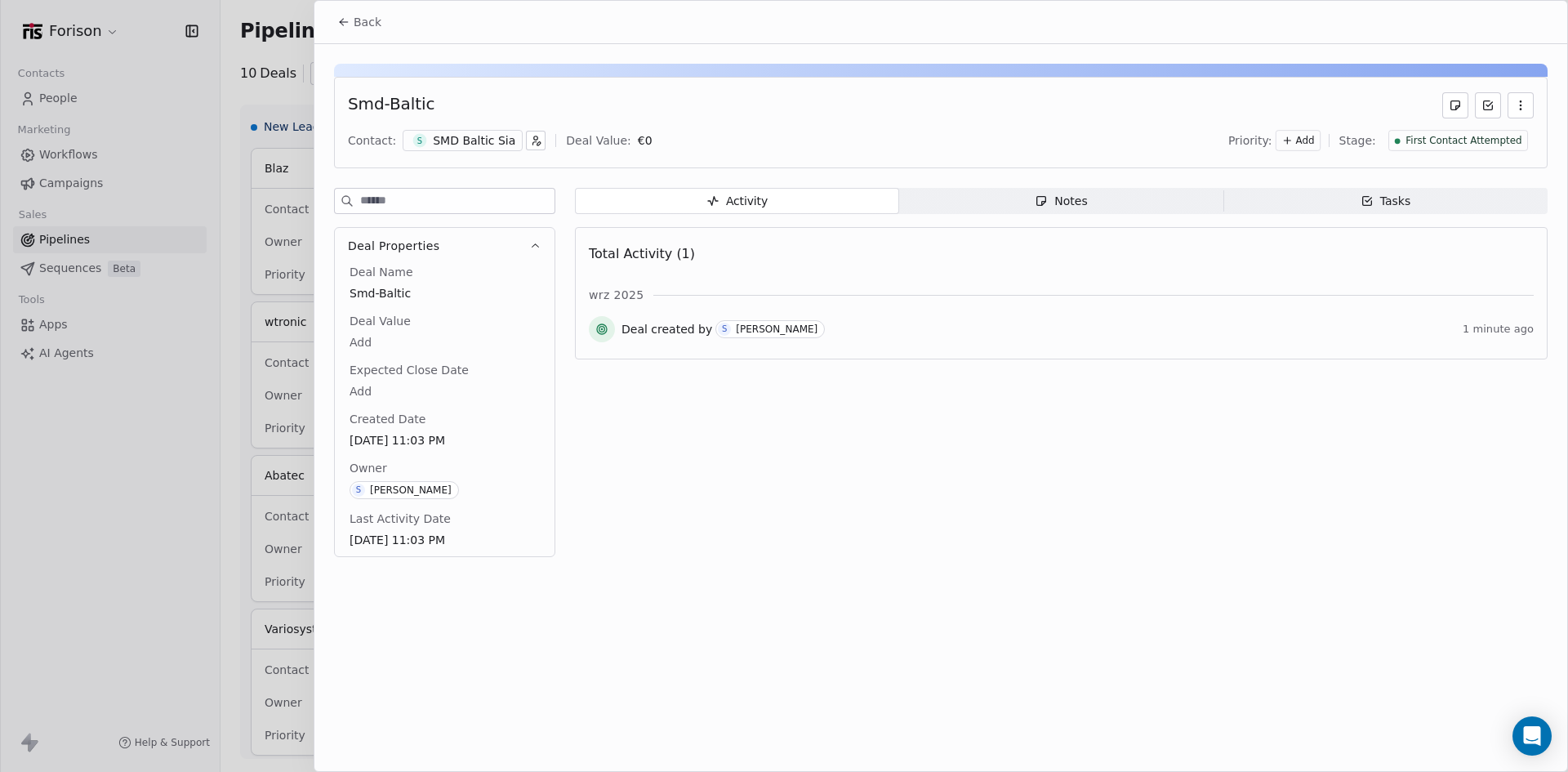
click at [340, 26] on icon at bounding box center [344, 22] width 13 height 13
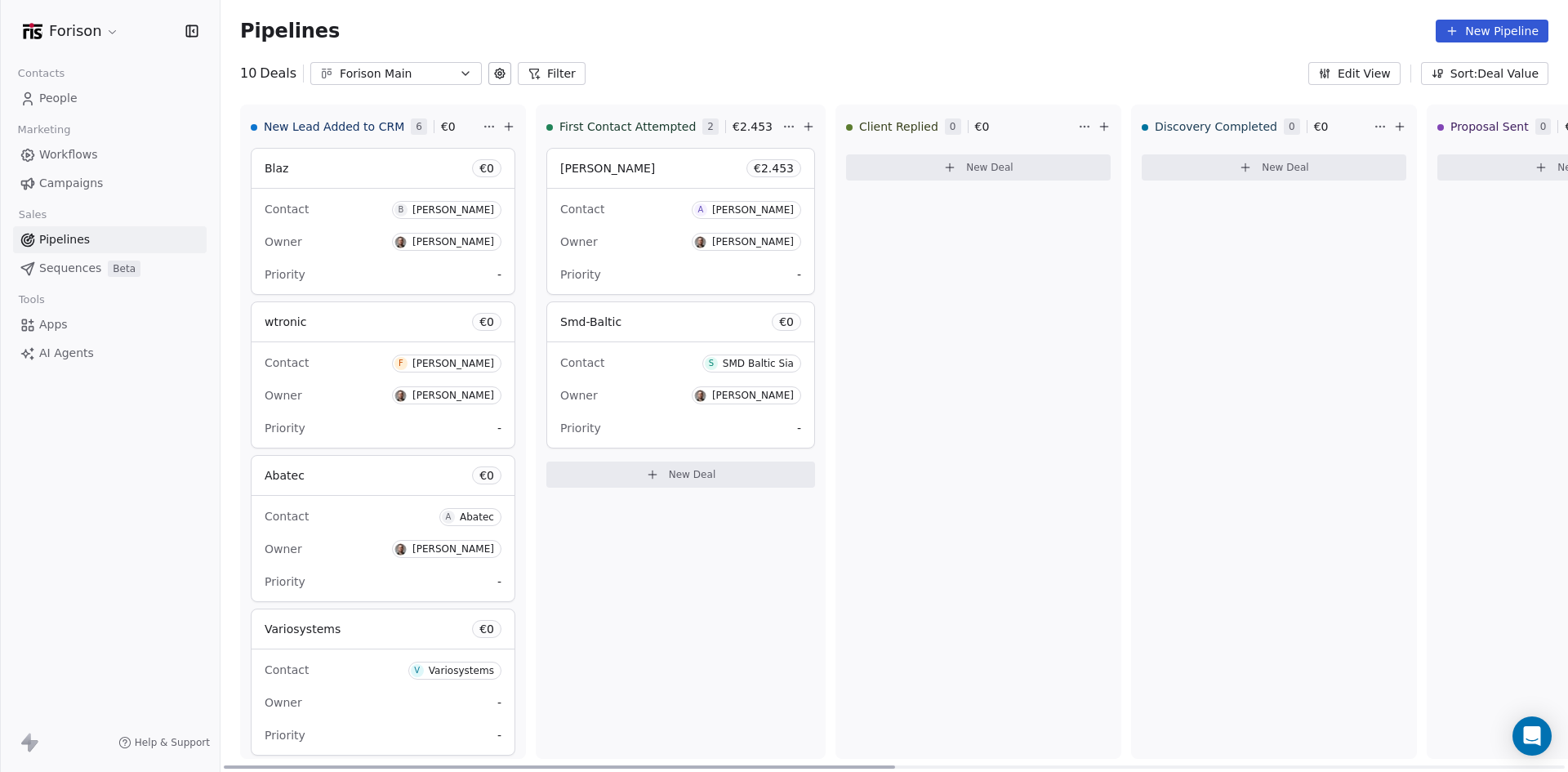
click at [649, 352] on div "Contact S SMD Baltic Sia" at bounding box center [680, 362] width 240 height 27
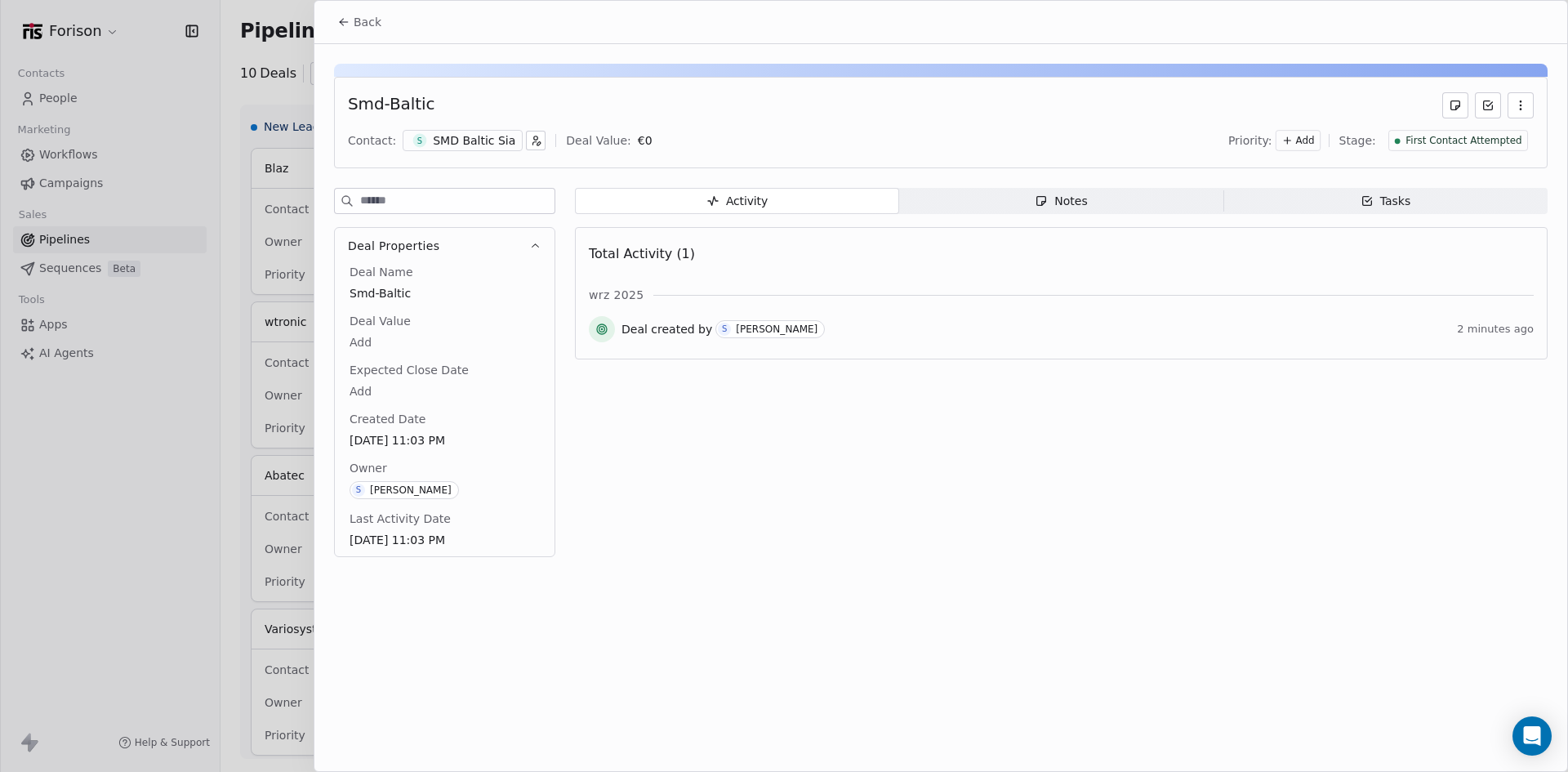
click at [1030, 205] on span "Notes Notes" at bounding box center [1061, 200] width 325 height 26
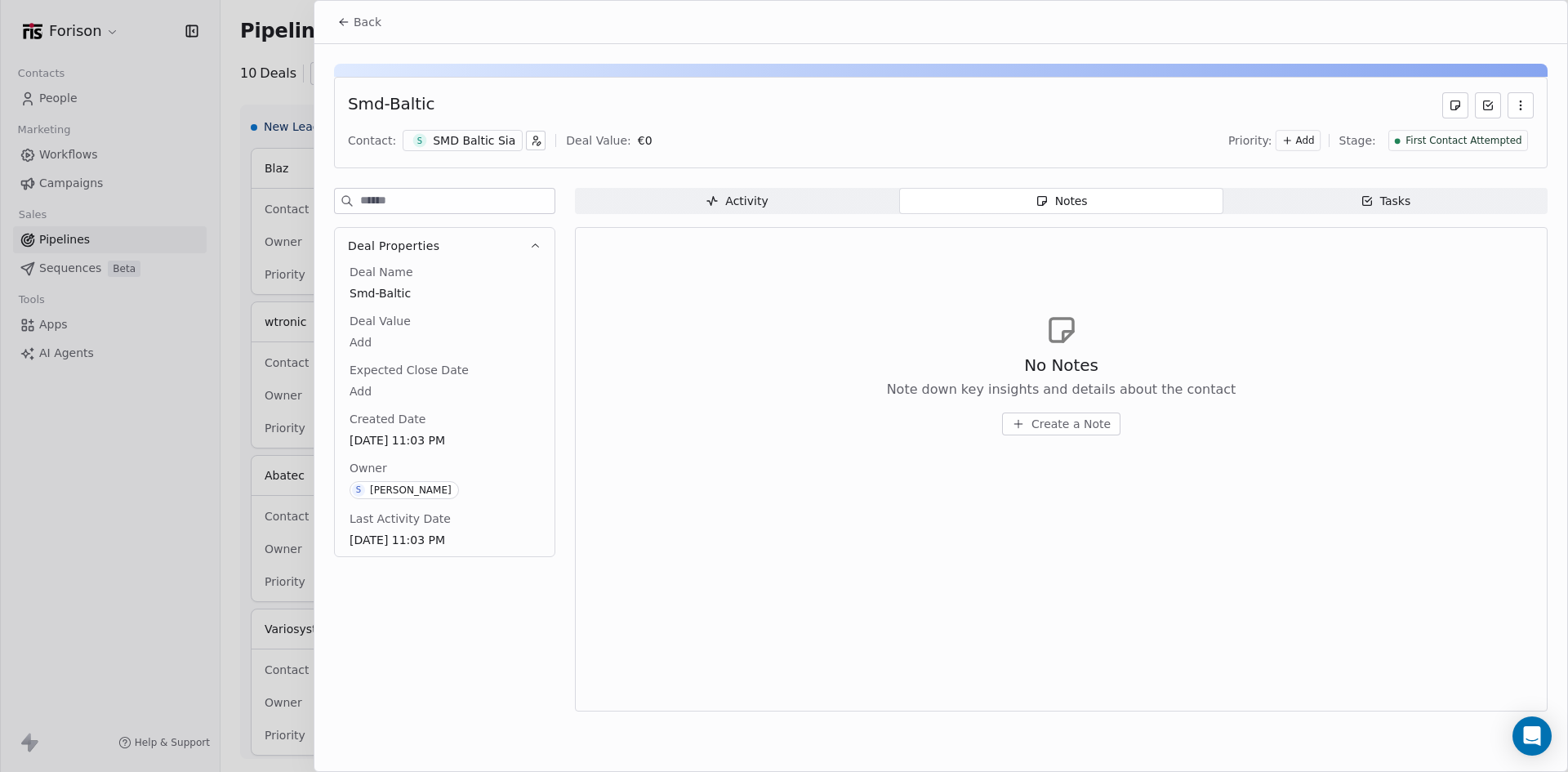
click at [341, 26] on icon at bounding box center [344, 22] width 13 height 13
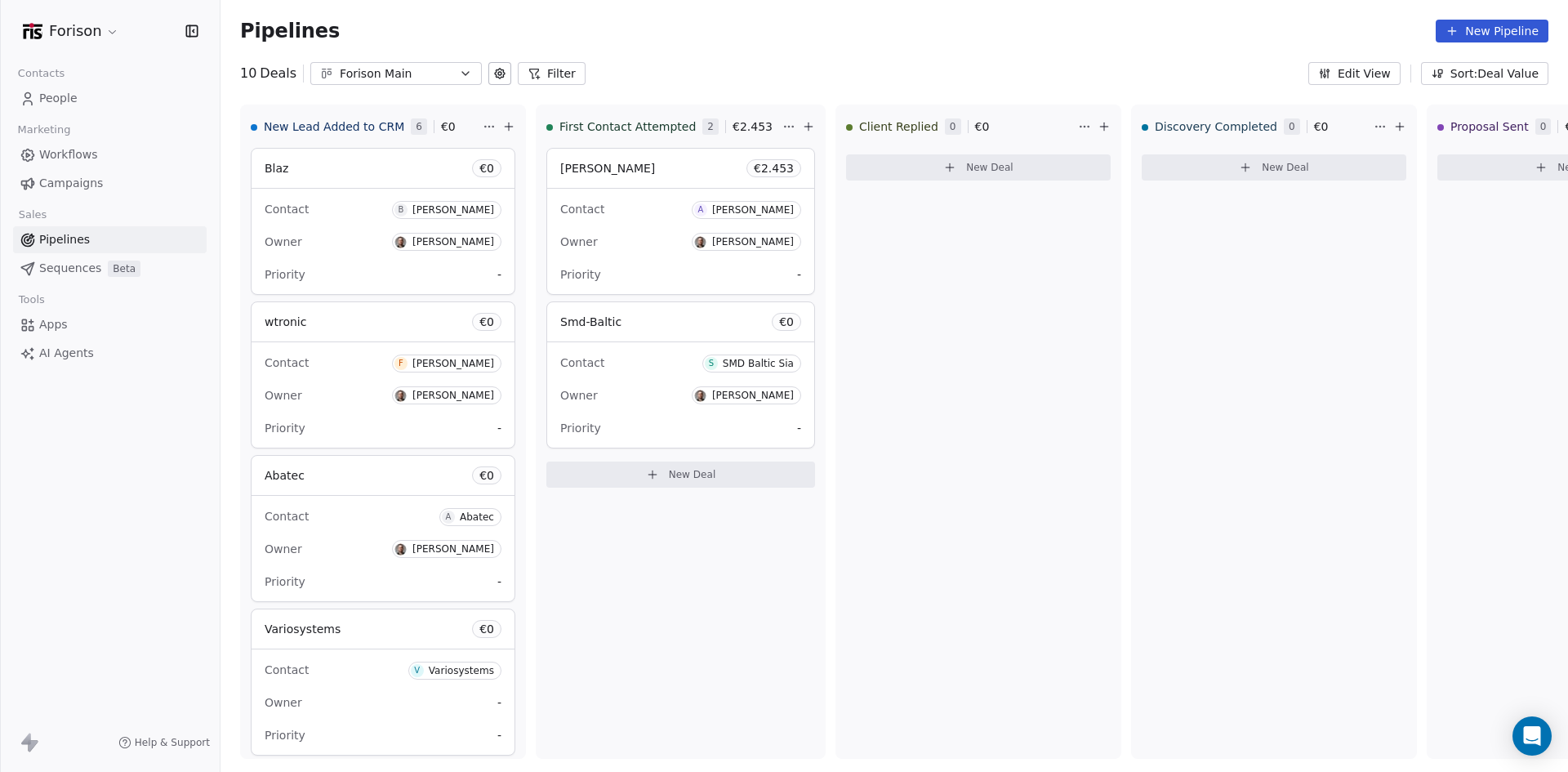
click at [94, 235] on link "Pipelines" at bounding box center [110, 240] width 193 height 27
click at [448, 68] on button "Forison Main" at bounding box center [396, 73] width 172 height 23
click at [1516, 29] on html "Forison Contacts People Marketing Workflows Campaigns Sales Pipelines Sequences…" at bounding box center [784, 386] width 1568 height 772
click at [1481, 30] on button "New Pipeline" at bounding box center [1491, 30] width 113 height 23
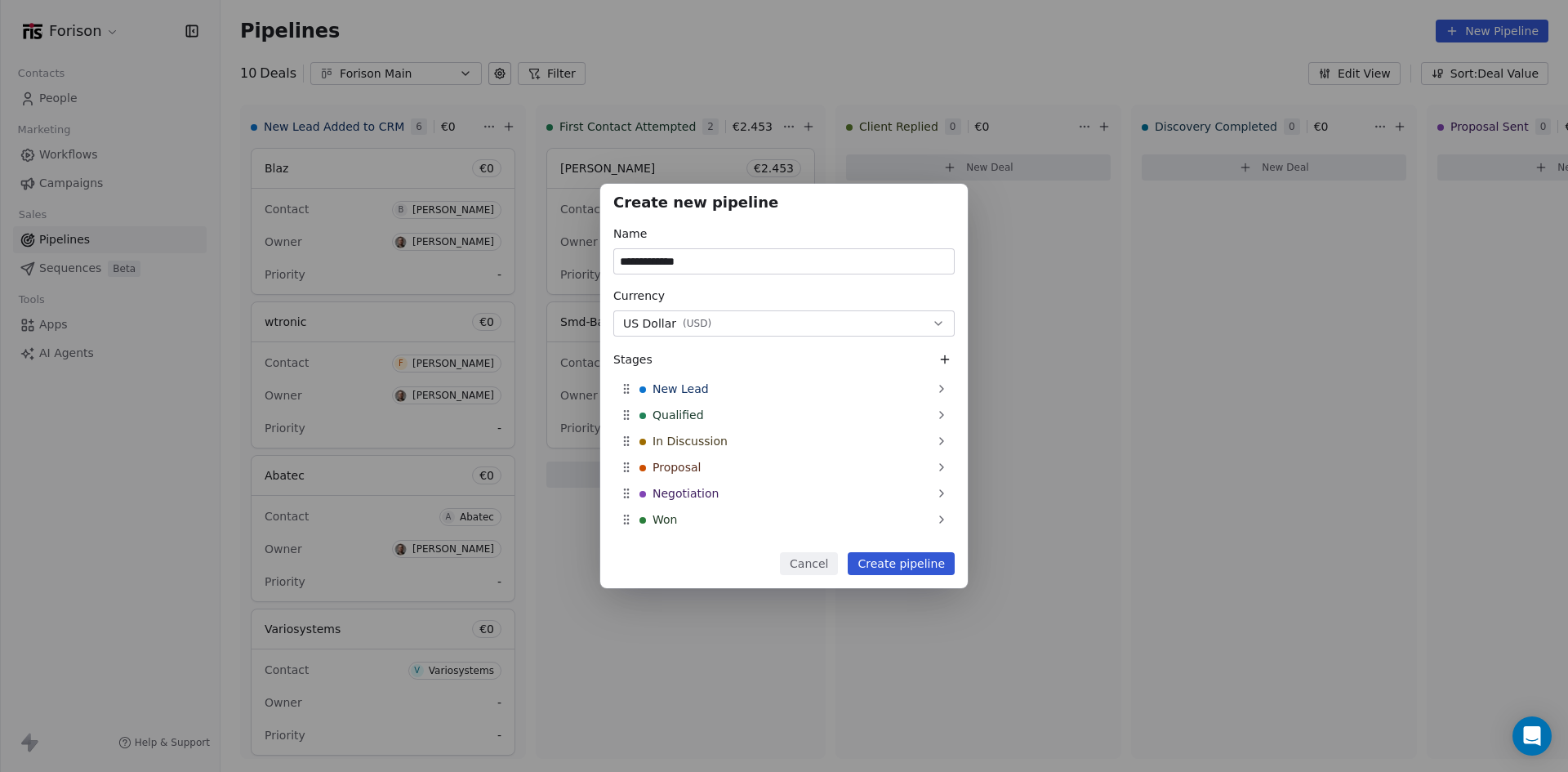
type input "**********"
click at [797, 318] on button "US Dollar ( USD )" at bounding box center [784, 323] width 341 height 26
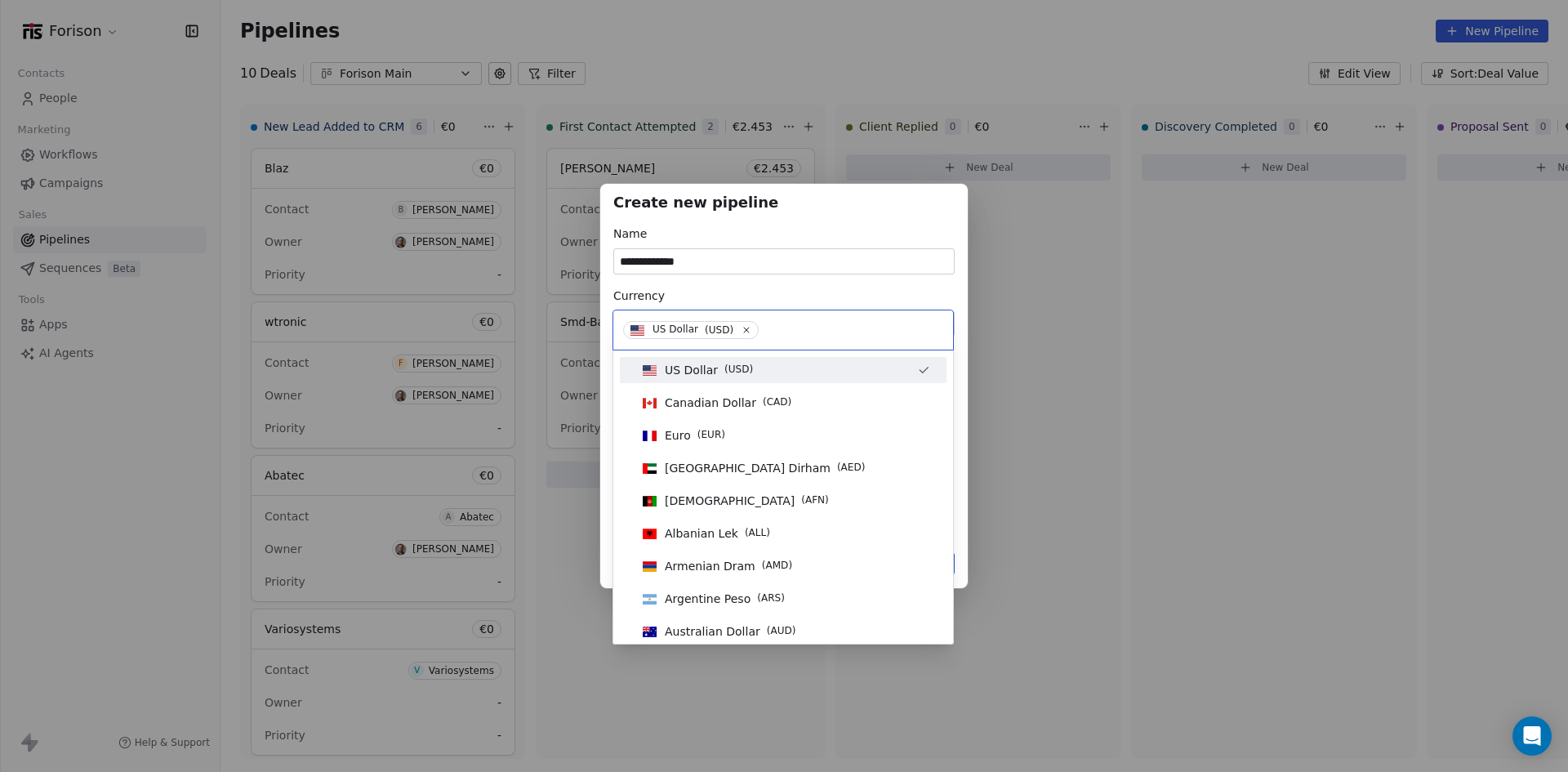
click at [747, 326] on icon at bounding box center [747, 330] width 10 height 10
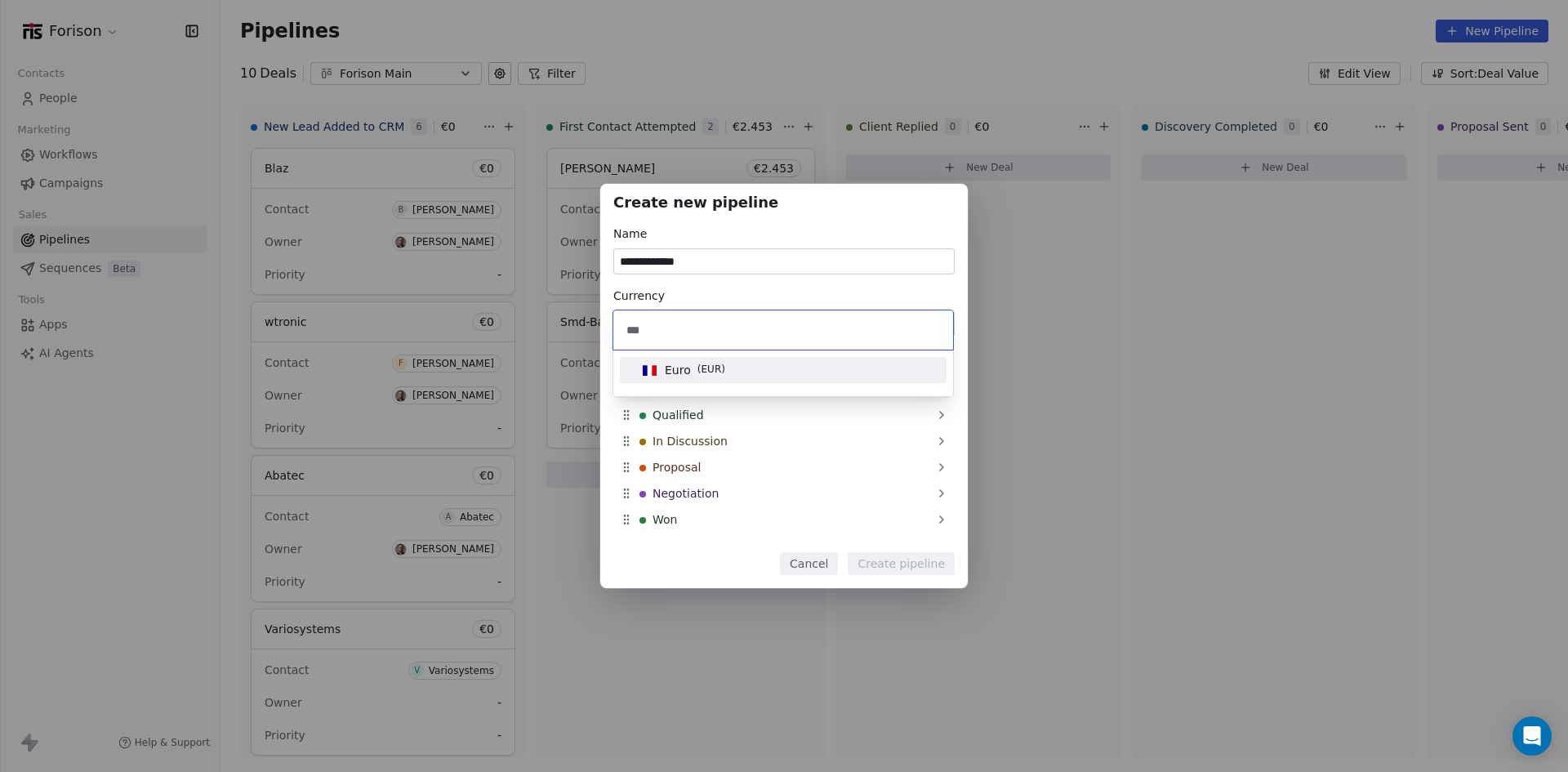
type input "***"
click at [748, 373] on div "Euro ( EUR )" at bounding box center [784, 369] width 294 height 18
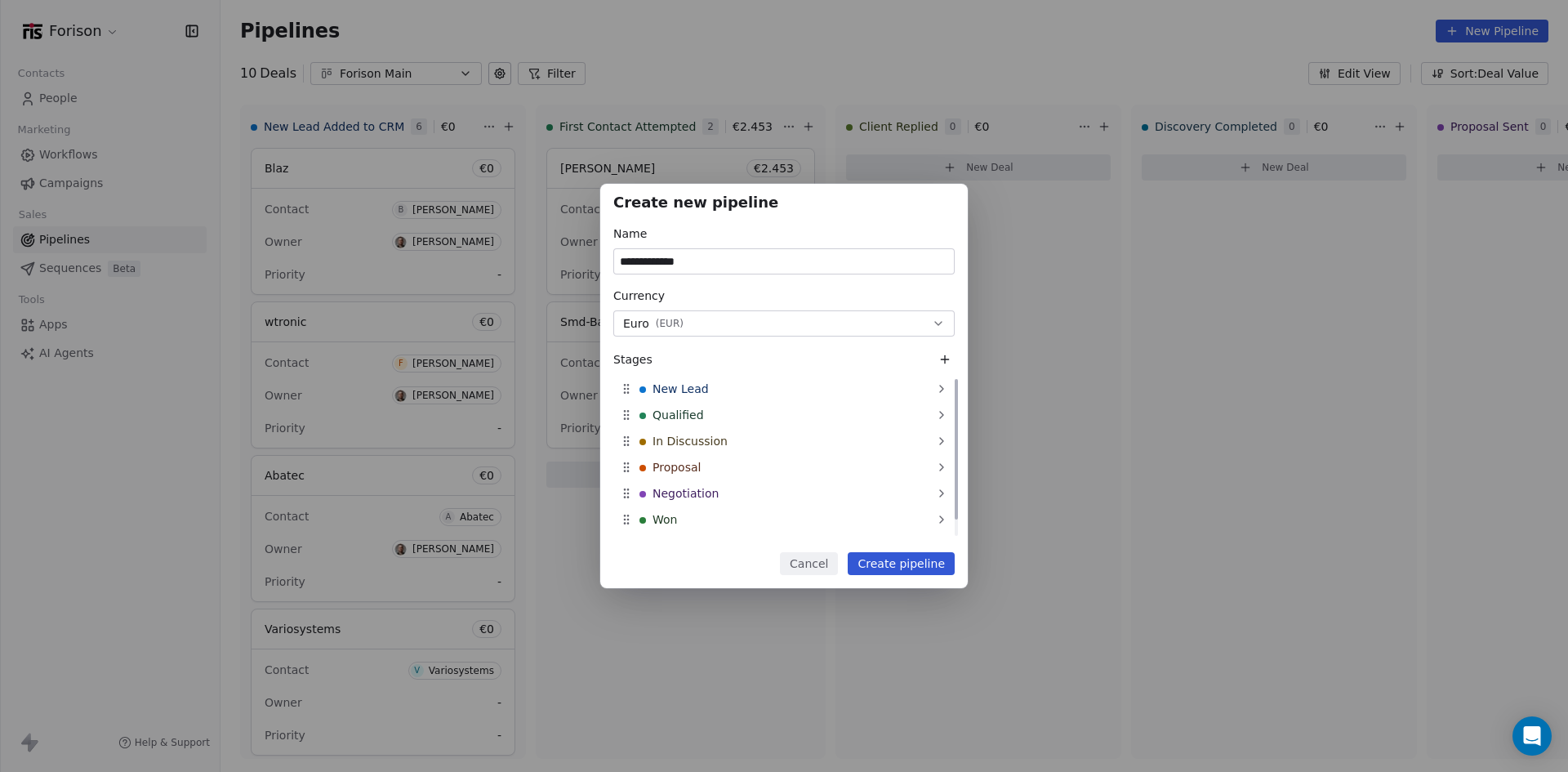
click at [810, 413] on div "Qualified" at bounding box center [784, 415] width 341 height 26
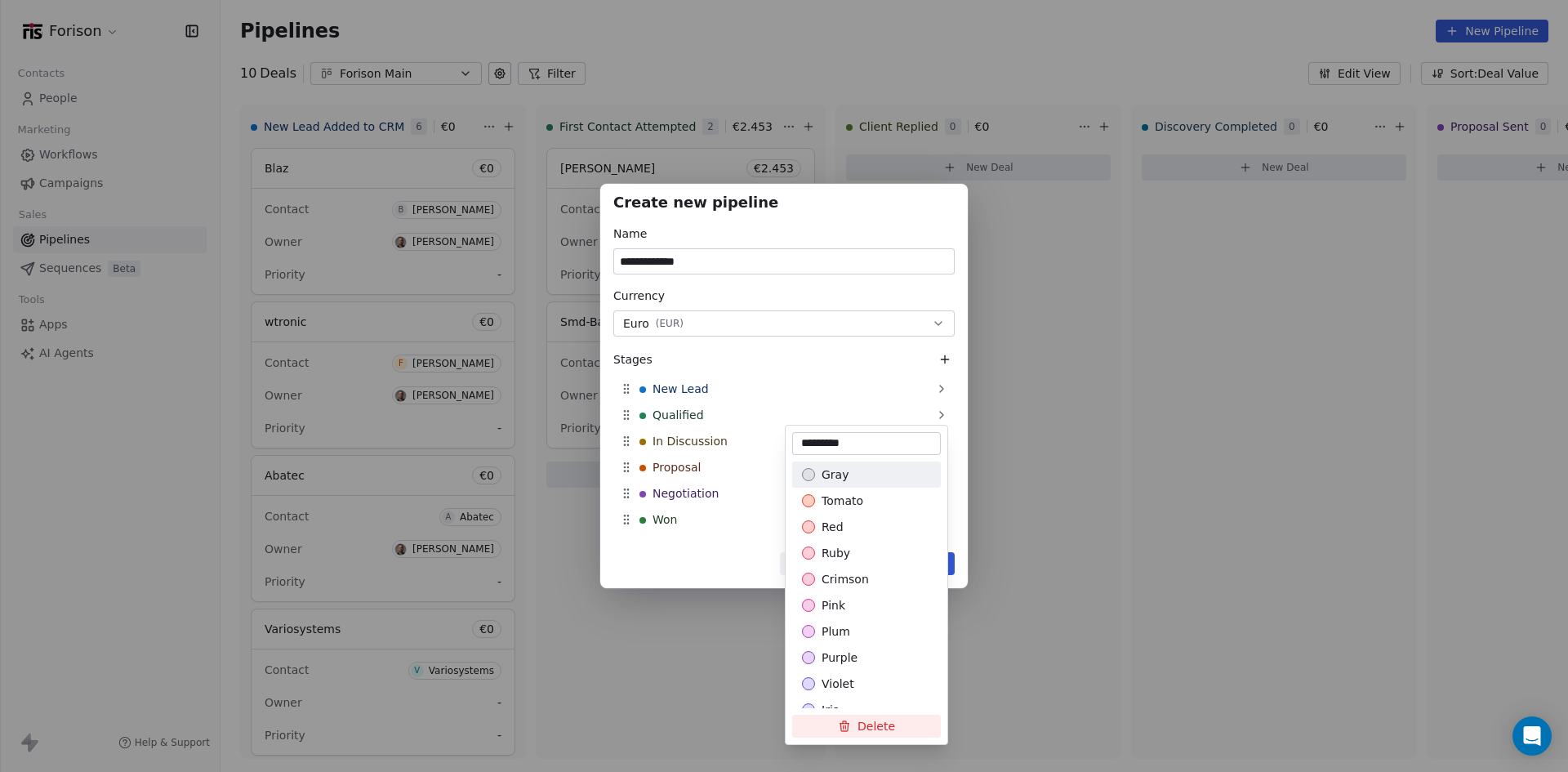
click at [866, 437] on input "*********" at bounding box center [866, 443] width 142 height 16
drag, startPoint x: 881, startPoint y: 438, endPoint x: 796, endPoint y: 436, distance: 85.0
click at [796, 436] on input "*********" at bounding box center [866, 442] width 142 height 16
drag, startPoint x: 862, startPoint y: 441, endPoint x: 796, endPoint y: 442, distance: 66.0
click at [796, 442] on input "*********" at bounding box center [866, 445] width 142 height 16
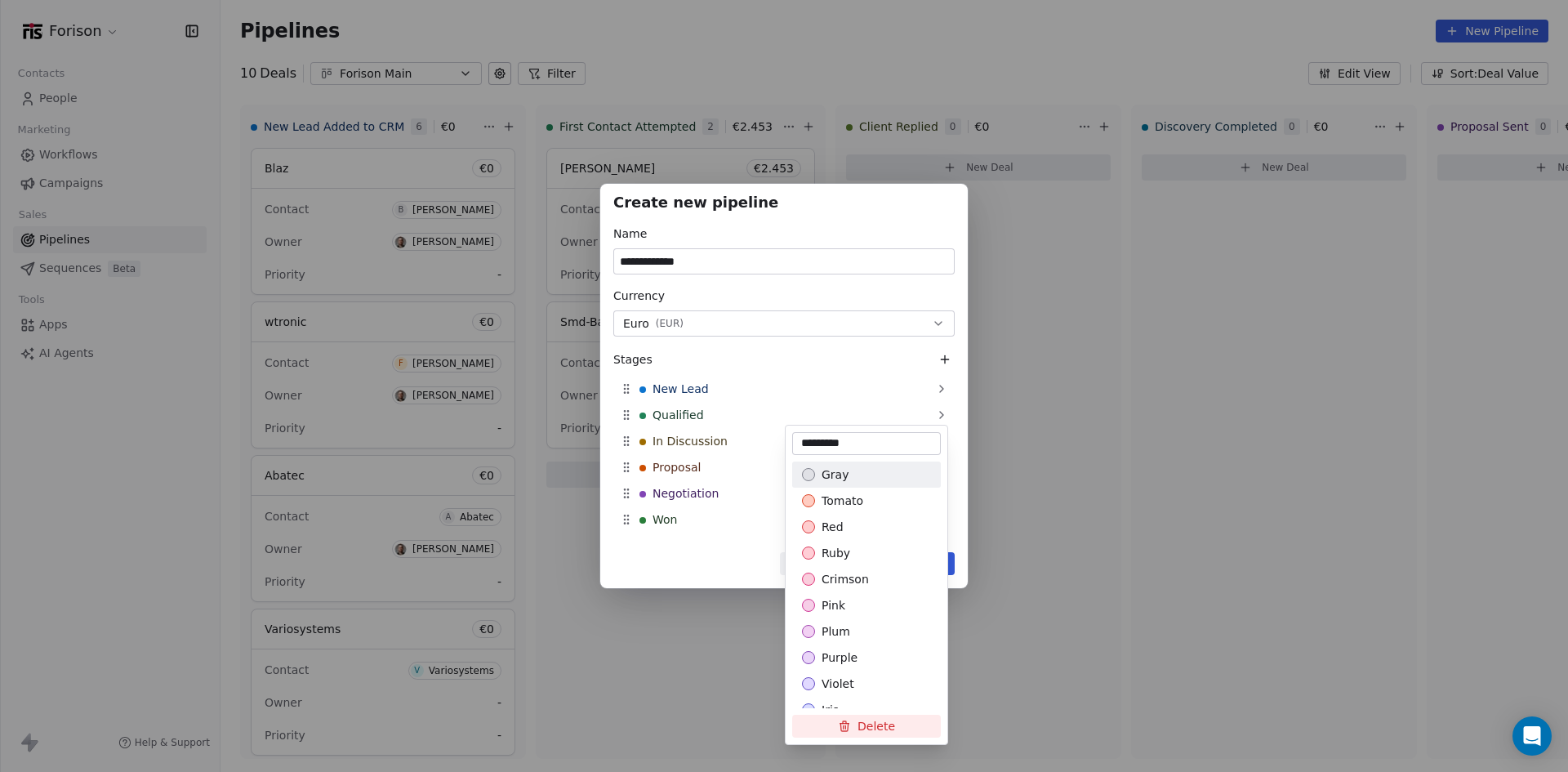
click at [832, 440] on input "*********" at bounding box center [866, 443] width 142 height 16
type input "*"
type input "**********"
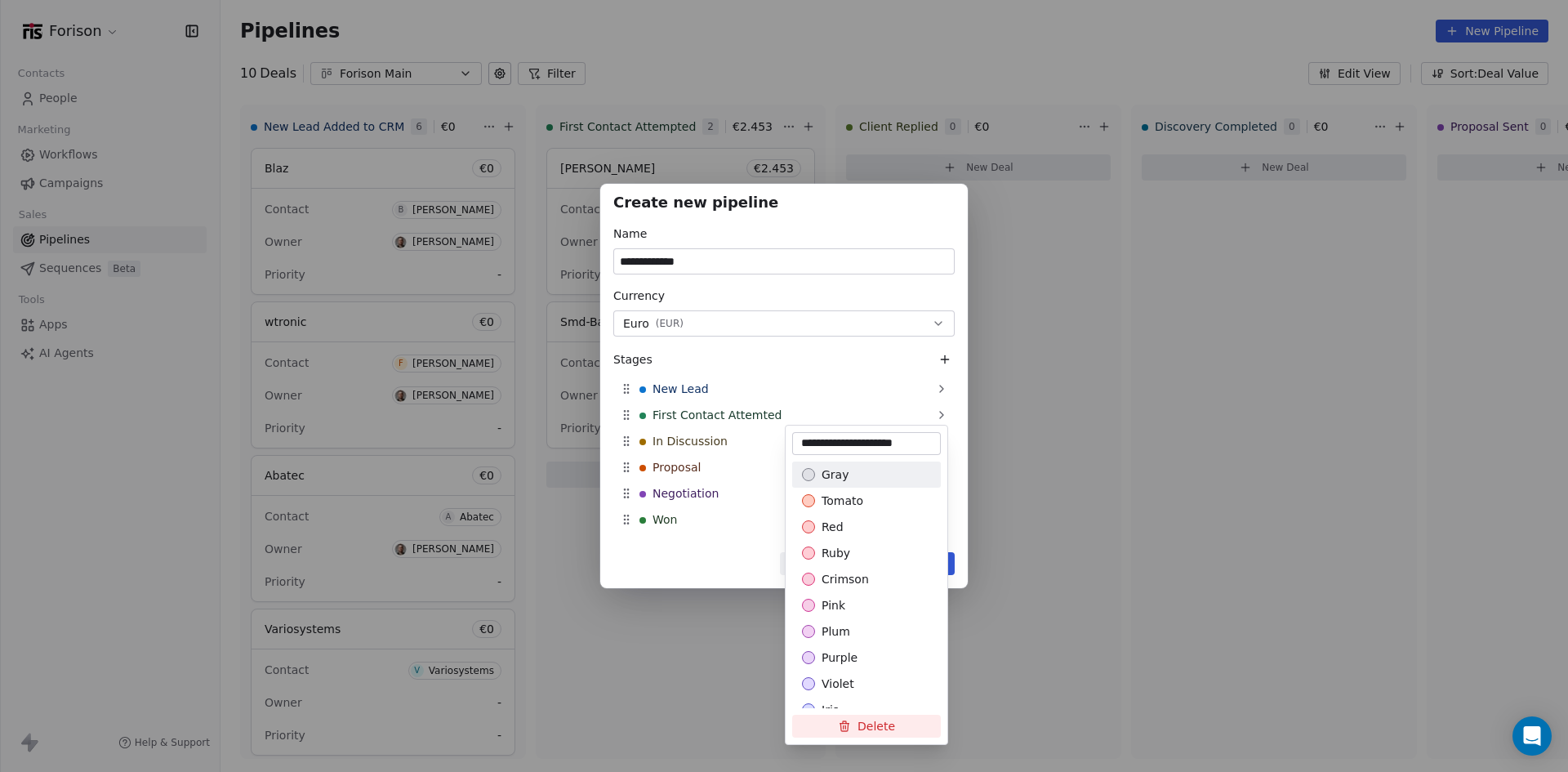
click at [694, 439] on div "**********" at bounding box center [784, 387] width 1568 height 405
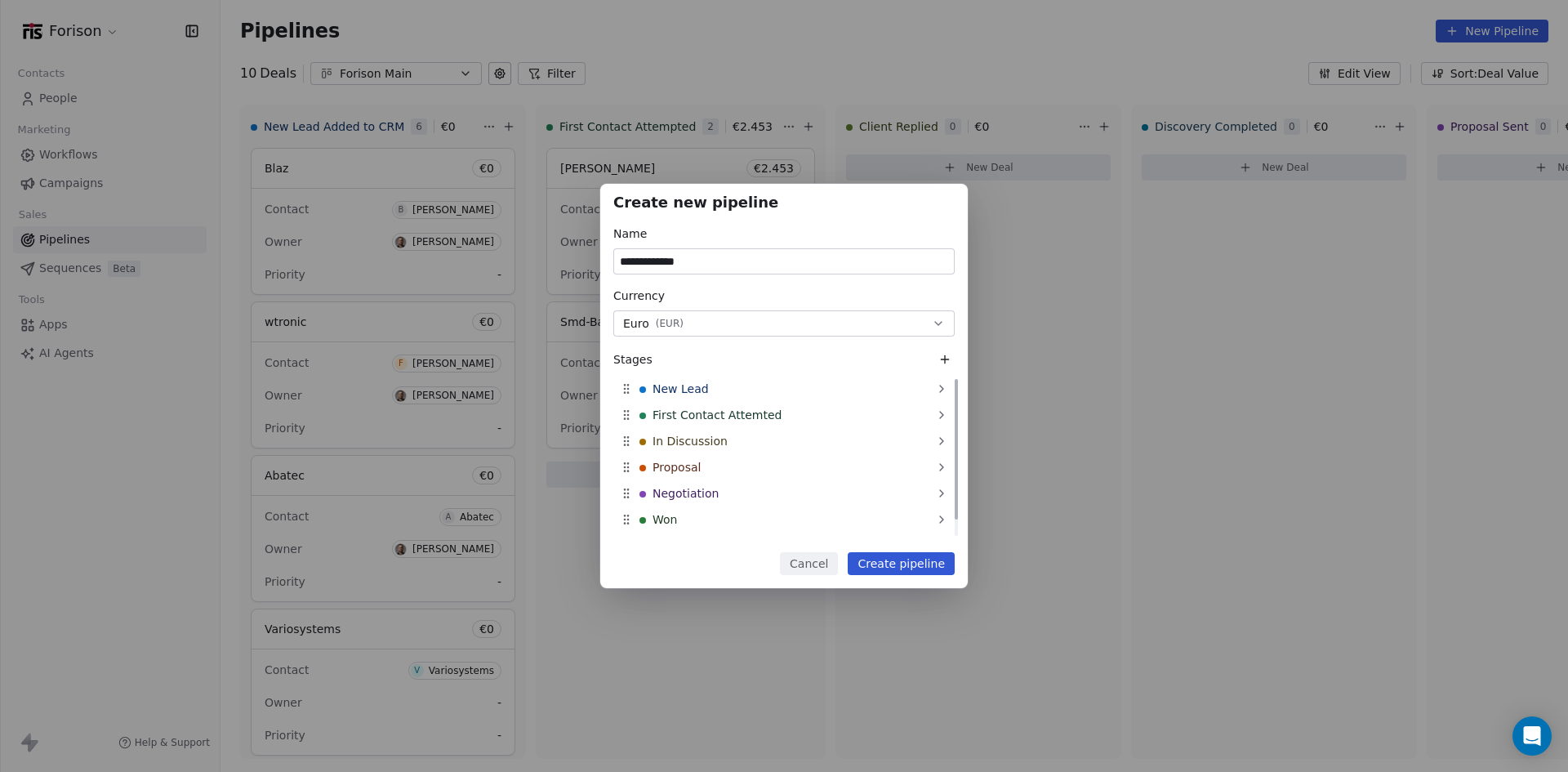
click at [705, 439] on span "In Discussion" at bounding box center [689, 441] width 75 height 16
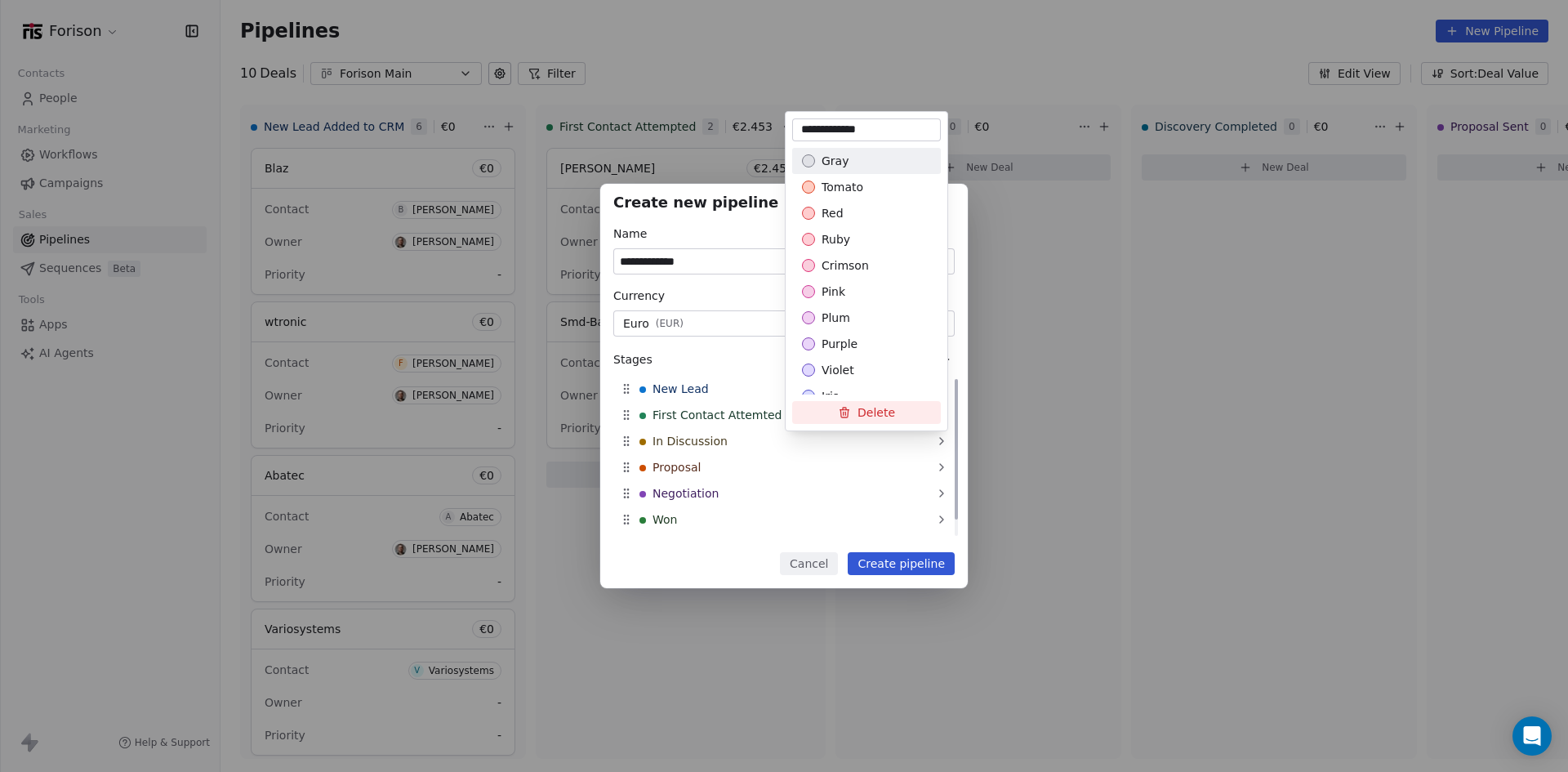
click at [705, 439] on div "**********" at bounding box center [784, 387] width 1568 height 405
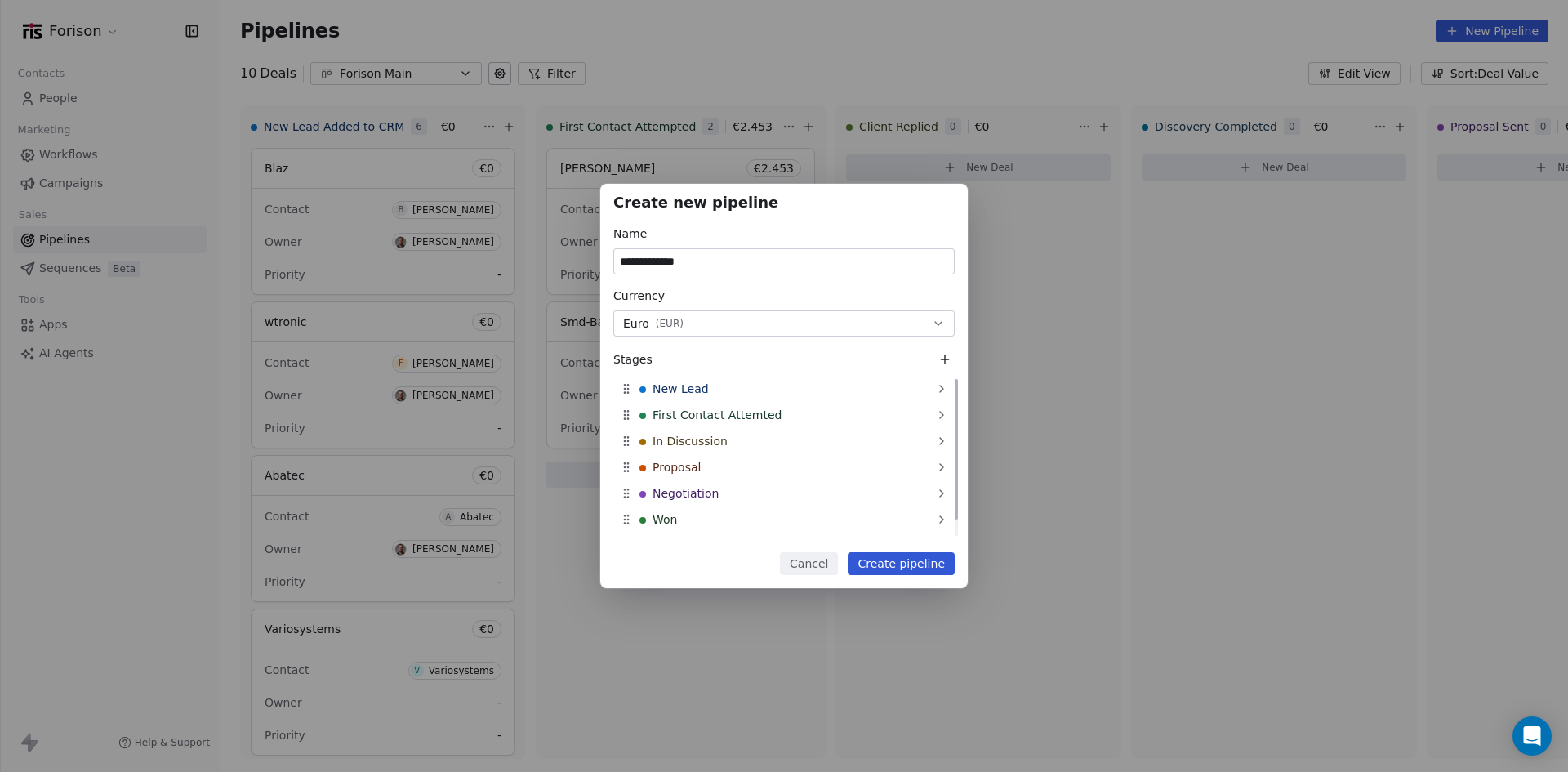
click at [705, 439] on span "In Discussion" at bounding box center [689, 441] width 75 height 16
click at [705, 439] on div "**********" at bounding box center [784, 387] width 1568 height 405
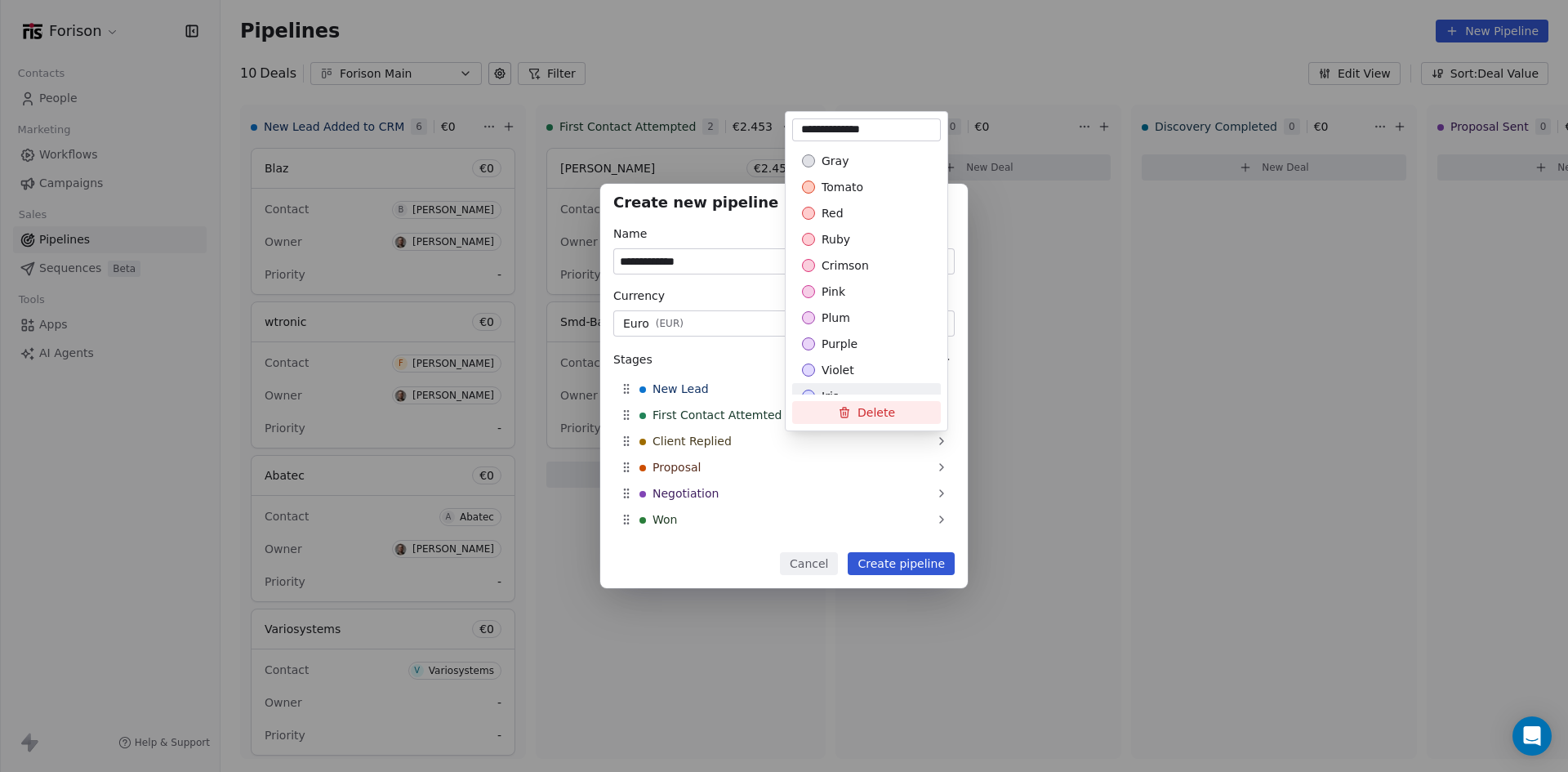
type input "**********"
click at [684, 473] on div "**********" at bounding box center [784, 387] width 1568 height 405
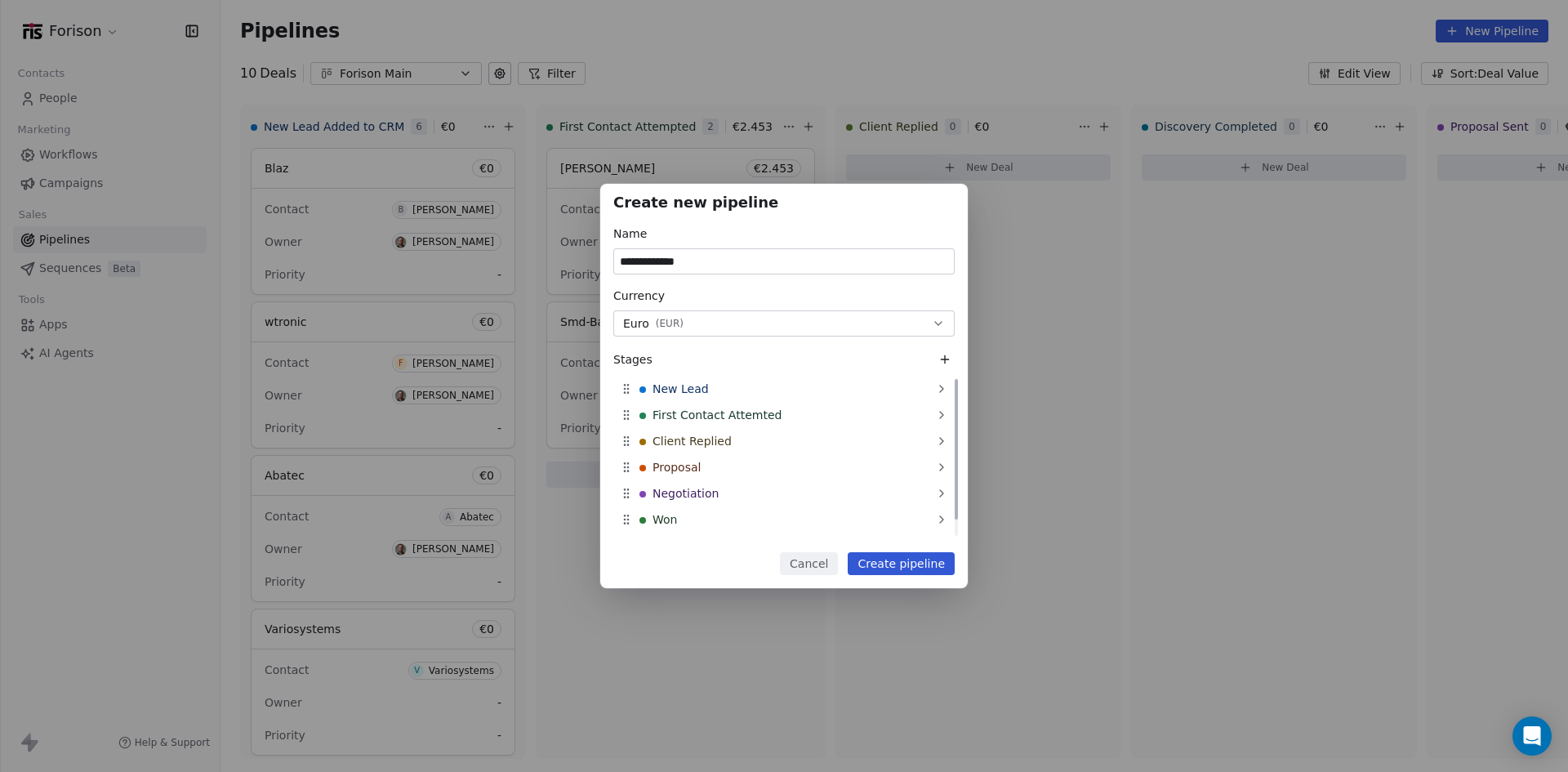
click at [682, 468] on span "Proposal" at bounding box center [676, 467] width 48 height 16
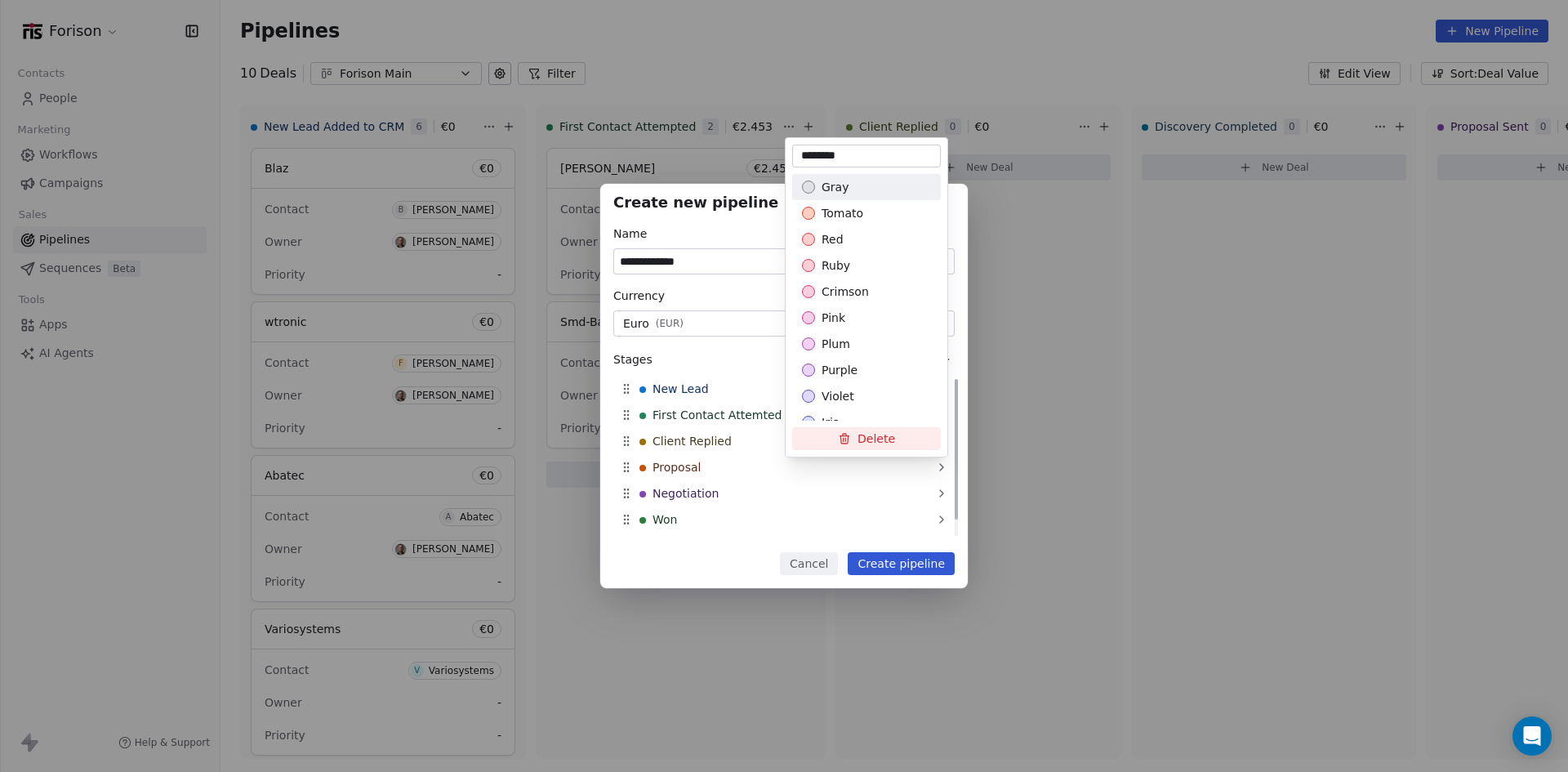
click at [682, 468] on div "**********" at bounding box center [784, 387] width 1568 height 405
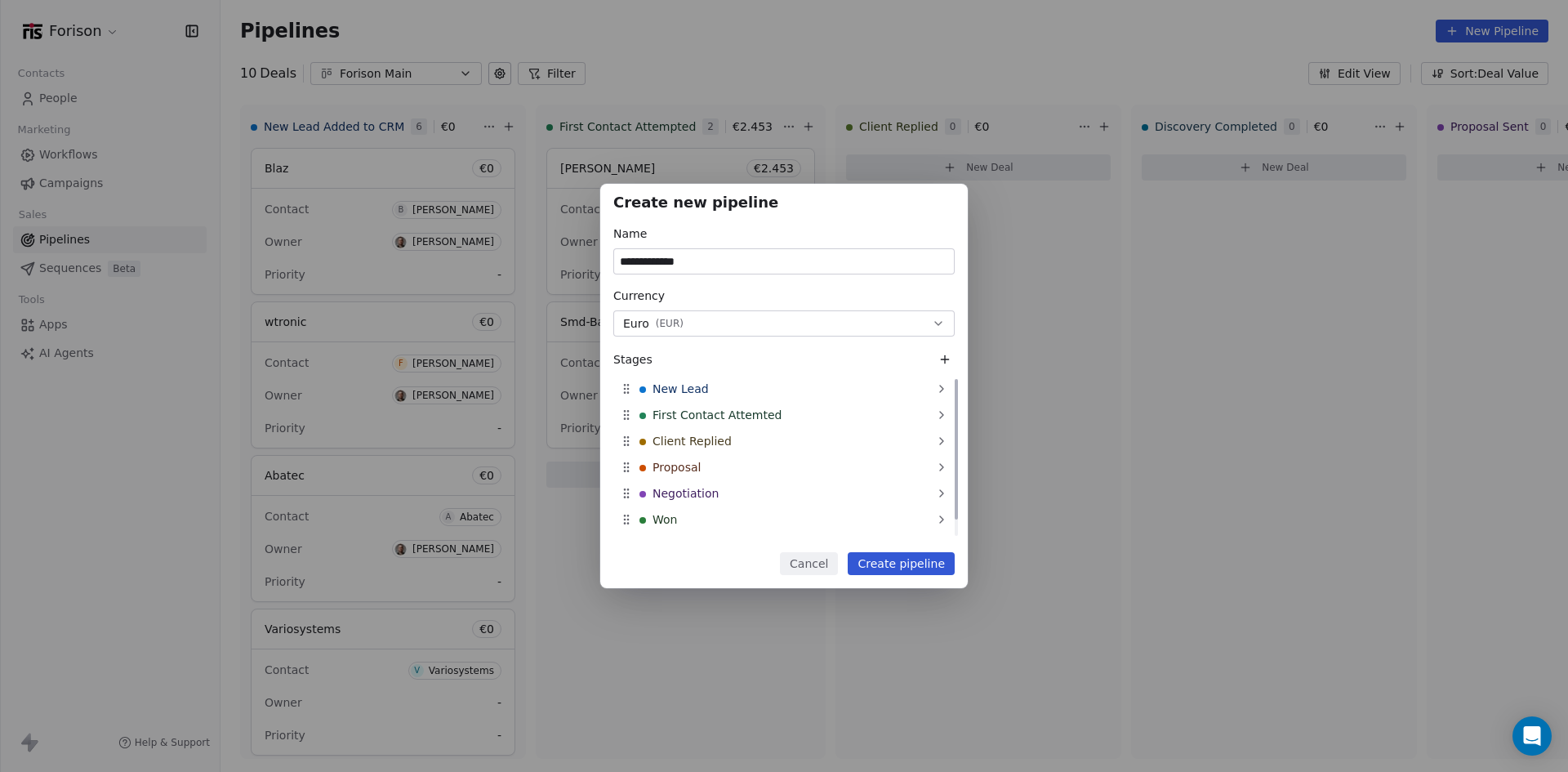
click at [682, 468] on span "Proposal" at bounding box center [676, 467] width 48 height 16
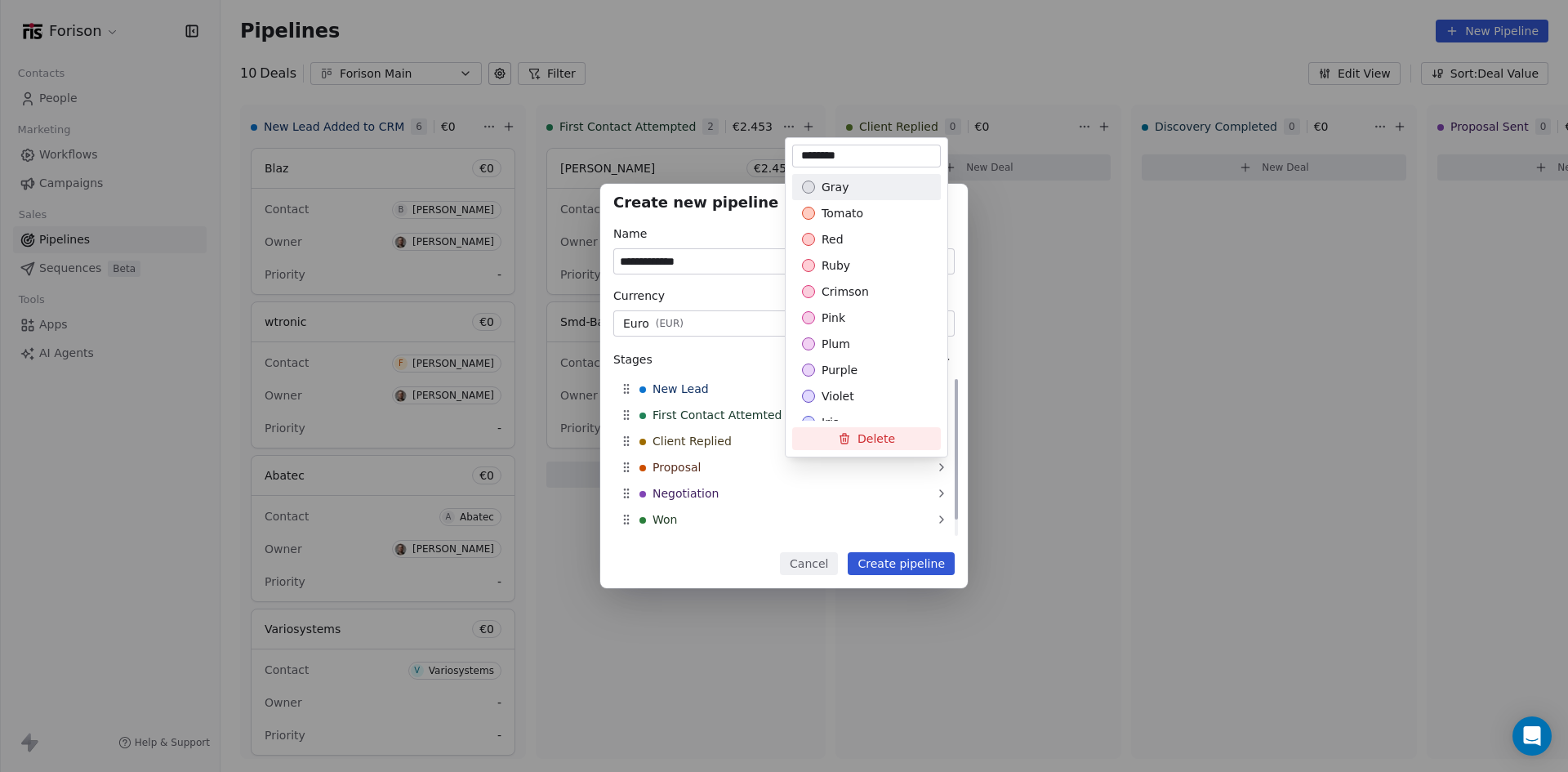
click at [682, 468] on div "**********" at bounding box center [784, 387] width 1568 height 405
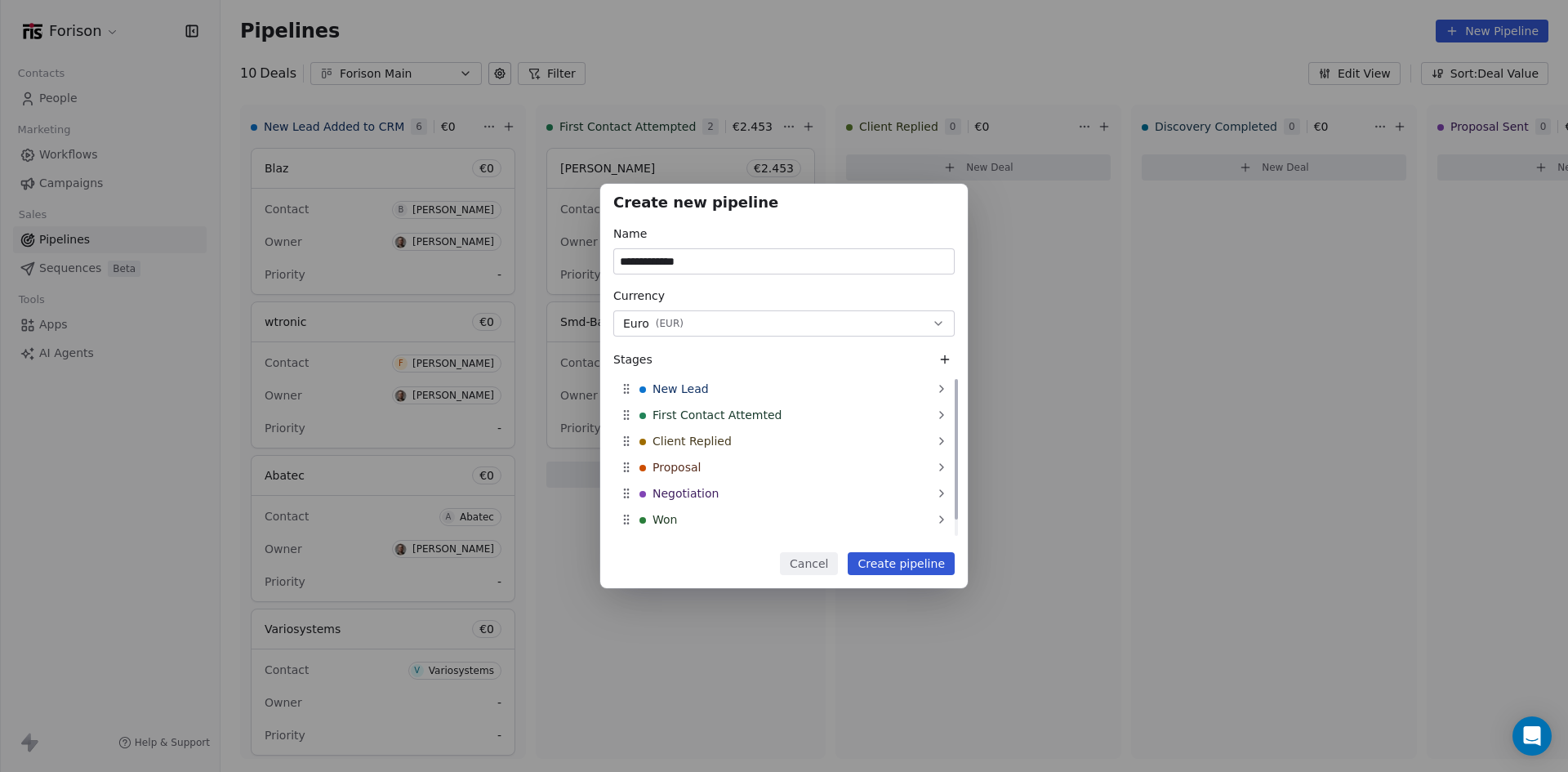
click at [682, 468] on span "Proposal" at bounding box center [676, 467] width 48 height 16
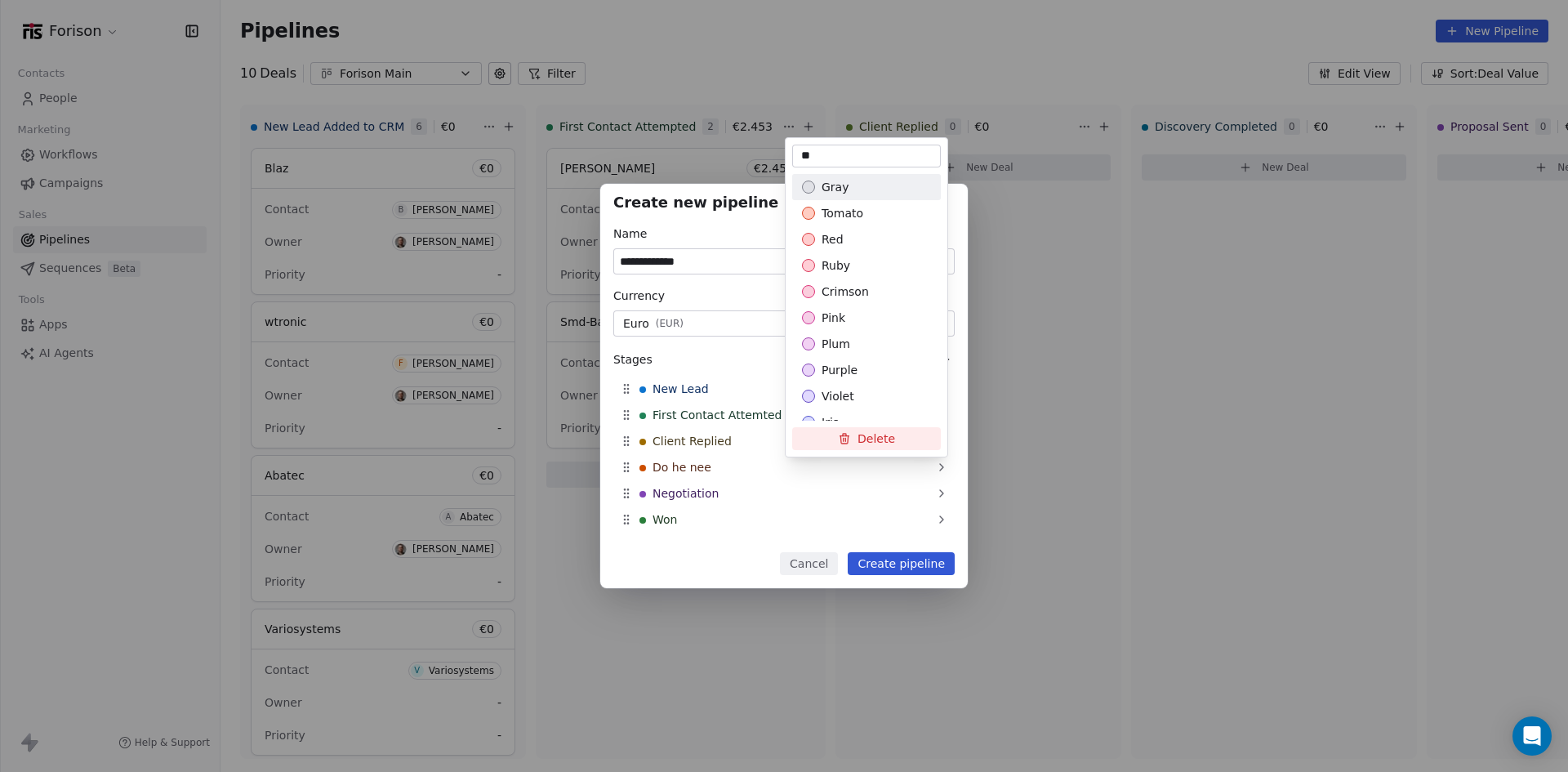
type input "*"
type input "**********"
click at [895, 562] on div "**********" at bounding box center [784, 387] width 1568 height 405
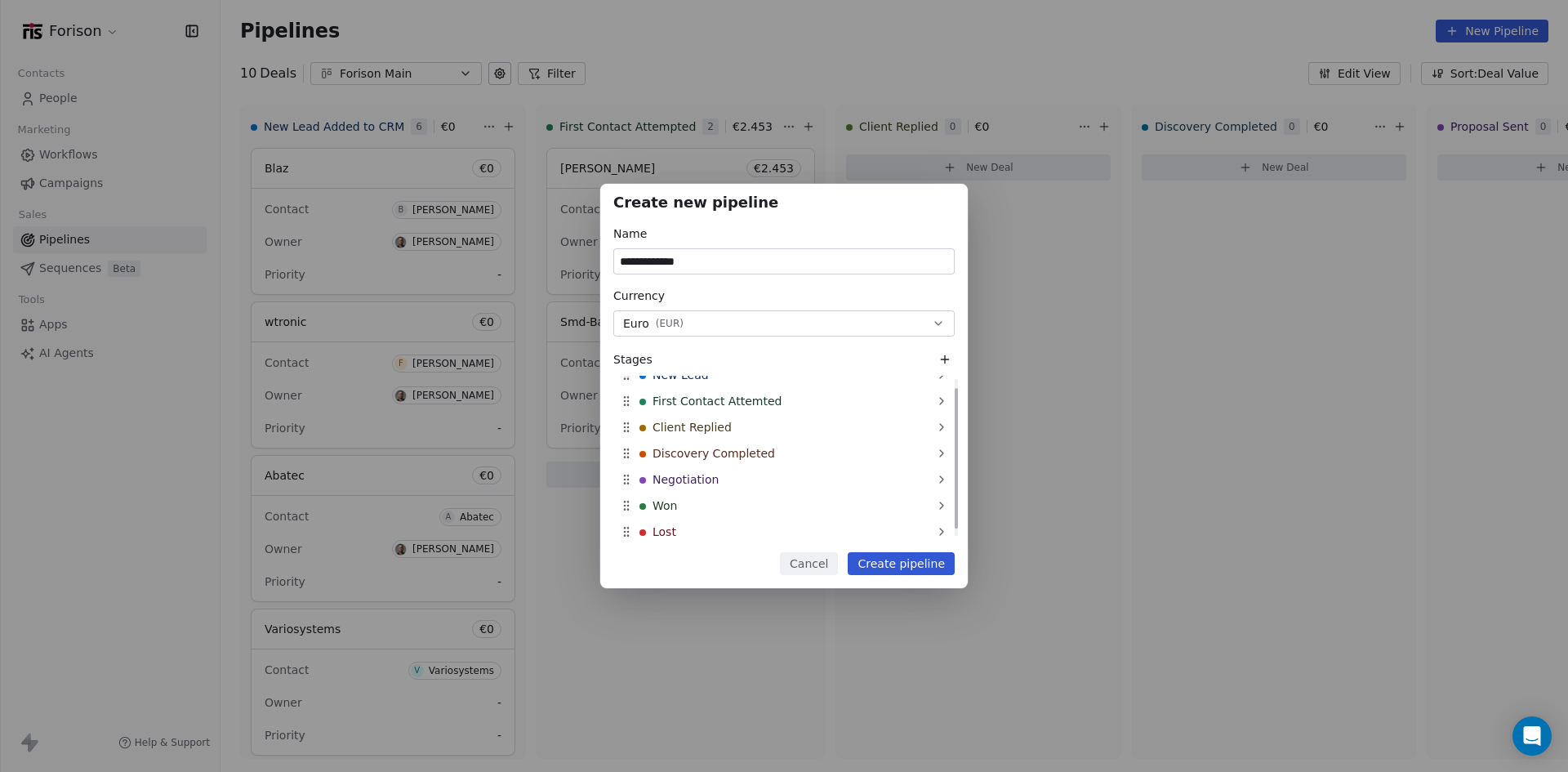
scroll to position [19, 0]
click at [711, 472] on span "Negotiation" at bounding box center [685, 473] width 66 height 16
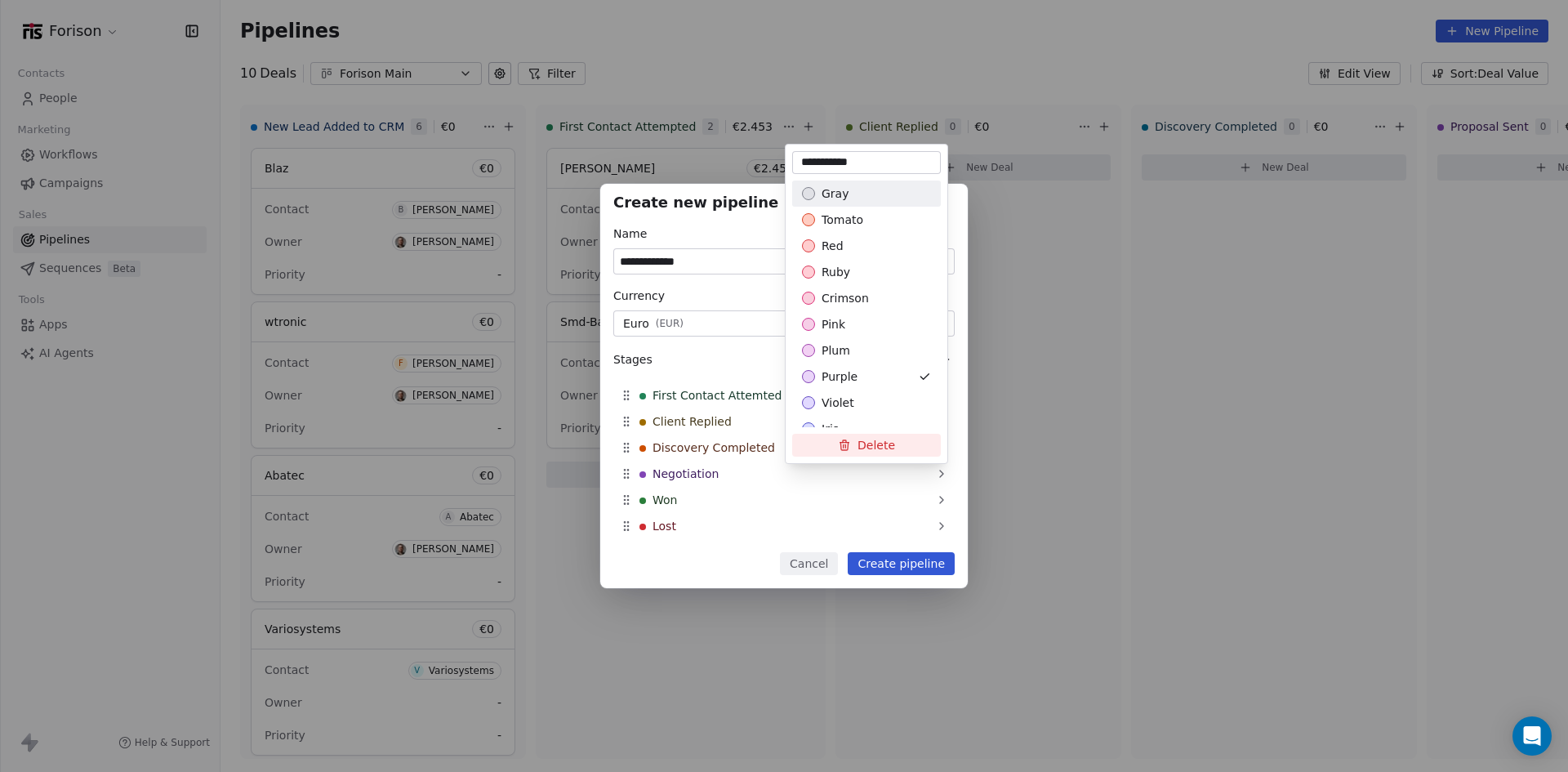
click at [1061, 360] on div "**********" at bounding box center [784, 387] width 1568 height 405
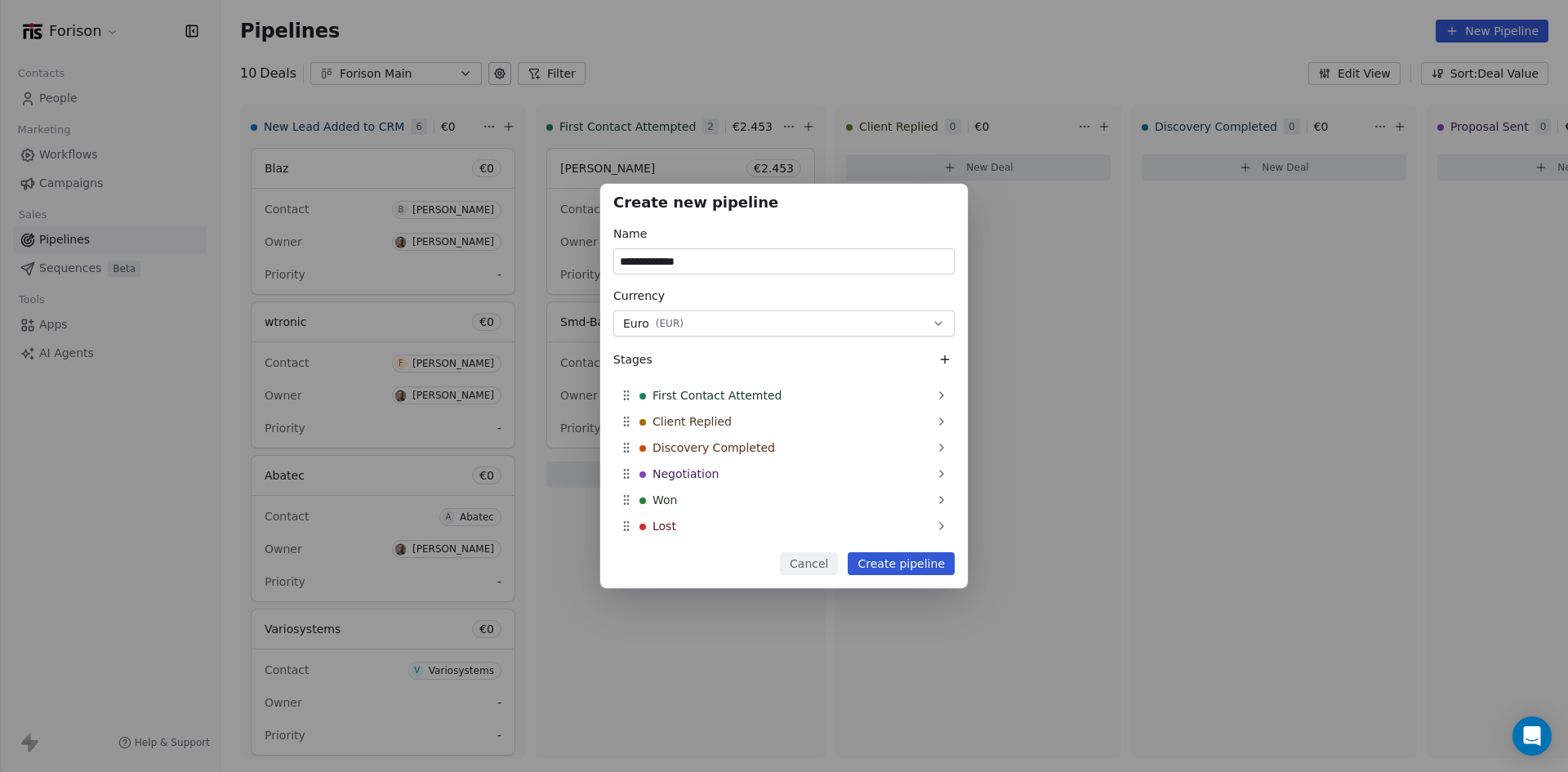
click at [874, 562] on button "Create pipeline" at bounding box center [900, 563] width 107 height 23
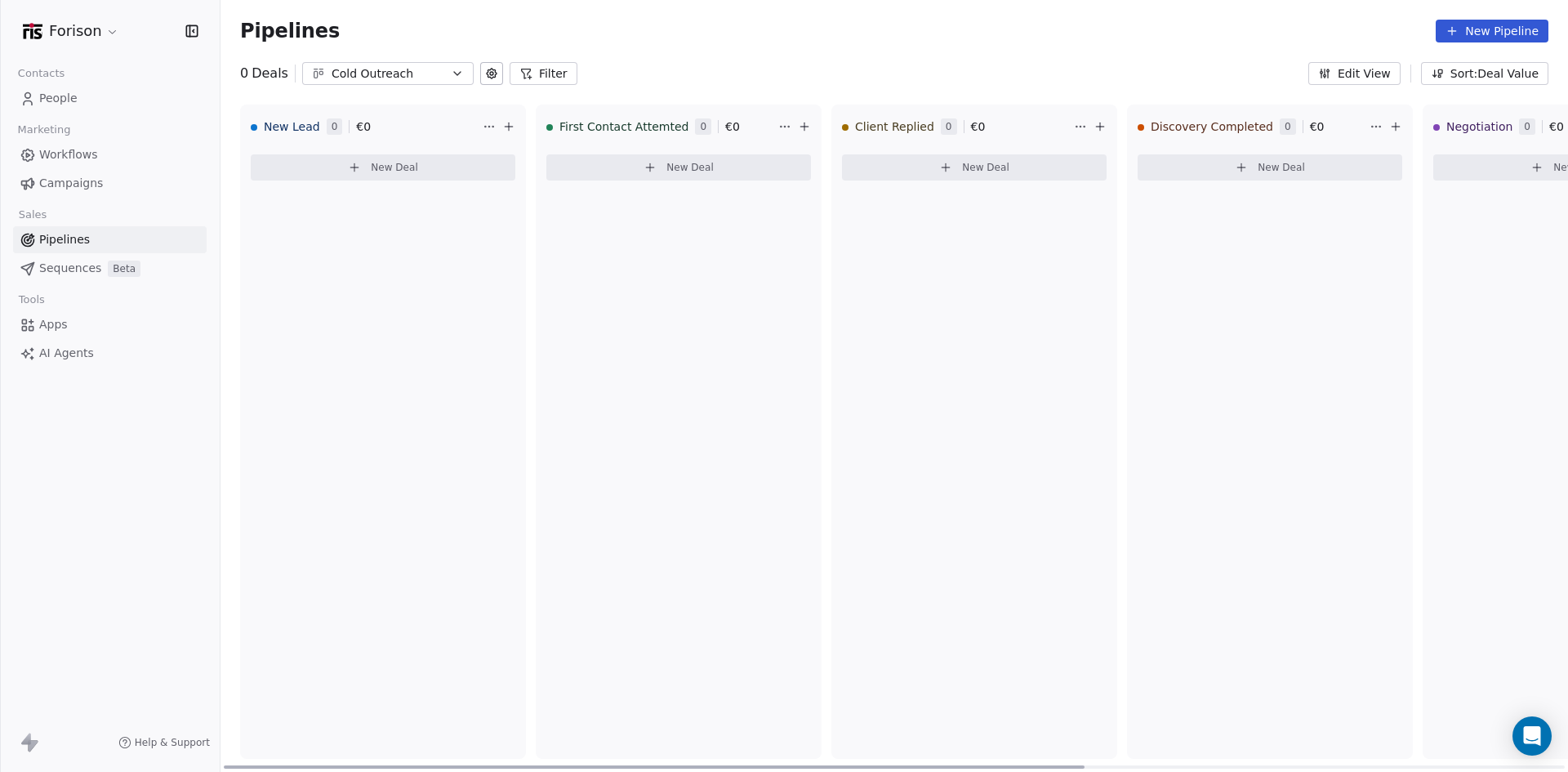
click at [512, 124] on icon at bounding box center [509, 127] width 13 height 13
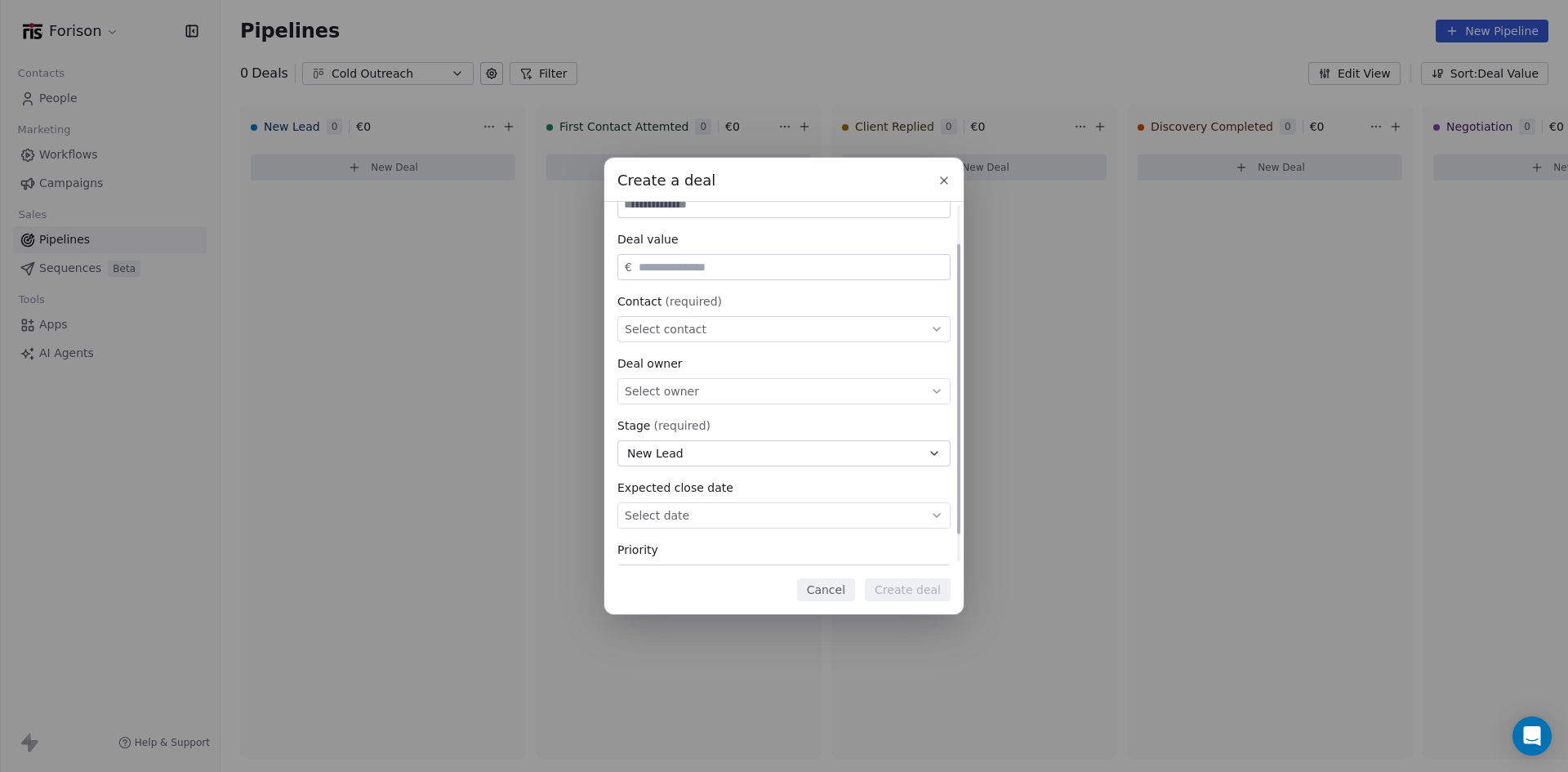
scroll to position [55, 0]
click at [944, 184] on icon at bounding box center [944, 181] width 13 height 13
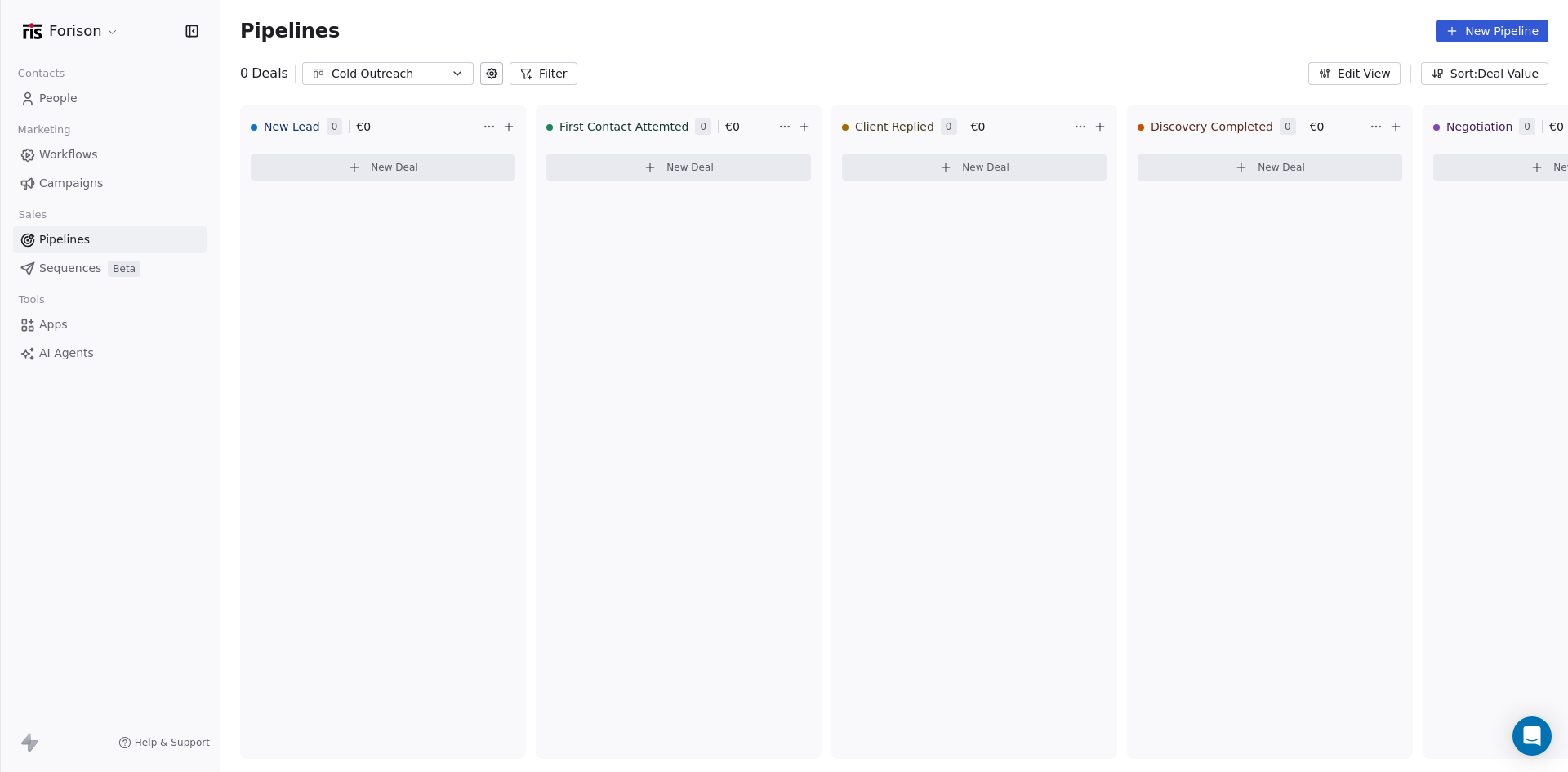
click at [493, 70] on icon at bounding box center [492, 74] width 13 height 13
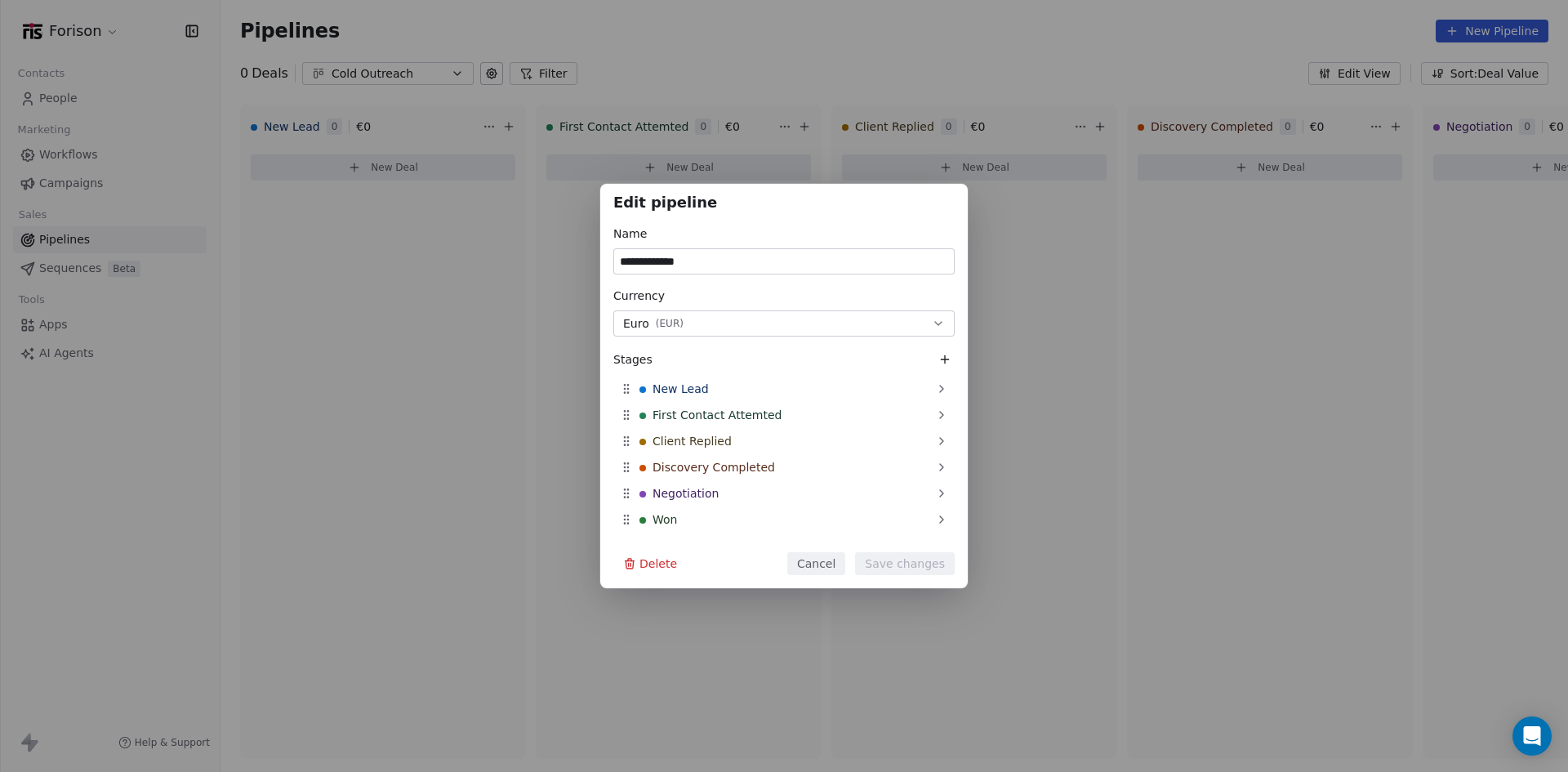
click at [829, 558] on button "Cancel" at bounding box center [816, 563] width 58 height 23
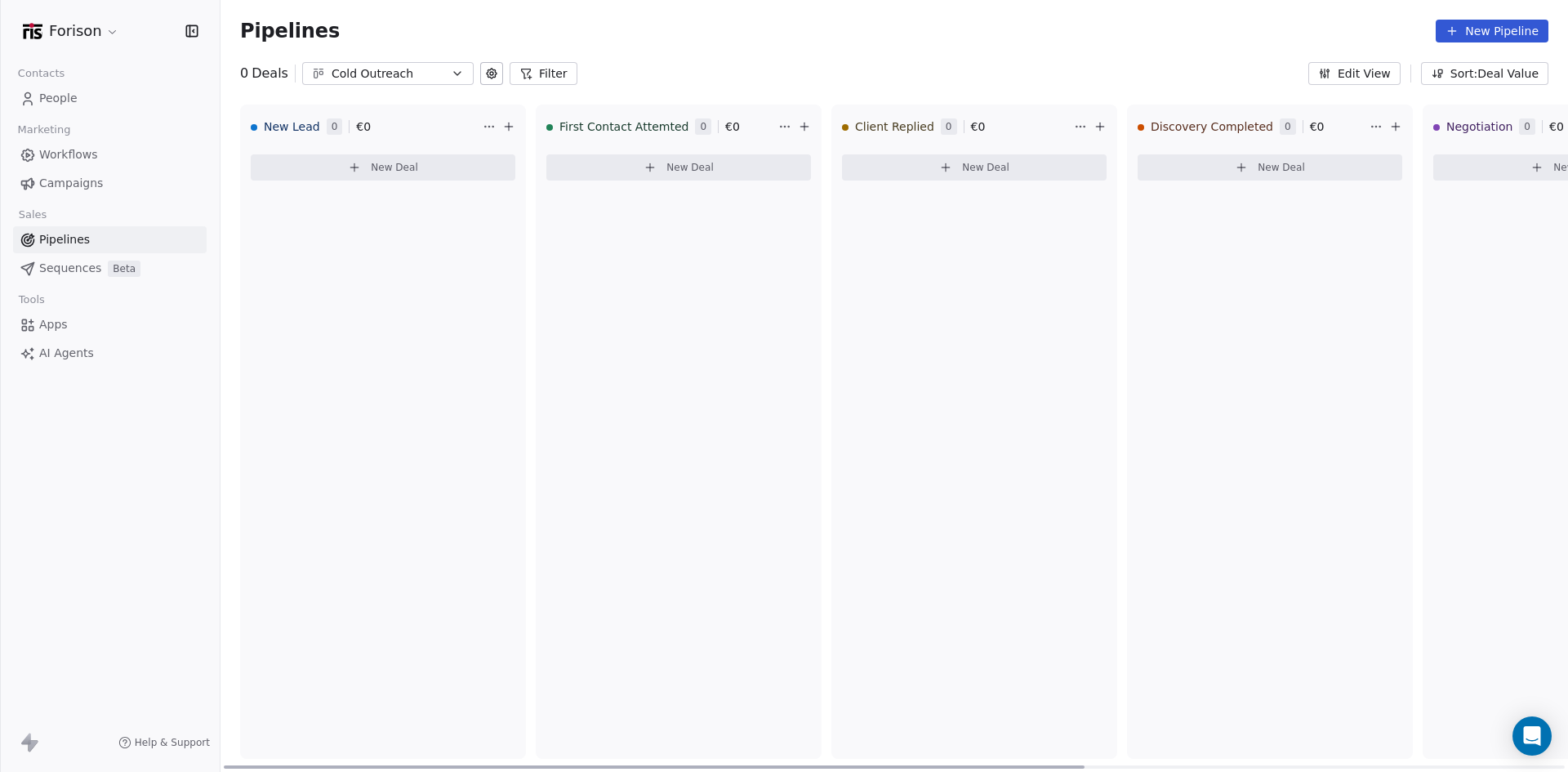
click at [420, 167] on button "New Deal" at bounding box center [383, 167] width 265 height 26
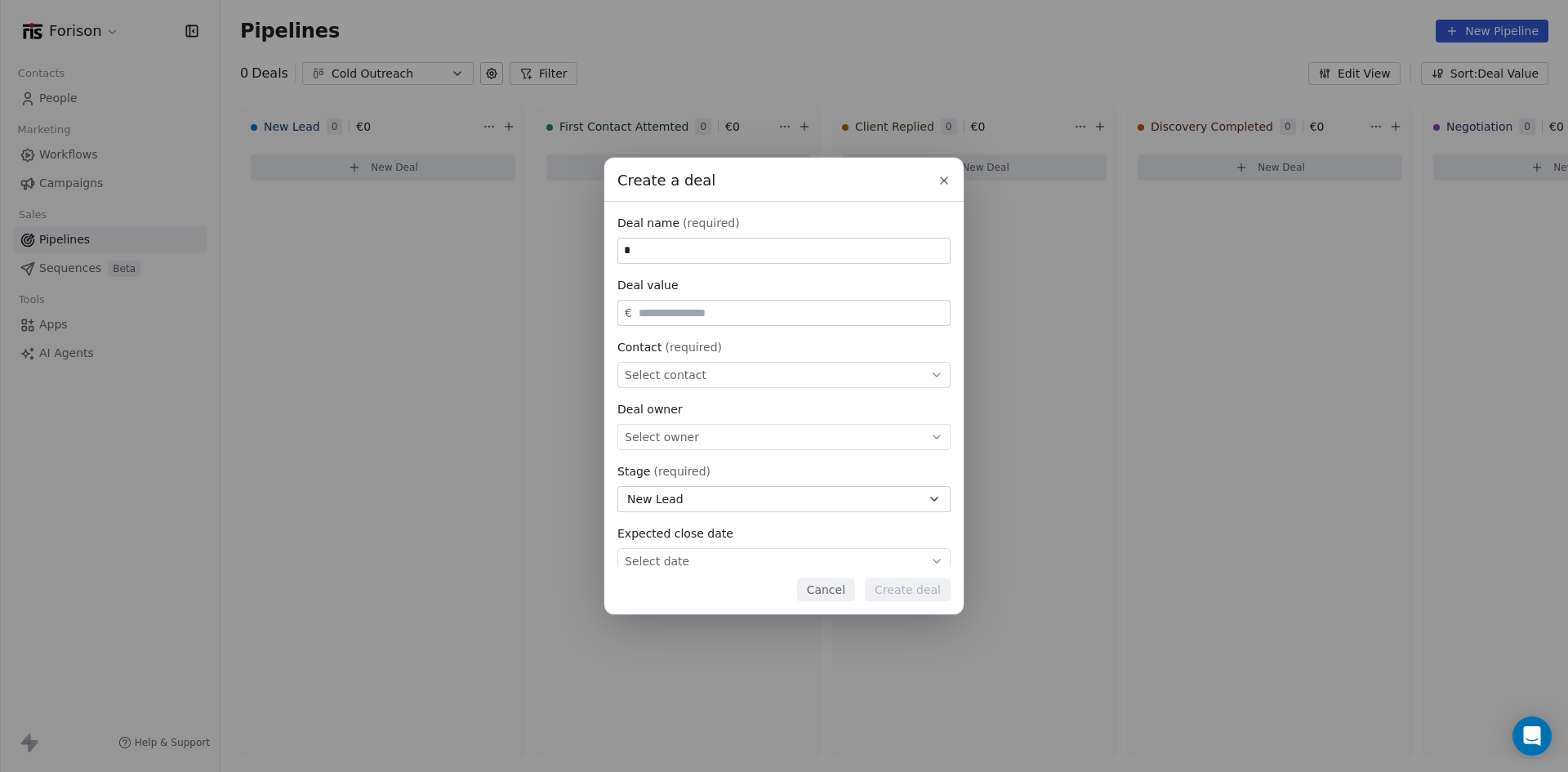
type input "*"
click at [945, 177] on icon at bounding box center [944, 181] width 13 height 13
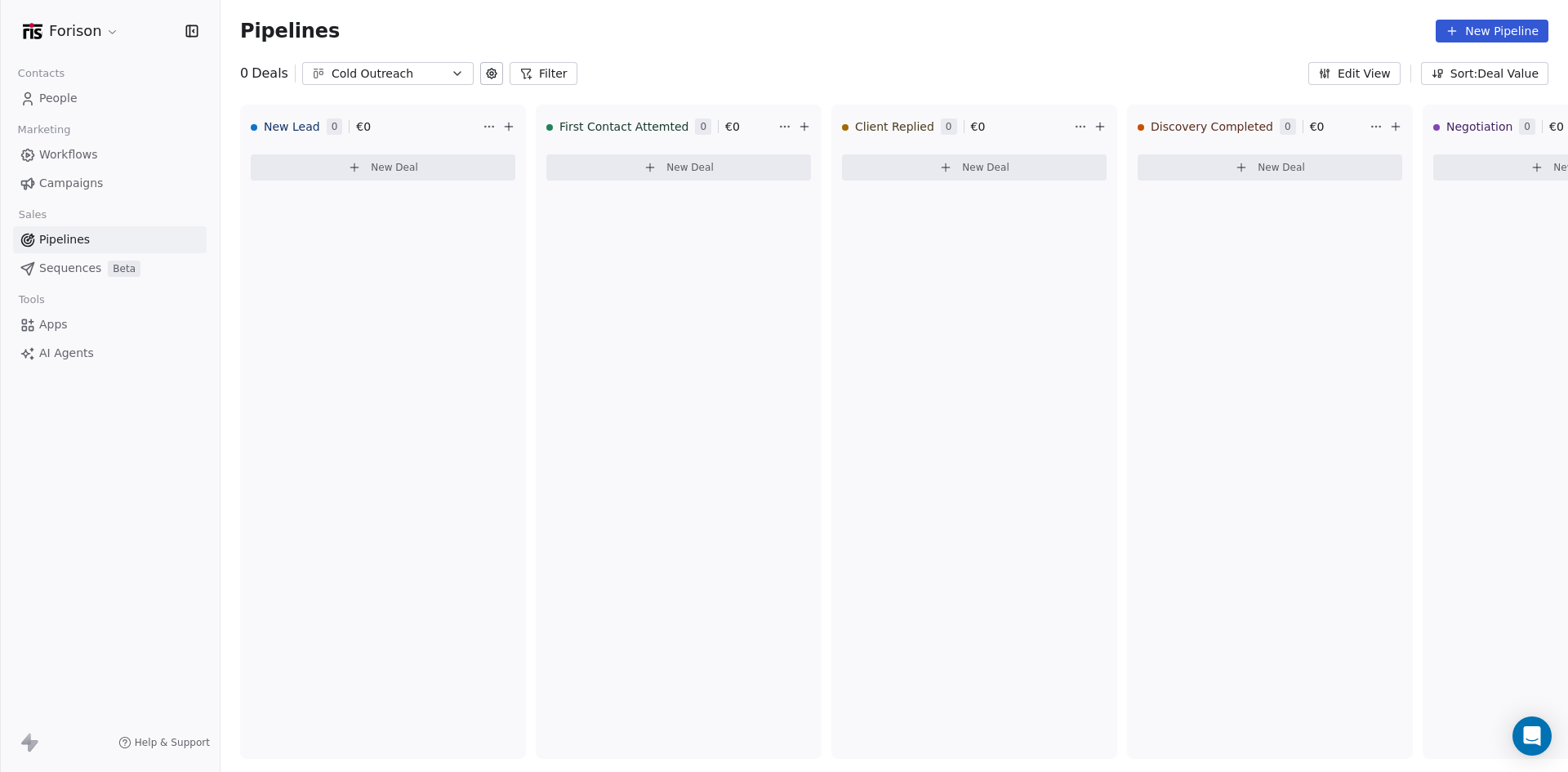
click at [71, 99] on span "People" at bounding box center [59, 98] width 39 height 17
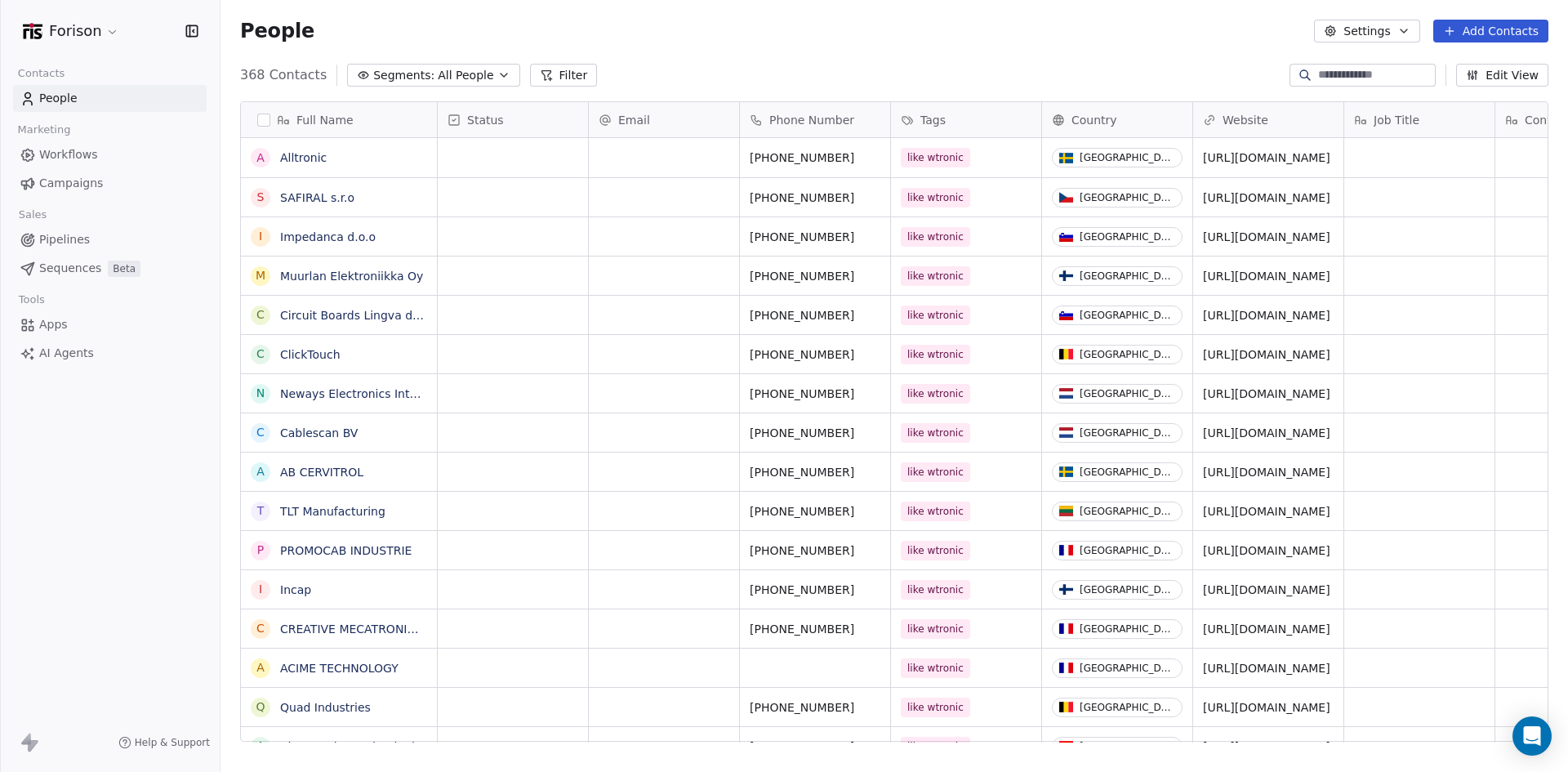
scroll to position [666, 1335]
click at [467, 71] on span "All People" at bounding box center [466, 76] width 55 height 17
drag, startPoint x: 455, startPoint y: 113, endPoint x: 341, endPoint y: 109, distance: 114.1
click at [341, 109] on div "**********" at bounding box center [430, 107] width 178 height 33
type input "*********"
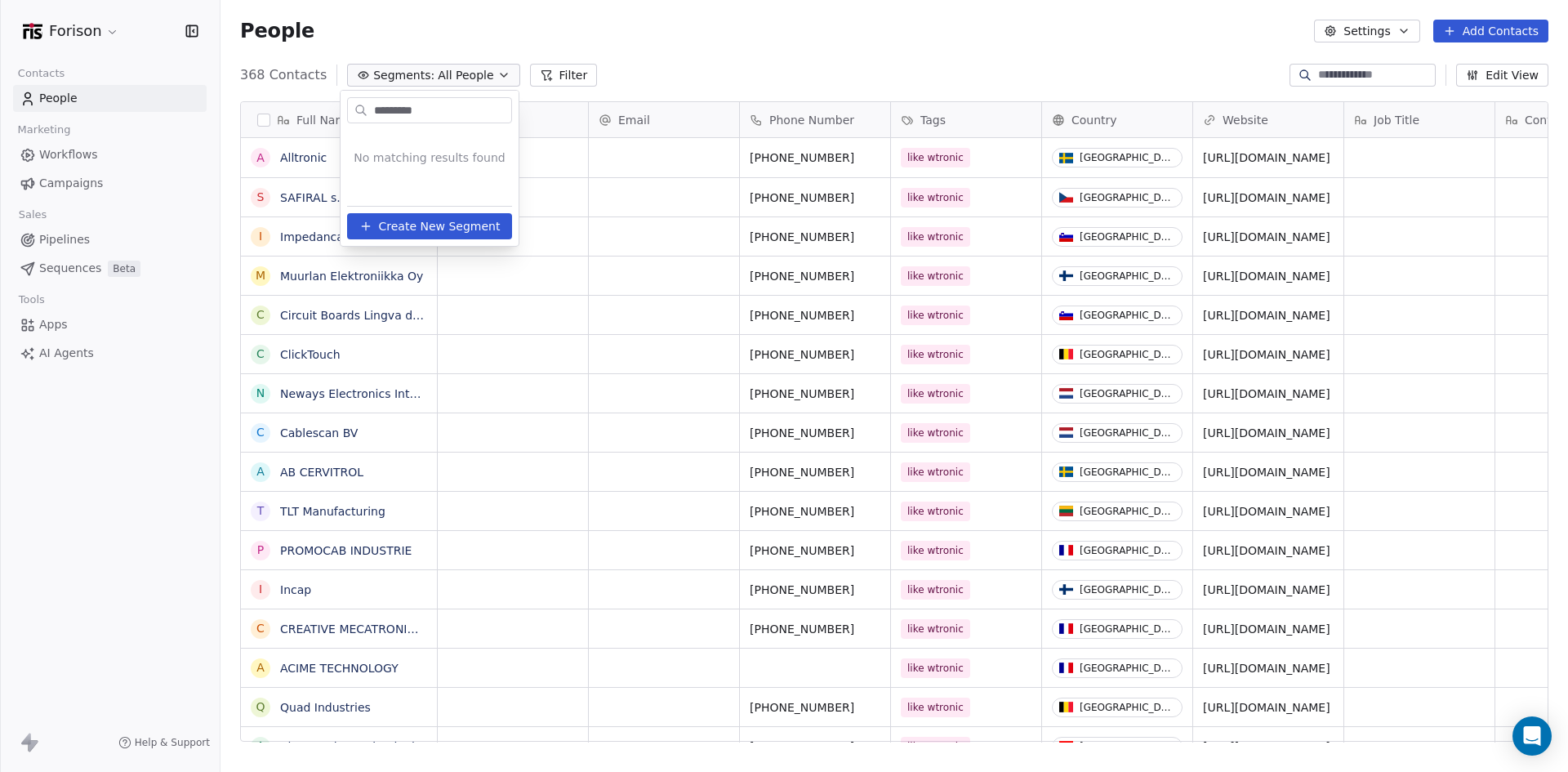
click at [456, 225] on span "Create New Segment" at bounding box center [440, 226] width 122 height 17
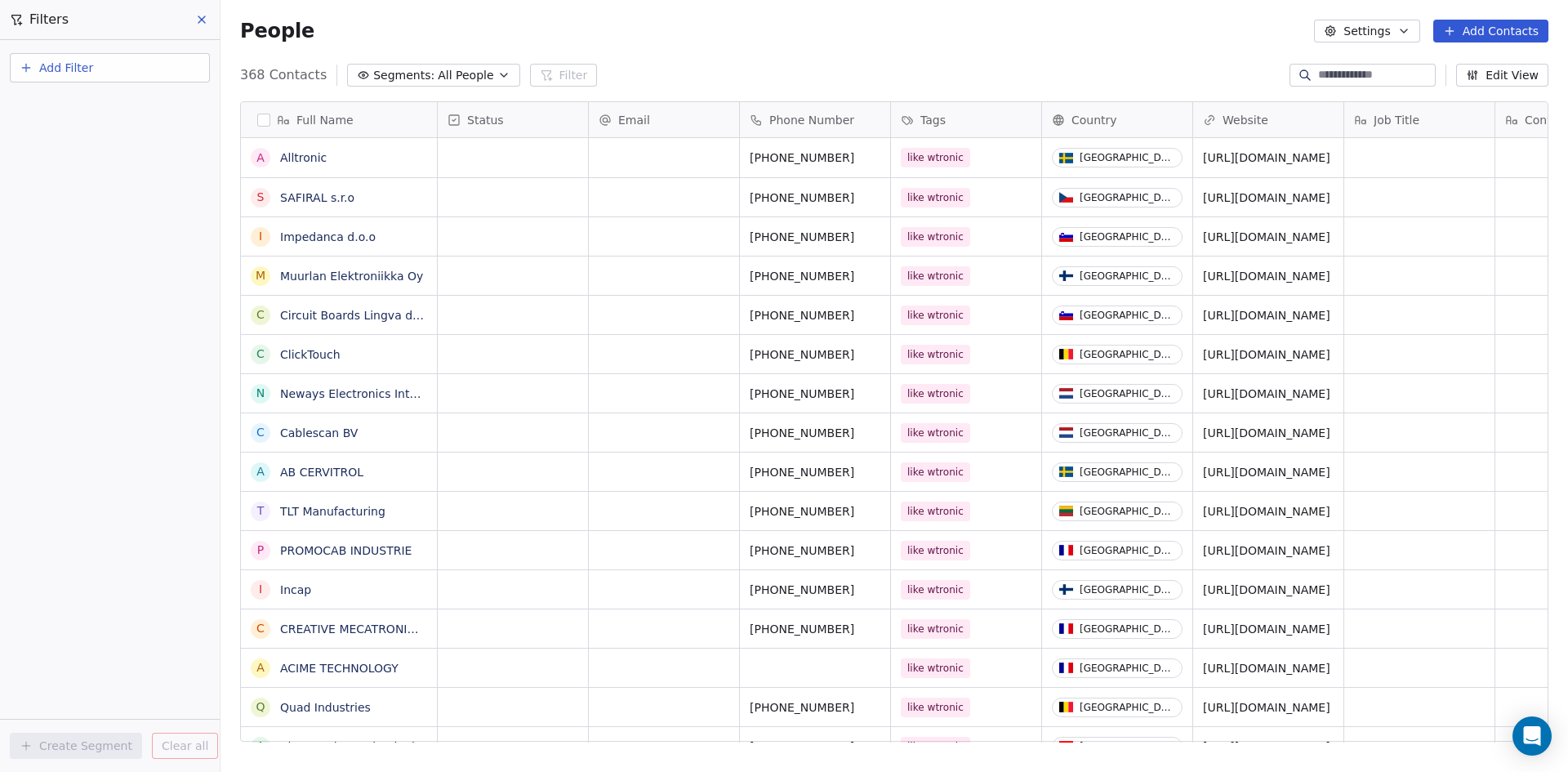
click at [92, 64] on button "Add Filter" at bounding box center [110, 67] width 200 height 29
click at [111, 109] on span "Contact properties" at bounding box center [80, 107] width 106 height 17
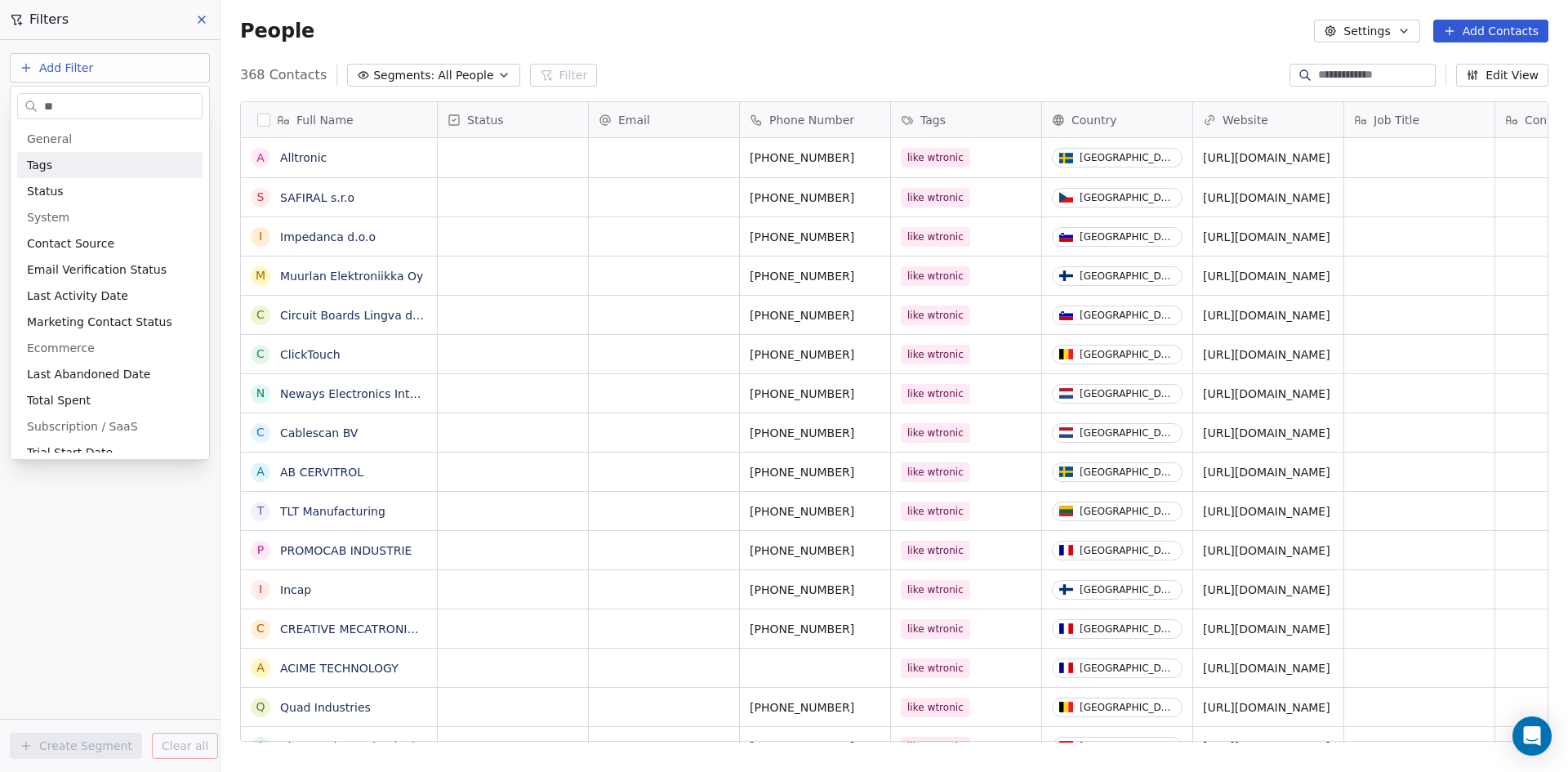
type input "**"
click at [78, 163] on div "Tags" at bounding box center [109, 164] width 166 height 16
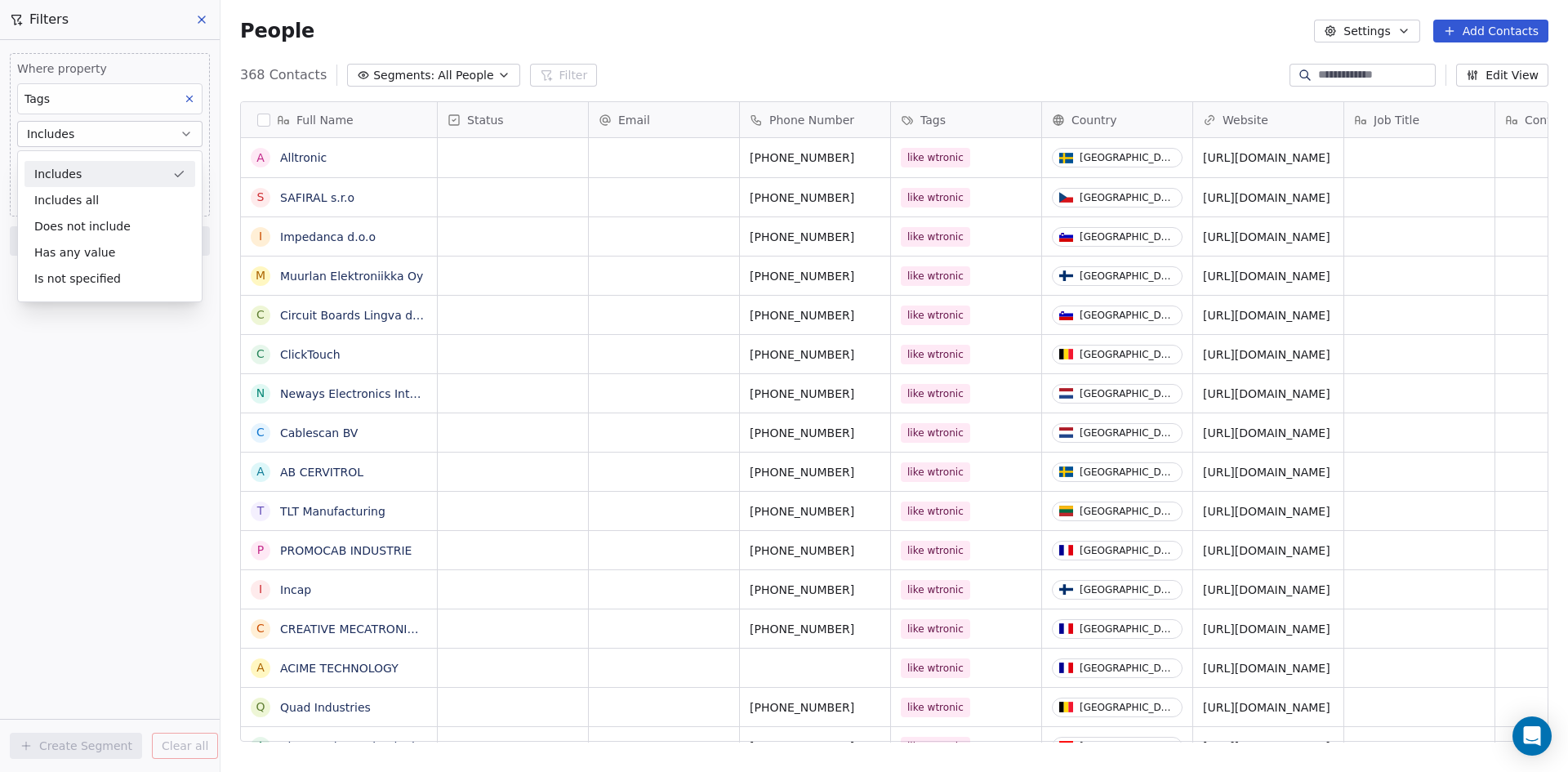
click at [131, 129] on button "Includes" at bounding box center [109, 134] width 185 height 26
click at [119, 167] on body "Forison Contacts People Marketing Workflows Campaigns Sales Pipelines Sequences…" at bounding box center [784, 386] width 1568 height 772
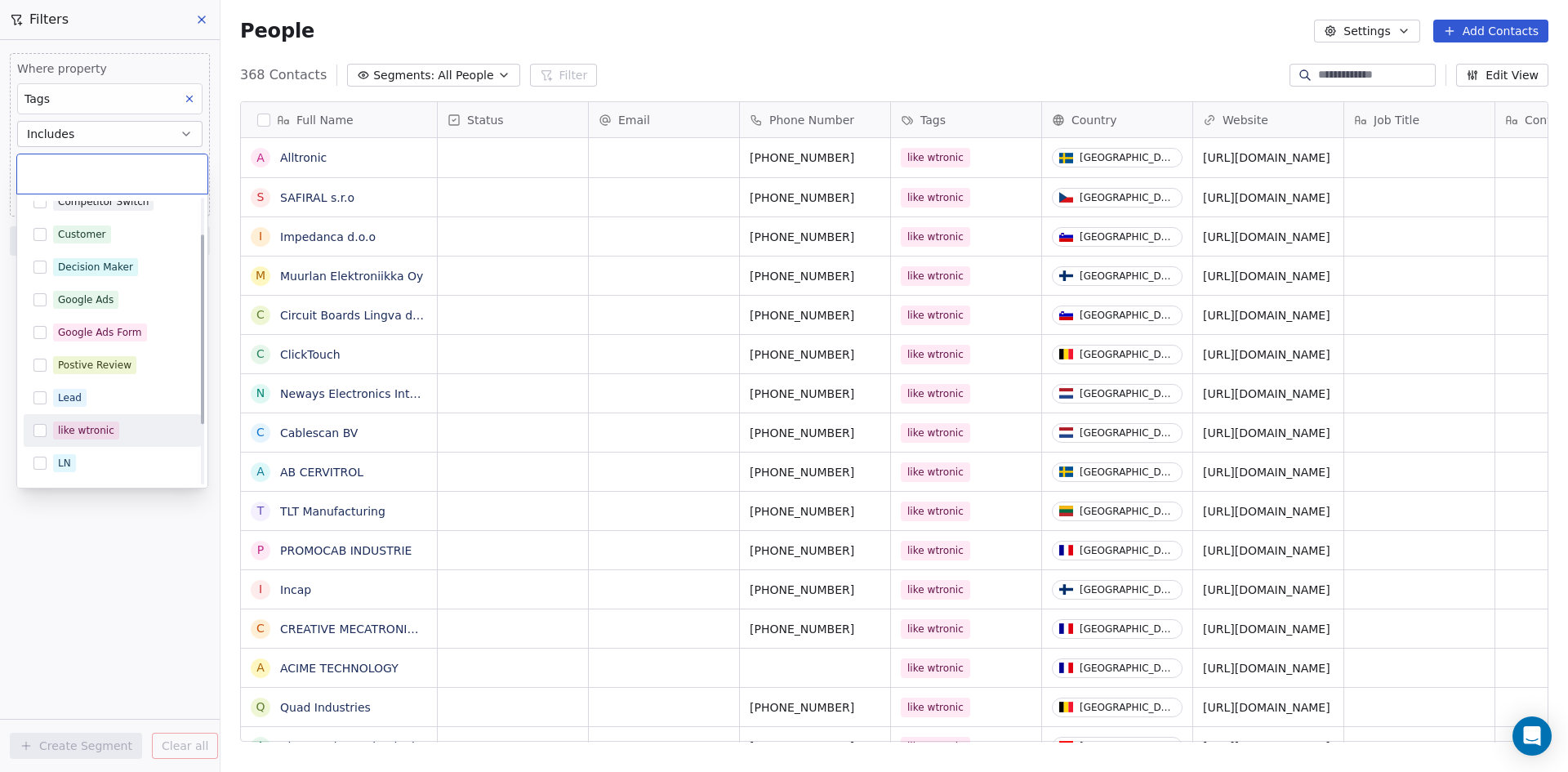
scroll to position [55, 0]
click at [41, 422] on button "Suggestions" at bounding box center [40, 424] width 13 height 13
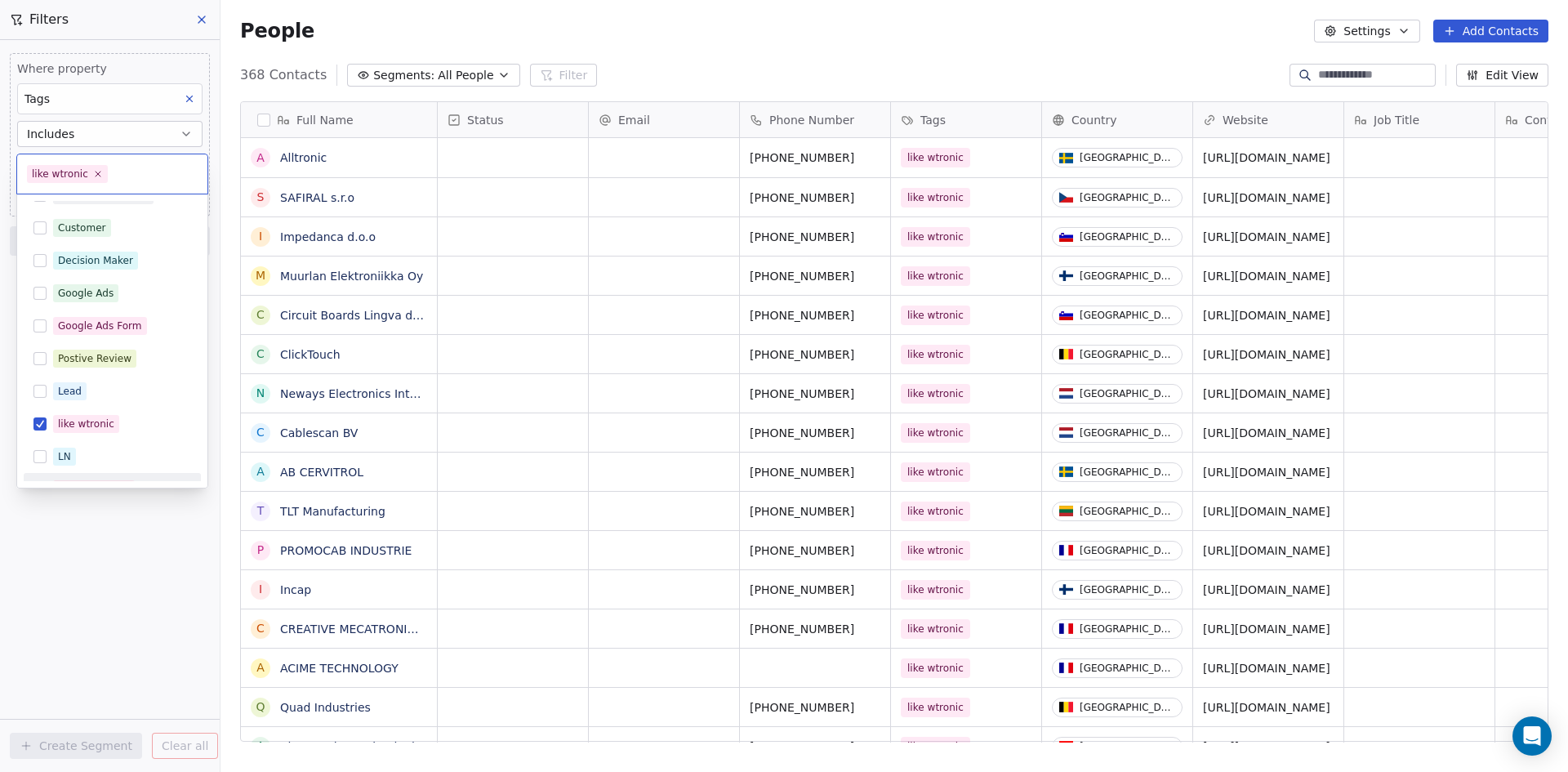
click at [168, 537] on html "Forison Contacts People Marketing Workflows Campaigns Sales Pipelines Sequences…" at bounding box center [784, 386] width 1568 height 772
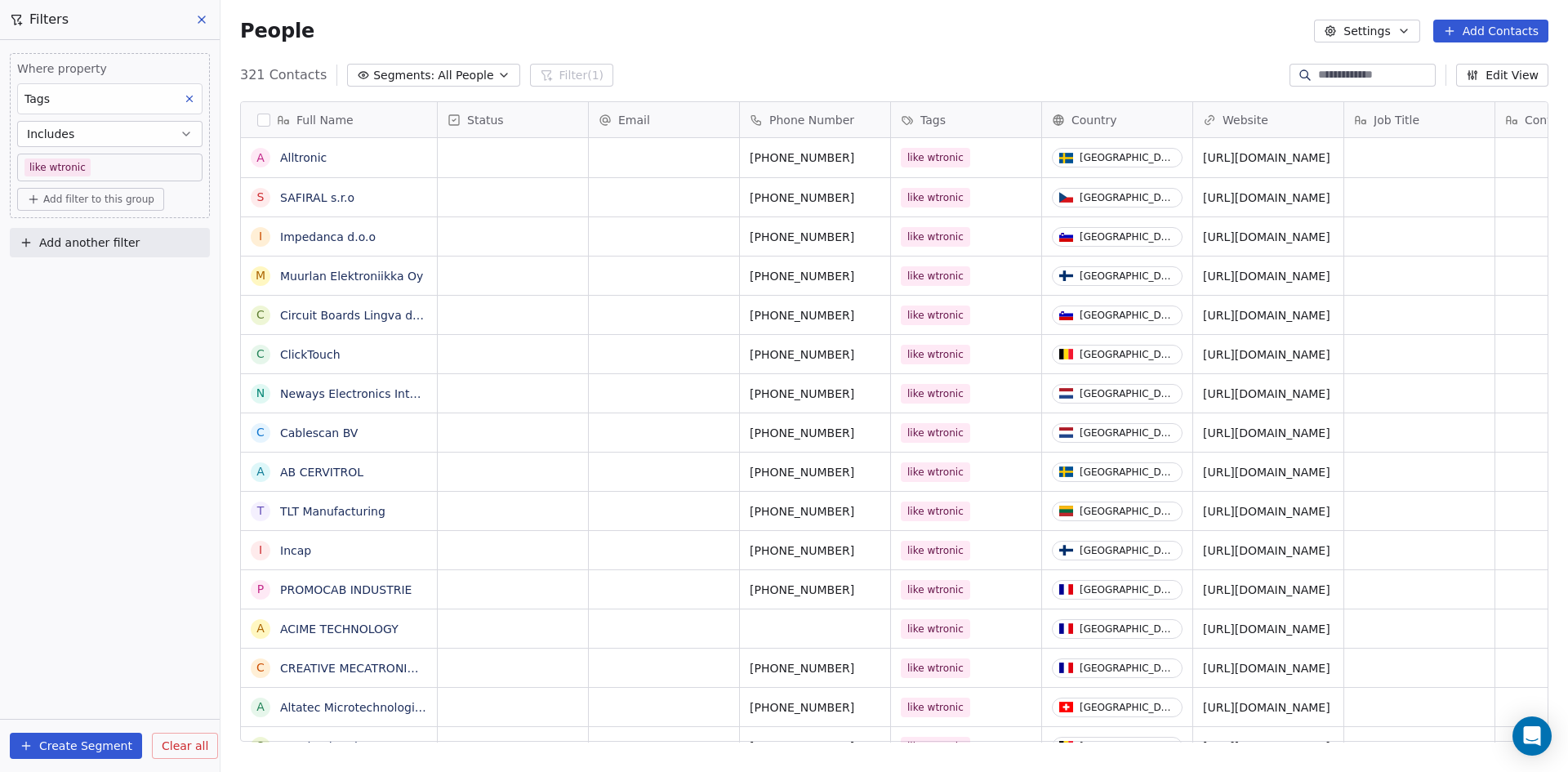
scroll to position [666, 1335]
click at [126, 719] on span at bounding box center [109, 719] width 219 height 1
click at [98, 746] on button "Create Segment" at bounding box center [76, 745] width 132 height 26
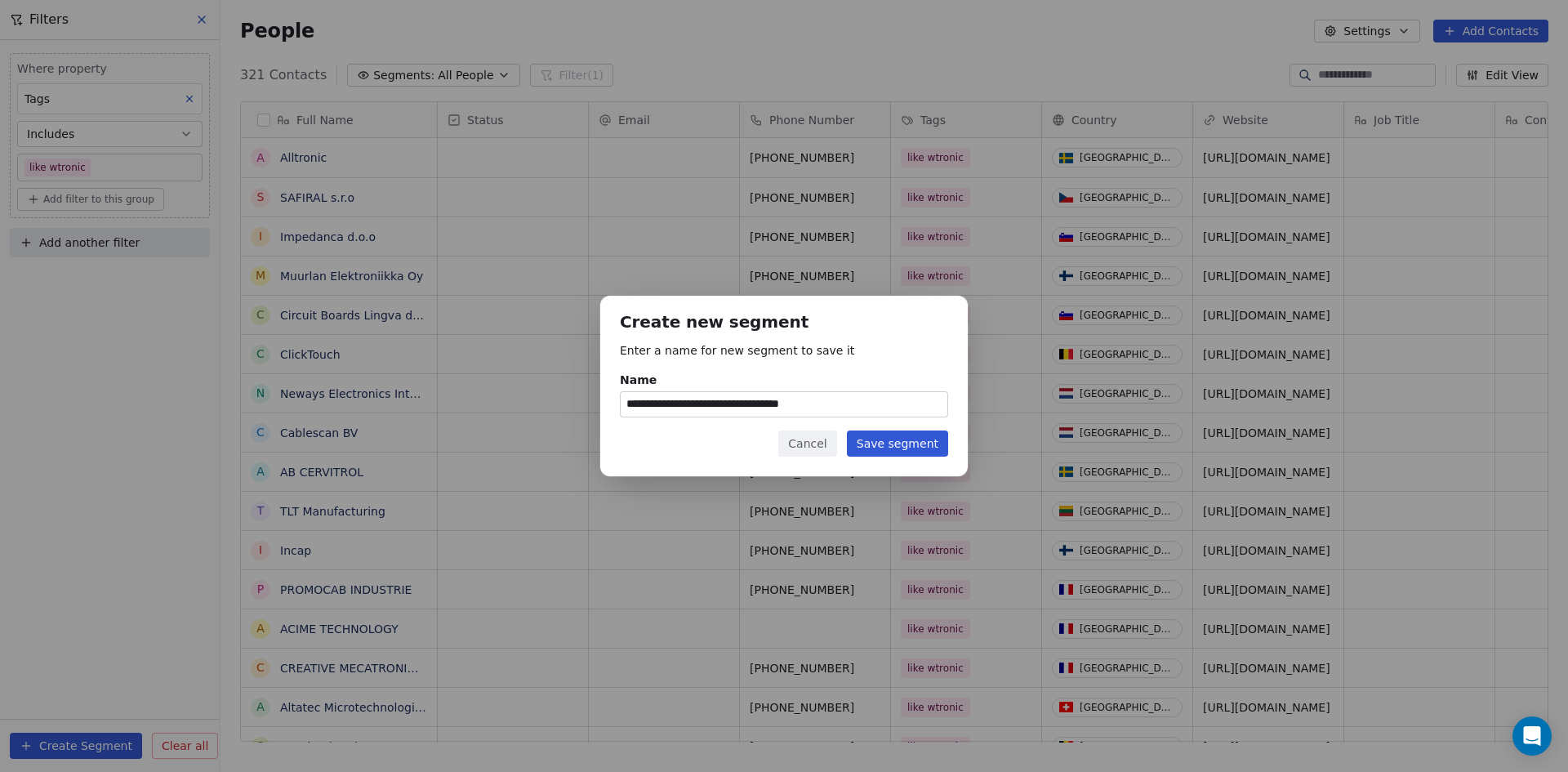
click at [799, 402] on input "**********" at bounding box center [784, 404] width 326 height 24
type input "**********"
click at [907, 441] on button "Save segment" at bounding box center [897, 443] width 101 height 26
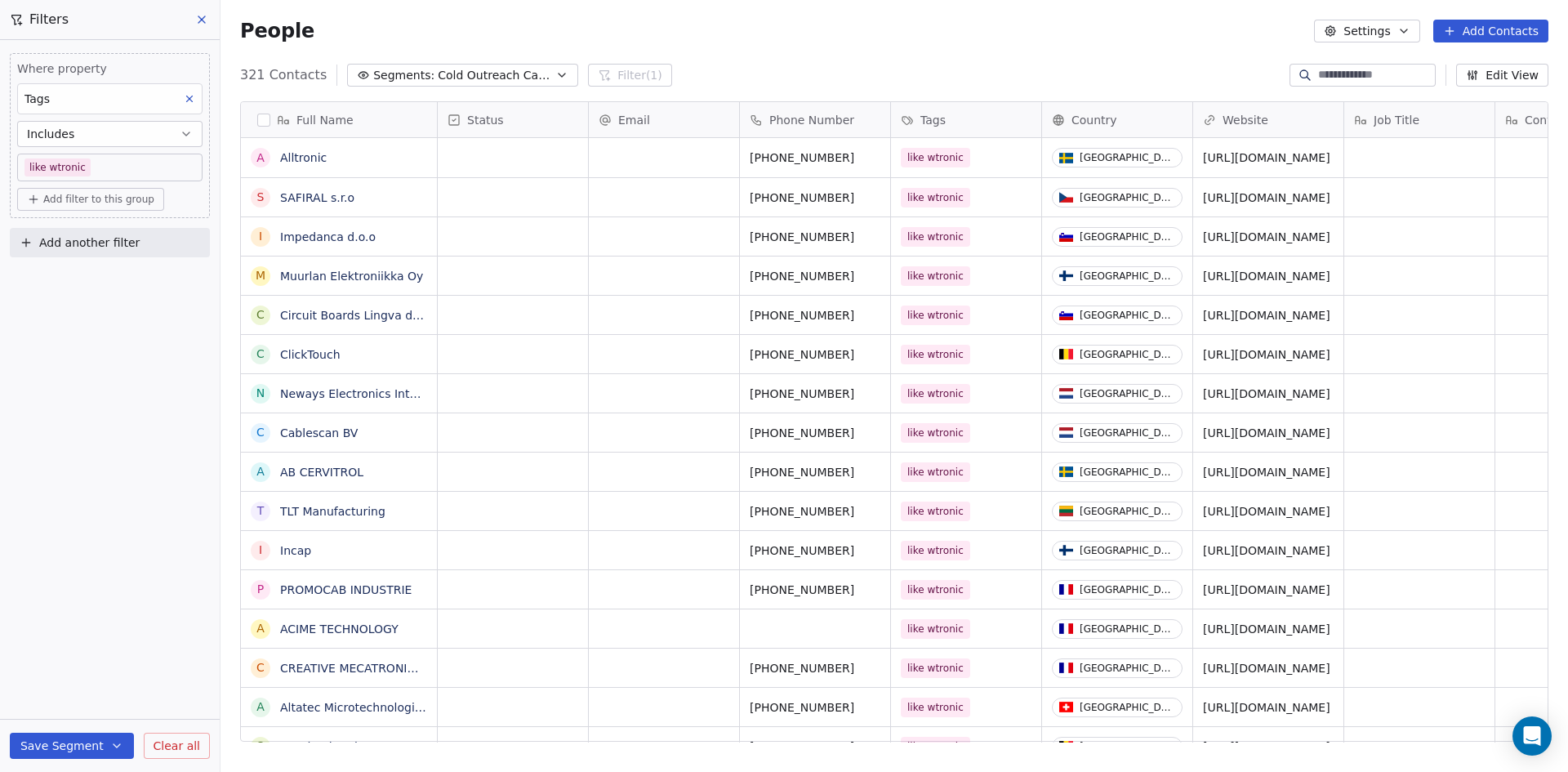
click at [509, 71] on span "Cold Outreach Call + Linkedin + Email" at bounding box center [495, 76] width 114 height 17
click at [746, 25] on html "Forison Contacts People Marketing Workflows Campaigns Sales Pipelines Sequences…" at bounding box center [784, 386] width 1568 height 772
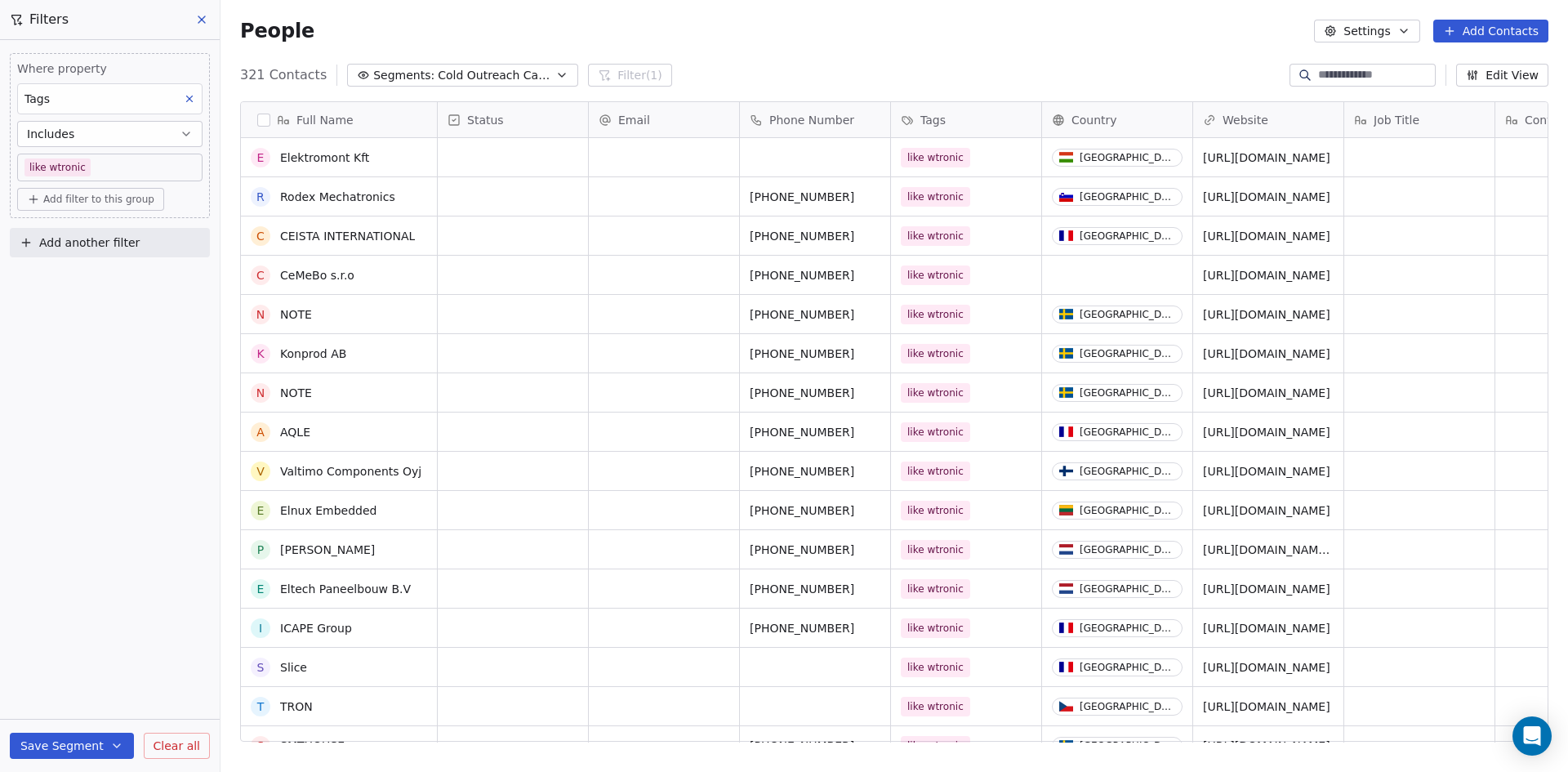
scroll to position [0, 0]
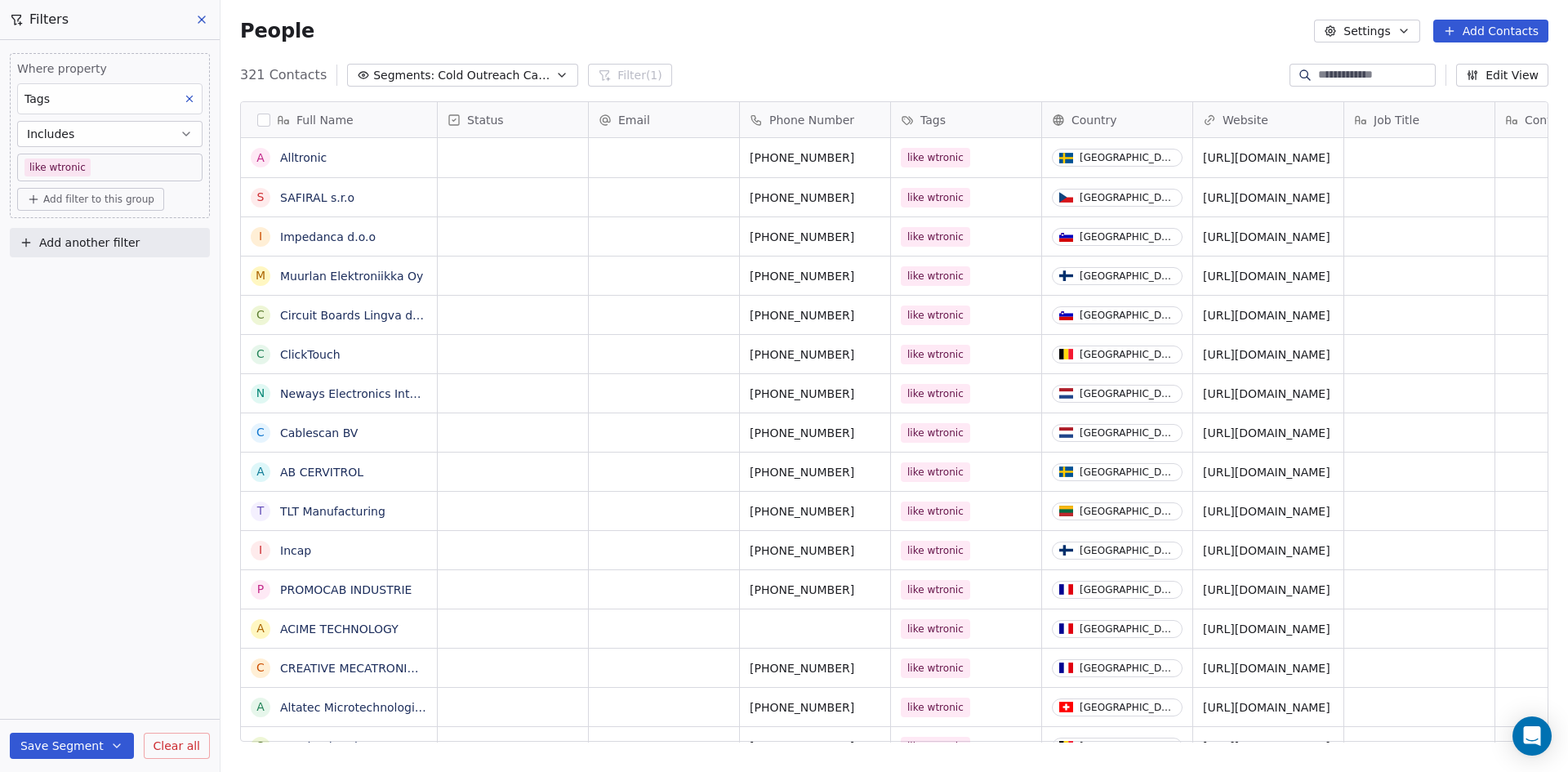
click at [1147, 112] on div "Country" at bounding box center [1116, 119] width 128 height 16
click at [1143, 117] on html "Forison Contacts People Marketing Workflows Campaigns Sales Pipelines Sequences…" at bounding box center [784, 386] width 1568 height 772
click at [316, 156] on link "Alltronic" at bounding box center [303, 158] width 46 height 13
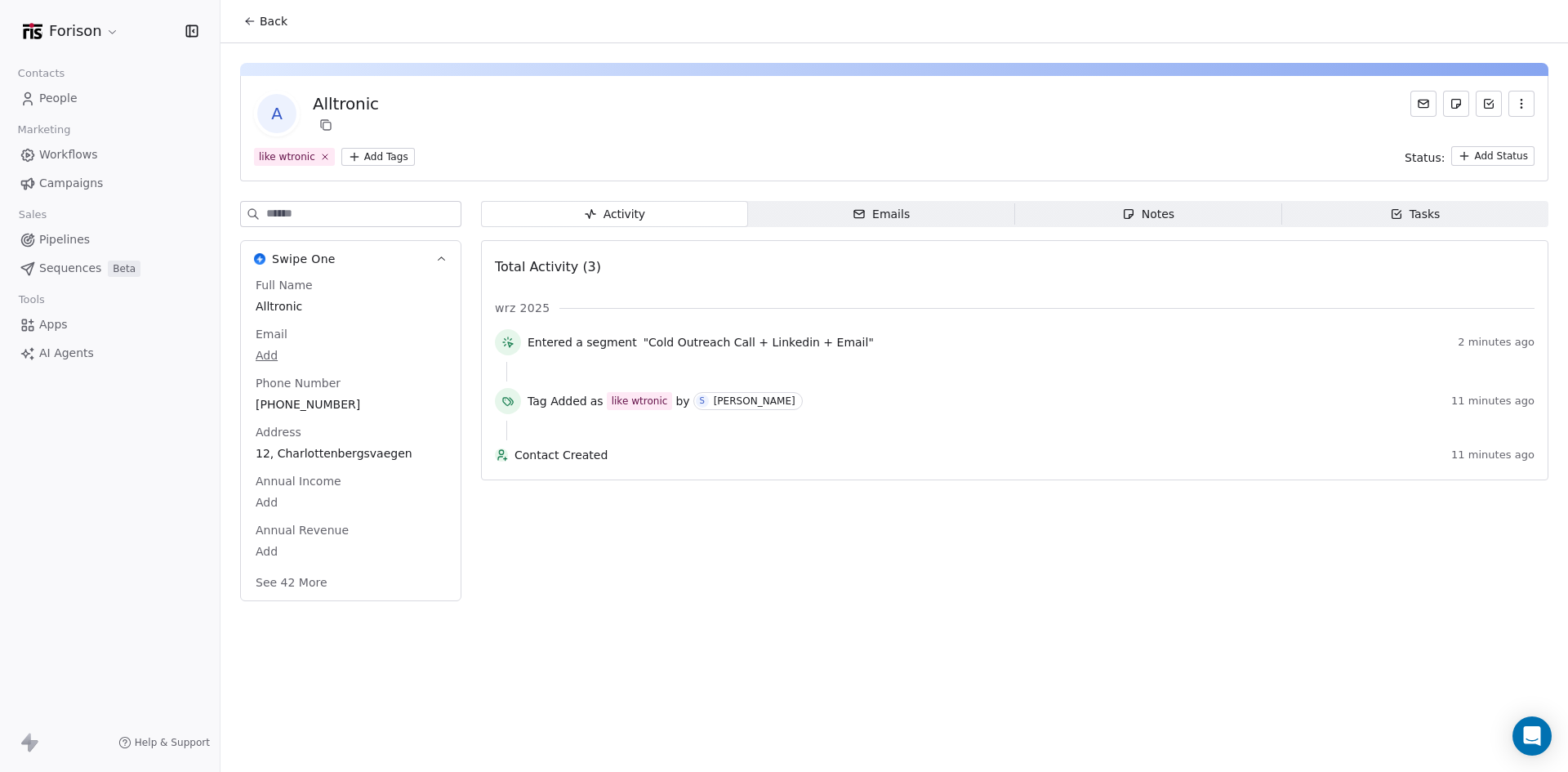
click at [916, 209] on span "Emails Emails" at bounding box center [882, 214] width 267 height 26
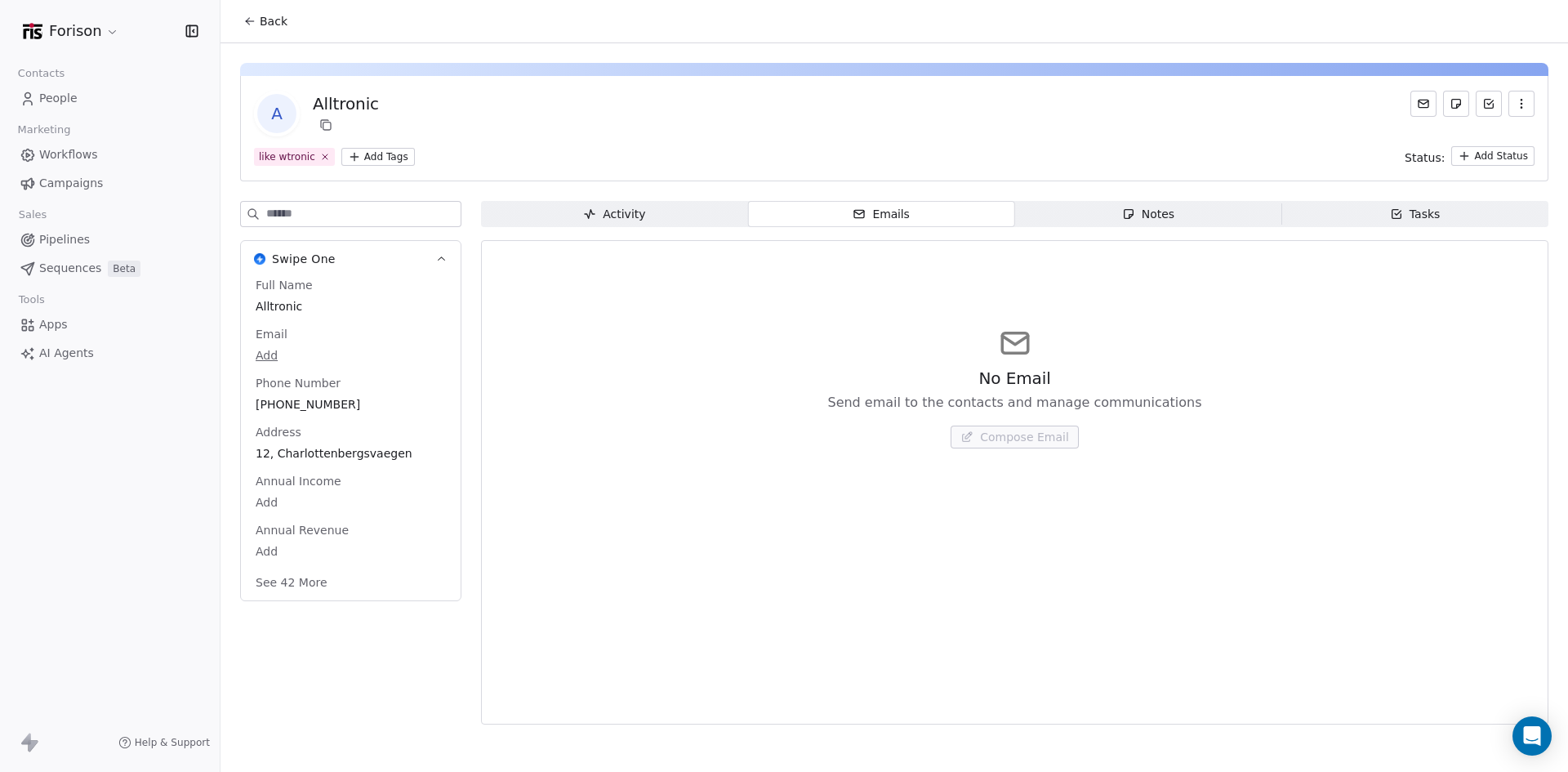
click at [1150, 206] on div "Notes" at bounding box center [1148, 214] width 52 height 17
click at [1427, 213] on div "Tasks" at bounding box center [1415, 214] width 50 height 17
click at [1028, 434] on span "Create a Task" at bounding box center [1023, 436] width 77 height 16
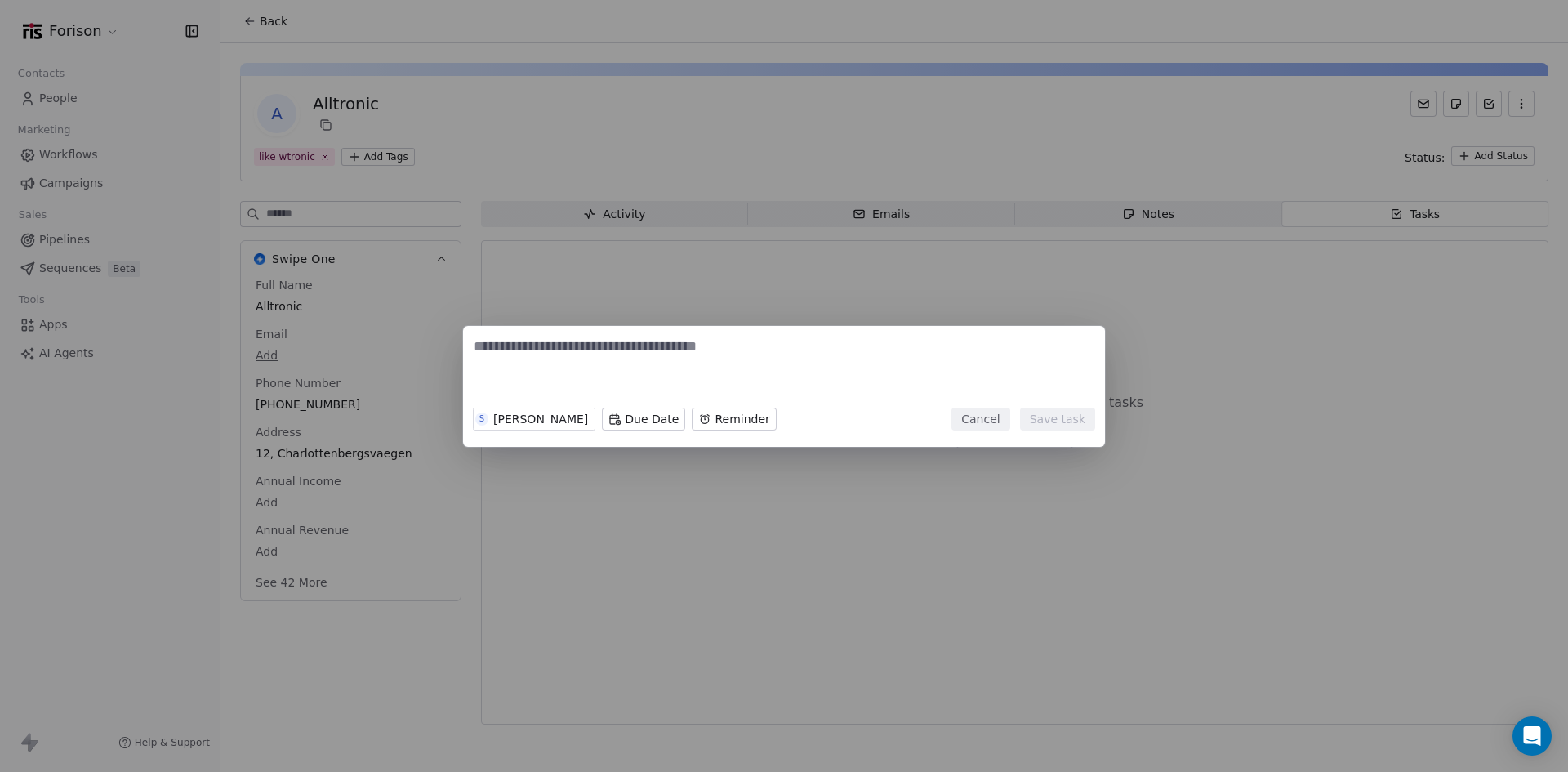
click at [570, 351] on textarea at bounding box center [784, 368] width 620 height 64
type textarea "****"
click at [1037, 420] on button "Save task" at bounding box center [1057, 419] width 75 height 23
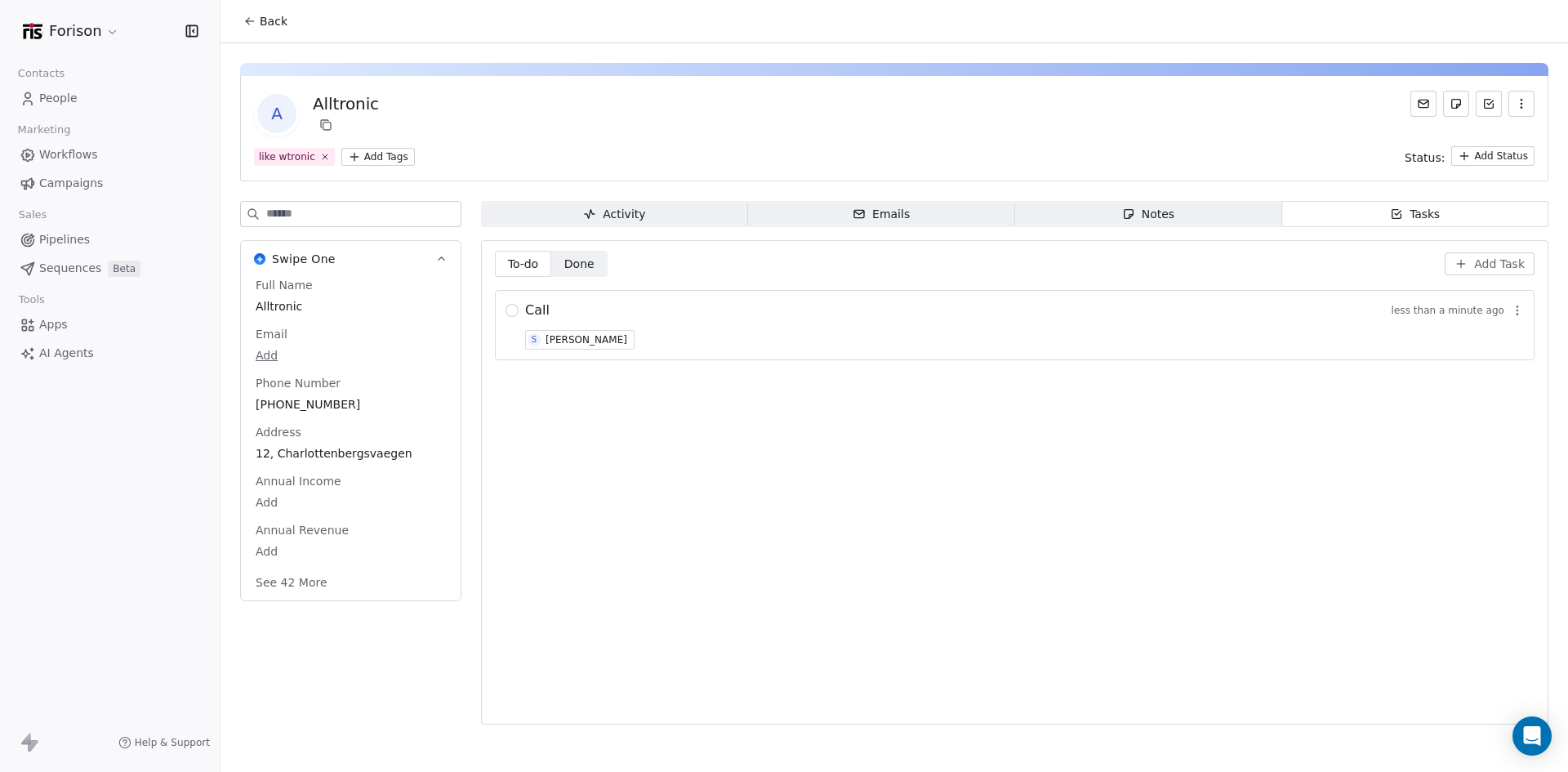
click at [114, 29] on html "Forison Contacts People Marketing Workflows Campaigns Sales Pipelines Sequences…" at bounding box center [784, 386] width 1568 height 772
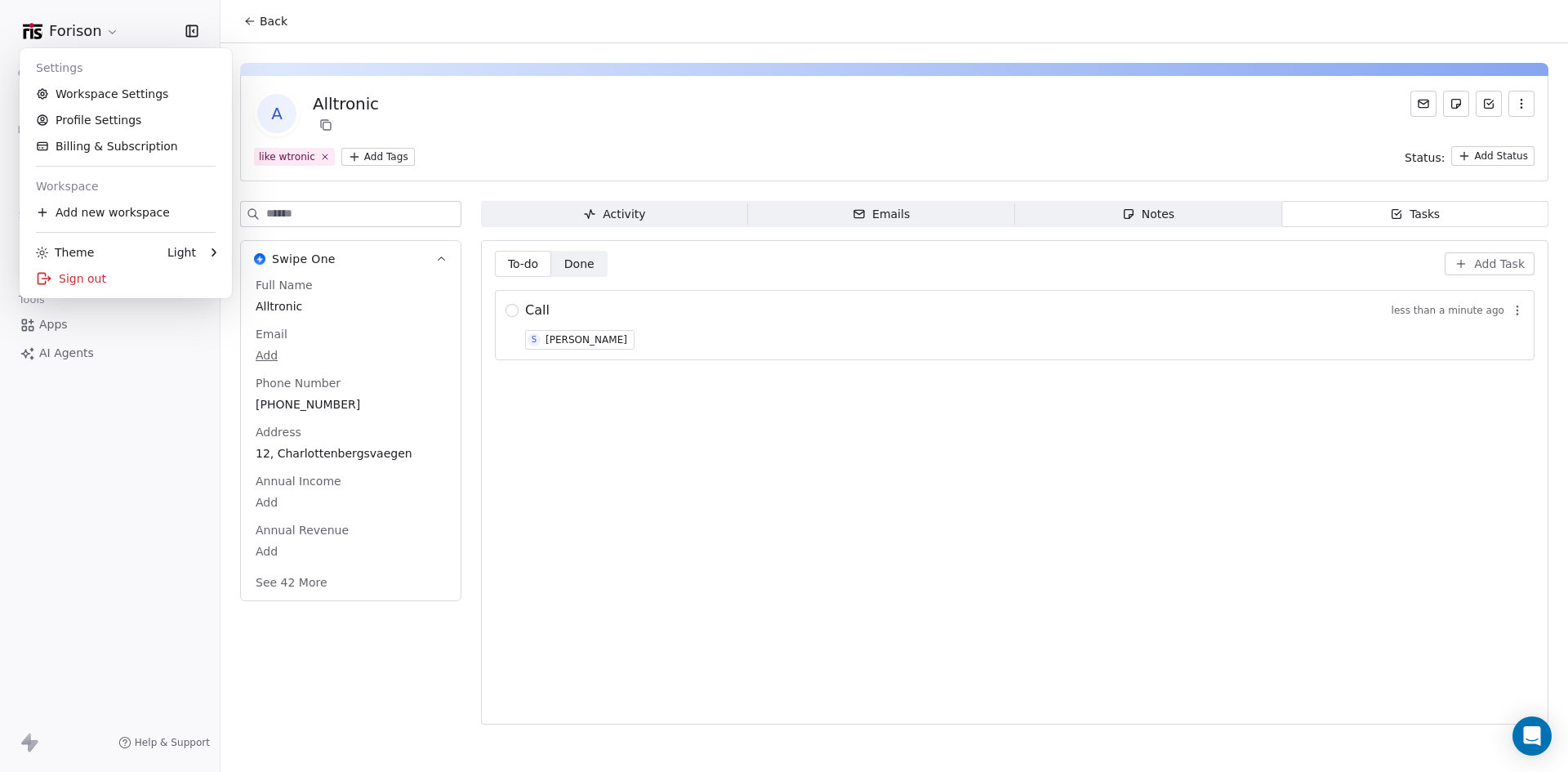
click at [442, 43] on html "Forison Contacts People Marketing Workflows Campaigns Sales Pipelines Sequences…" at bounding box center [784, 386] width 1568 height 772
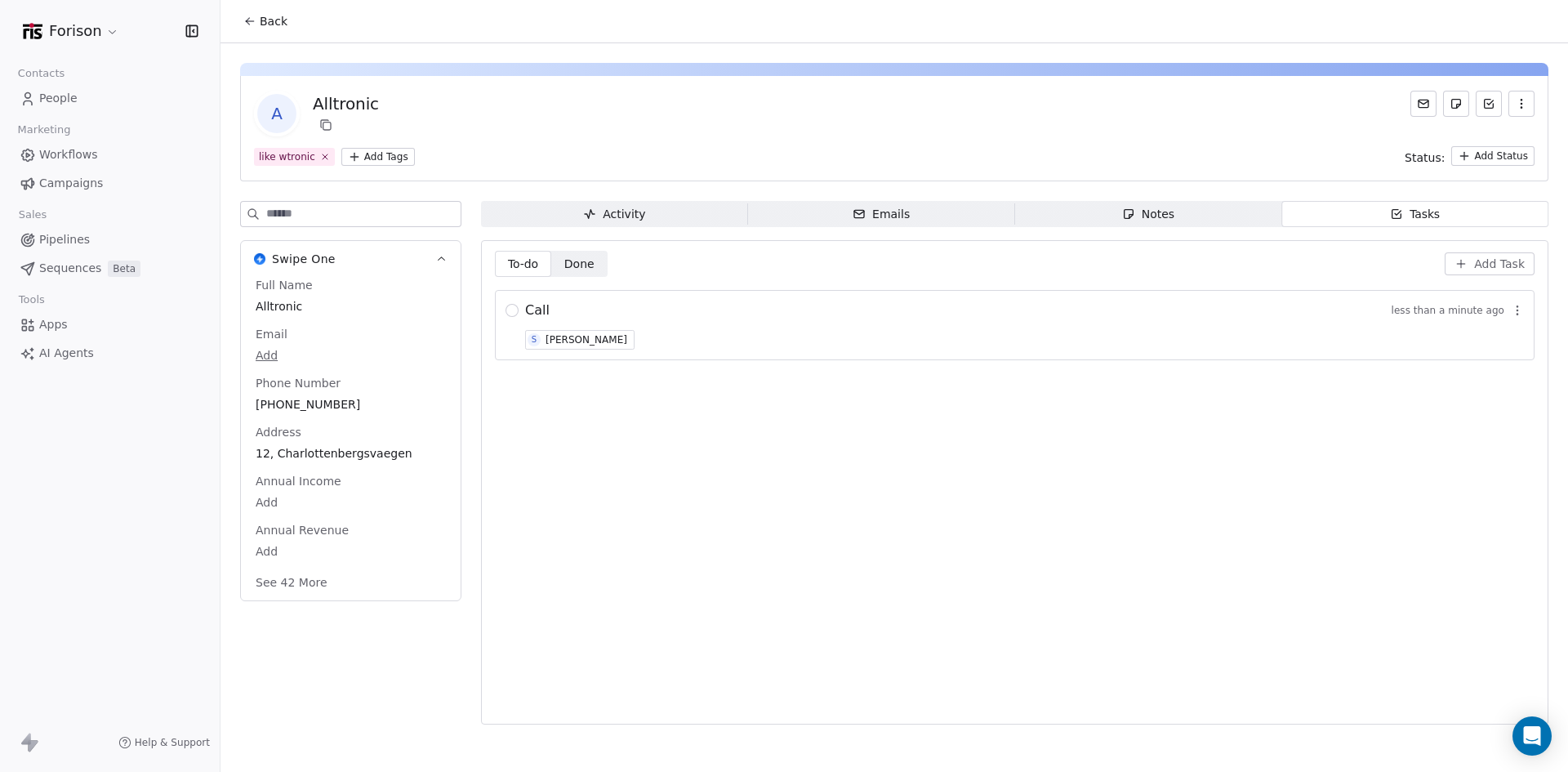
click at [249, 15] on icon at bounding box center [250, 21] width 13 height 13
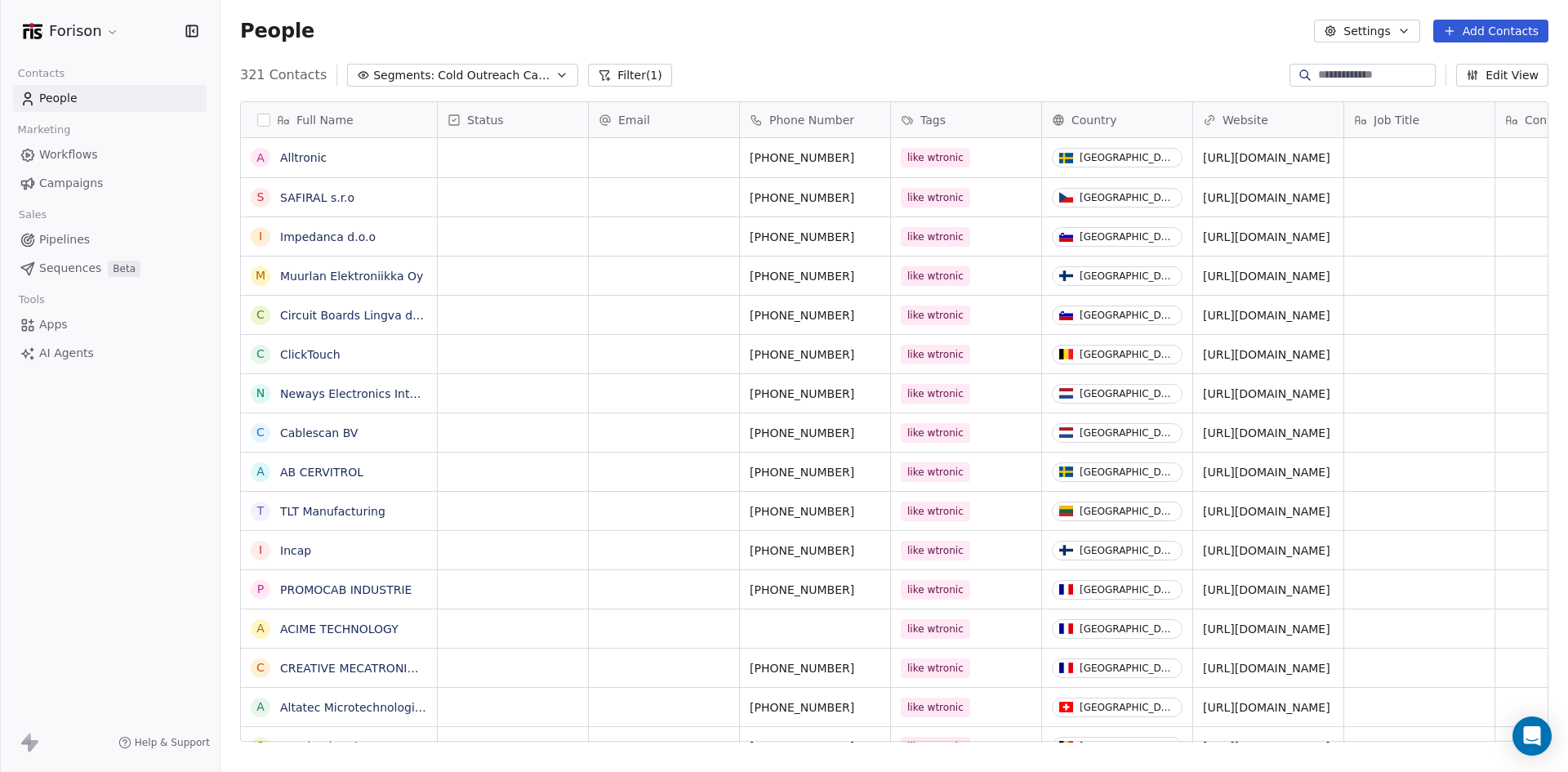
scroll to position [666, 1335]
click at [80, 152] on span "Workflows" at bounding box center [69, 155] width 59 height 17
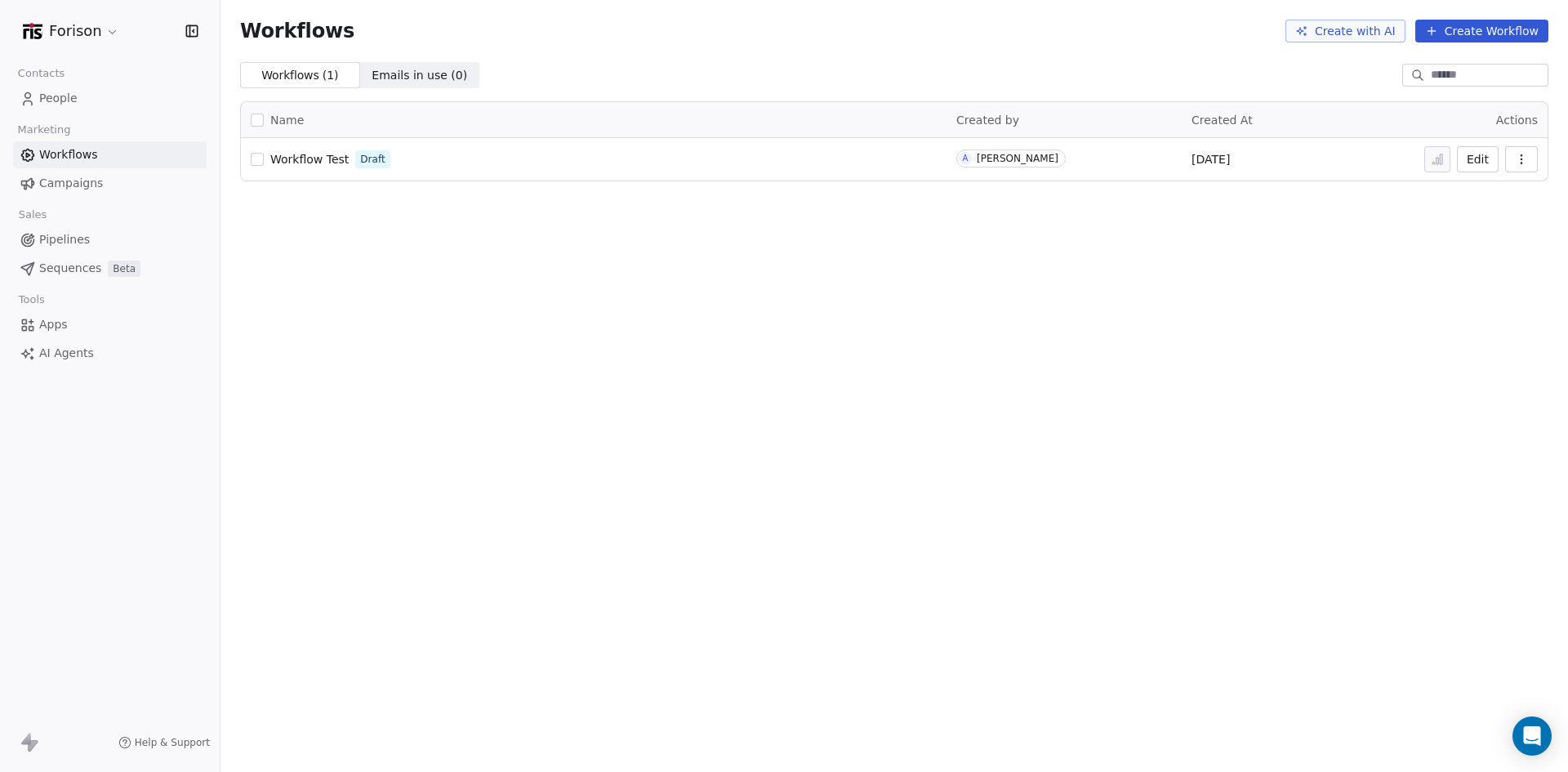
click at [84, 188] on span "Campaigns" at bounding box center [71, 183] width 64 height 17
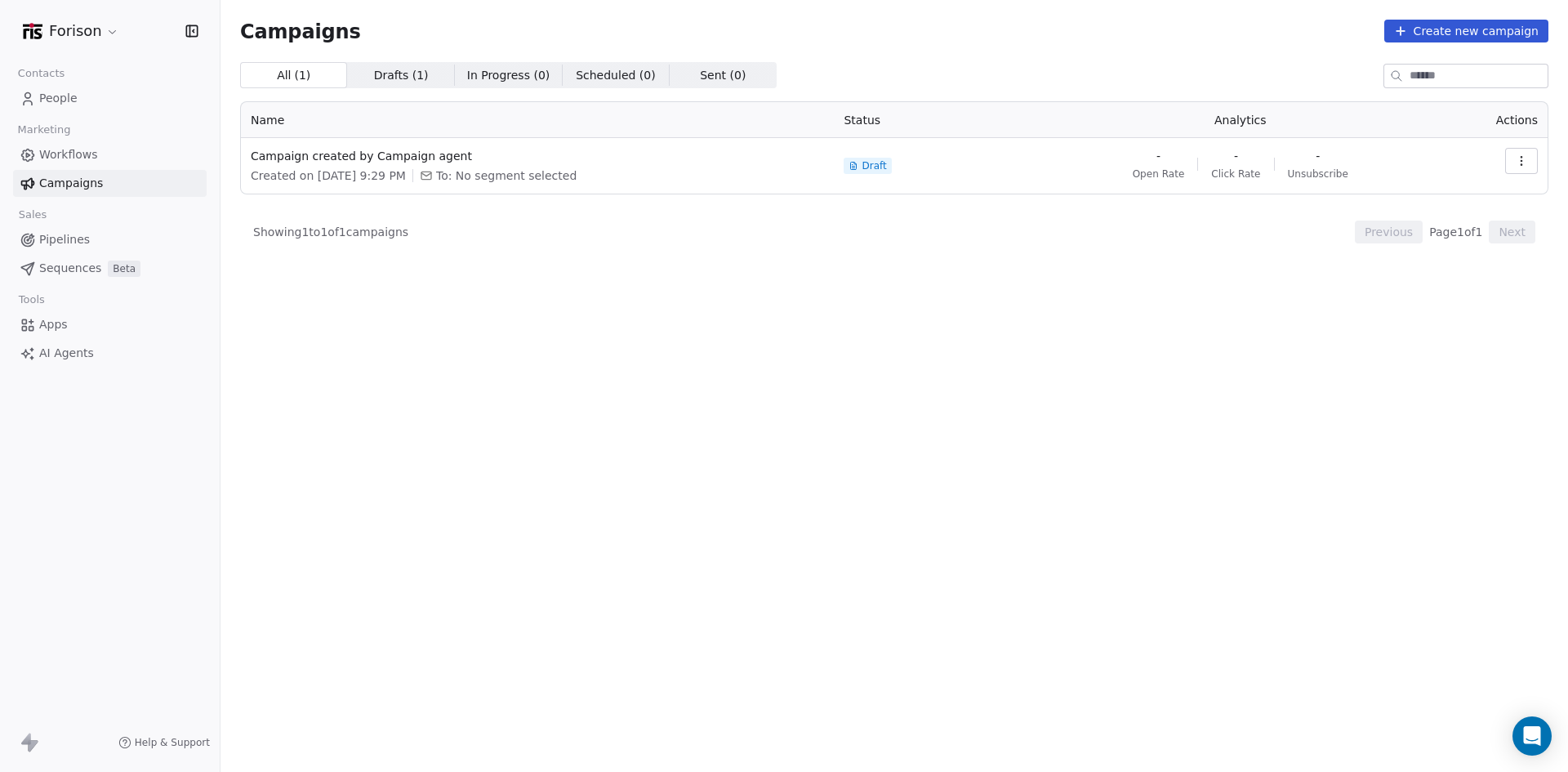
click at [73, 242] on span "Pipelines" at bounding box center [65, 240] width 50 height 17
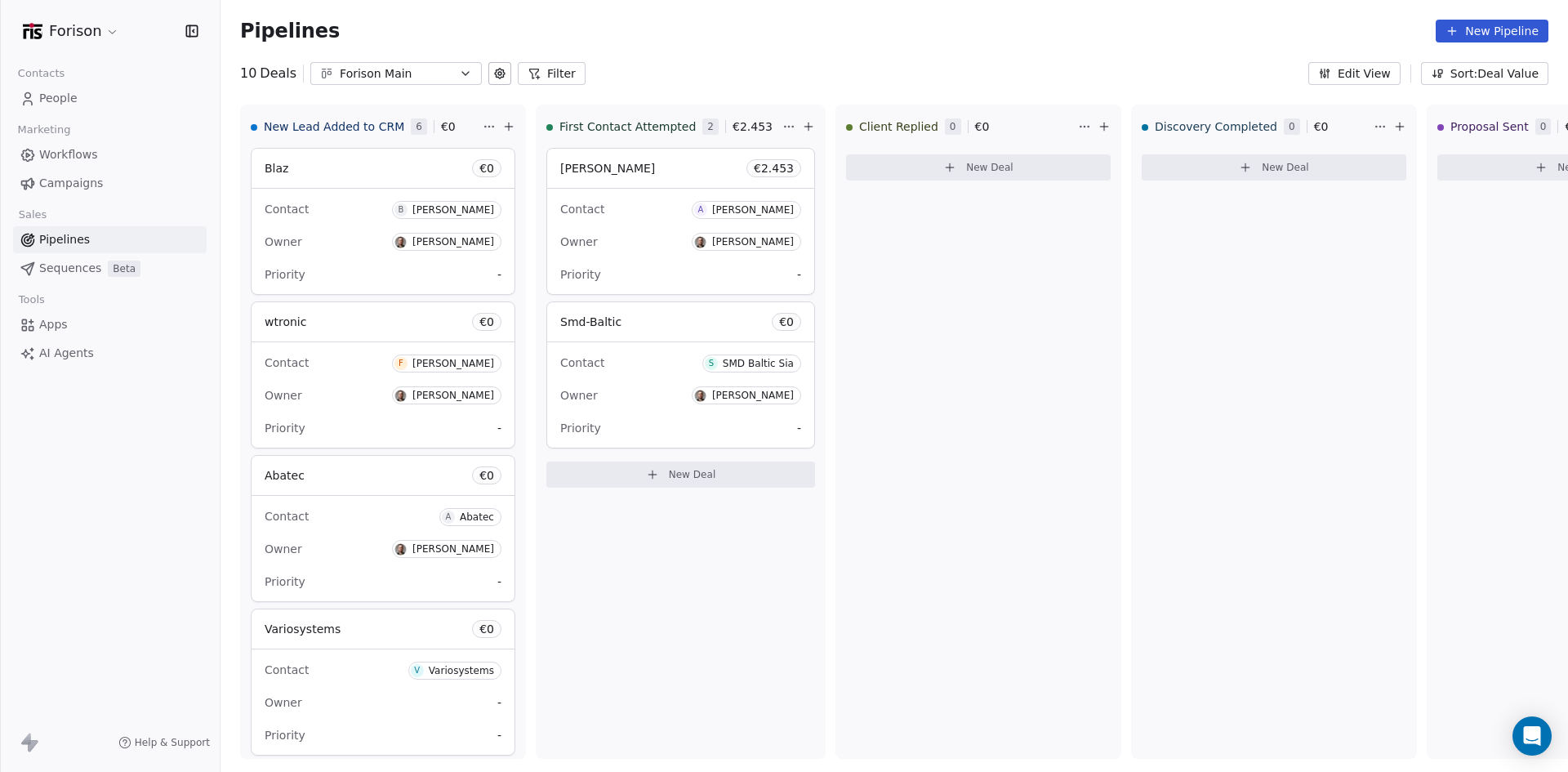
click at [459, 68] on icon "button" at bounding box center [466, 74] width 13 height 13
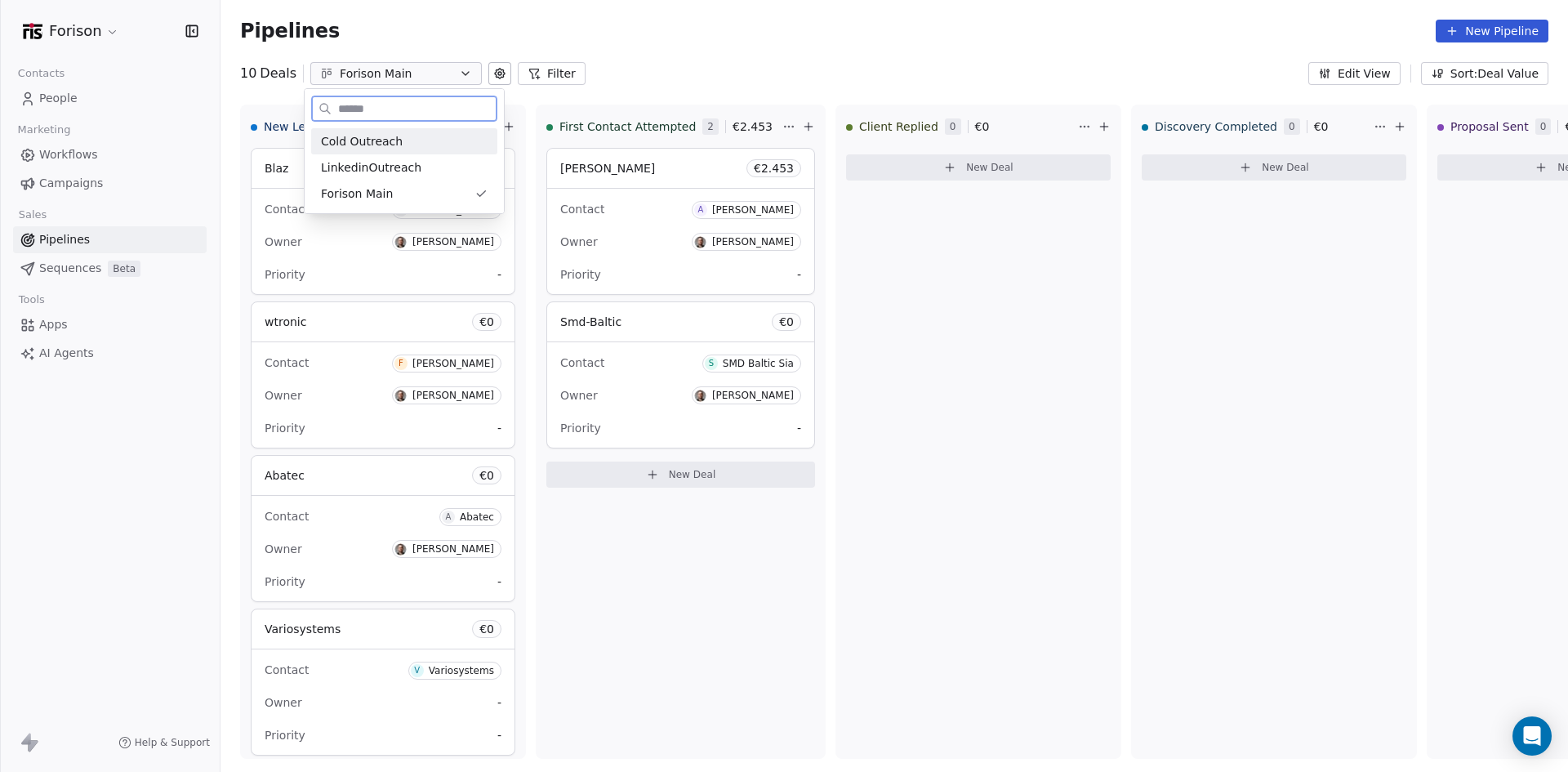
click at [396, 147] on div "Cold Outreach" at bounding box center [404, 141] width 166 height 17
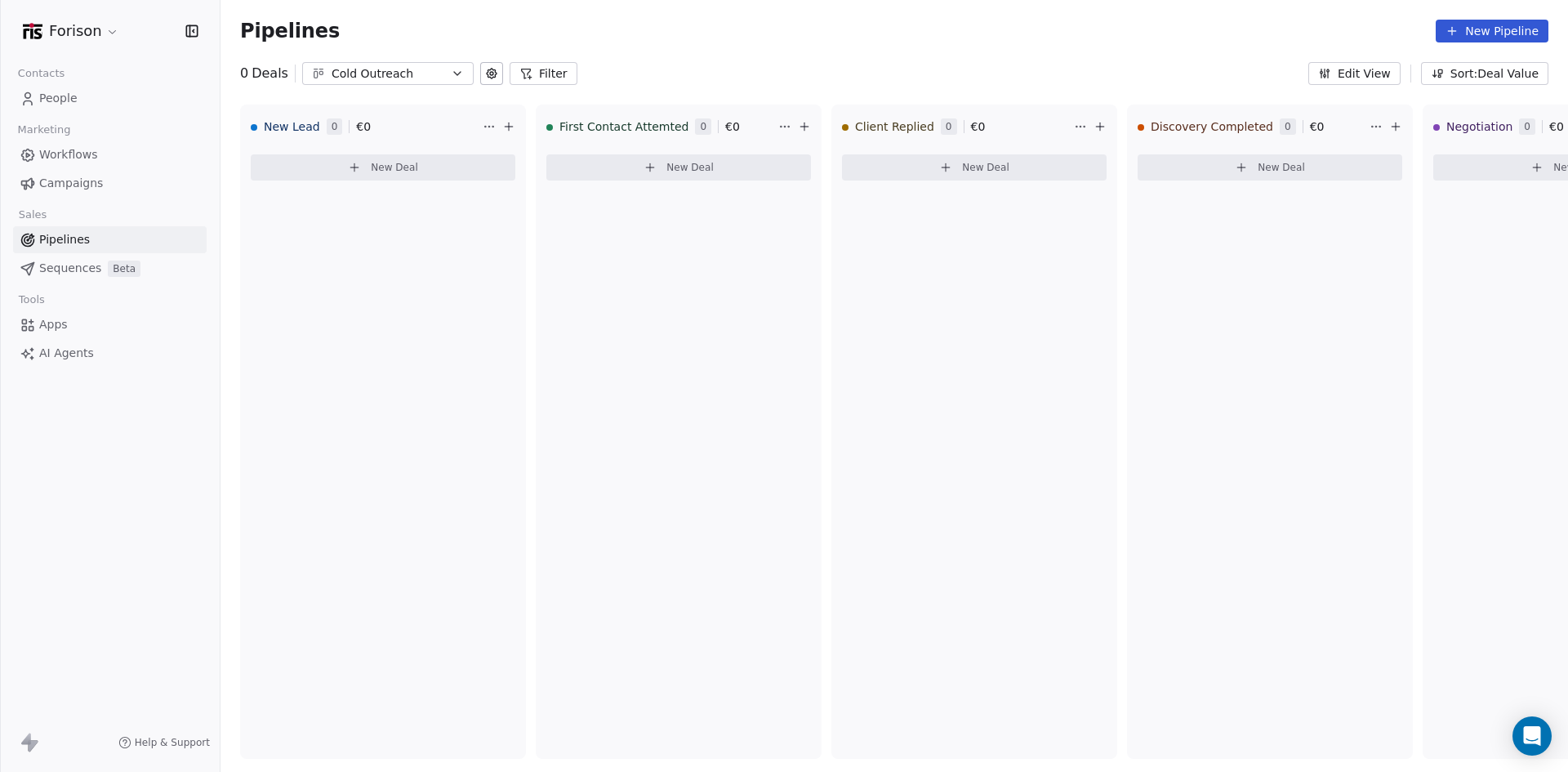
click at [66, 93] on span "People" at bounding box center [59, 98] width 39 height 17
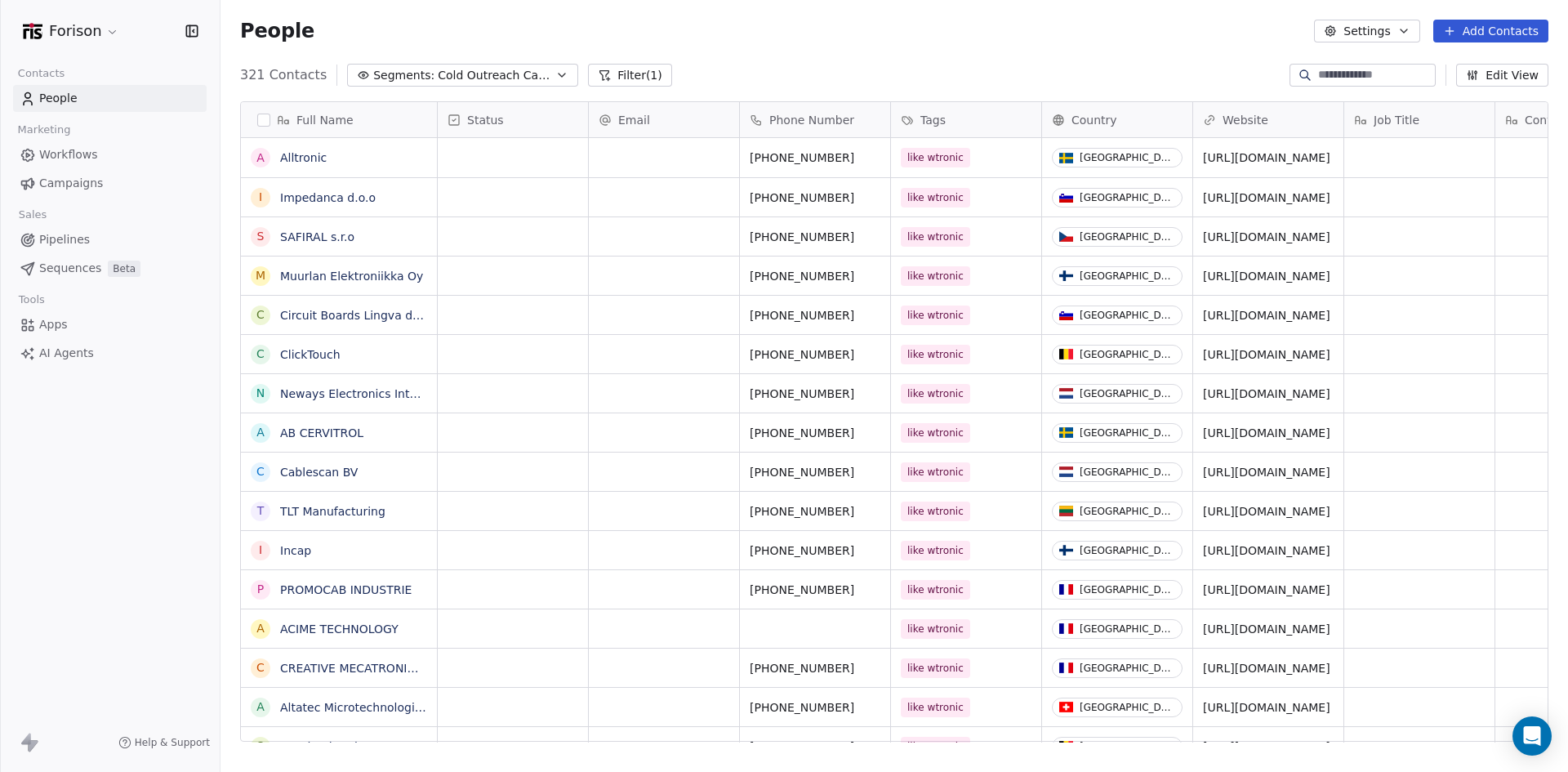
scroll to position [666, 1335]
click at [99, 27] on html "Forison Contacts People Marketing Workflows Campaigns Sales Pipelines Sequences…" at bounding box center [784, 386] width 1568 height 772
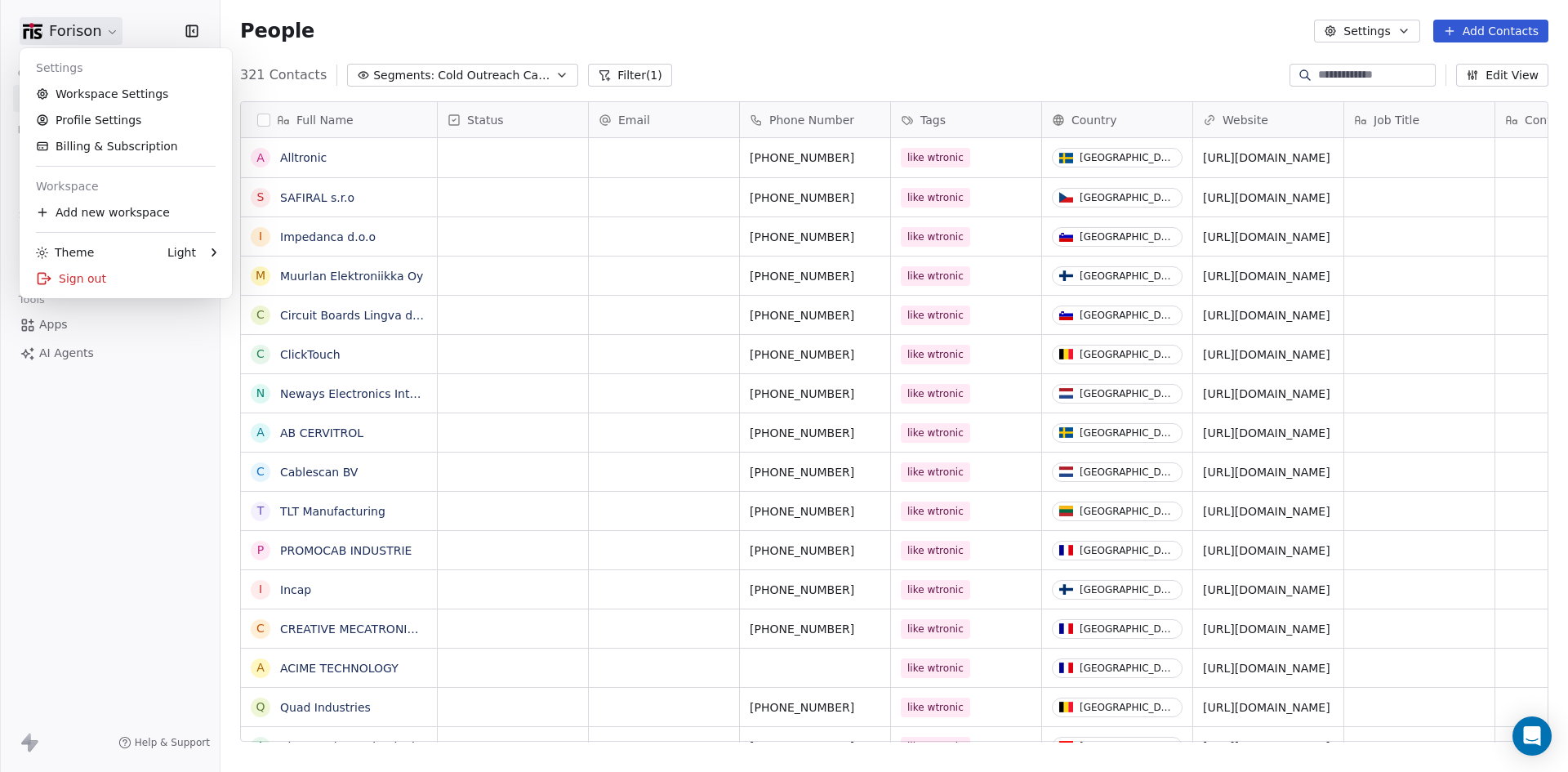
click at [294, 28] on html "Forison Contacts People Marketing Workflows Campaigns Sales Pipelines Sequences…" at bounding box center [784, 386] width 1568 height 772
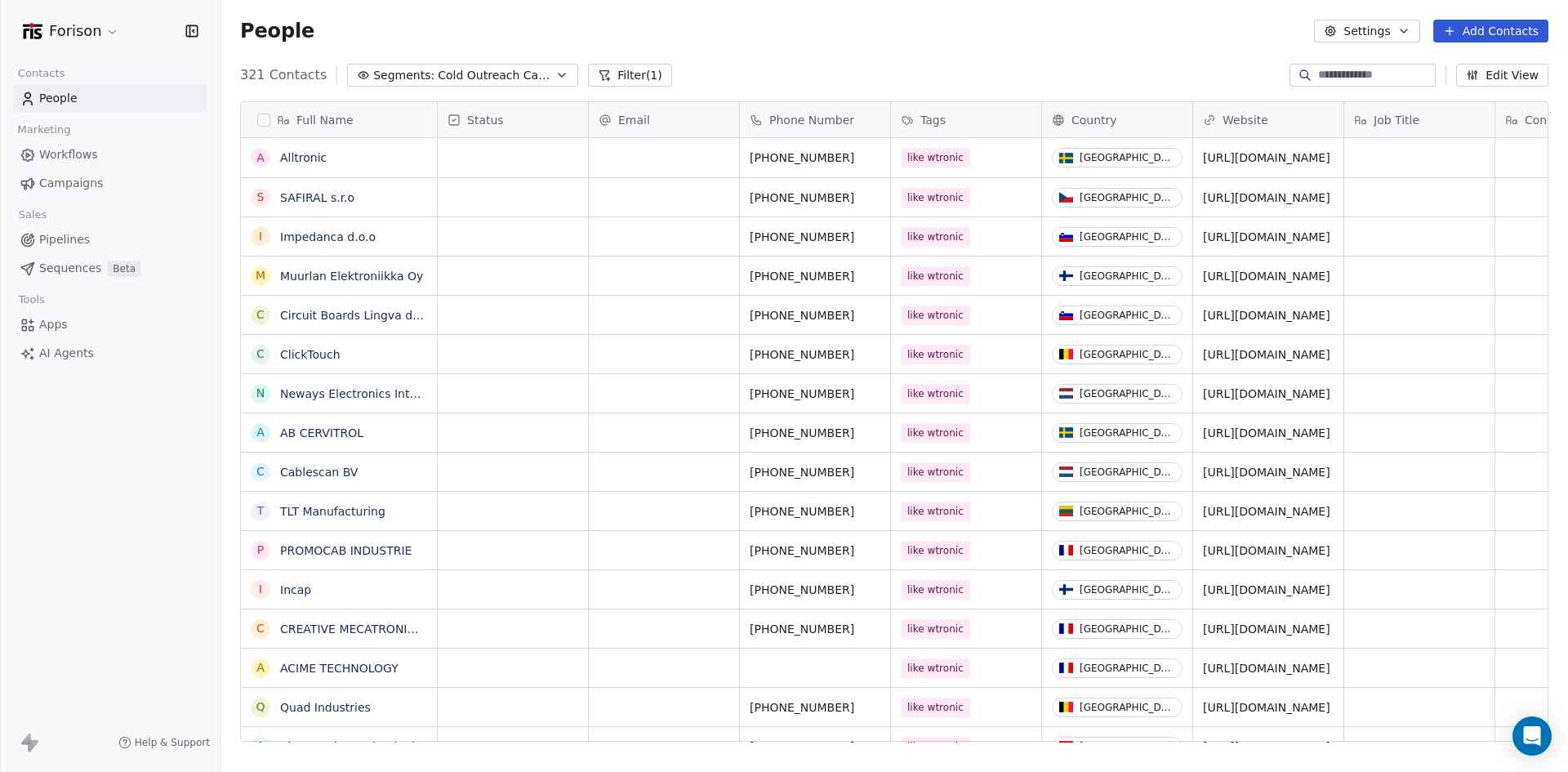
click at [457, 77] on span "Cold Outreach Call + Linkedin + Email" at bounding box center [495, 76] width 114 height 17
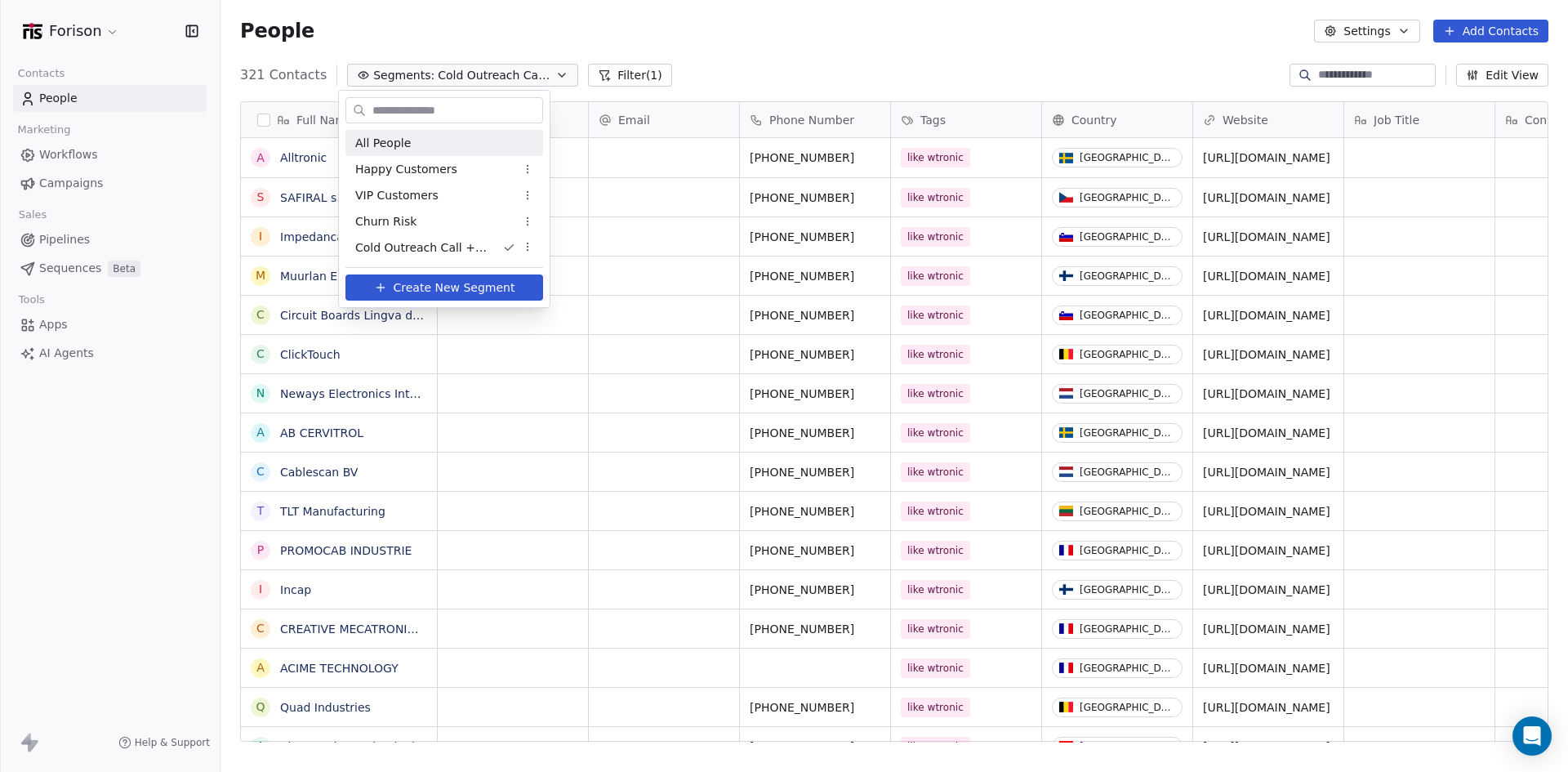
click at [432, 71] on html "Forison Contacts People Marketing Workflows Campaigns Sales Pipelines Sequences…" at bounding box center [784, 386] width 1568 height 772
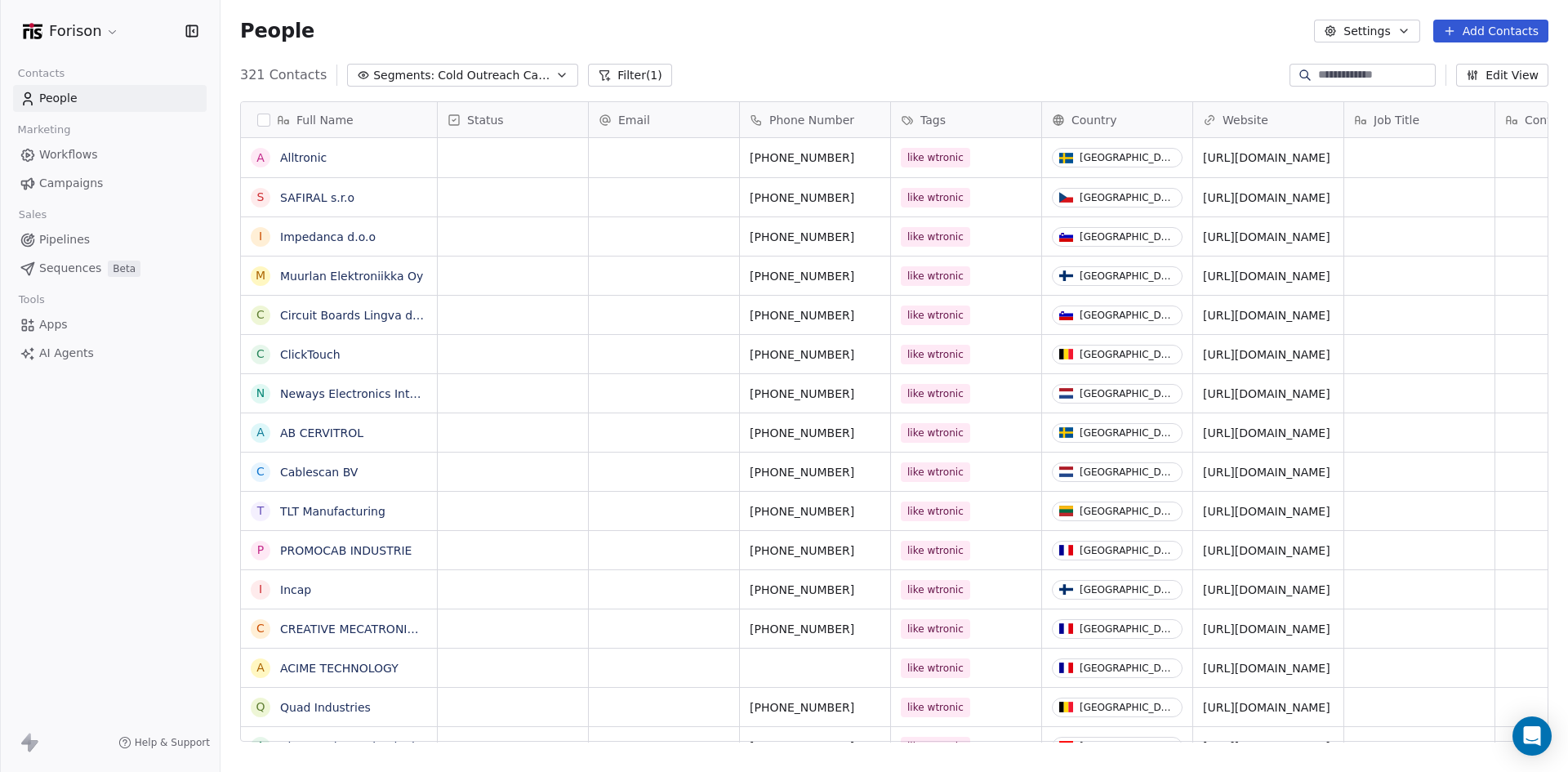
click at [74, 246] on span "Pipelines" at bounding box center [65, 240] width 50 height 17
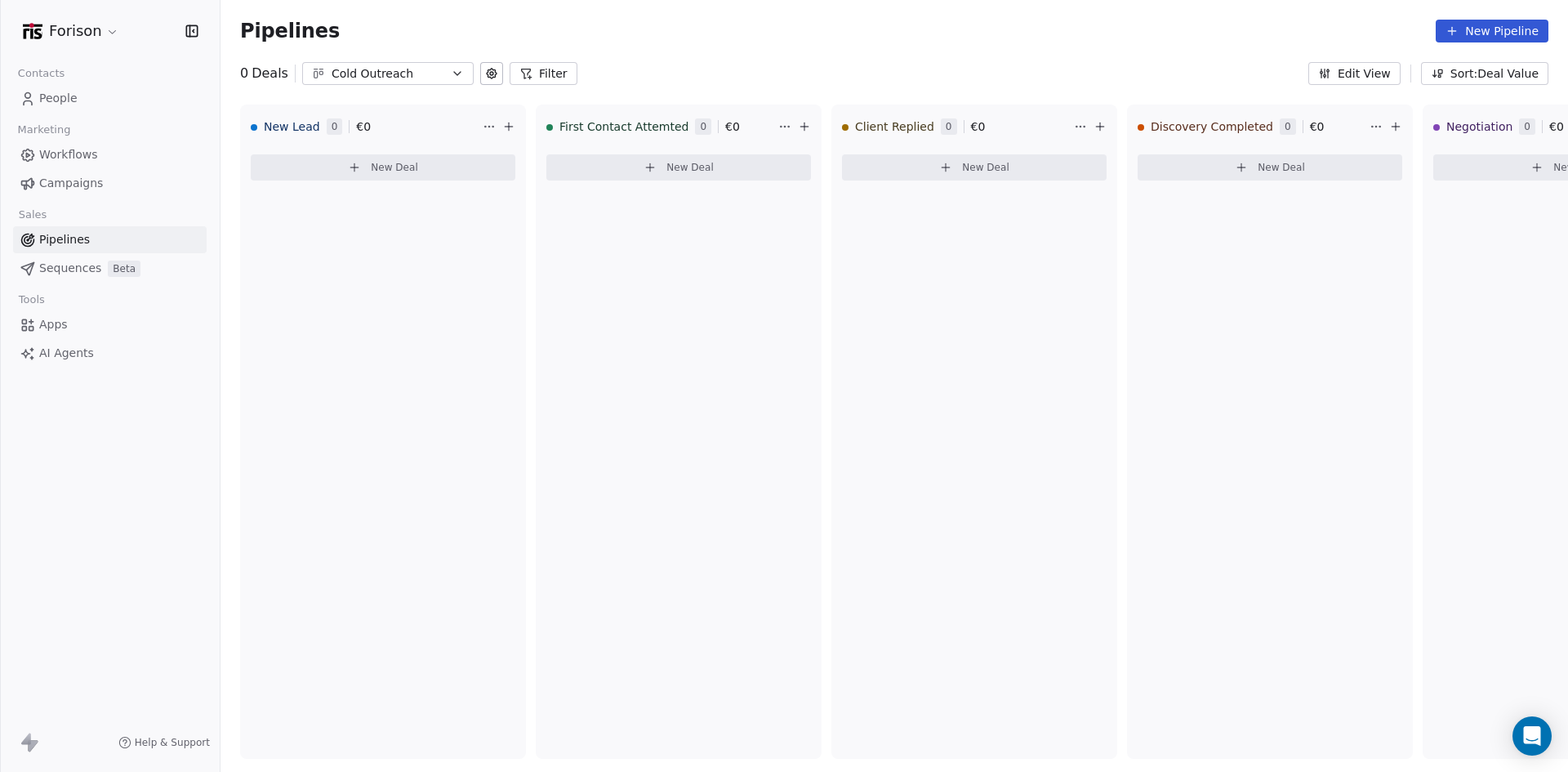
click at [66, 269] on span "Sequences" at bounding box center [71, 268] width 62 height 17
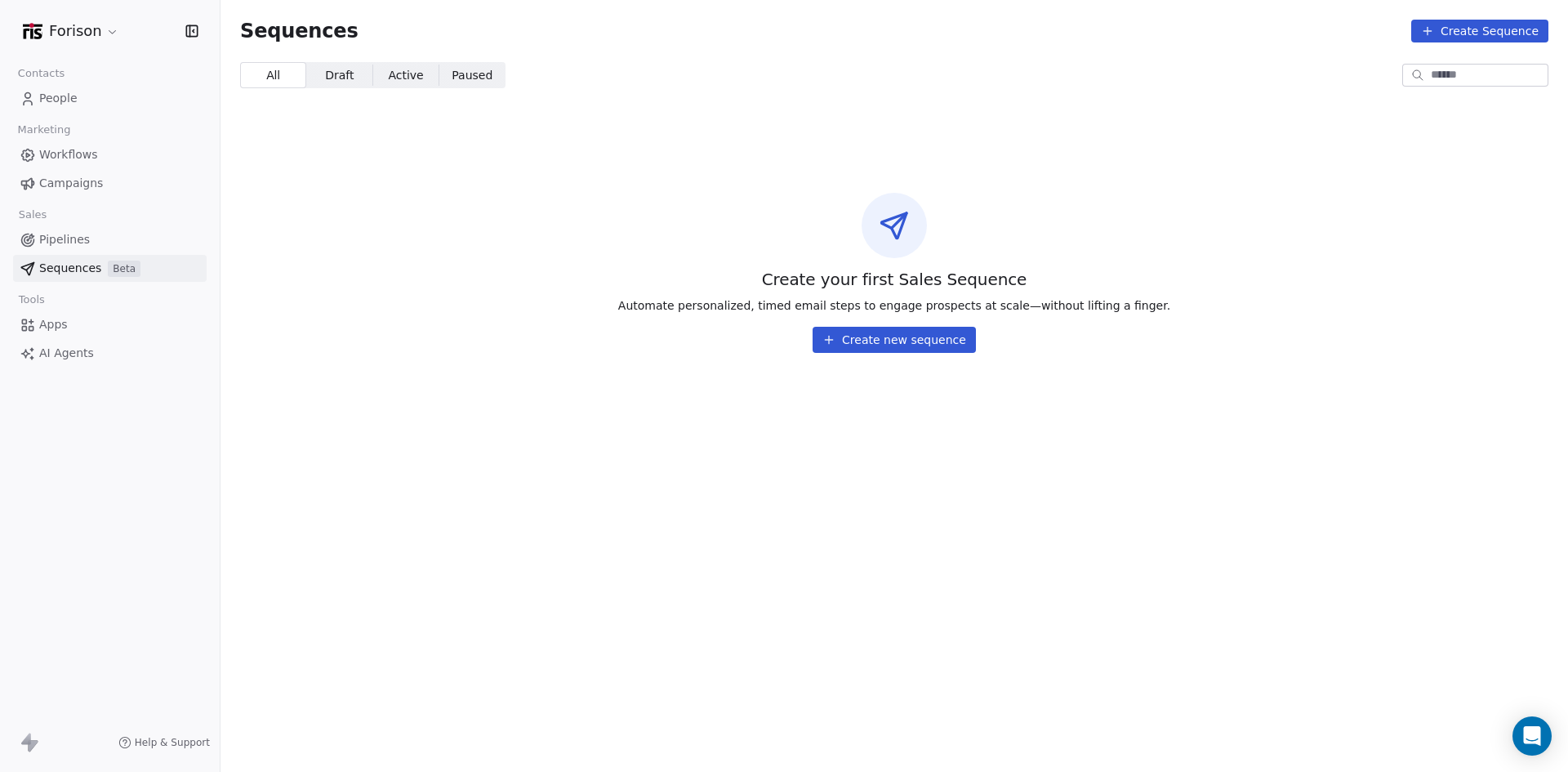
click at [858, 337] on button "Create new sequence" at bounding box center [894, 339] width 163 height 26
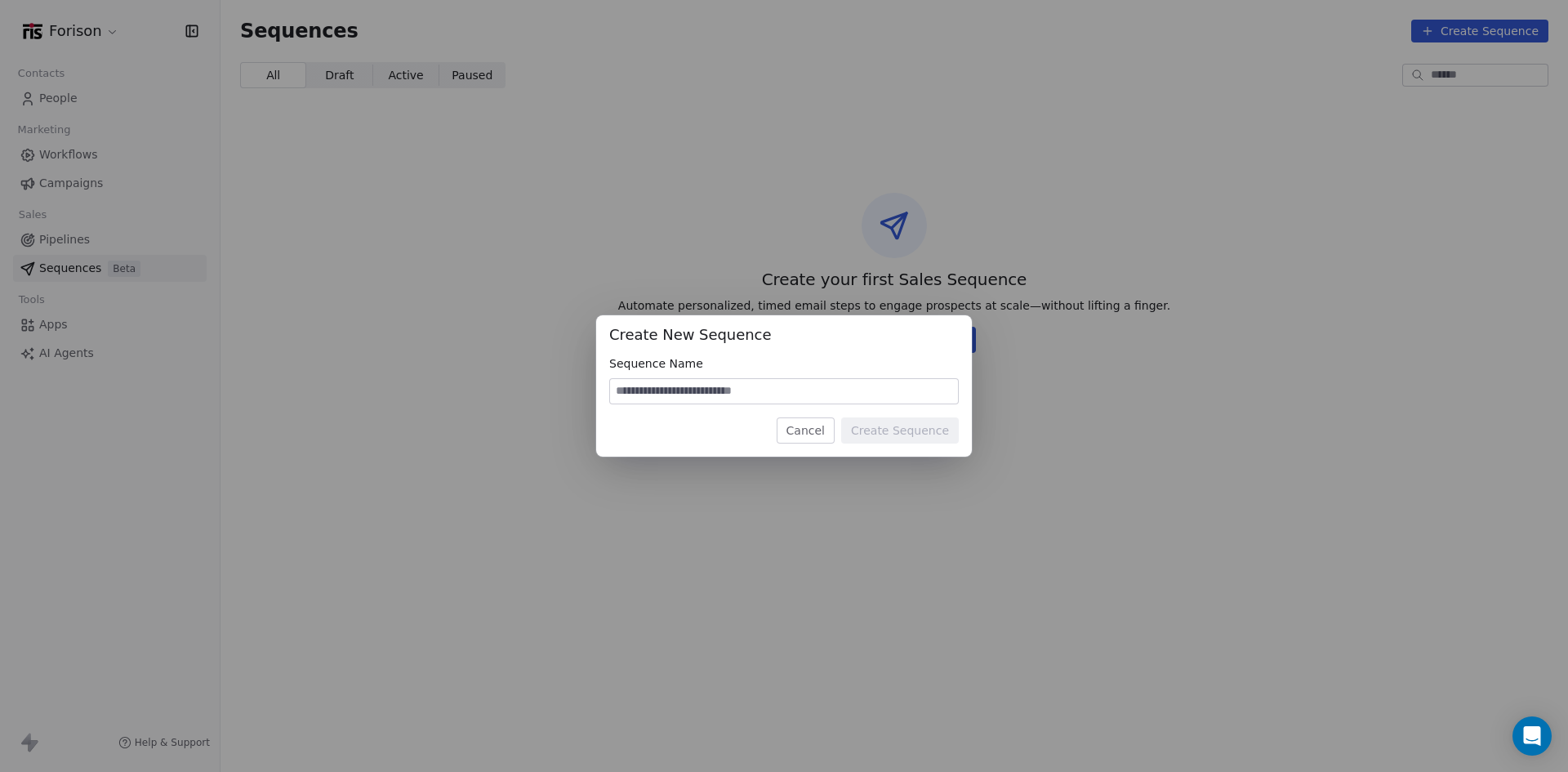
click at [813, 395] on input at bounding box center [784, 391] width 348 height 24
type input "****"
click at [874, 422] on button "Create Sequence" at bounding box center [900, 430] width 118 height 26
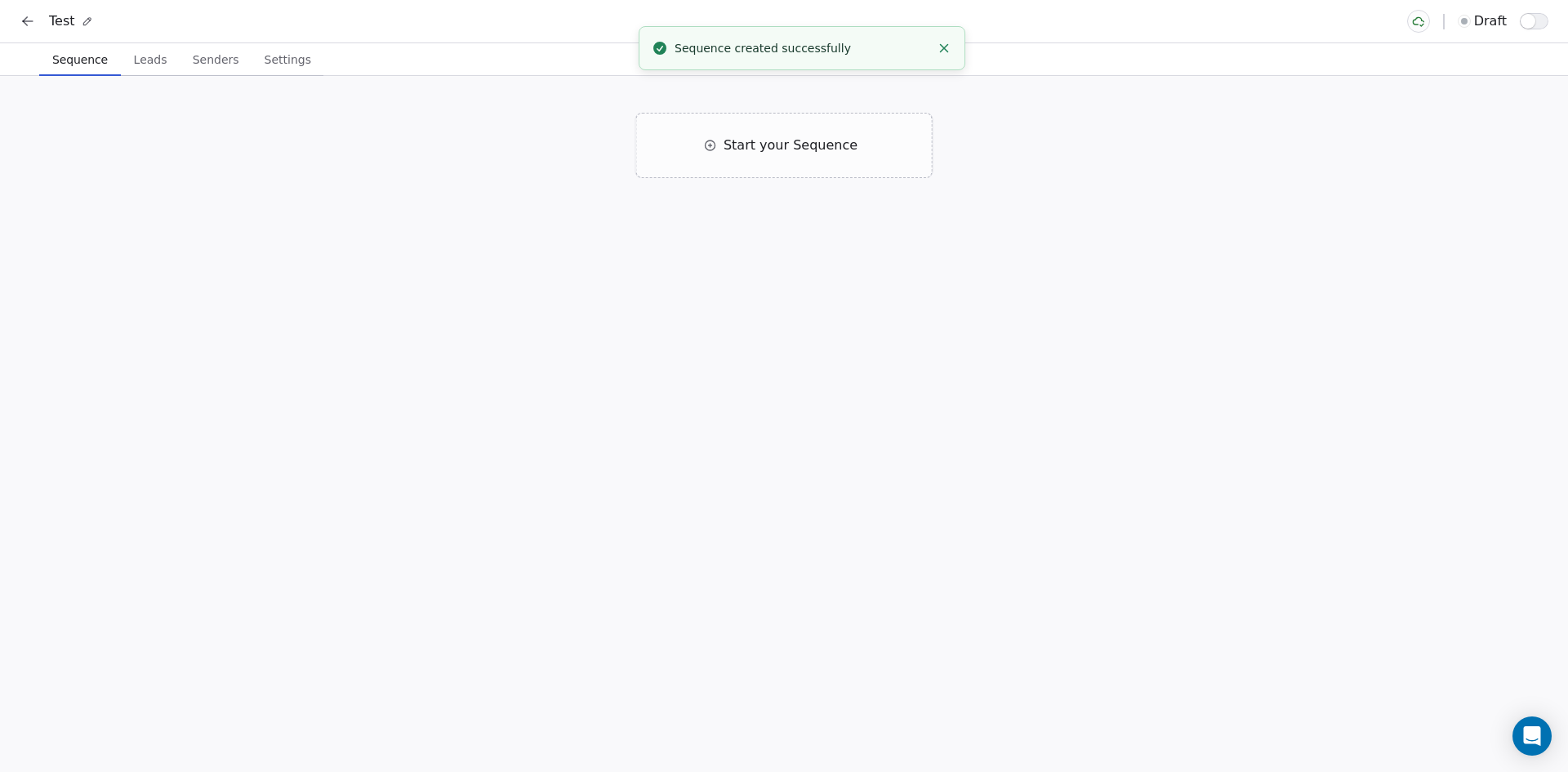
click at [787, 154] on span "Start your Sequence" at bounding box center [789, 145] width 134 height 19
click at [731, 137] on span "Start your Sequence" at bounding box center [789, 144] width 134 height 19
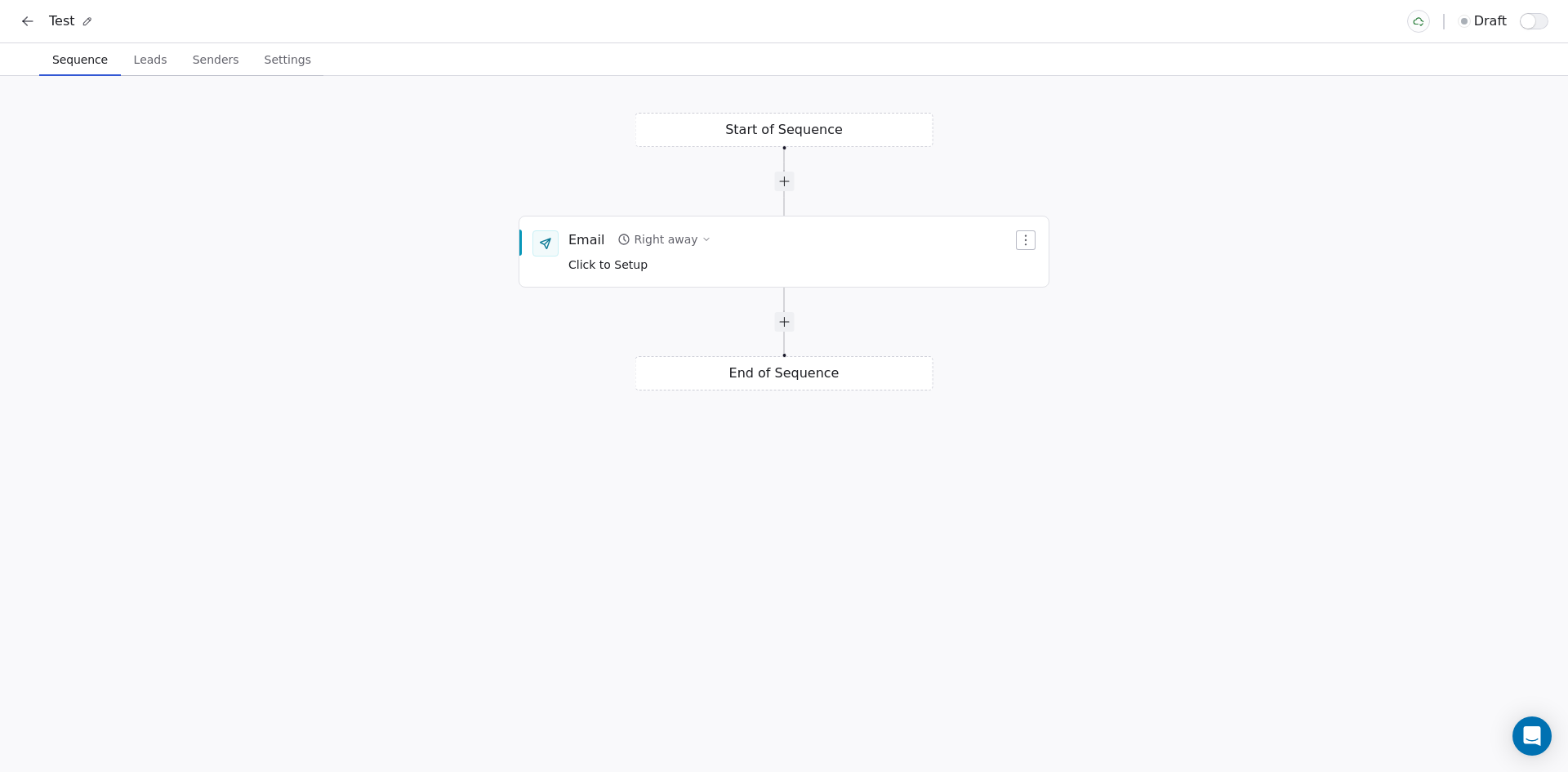
click at [579, 238] on div "Email" at bounding box center [586, 239] width 36 height 18
click at [580, 236] on div "Email" at bounding box center [586, 238] width 36 height 18
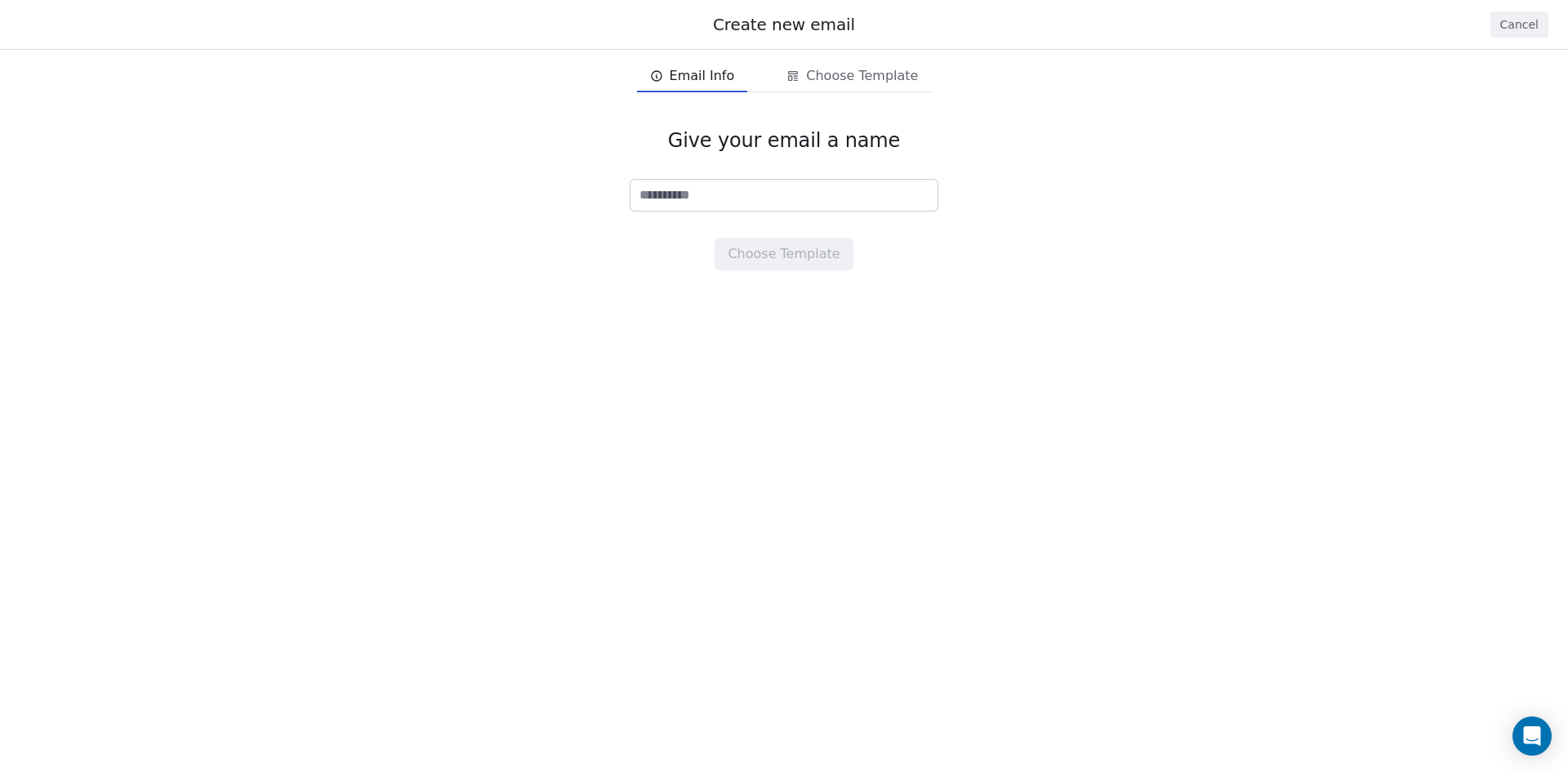
click at [1506, 13] on button "Cancel" at bounding box center [1518, 24] width 58 height 26
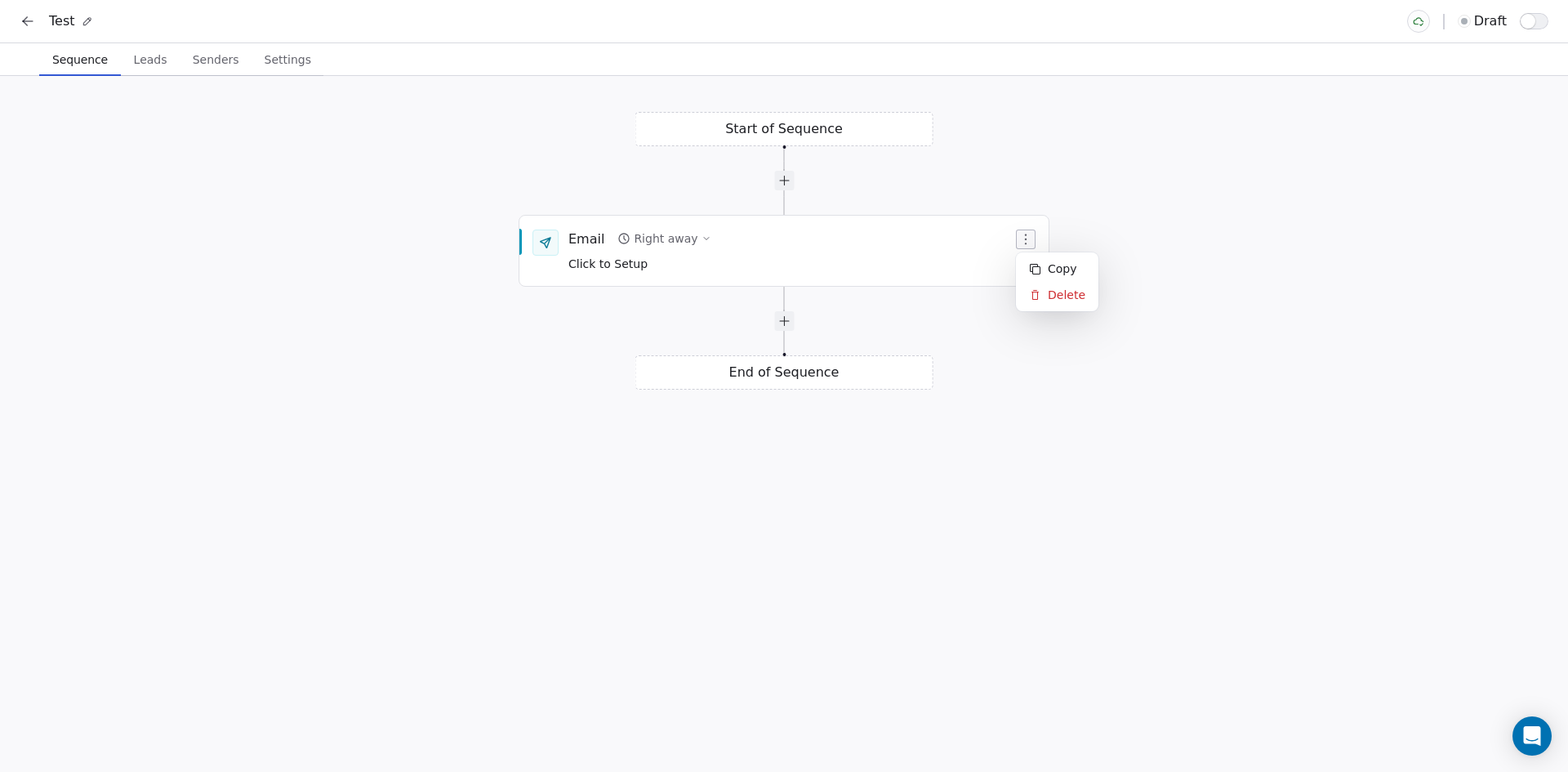
click at [1031, 244] on icon "button" at bounding box center [1026, 240] width 13 height 13
click at [1052, 301] on div "Delete" at bounding box center [1057, 294] width 76 height 26
click at [1029, 241] on icon "button" at bounding box center [1026, 240] width 13 height 13
click at [1043, 288] on div "Delete" at bounding box center [1057, 294] width 76 height 26
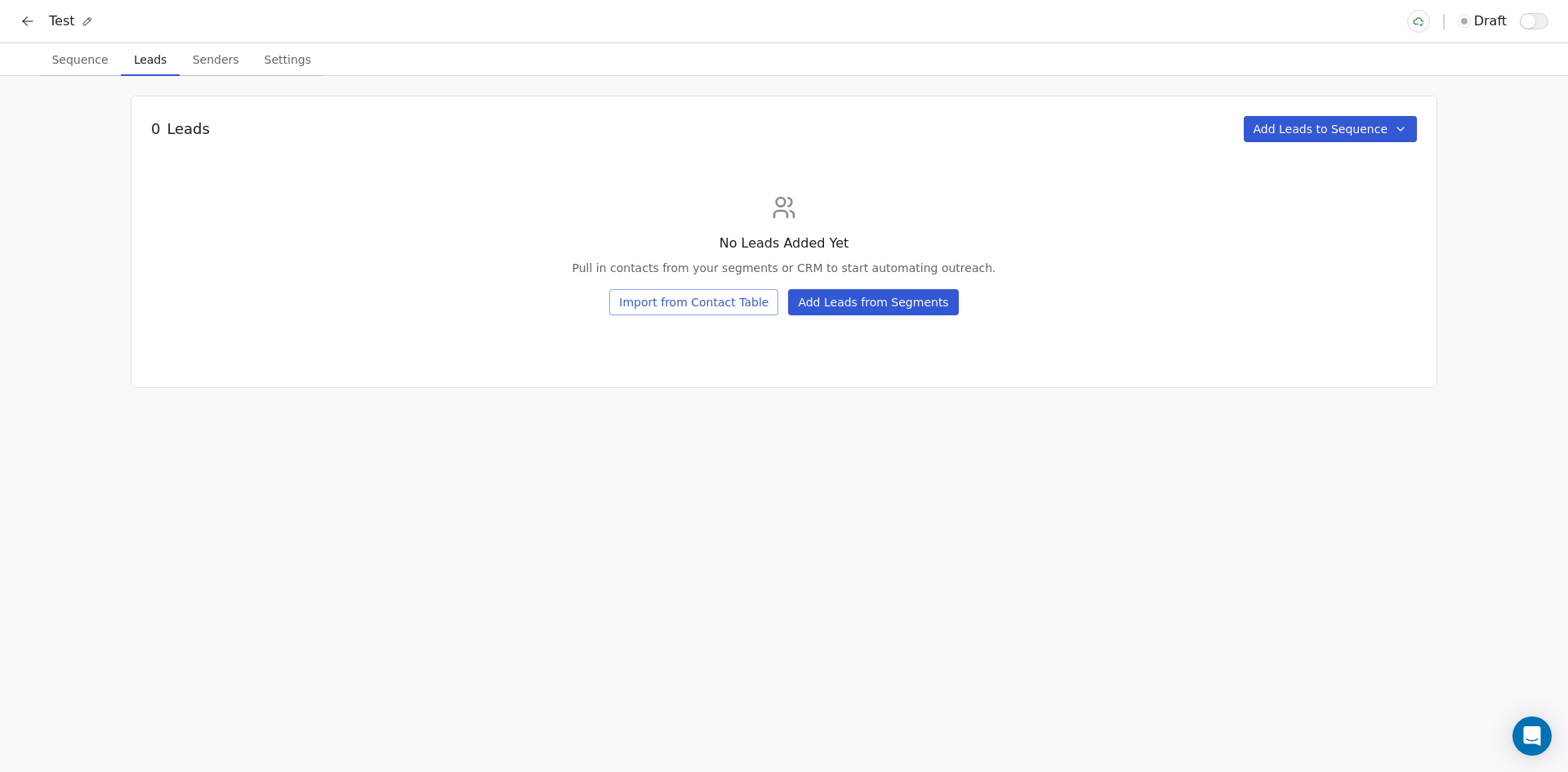
click at [142, 57] on span "Leads" at bounding box center [150, 59] width 45 height 23
click at [27, 25] on icon at bounding box center [24, 23] width 4 height 4
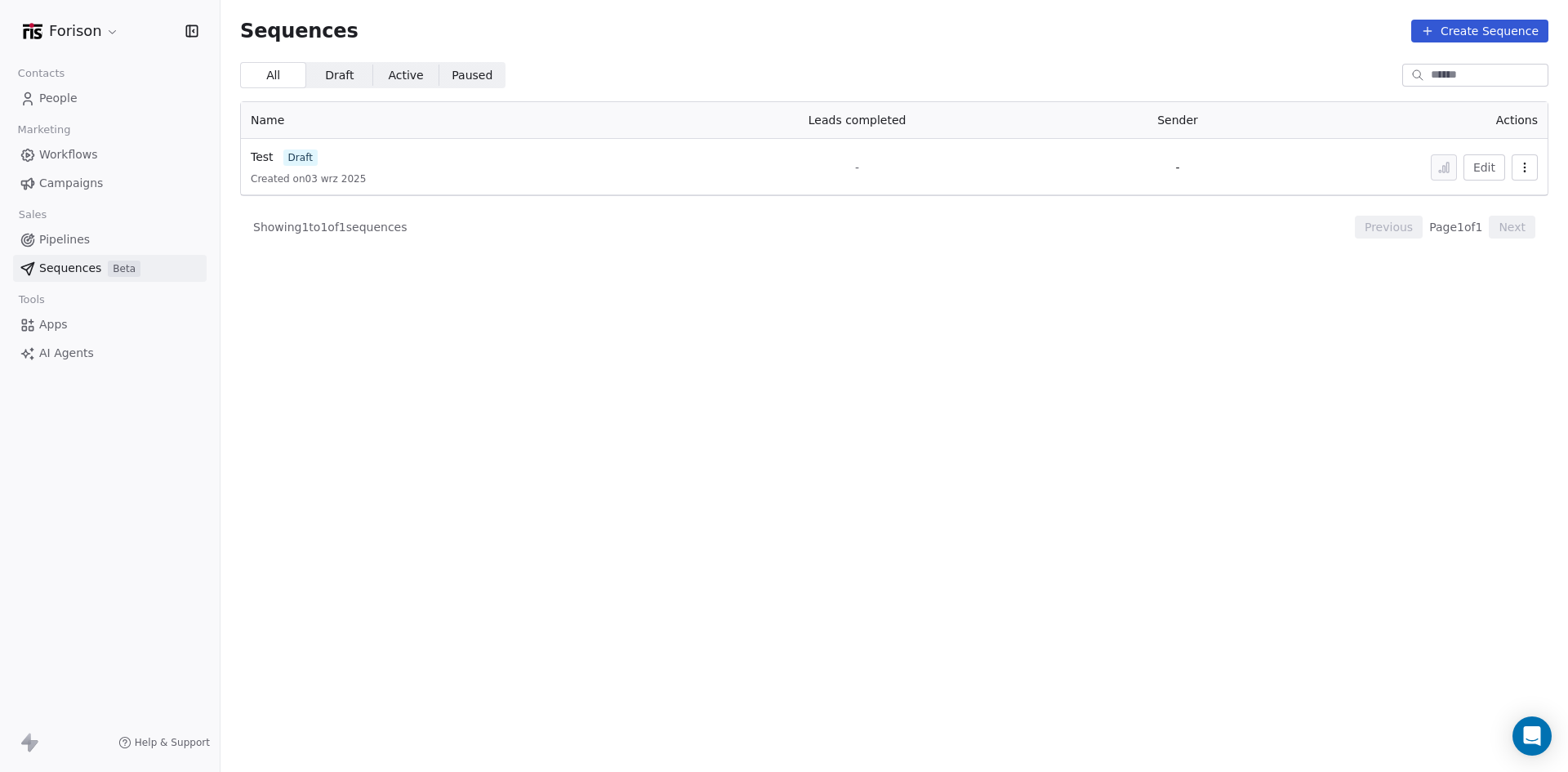
click at [378, 167] on div "Test draft Created on 03 wrz 2025" at bounding box center [446, 167] width 391 height 37
click at [310, 157] on span "draft" at bounding box center [300, 157] width 34 height 16
click at [253, 156] on span "Test" at bounding box center [261, 157] width 23 height 13
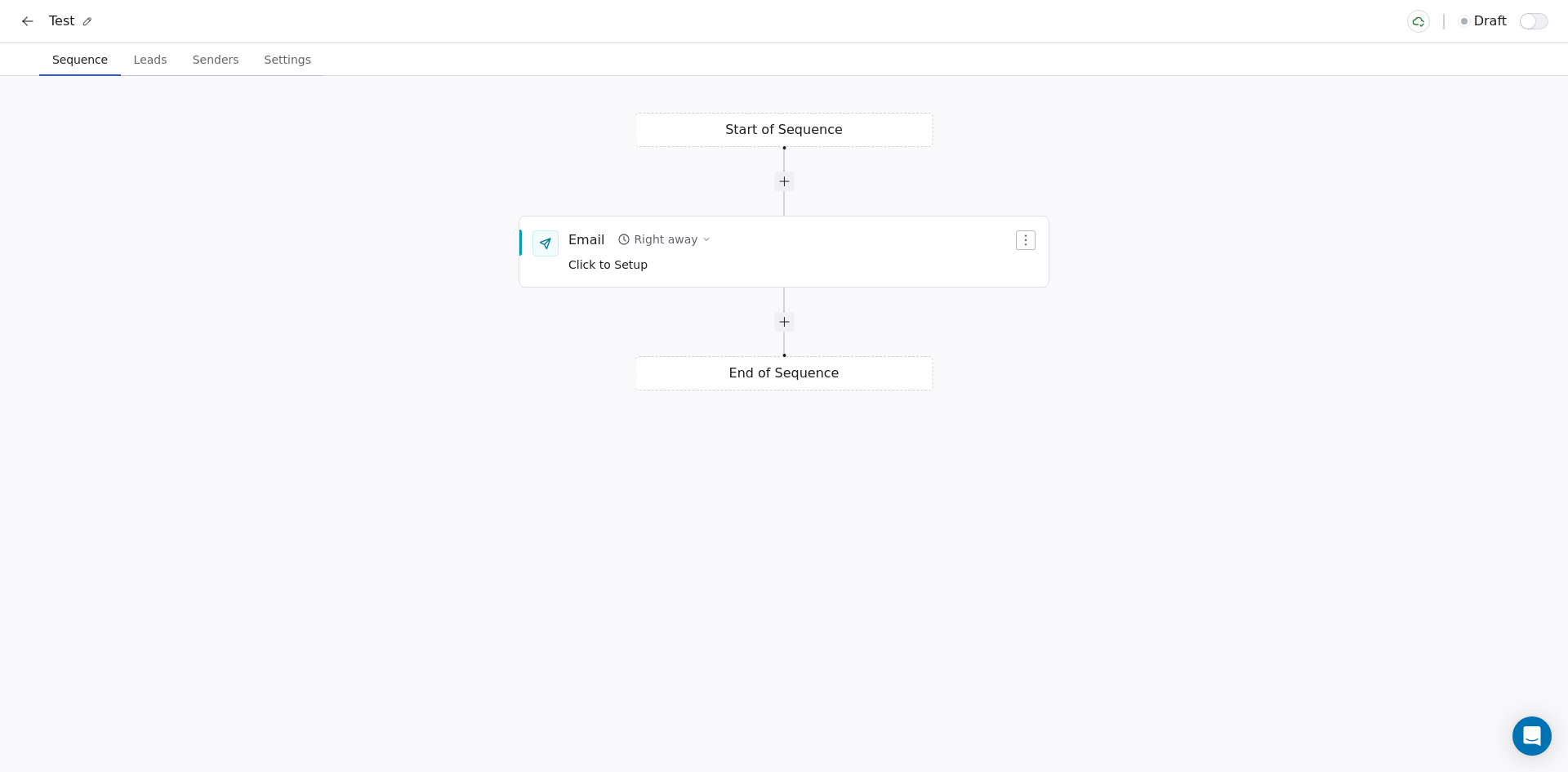
click at [678, 238] on div "Right away" at bounding box center [666, 239] width 64 height 16
click at [891, 310] on button "Save" at bounding box center [896, 320] width 47 height 26
click at [783, 326] on div at bounding box center [784, 321] width 19 height 19
click at [791, 320] on div at bounding box center [784, 320] width 19 height 19
click at [787, 320] on div at bounding box center [784, 321] width 19 height 19
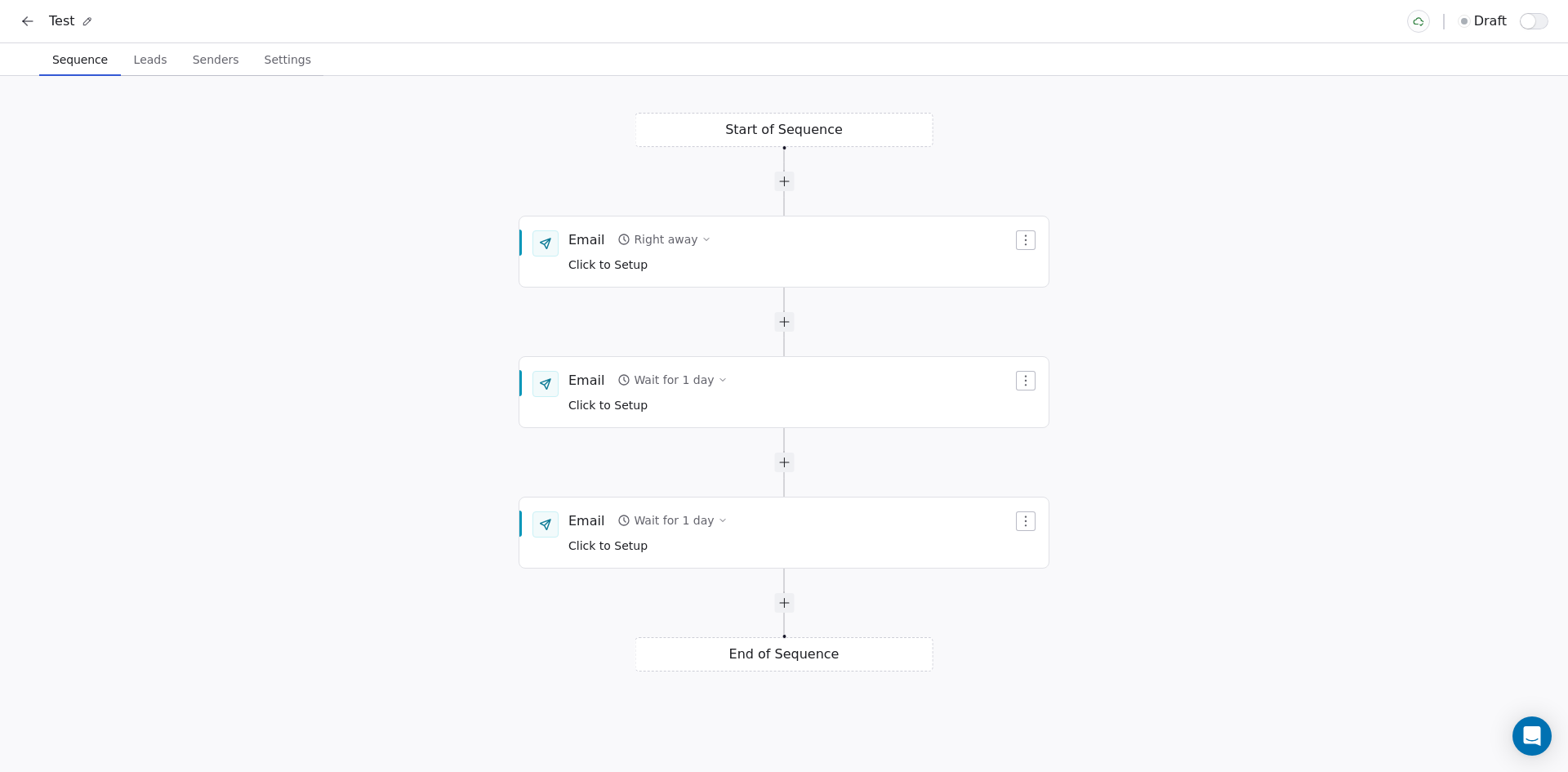
click at [135, 56] on span "Leads" at bounding box center [150, 59] width 46 height 23
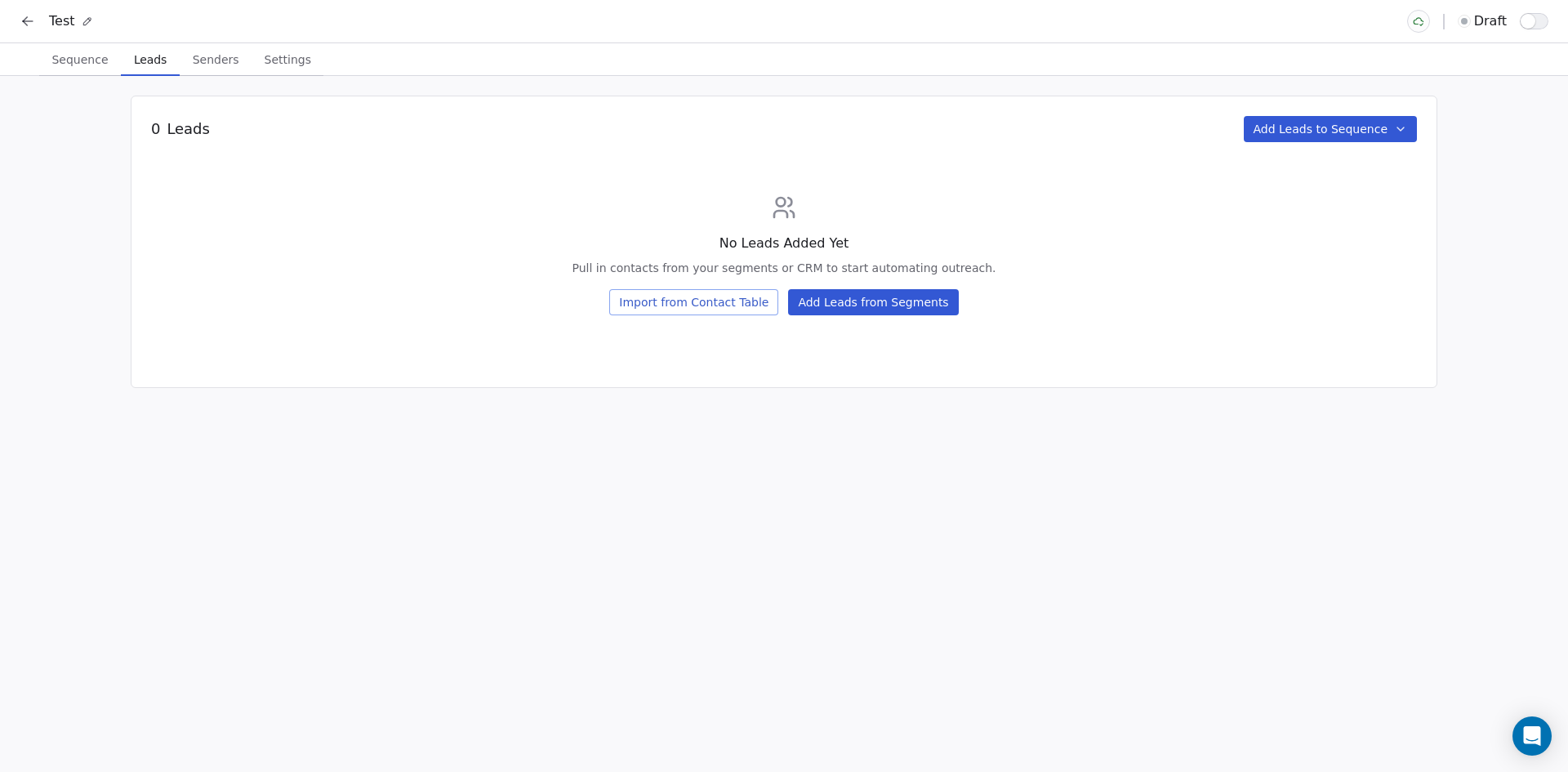
click at [684, 303] on button "Import from Contact Table" at bounding box center [693, 302] width 169 height 26
